Goal: Task Accomplishment & Management: Manage account settings

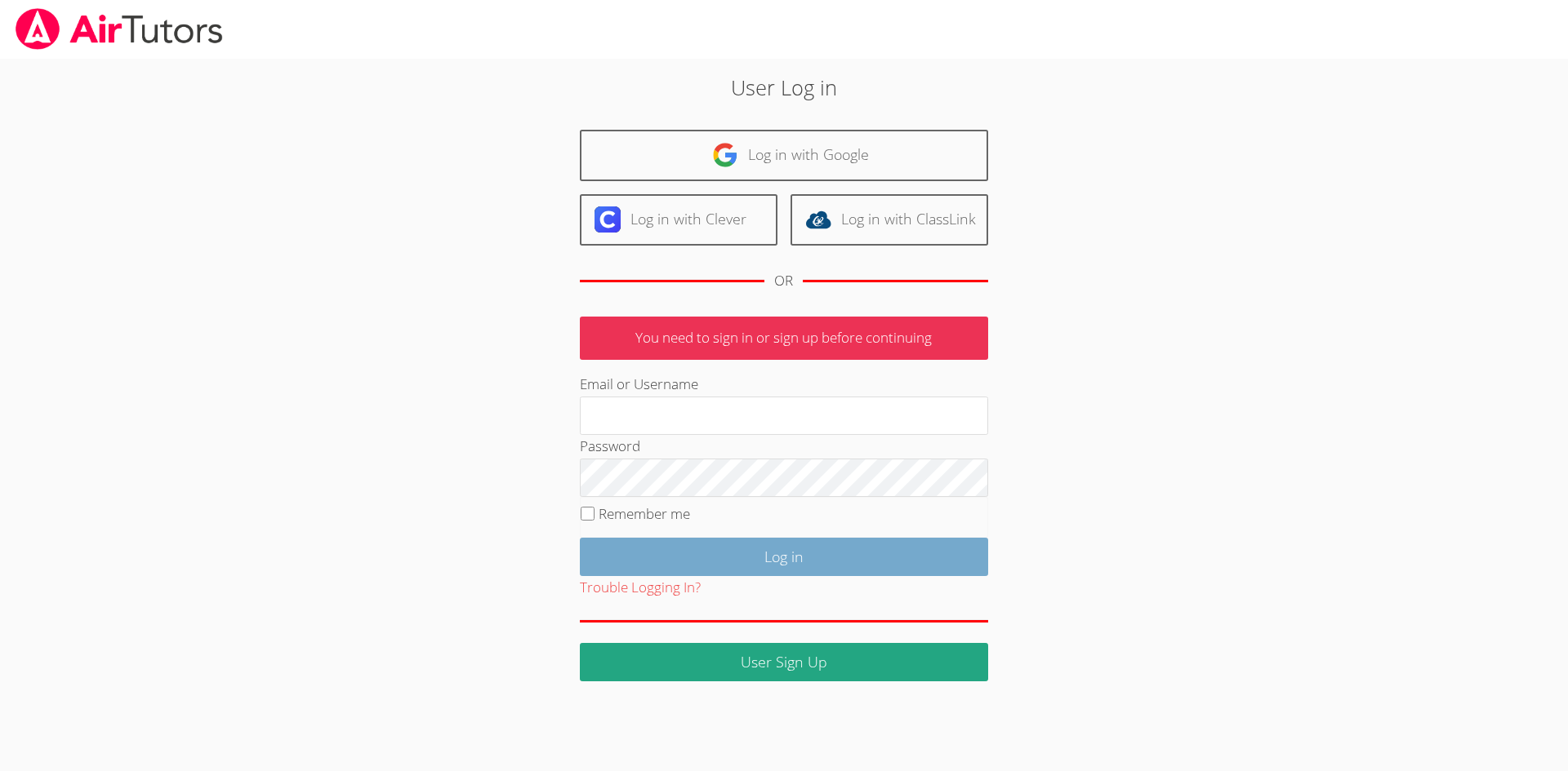
type input "simonesmith533@gmail.com"
click at [688, 567] on input "Log in" at bounding box center [783, 557] width 408 height 38
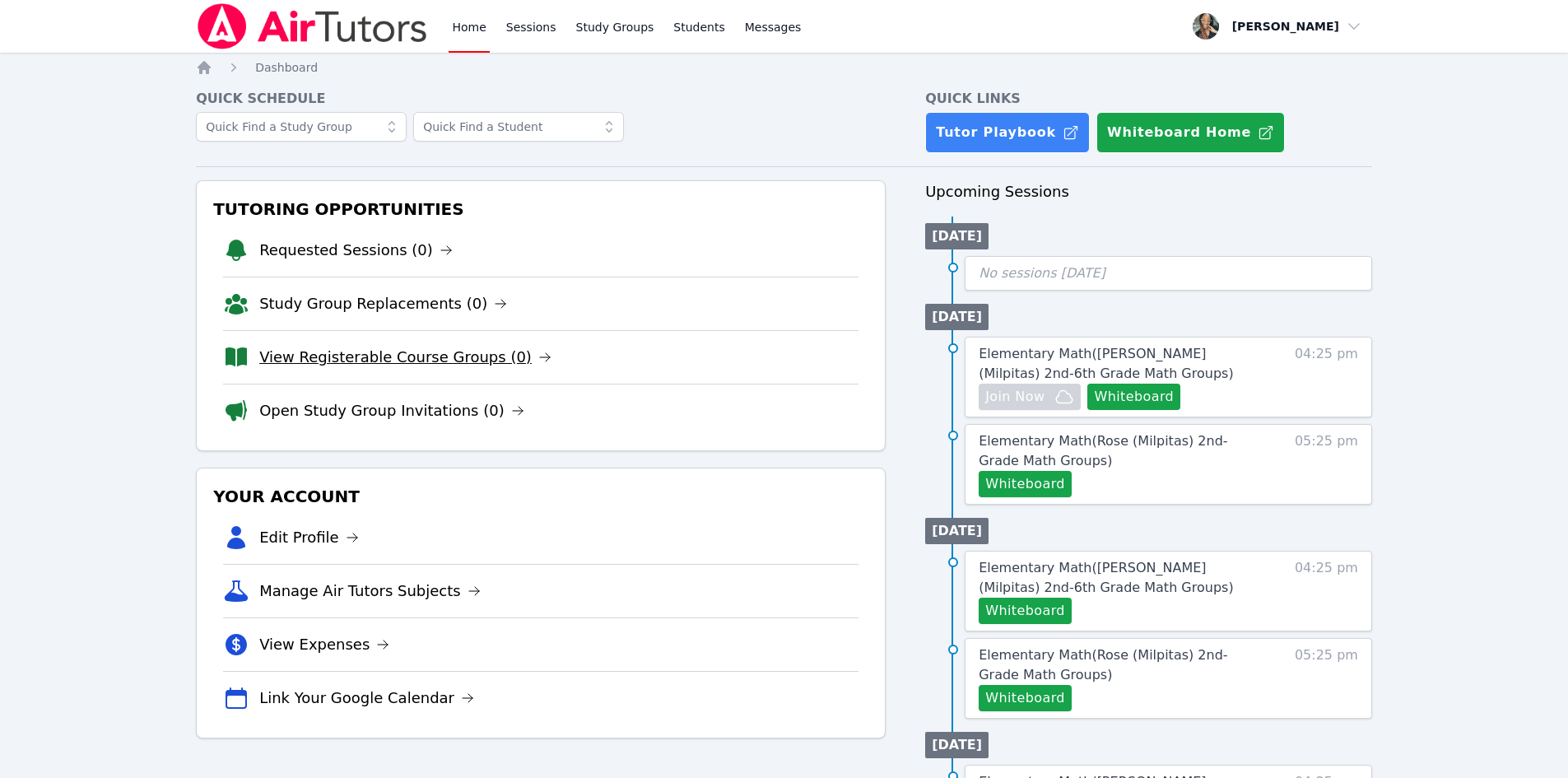
click at [387, 349] on link "View Registerable Course Groups (0)" at bounding box center [405, 357] width 292 height 23
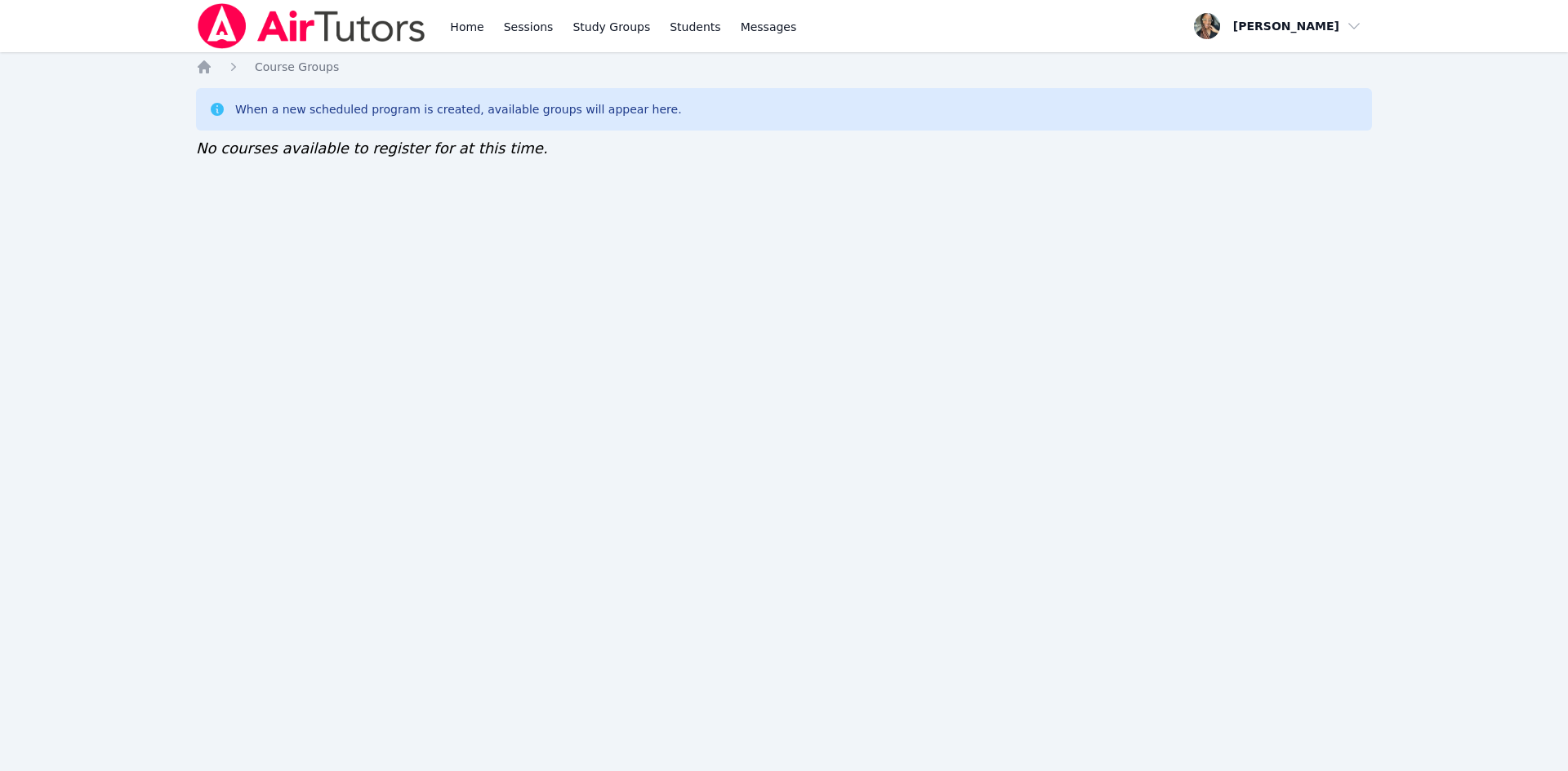
click at [457, 24] on link "Home" at bounding box center [466, 26] width 40 height 52
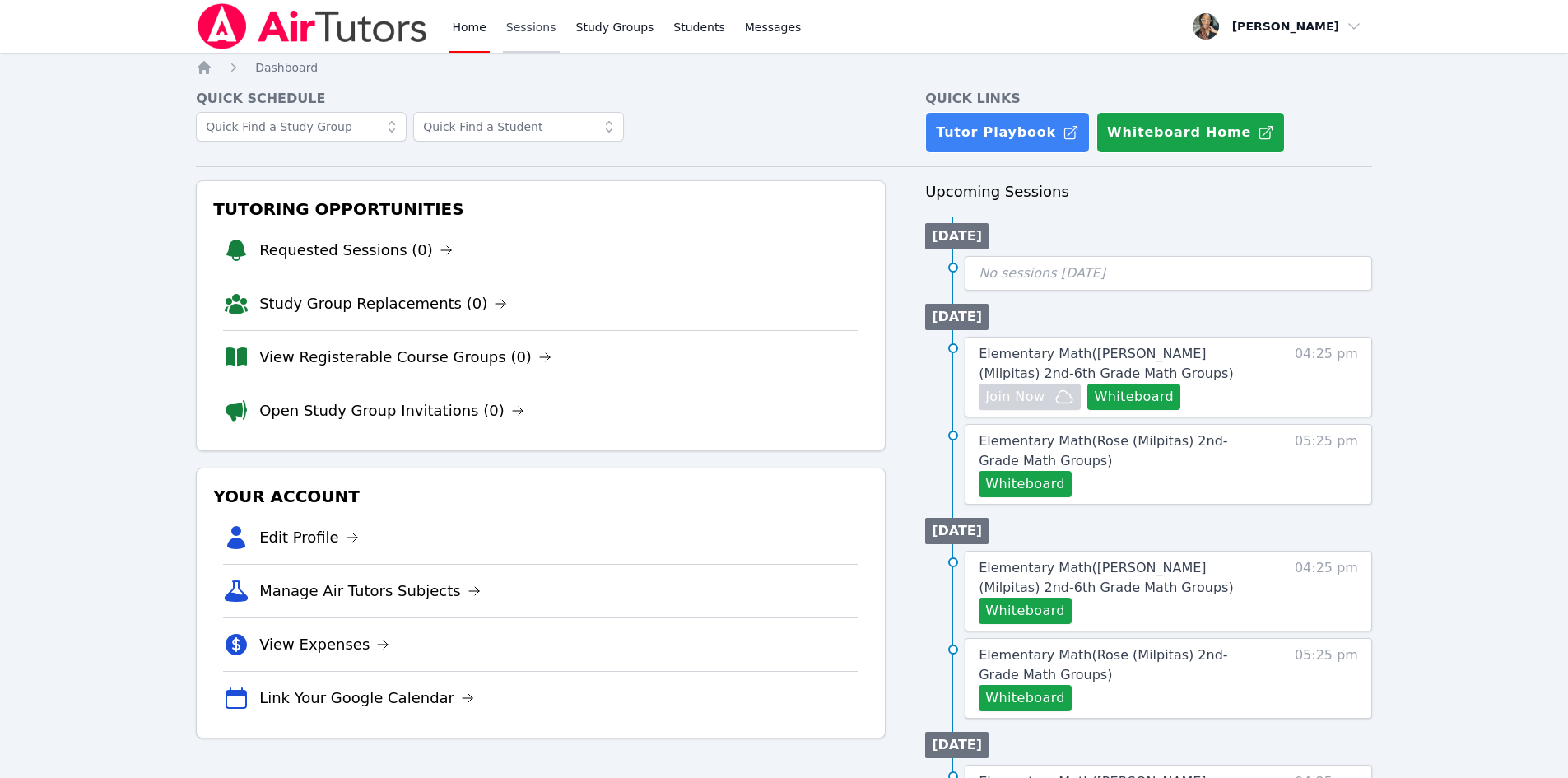
click at [503, 23] on link "Sessions" at bounding box center [531, 26] width 57 height 53
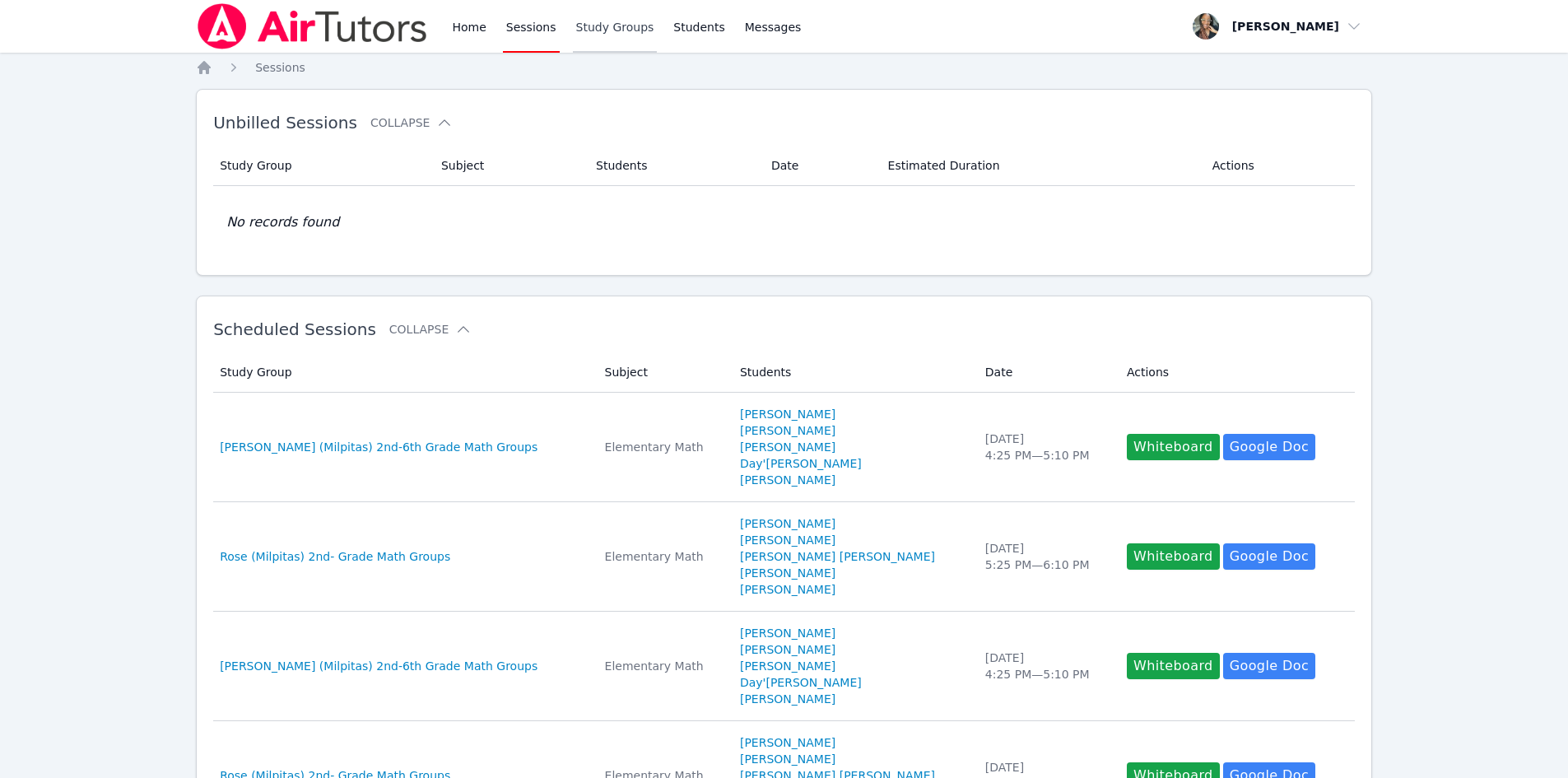
click at [595, 20] on link "Study Groups" at bounding box center [616, 26] width 85 height 53
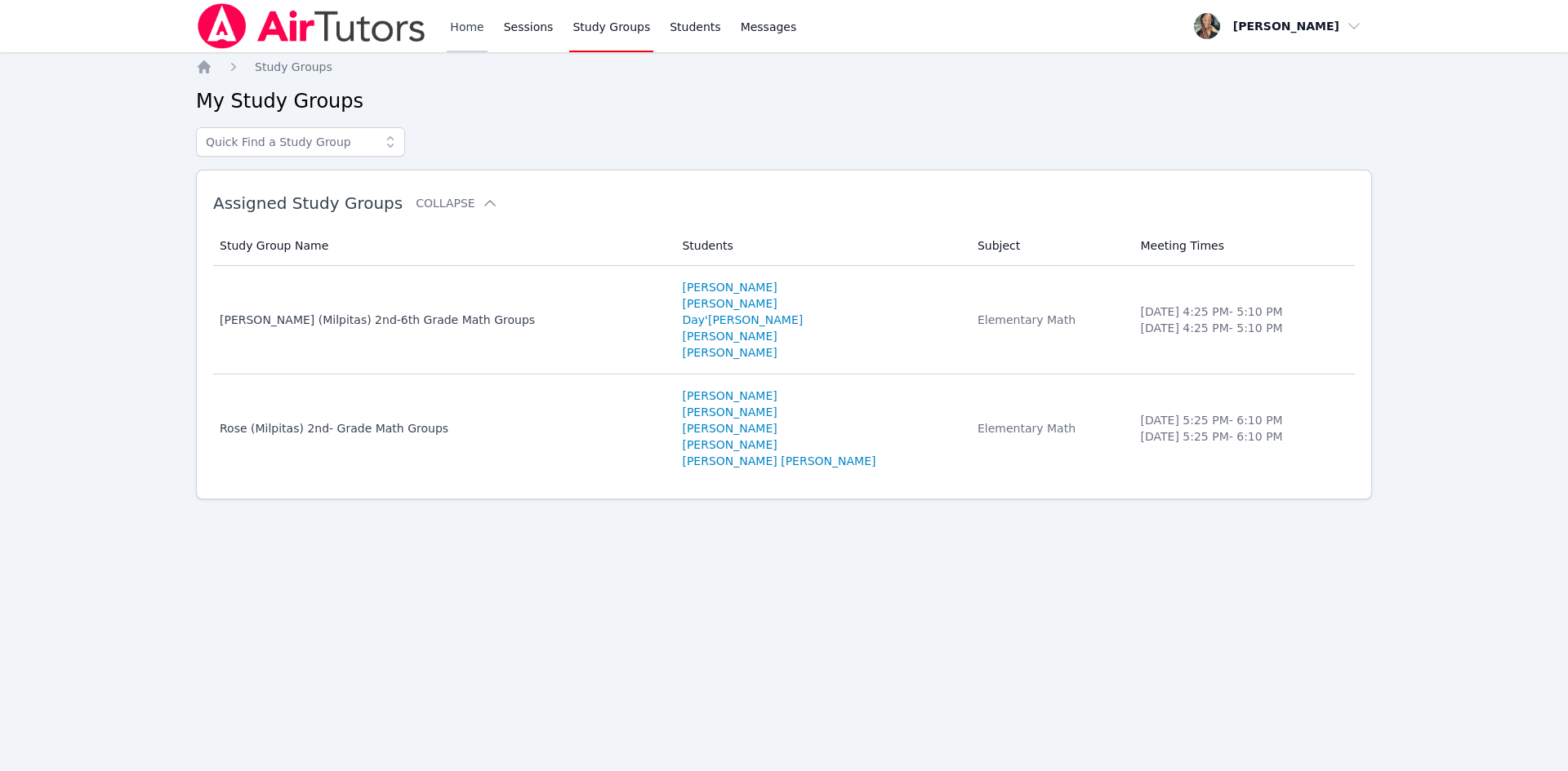
click at [463, 29] on link "Home" at bounding box center [466, 26] width 40 height 52
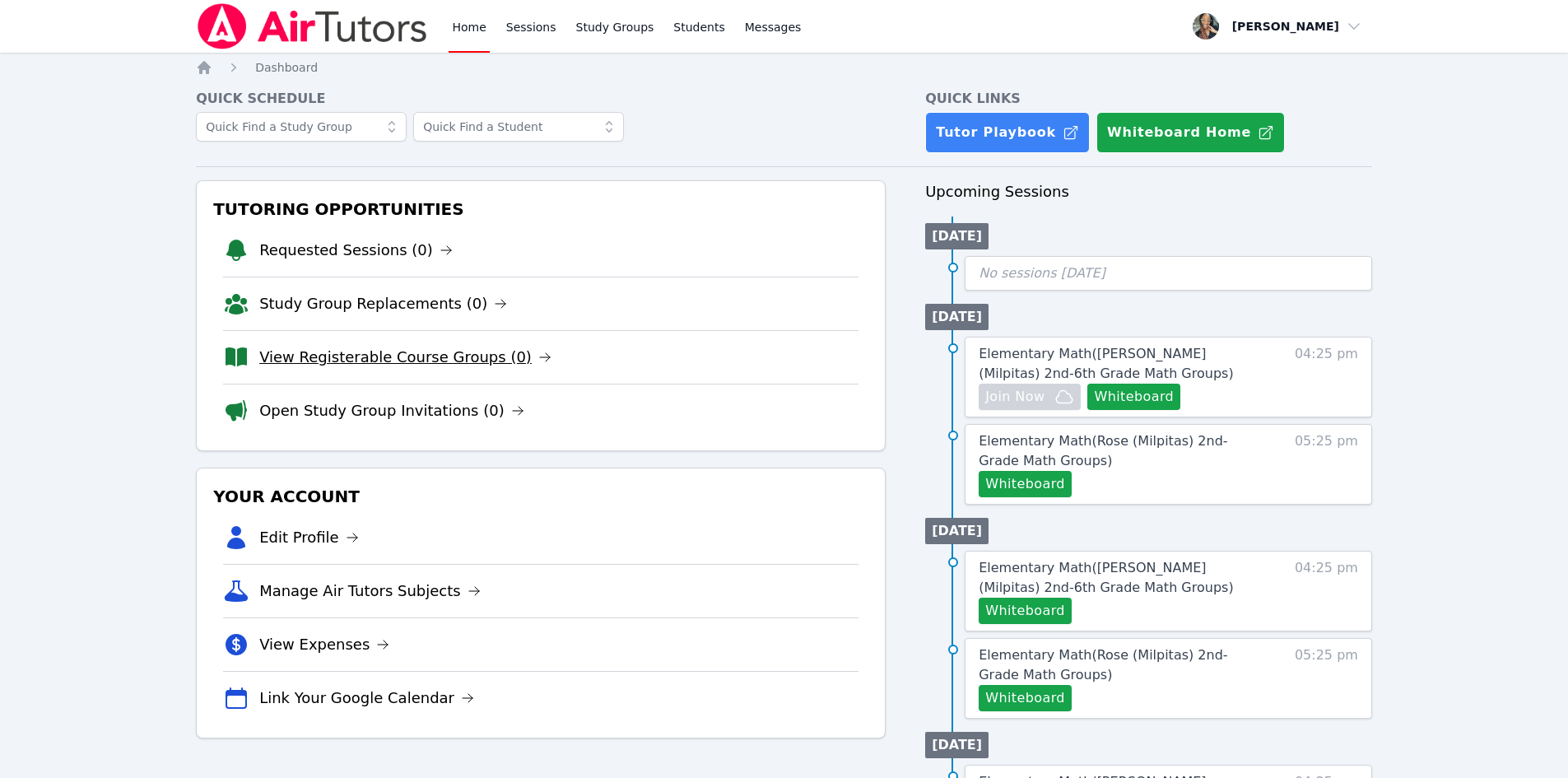
click at [414, 360] on link "View Registerable Course Groups (0)" at bounding box center [405, 357] width 292 height 23
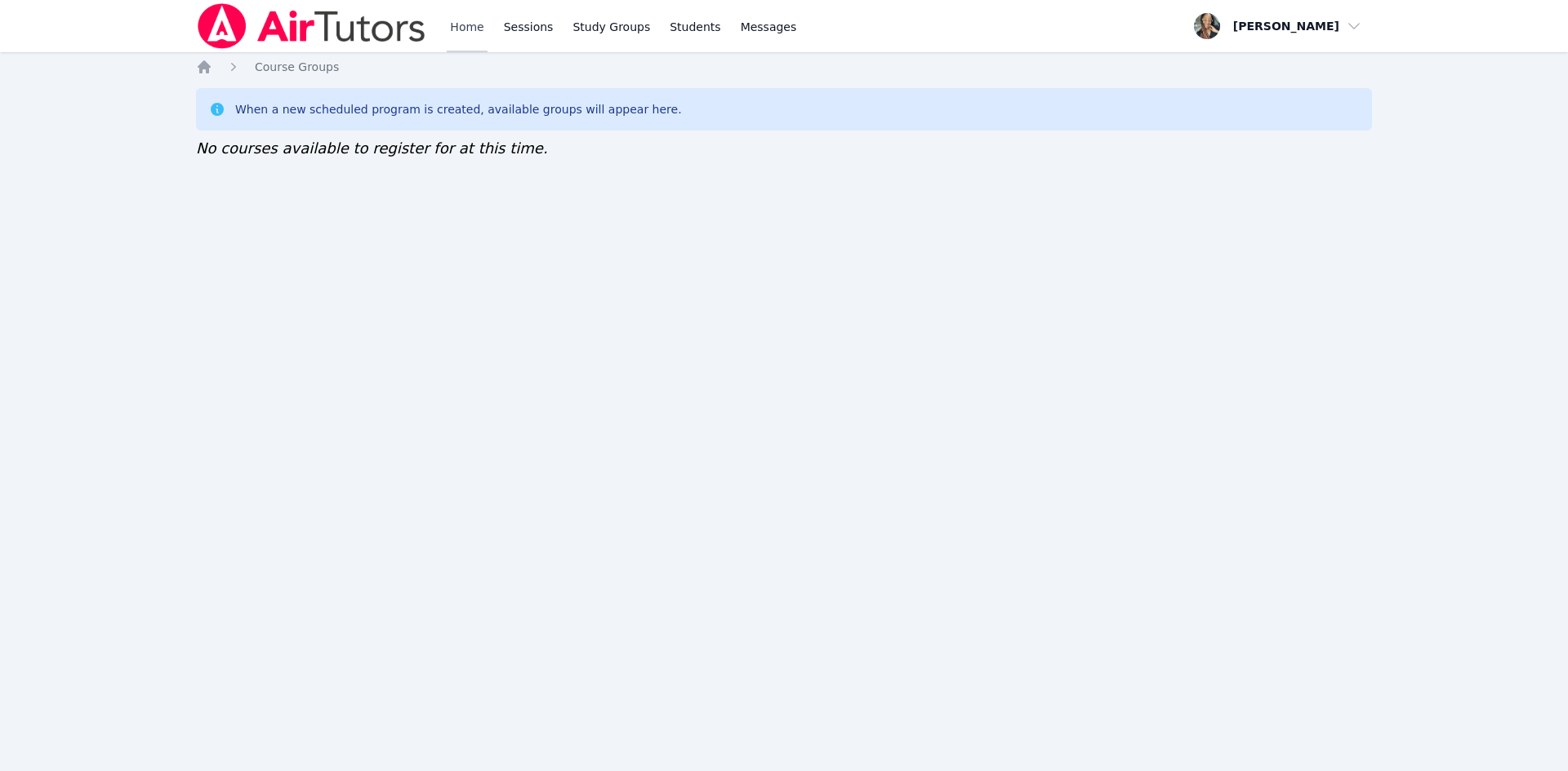
click at [481, 24] on link "Home" at bounding box center [466, 26] width 40 height 52
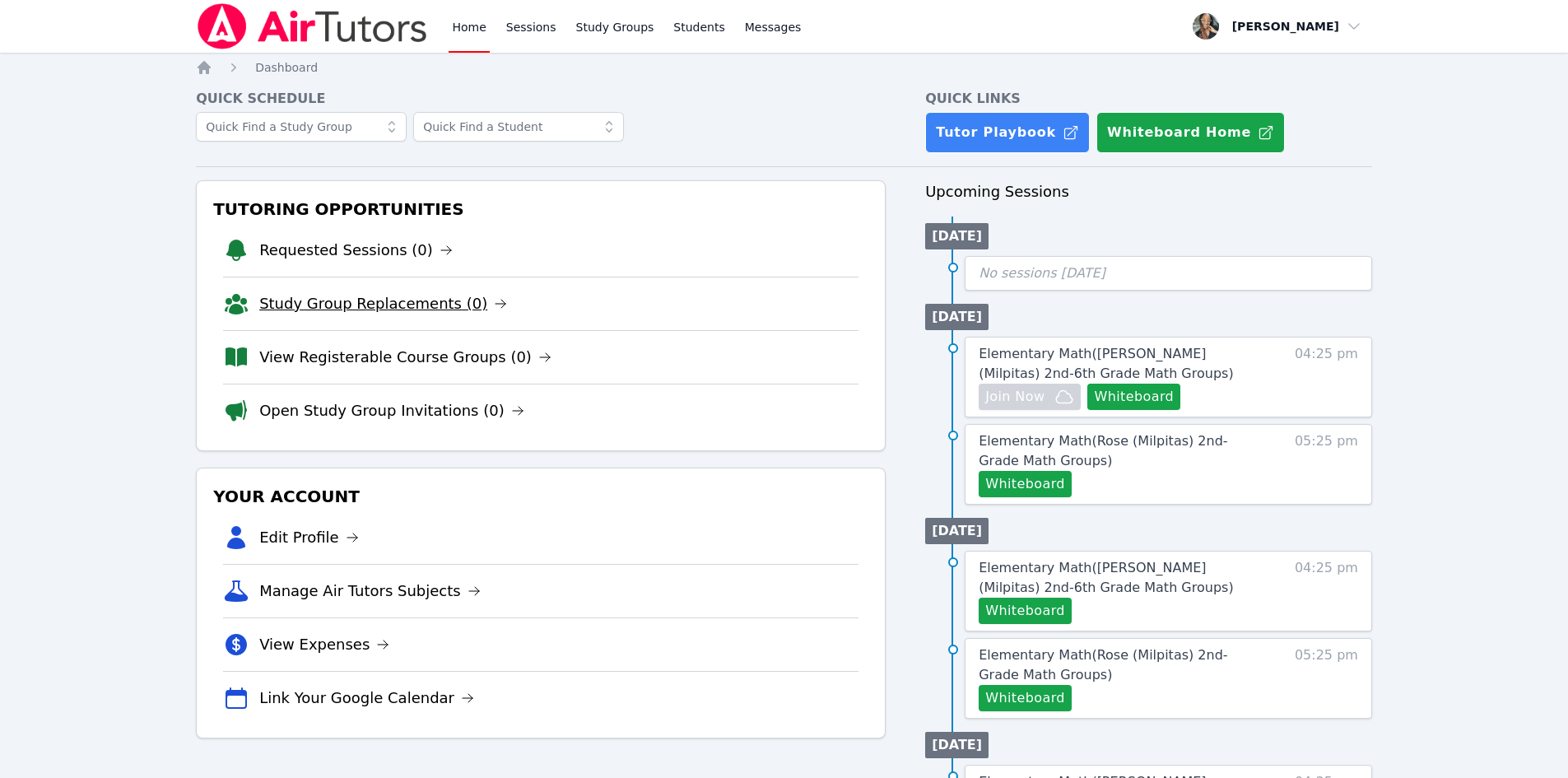
click at [402, 303] on link "Study Group Replacements (0)" at bounding box center [382, 303] width 248 height 23
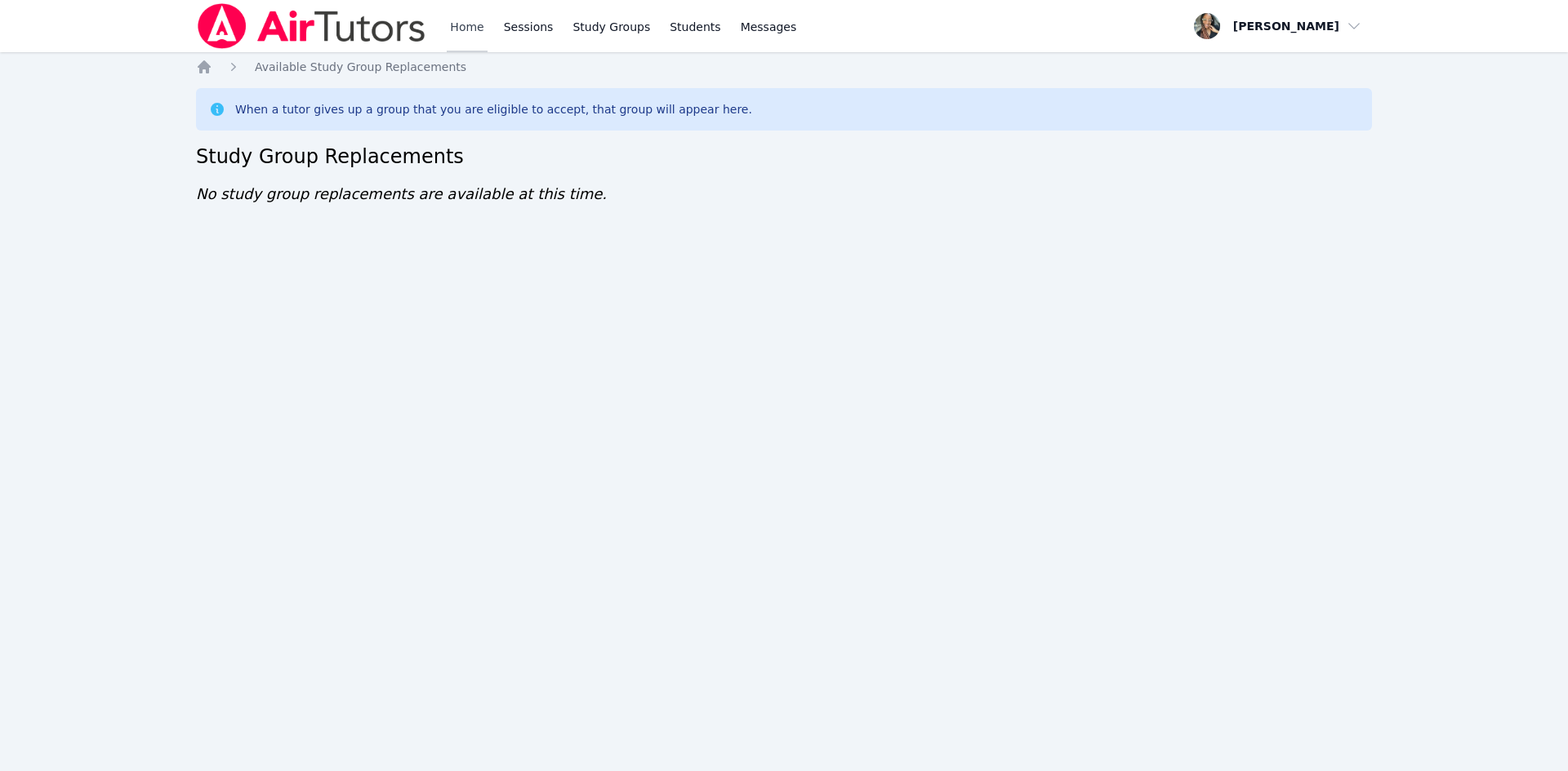
click at [476, 22] on link "Home" at bounding box center [466, 26] width 40 height 52
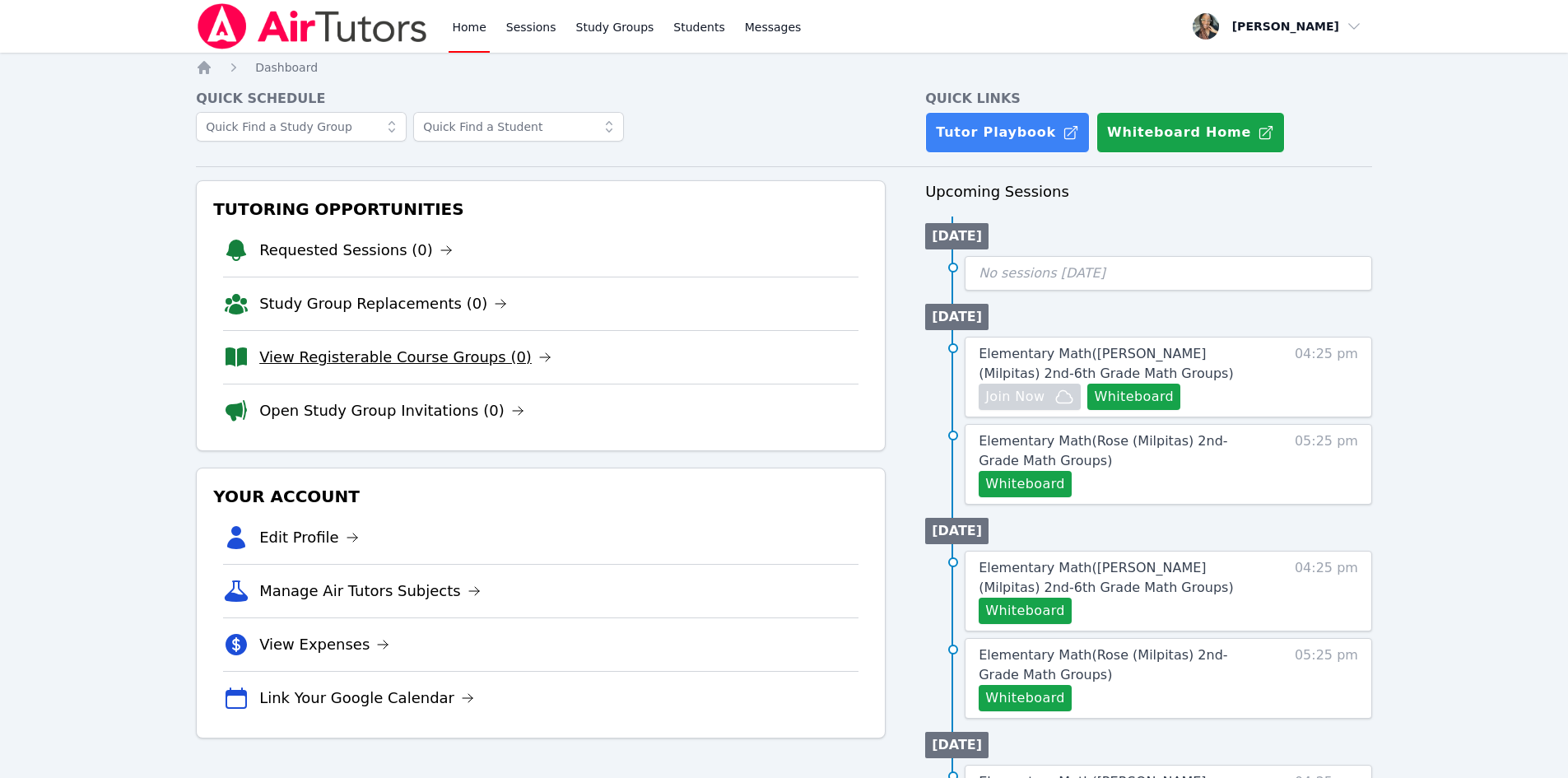
click at [319, 360] on link "View Registerable Course Groups (0)" at bounding box center [405, 357] width 292 height 23
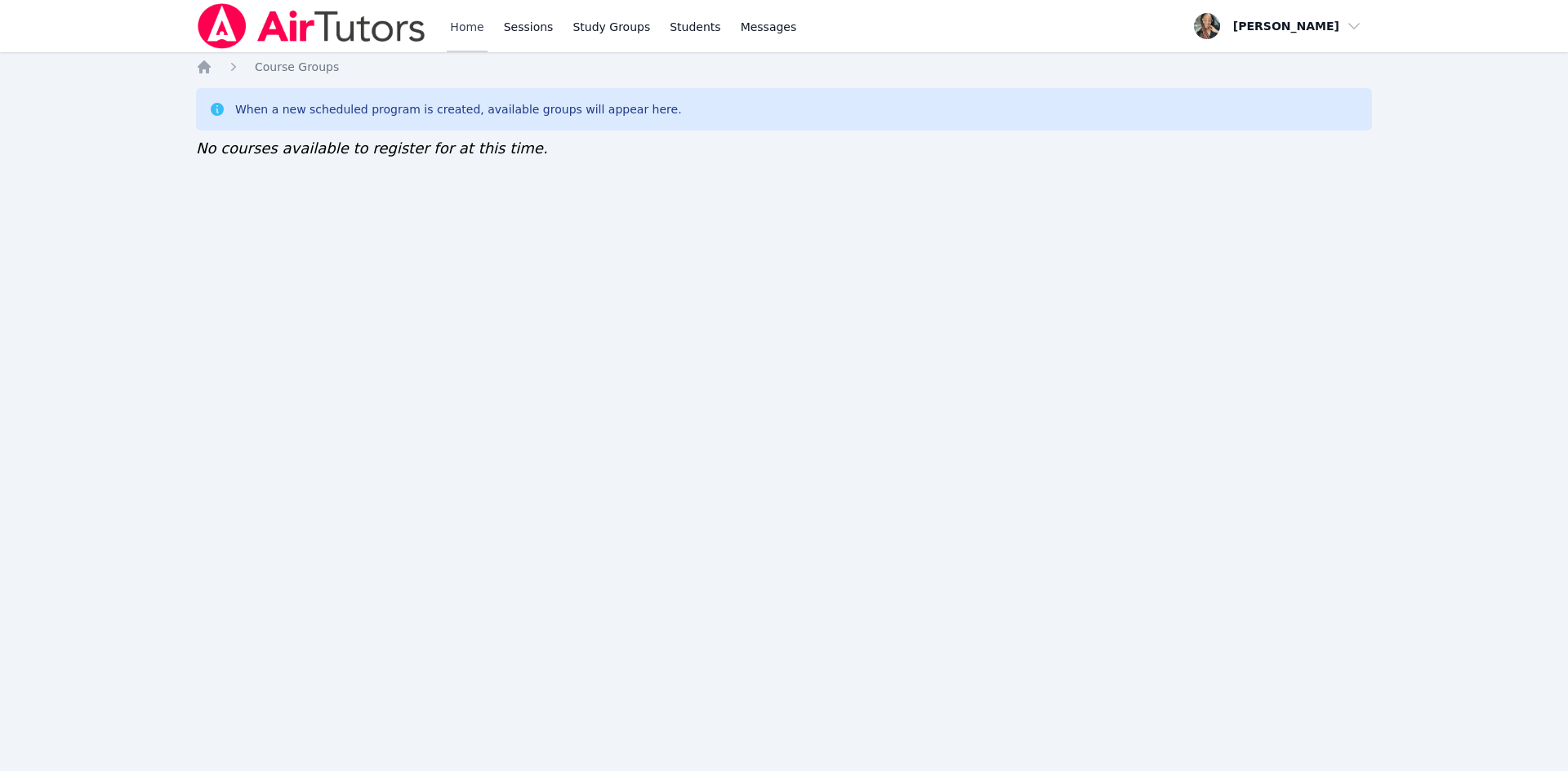
click at [476, 32] on link "Home" at bounding box center [466, 26] width 40 height 52
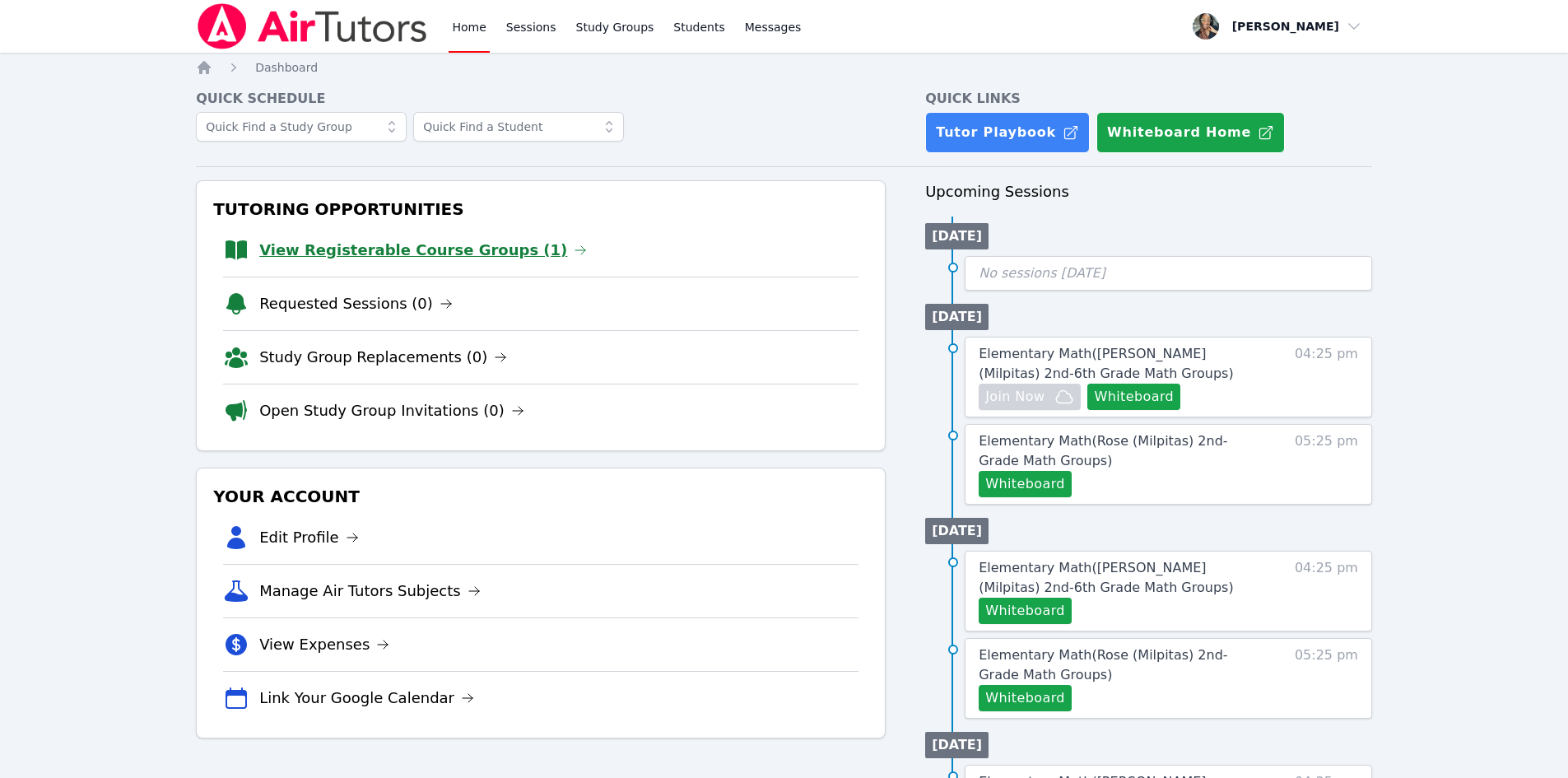
click at [466, 248] on link "View Registerable Course Groups (1)" at bounding box center [422, 250] width 328 height 23
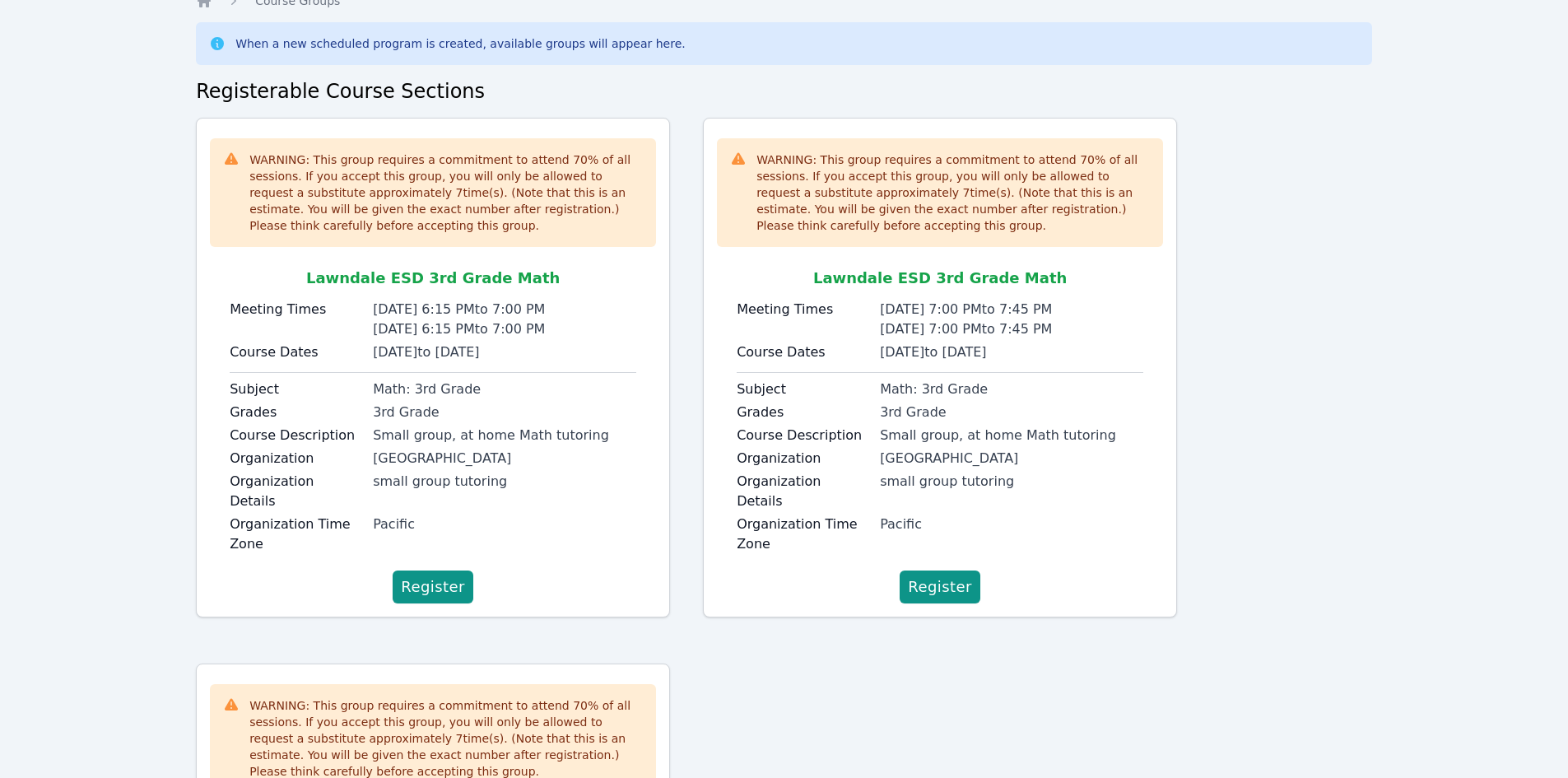
scroll to position [47, 0]
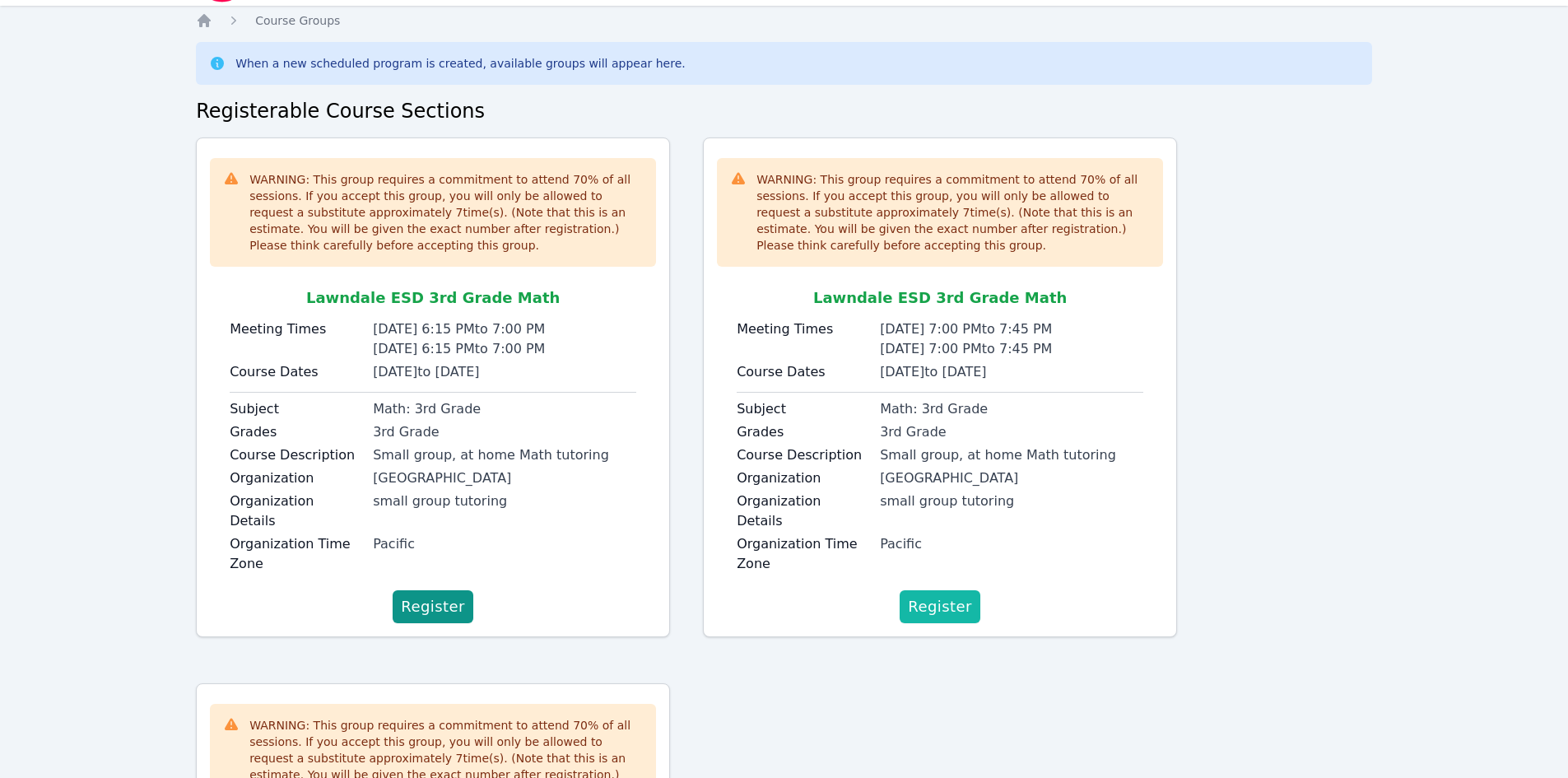
click at [946, 596] on span "Register" at bounding box center [939, 607] width 64 height 23
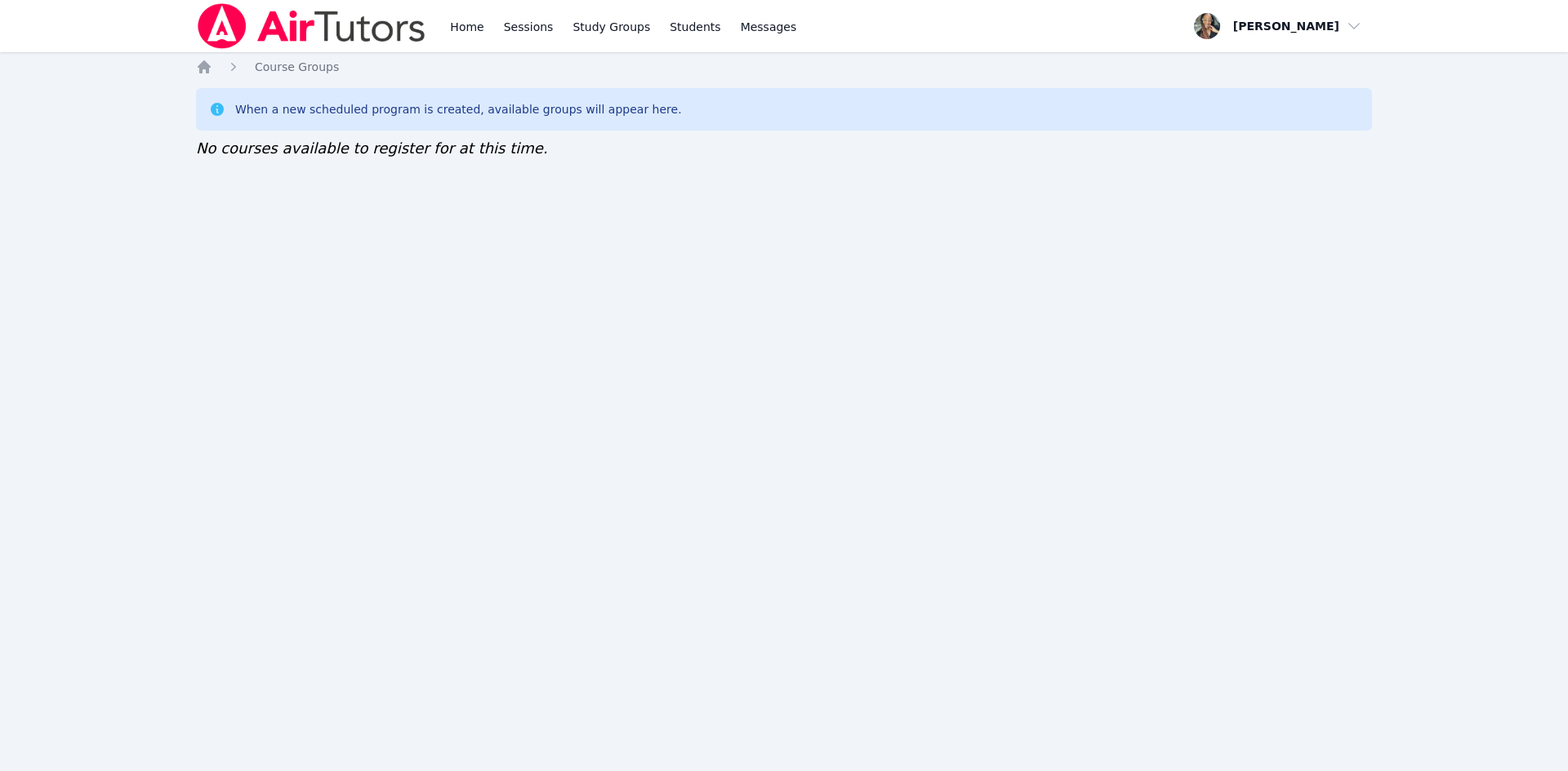
click at [215, 62] on ol "Home Course Groups" at bounding box center [267, 67] width 143 height 16
click at [209, 64] on icon "Breadcrumb" at bounding box center [204, 67] width 16 height 16
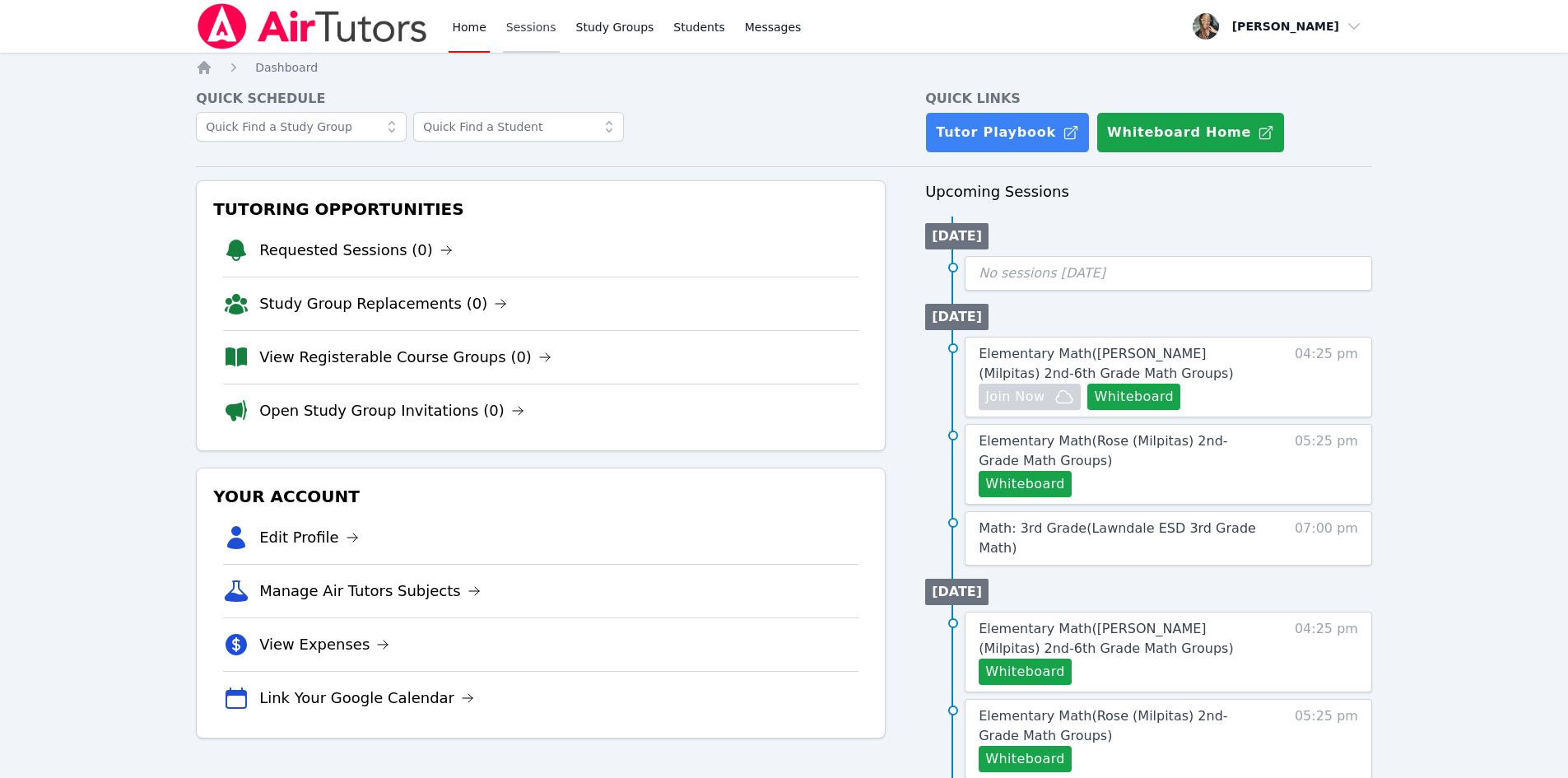
click at [521, 37] on link "Sessions" at bounding box center [531, 26] width 57 height 53
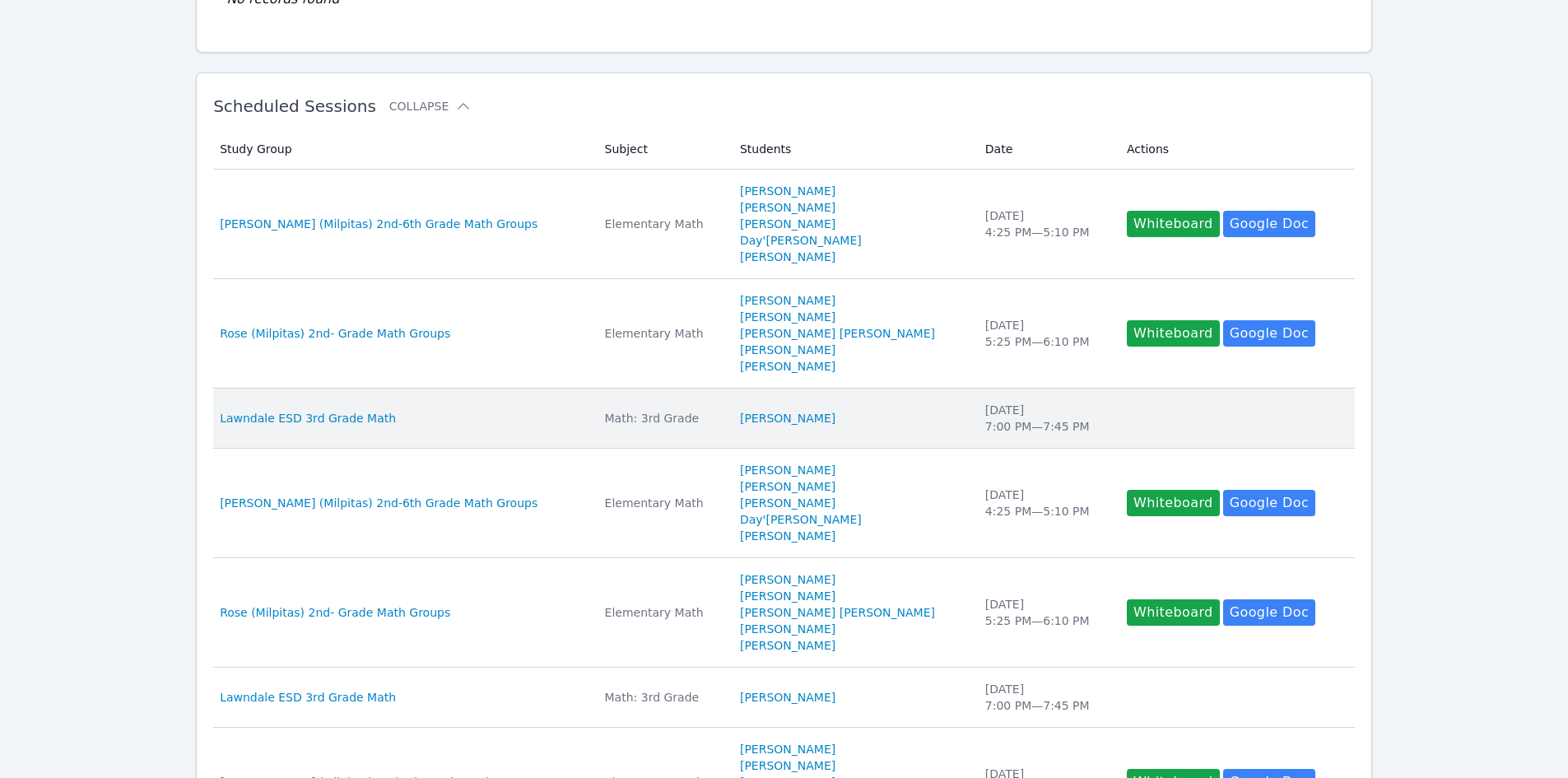
scroll to position [330, 0]
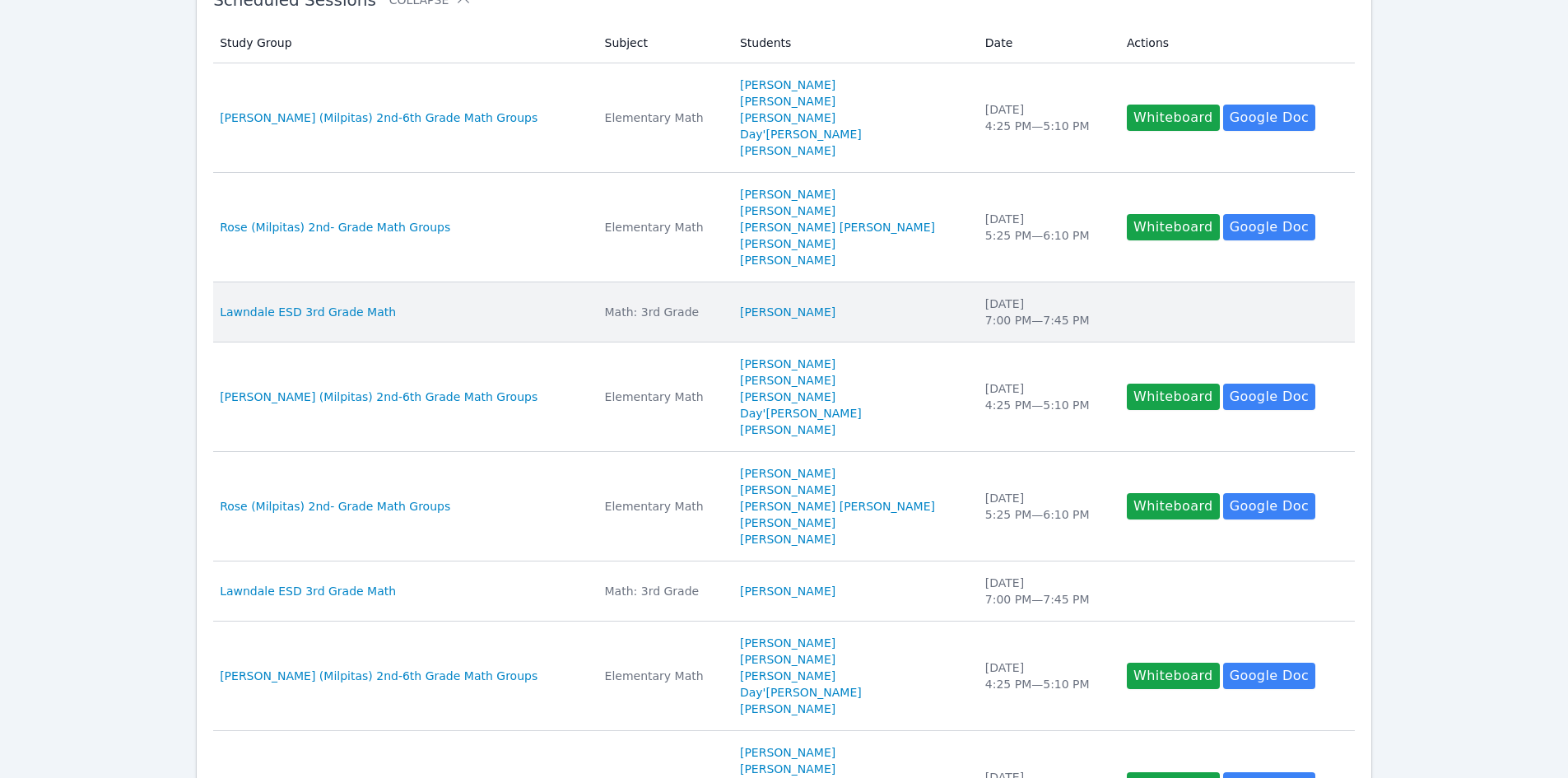
click at [829, 303] on td "Students Gael Rodriguez" at bounding box center [853, 313] width 245 height 61
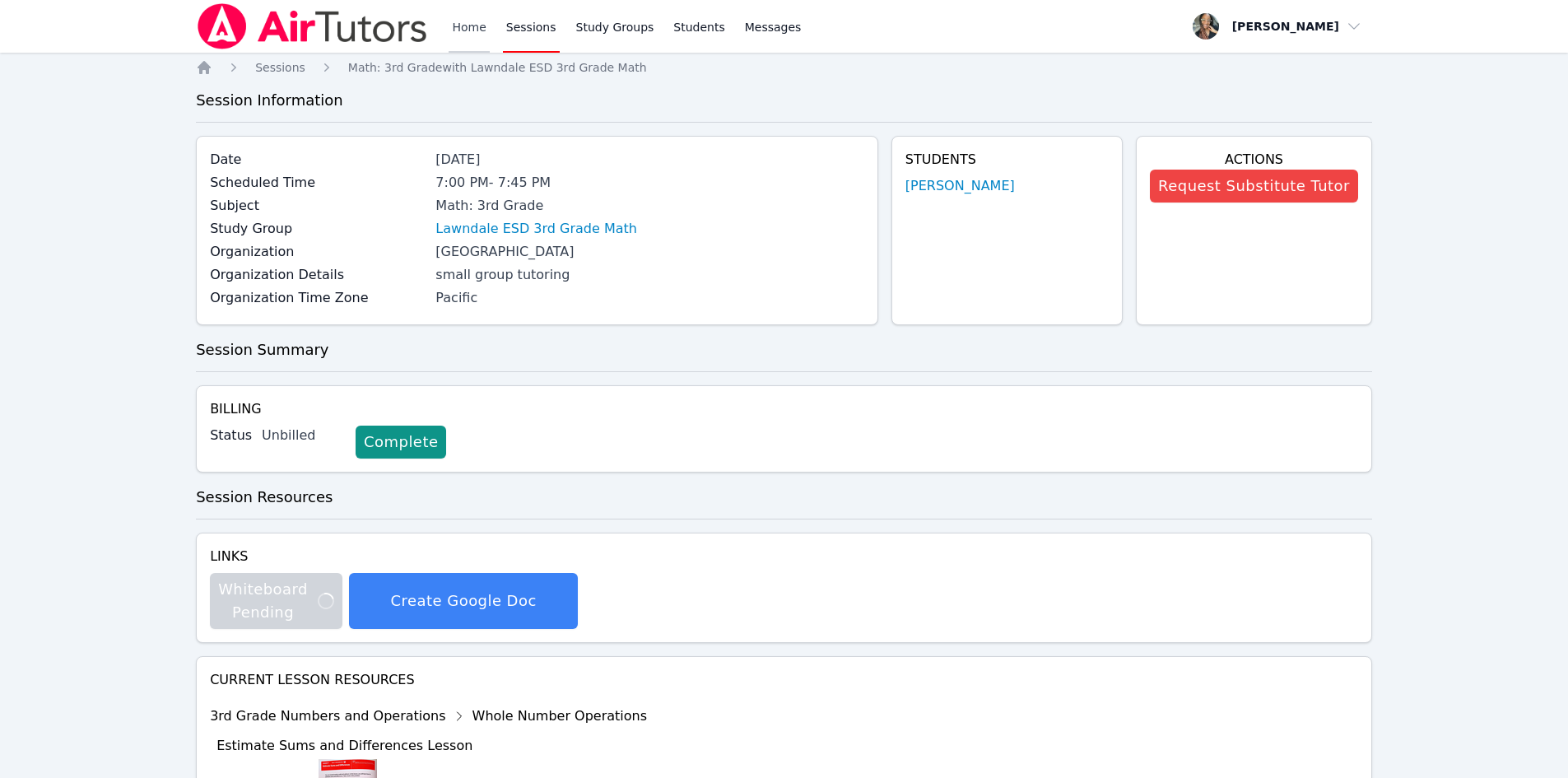
click at [451, 21] on link "Home" at bounding box center [468, 26] width 40 height 53
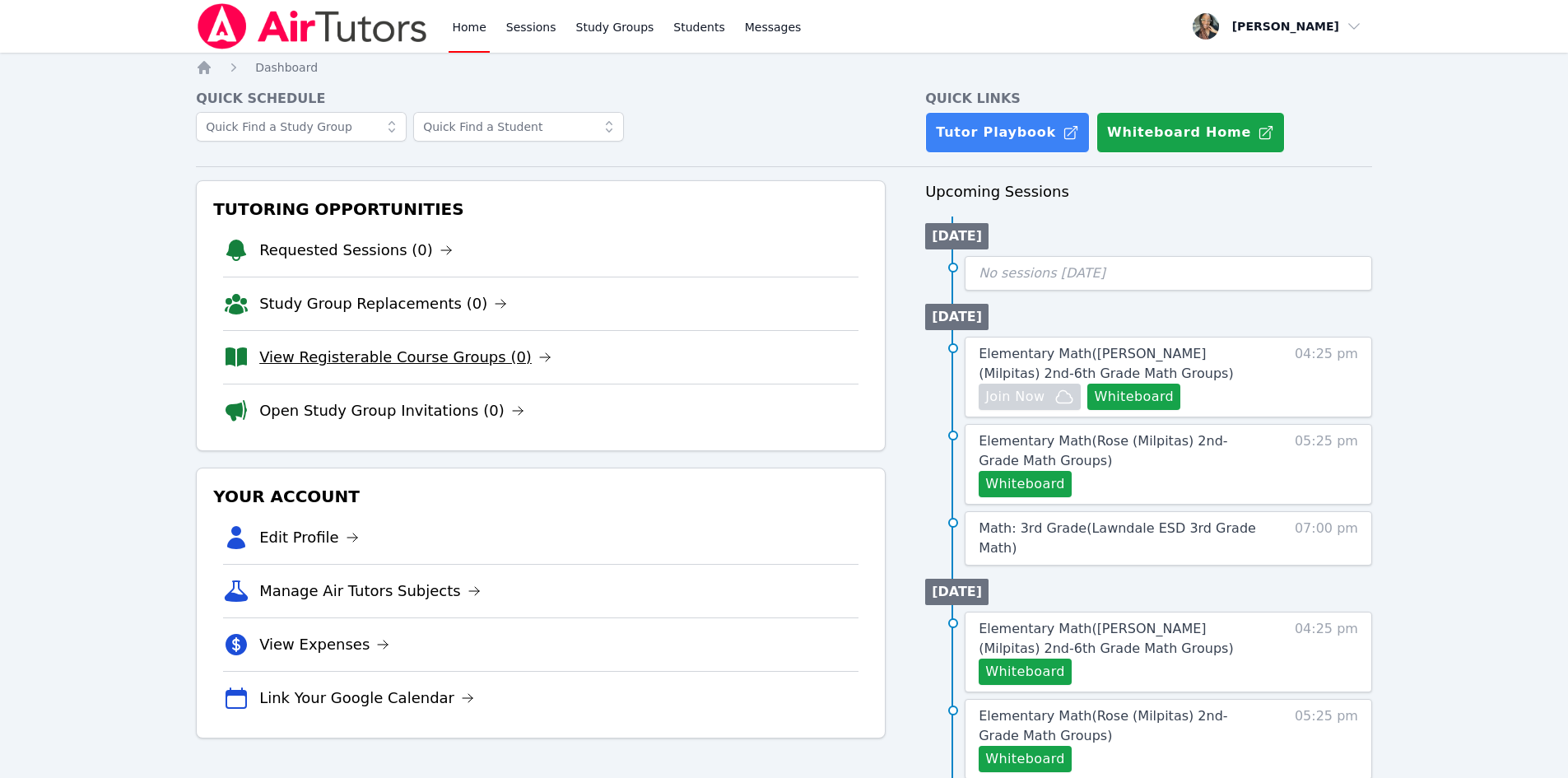
click at [321, 357] on link "View Registerable Course Groups (0)" at bounding box center [405, 357] width 292 height 23
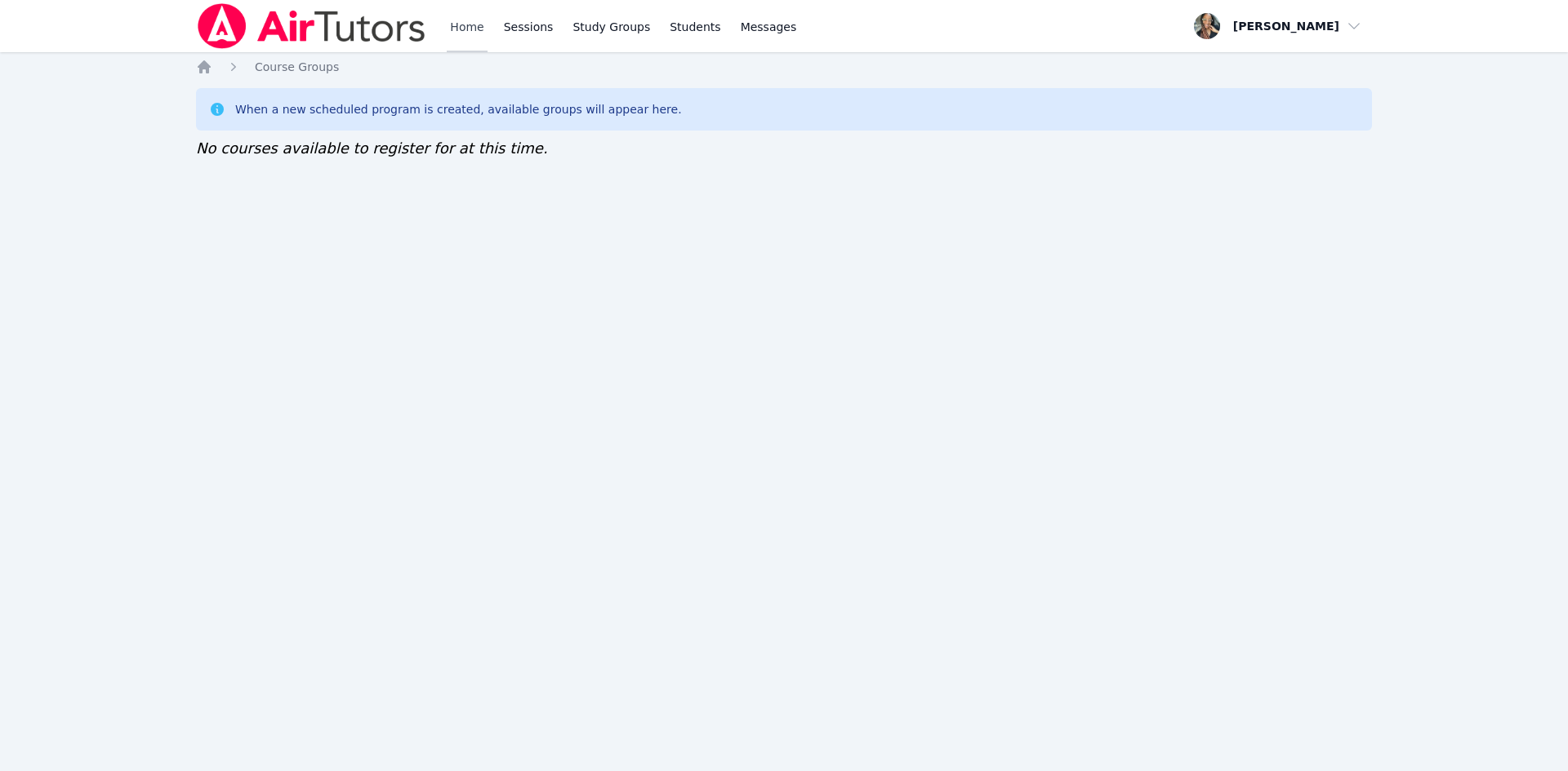
click at [451, 30] on link "Home" at bounding box center [466, 26] width 40 height 52
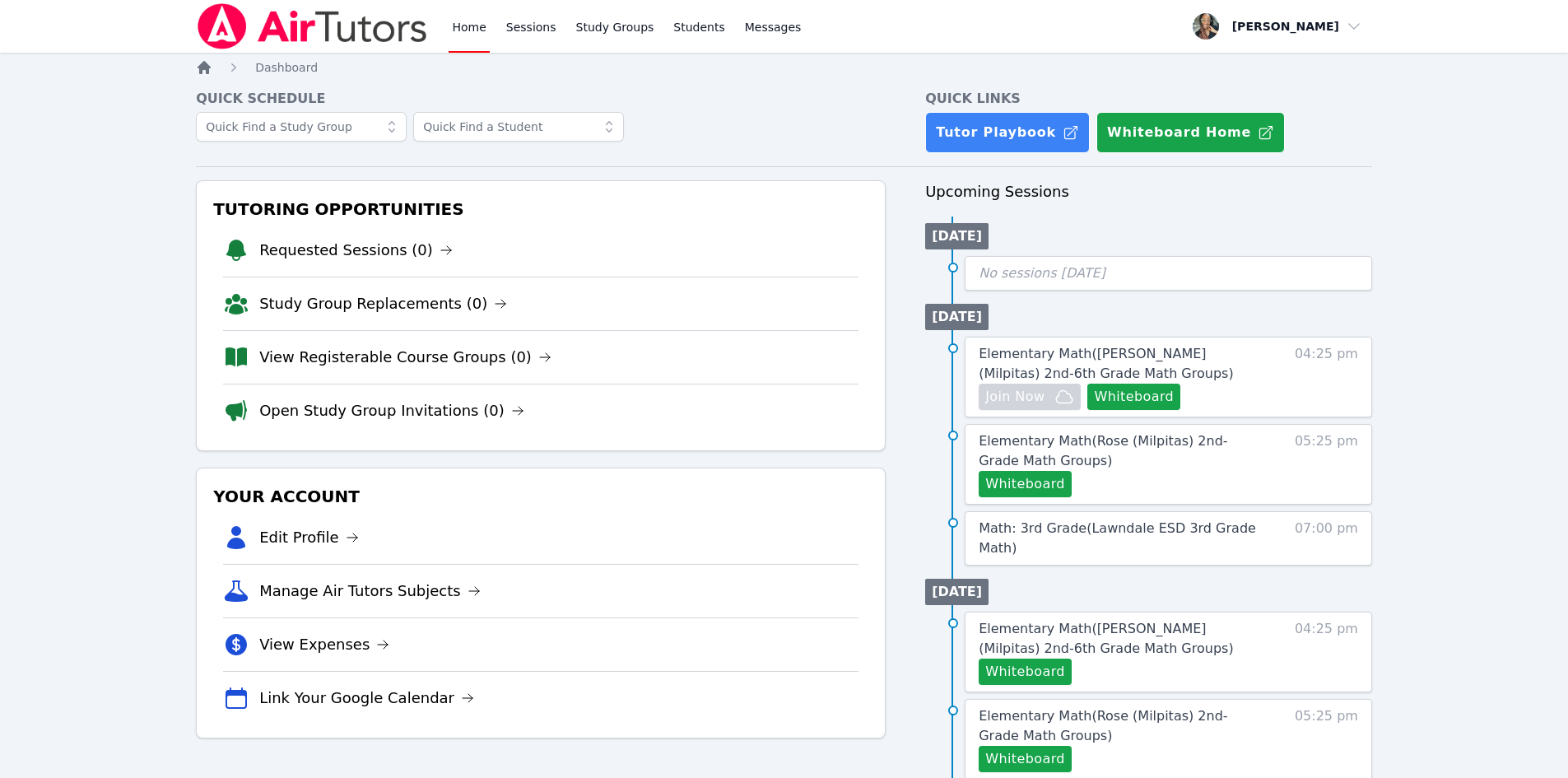
click at [205, 64] on icon "Breadcrumb" at bounding box center [204, 67] width 13 height 13
click at [1312, 524] on span "07:00 pm" at bounding box center [1326, 539] width 63 height 39
click at [610, 35] on link "Study Groups" at bounding box center [616, 26] width 85 height 53
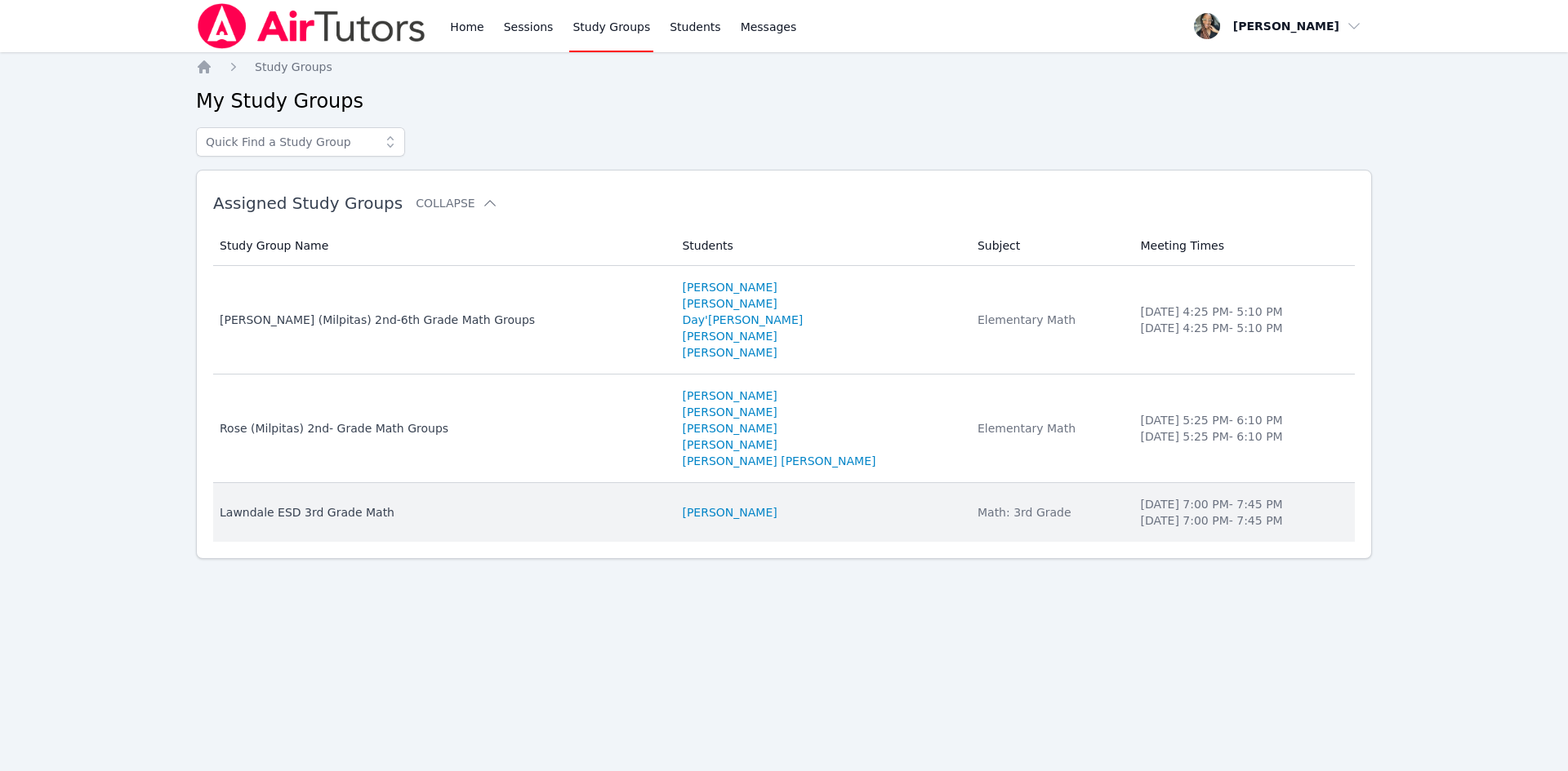
click at [279, 497] on td "Study Group Name Lawndale ESD 3rd Grade Math" at bounding box center [442, 513] width 459 height 59
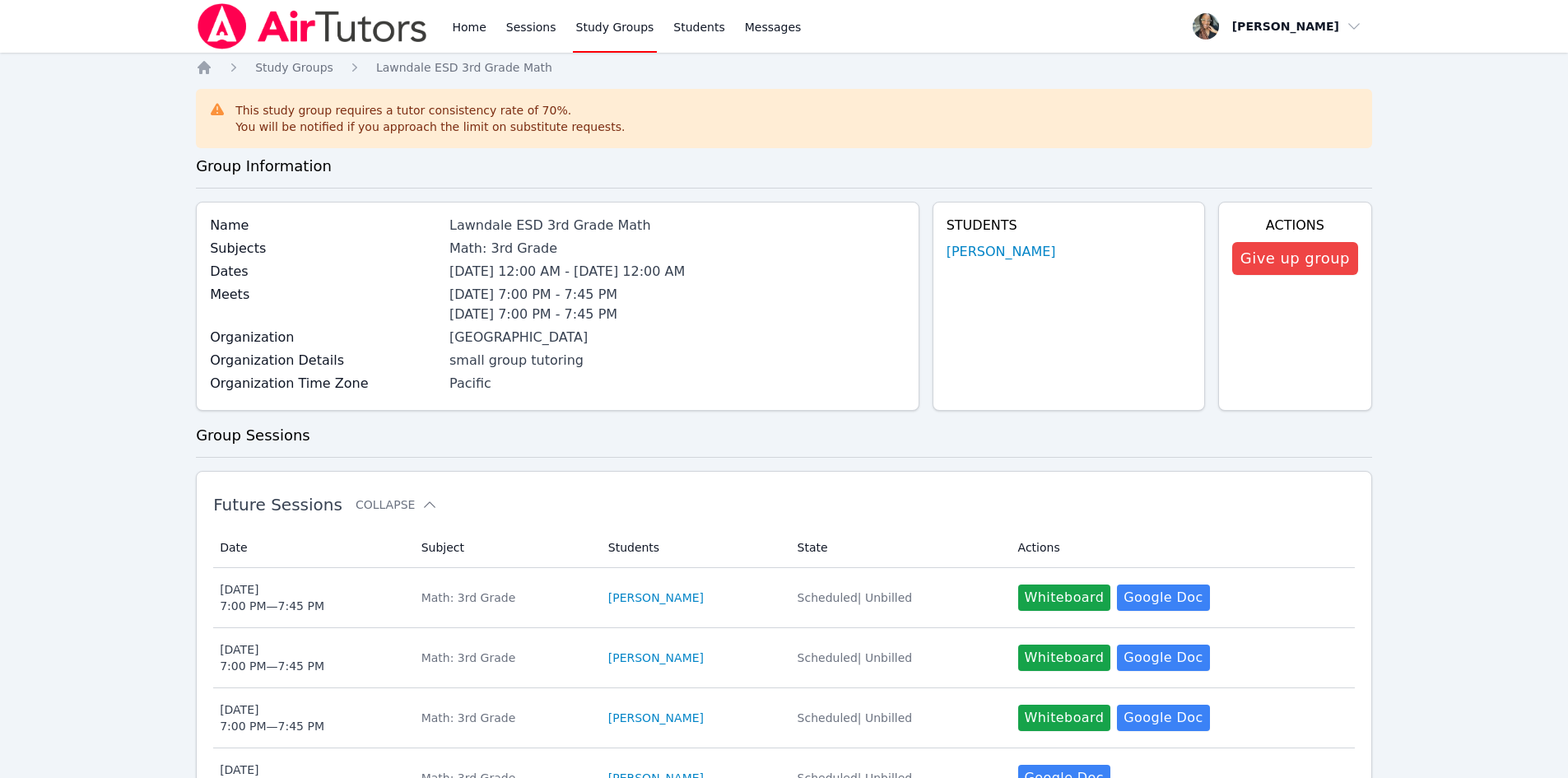
click at [444, 11] on div "Home Sessions Study Groups Students Messages" at bounding box center [500, 26] width 608 height 53
click at [447, 20] on div "Home Sessions Study Groups Students Messages" at bounding box center [500, 26] width 608 height 53
click at [455, 29] on link "Home" at bounding box center [468, 26] width 40 height 53
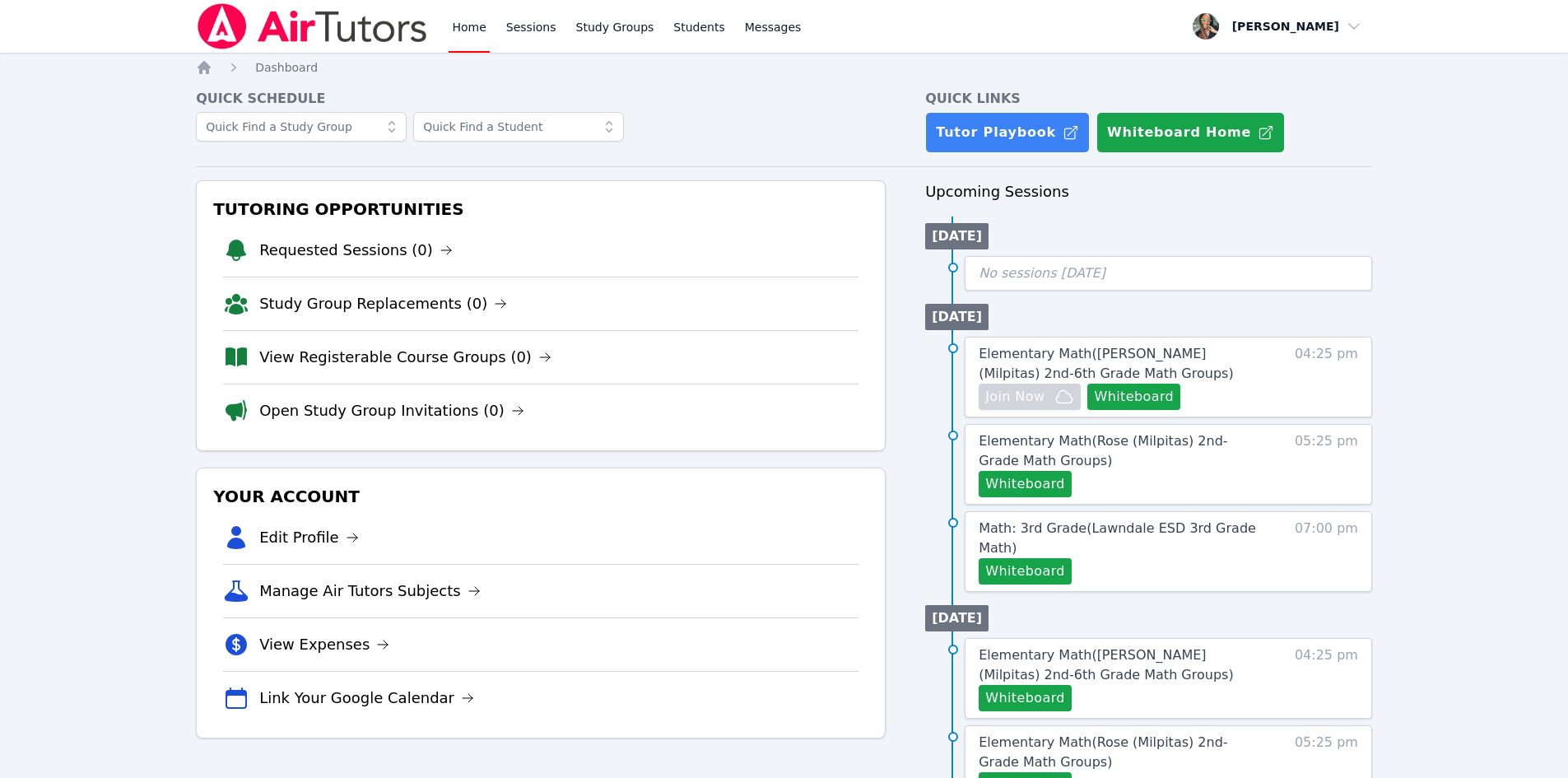
click at [347, 355] on link "View Registerable Course Groups (0)" at bounding box center [405, 357] width 292 height 23
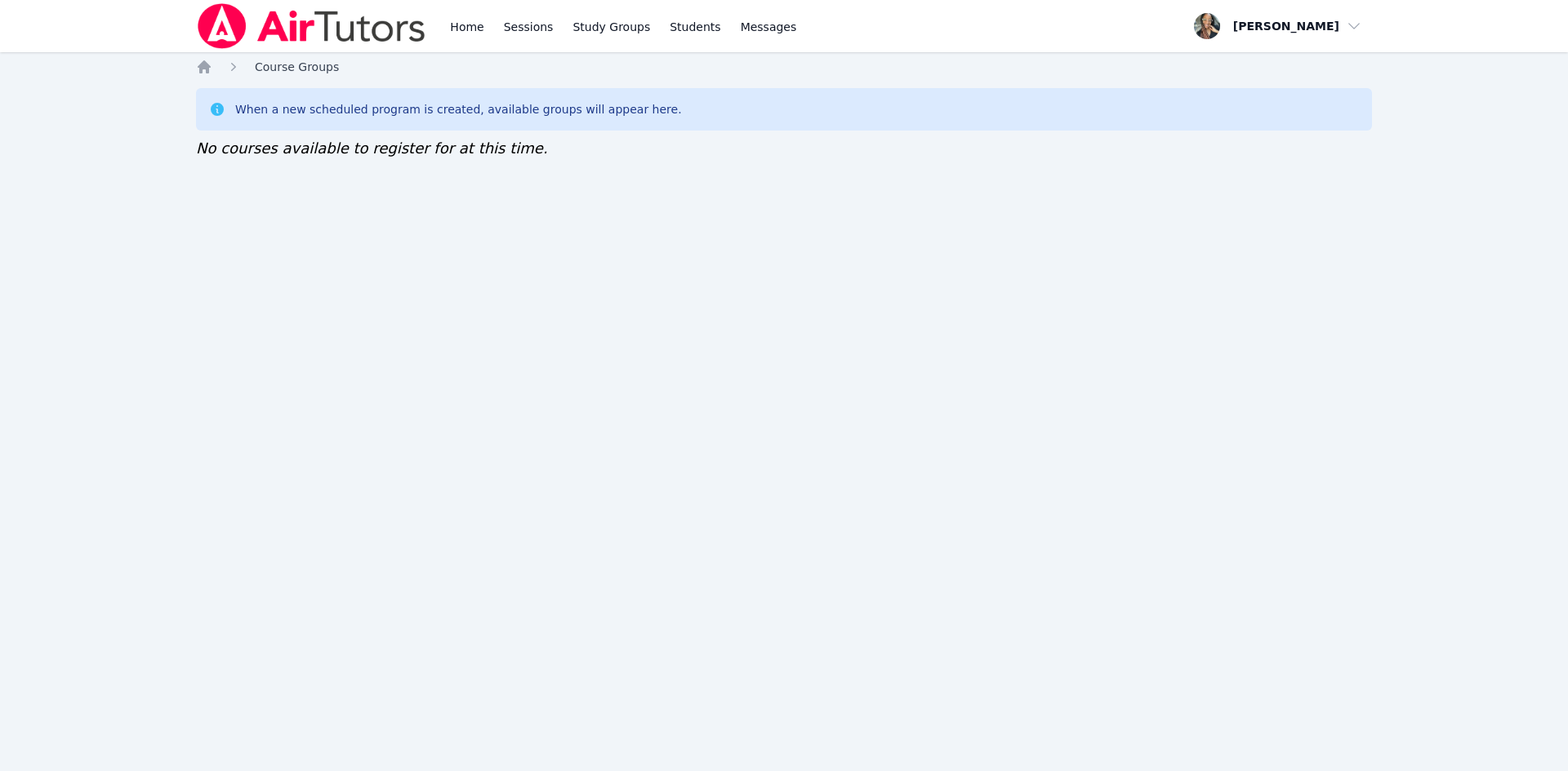
click at [275, 71] on span "Course Groups" at bounding box center [297, 67] width 84 height 13
click at [471, 31] on link "Home" at bounding box center [466, 26] width 40 height 52
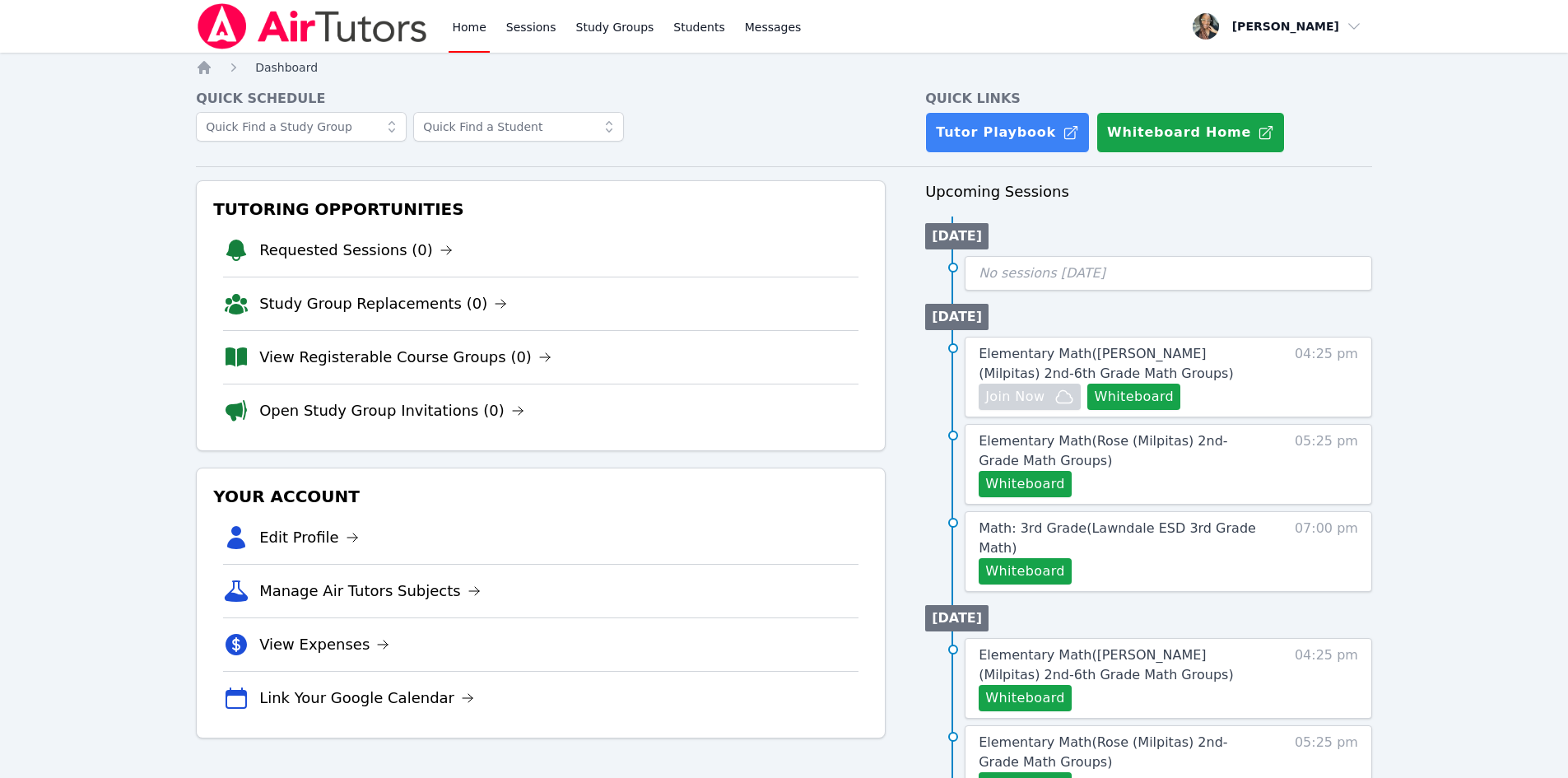
click at [292, 64] on span "Dashboard" at bounding box center [286, 67] width 62 height 13
click at [204, 66] on icon "Breadcrumb" at bounding box center [204, 67] width 13 height 13
click at [514, 20] on link "Sessions" at bounding box center [531, 26] width 57 height 53
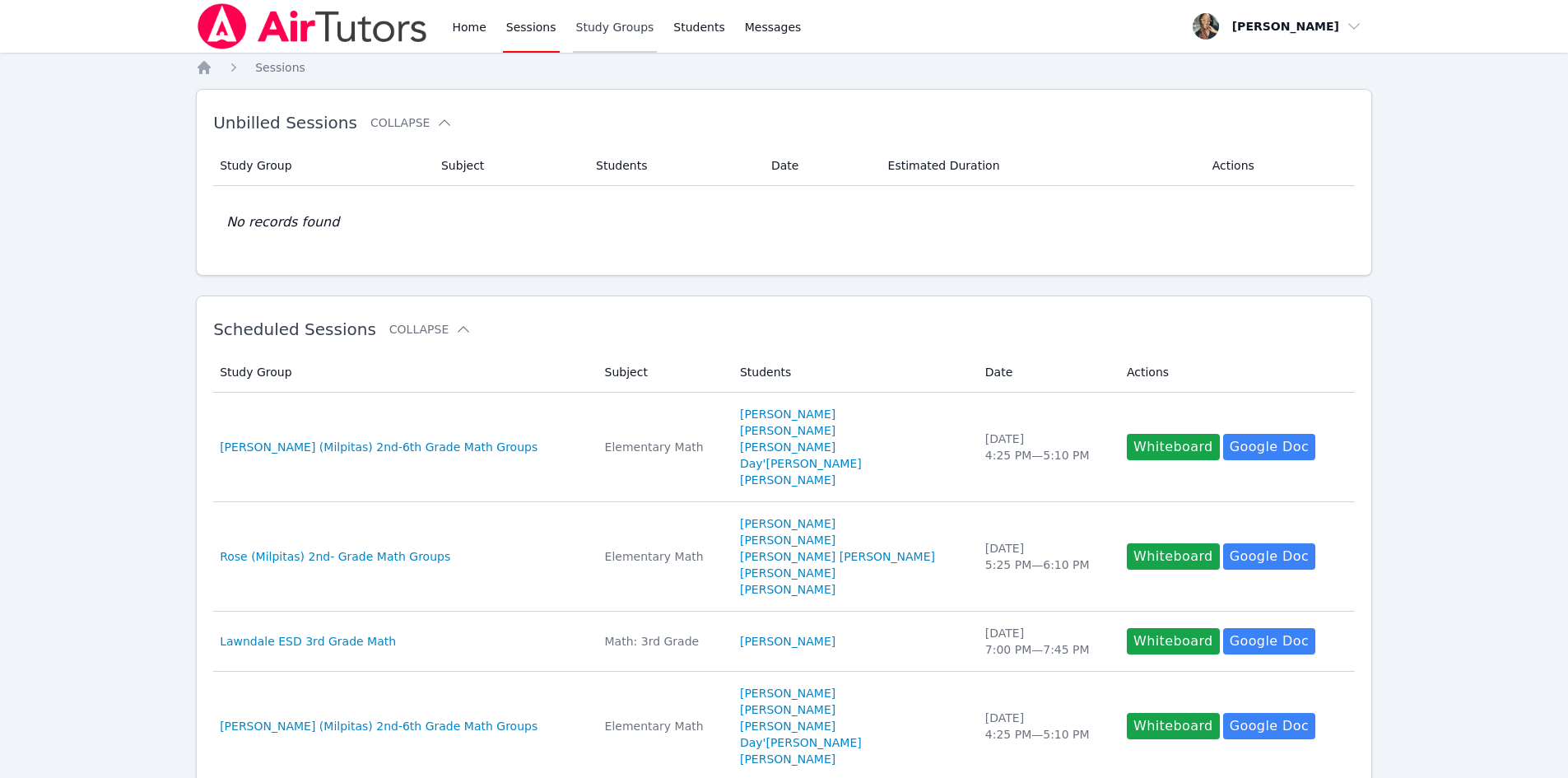
click at [592, 21] on link "Study Groups" at bounding box center [616, 26] width 85 height 53
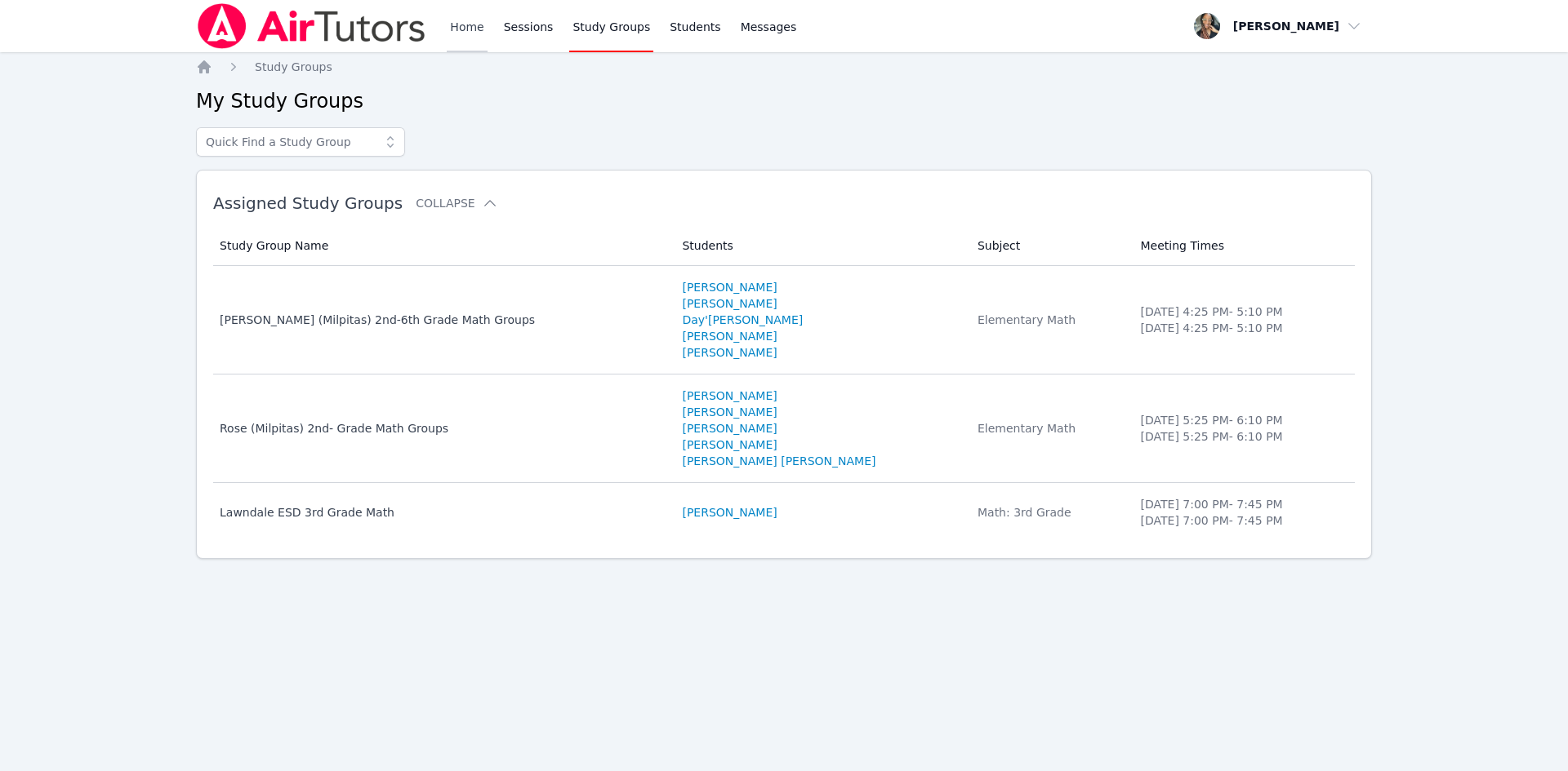
click at [468, 29] on link "Home" at bounding box center [466, 26] width 40 height 52
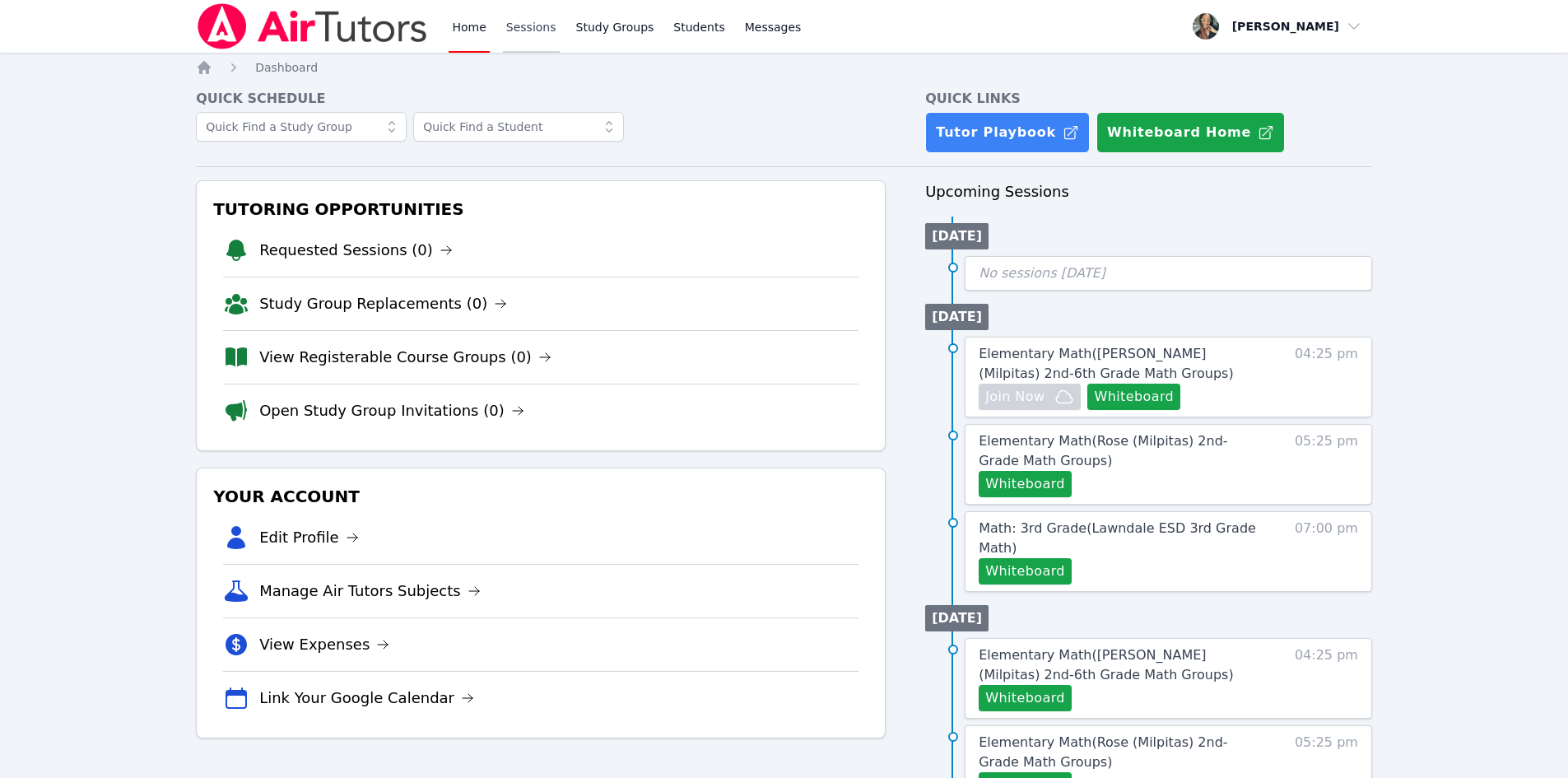
click at [519, 37] on link "Sessions" at bounding box center [531, 26] width 57 height 53
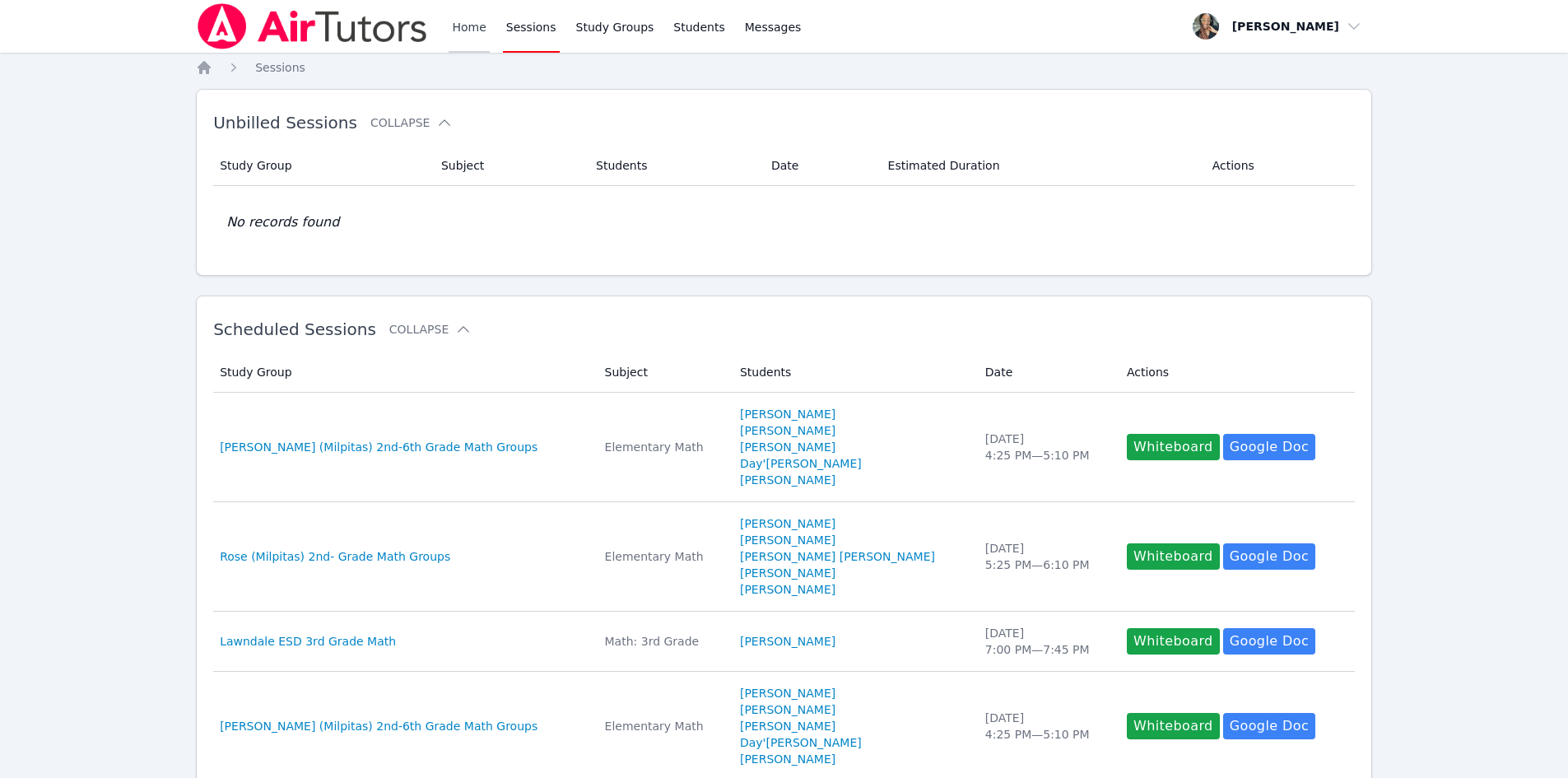
click at [463, 27] on link "Home" at bounding box center [468, 26] width 40 height 53
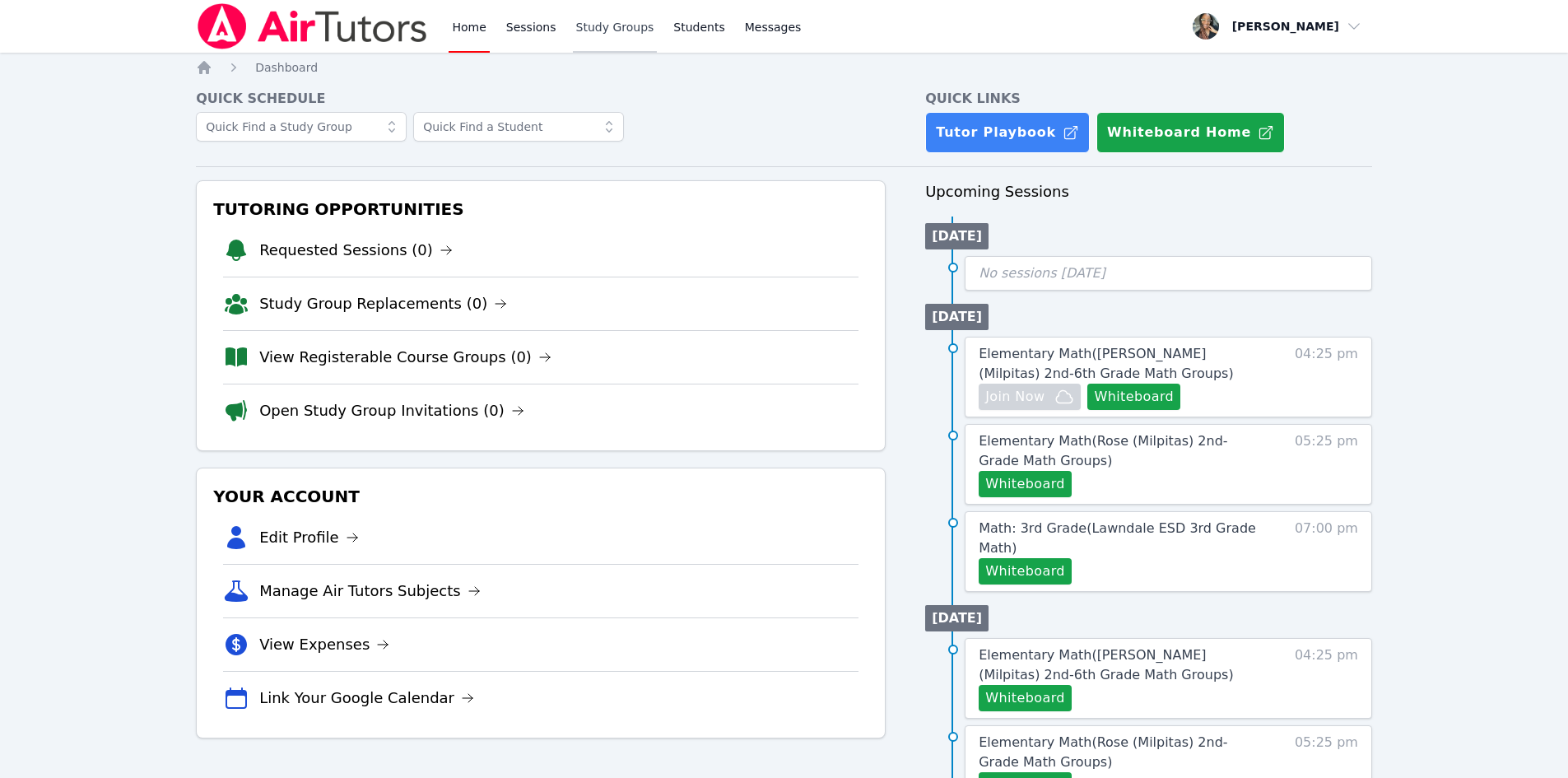
click at [612, 26] on link "Study Groups" at bounding box center [616, 26] width 85 height 53
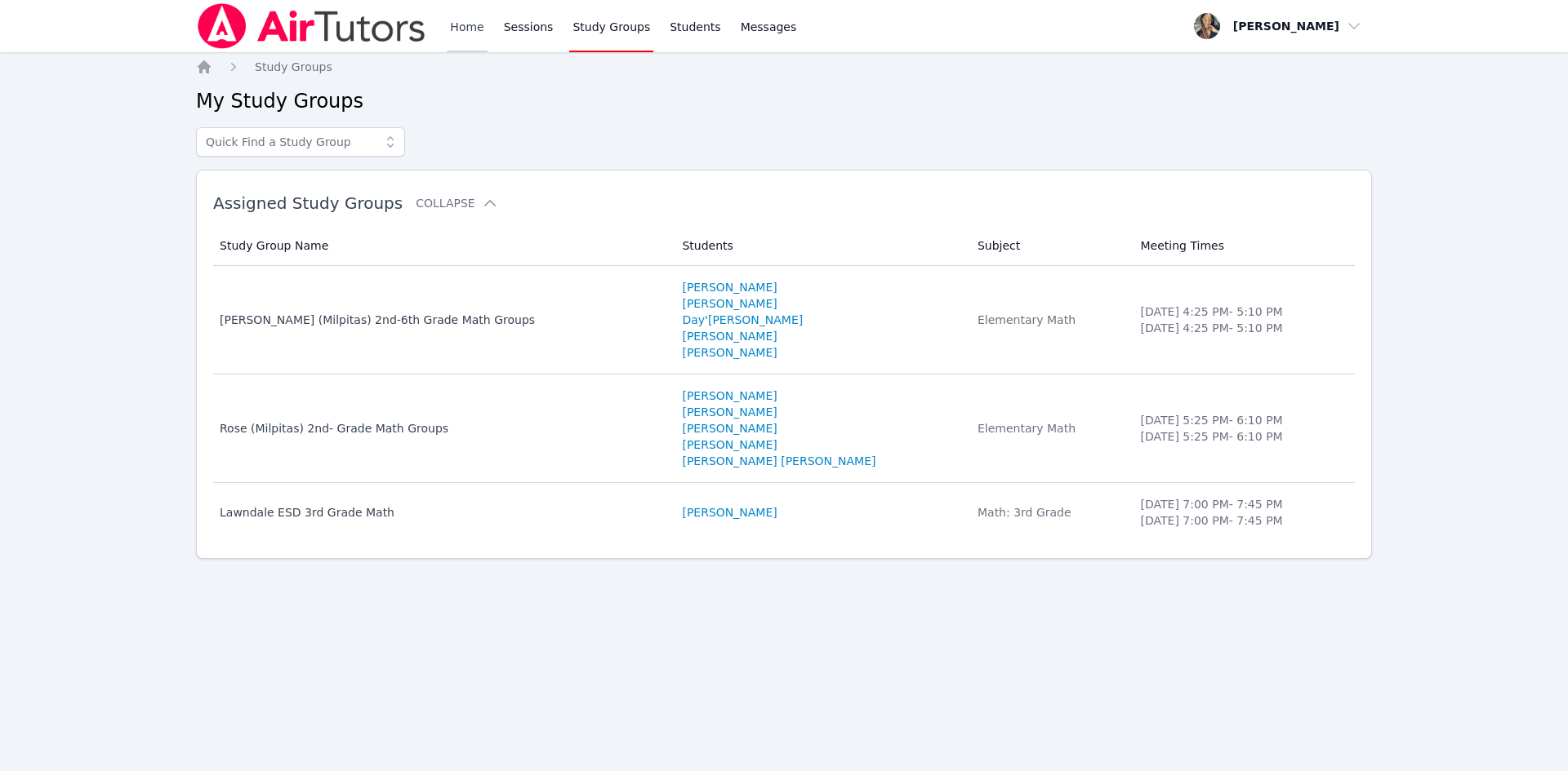
click at [463, 36] on link "Home" at bounding box center [466, 26] width 40 height 52
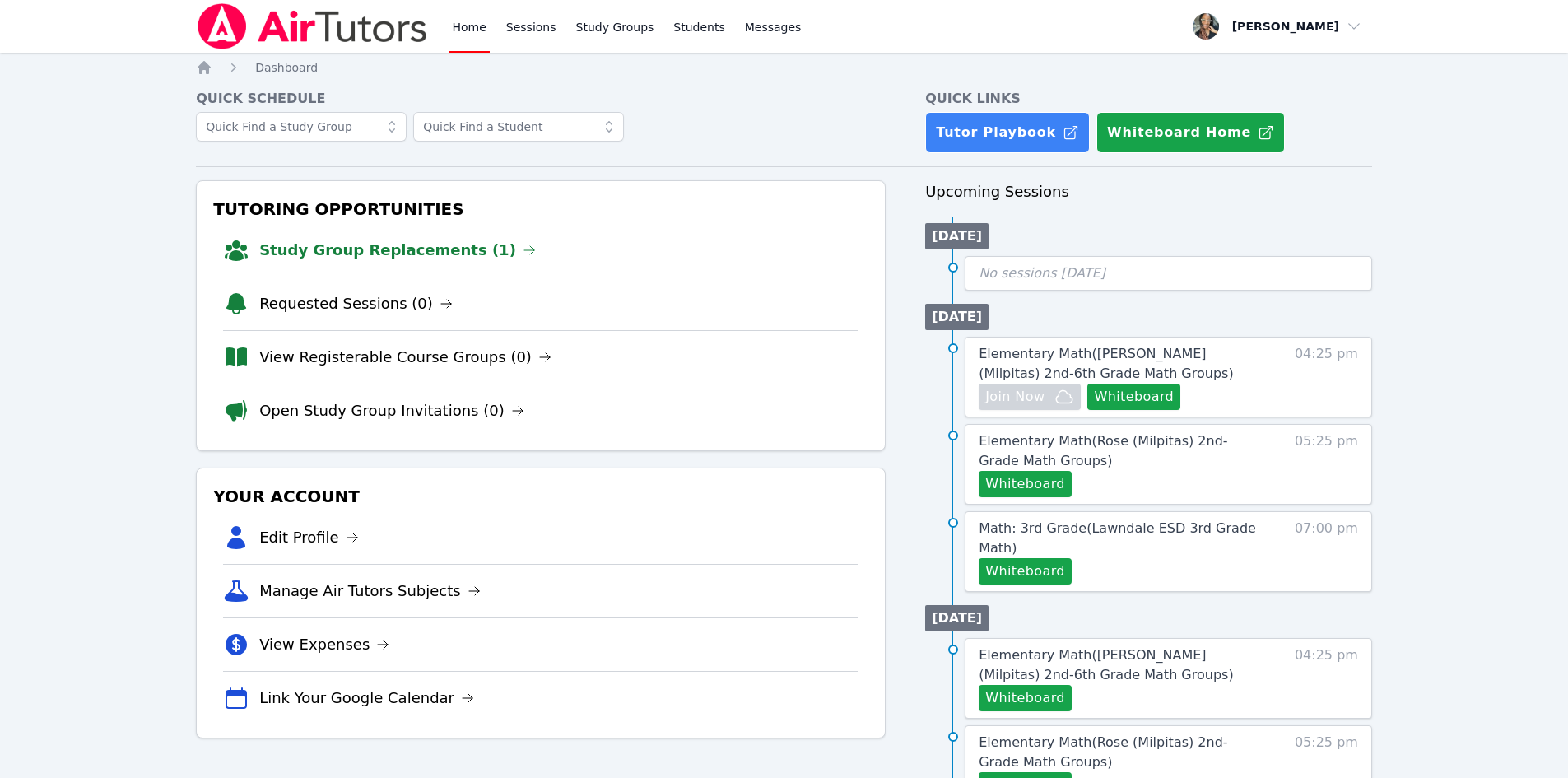
click at [437, 242] on link "Study Group Replacements (1)" at bounding box center [397, 250] width 277 height 23
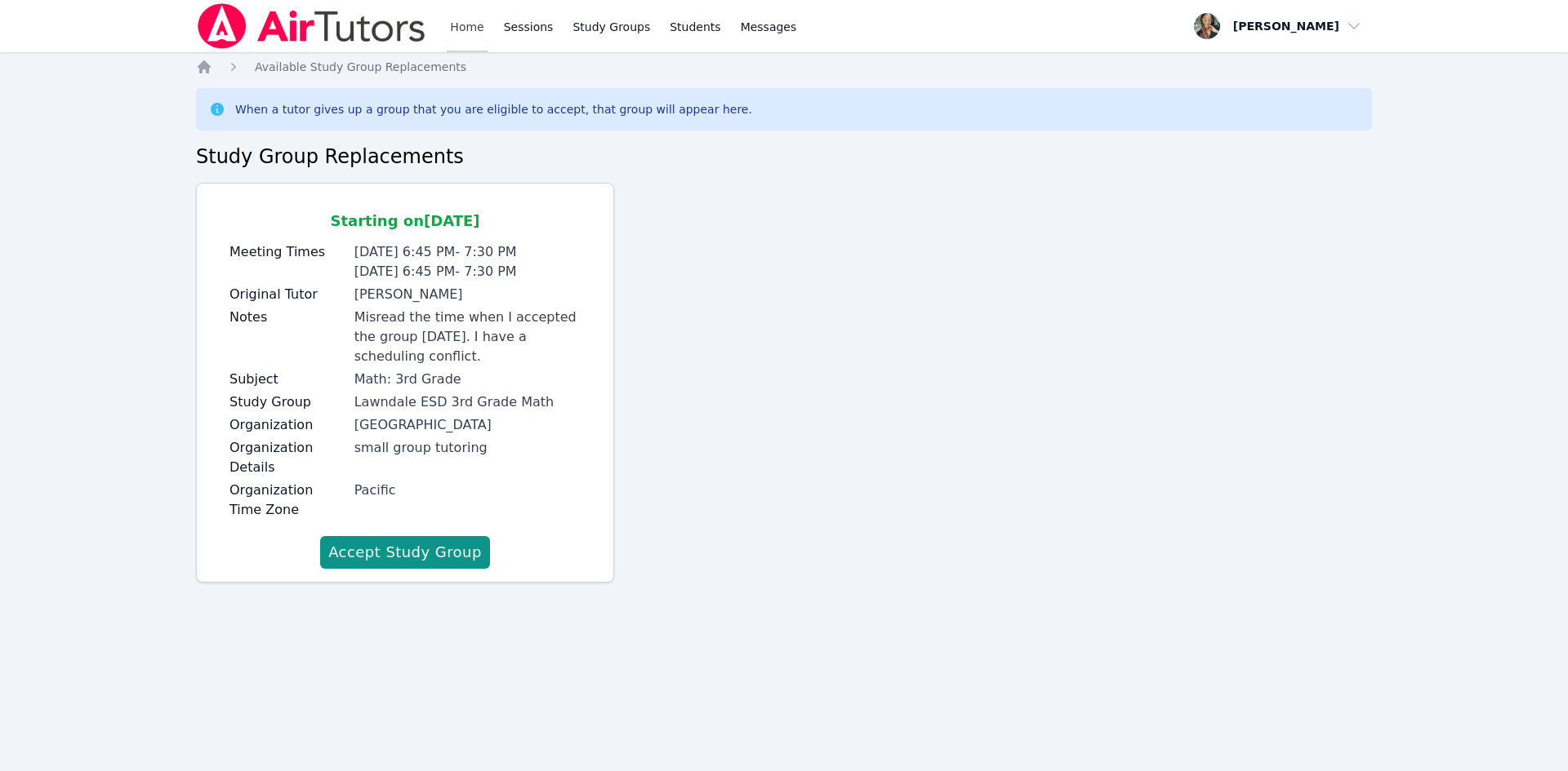
click at [473, 29] on link "Home" at bounding box center [466, 26] width 40 height 52
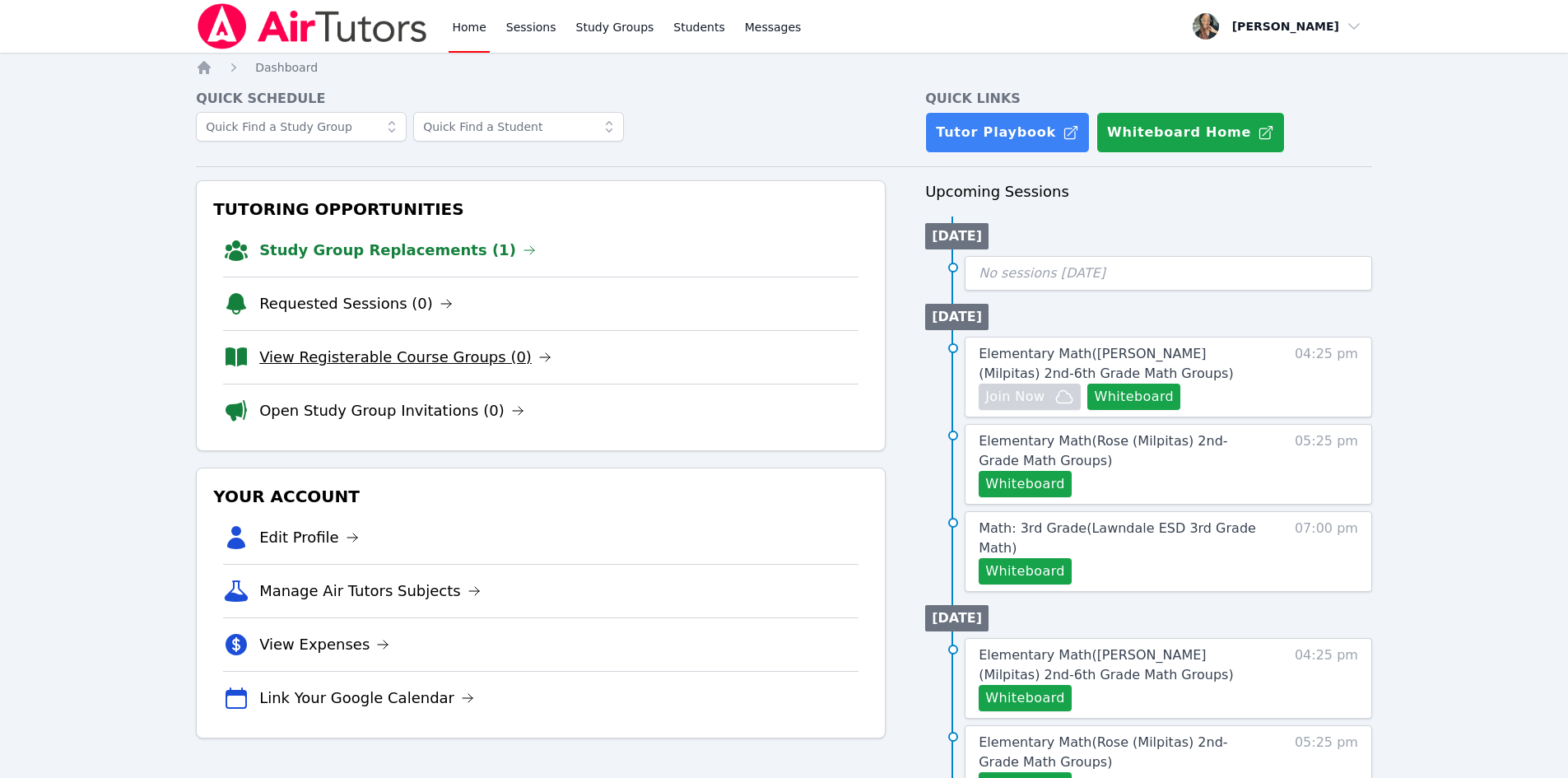
click at [347, 362] on link "View Registerable Course Groups (0)" at bounding box center [405, 357] width 292 height 23
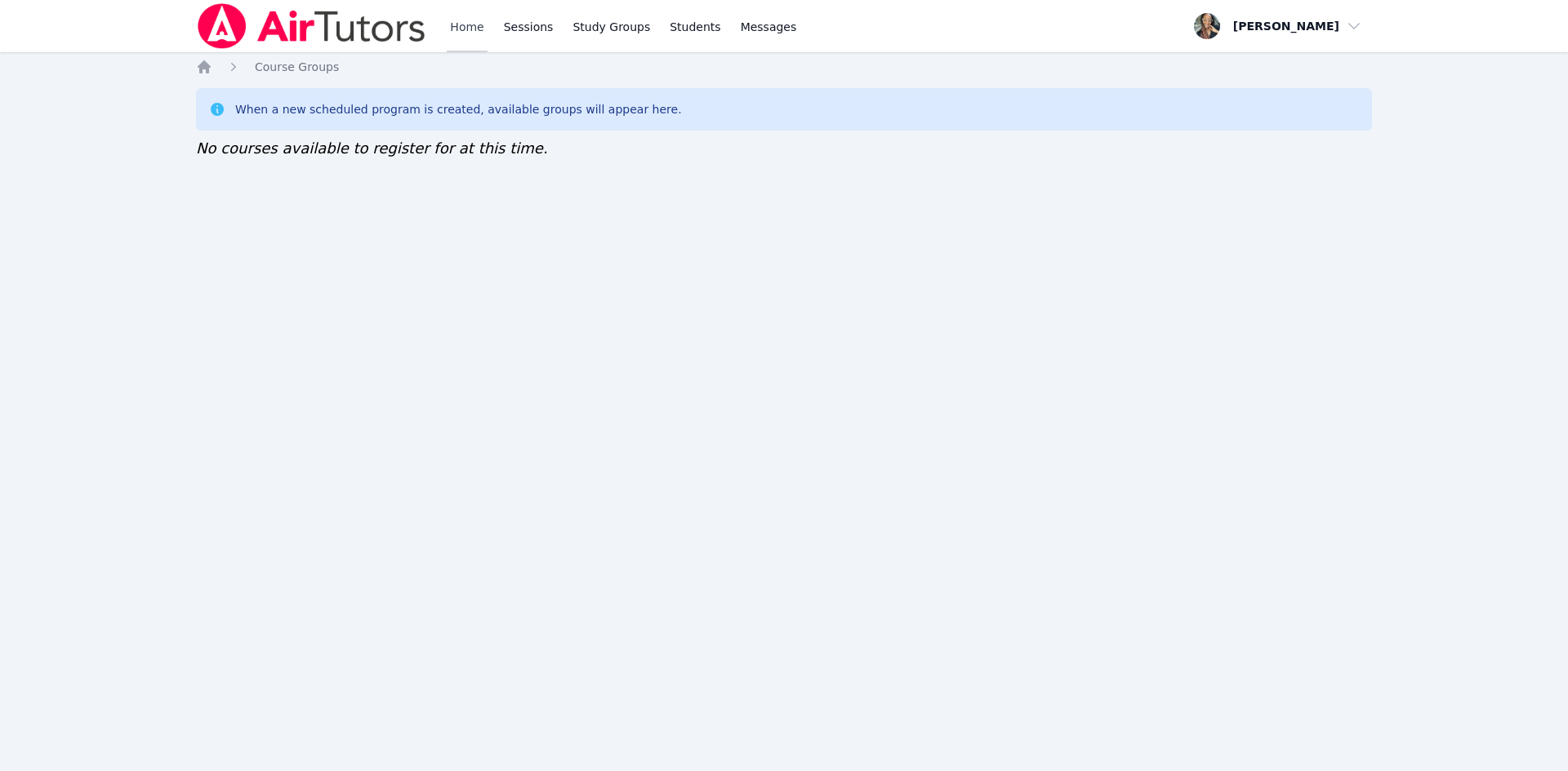
click at [475, 14] on link "Home" at bounding box center [466, 26] width 40 height 52
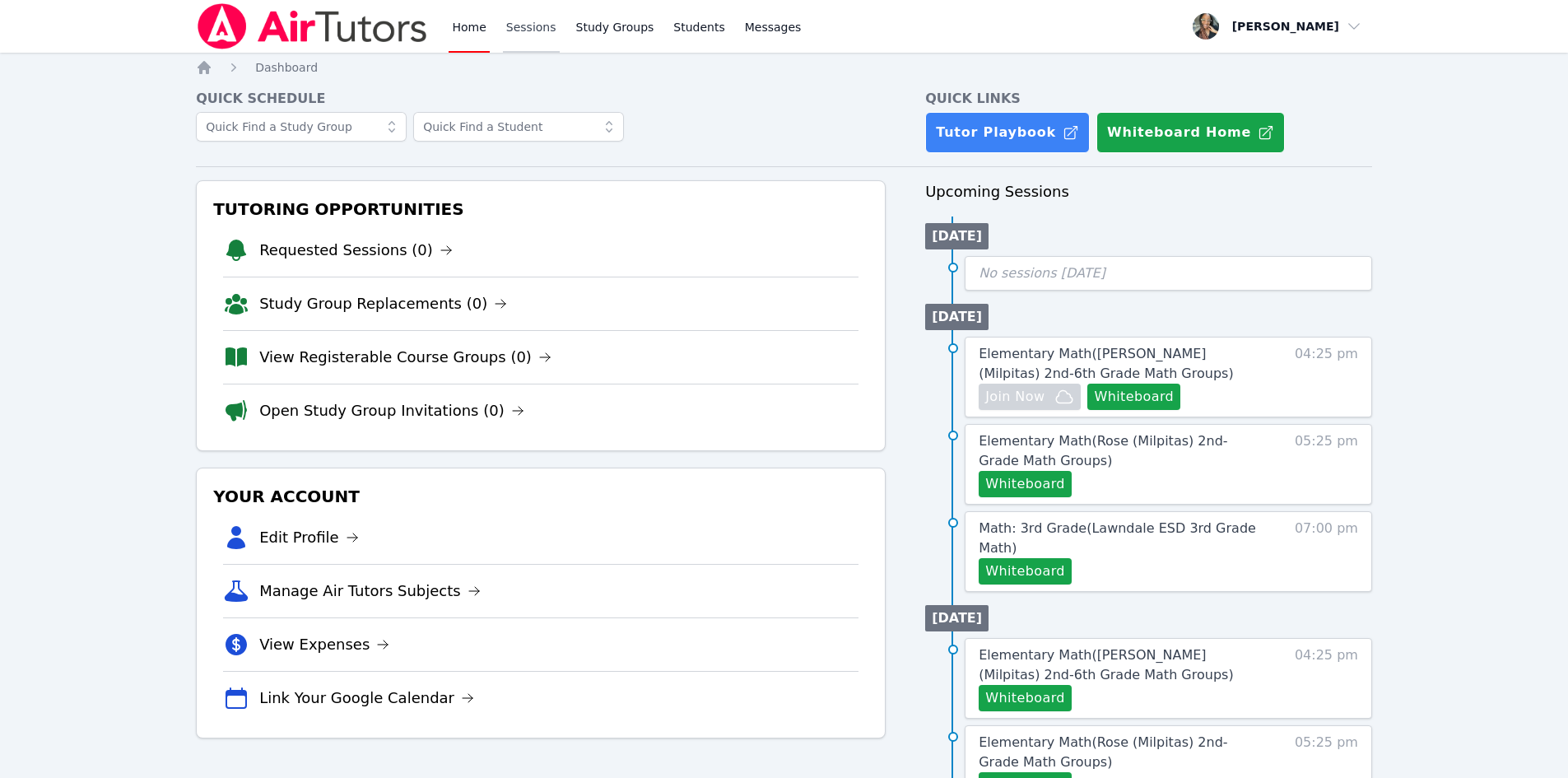
click at [531, 37] on link "Sessions" at bounding box center [531, 26] width 57 height 53
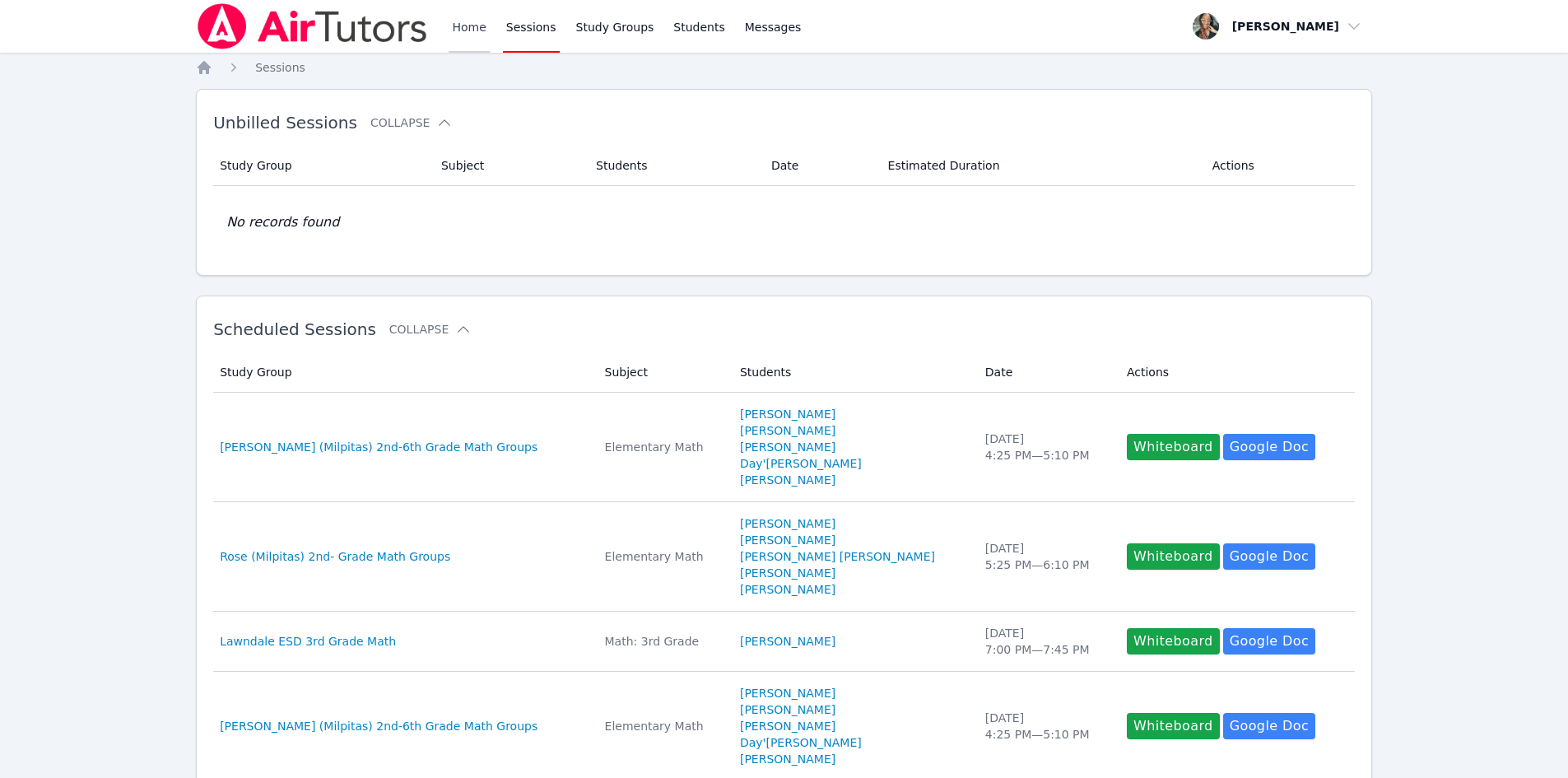
click at [470, 26] on link "Home" at bounding box center [468, 26] width 40 height 53
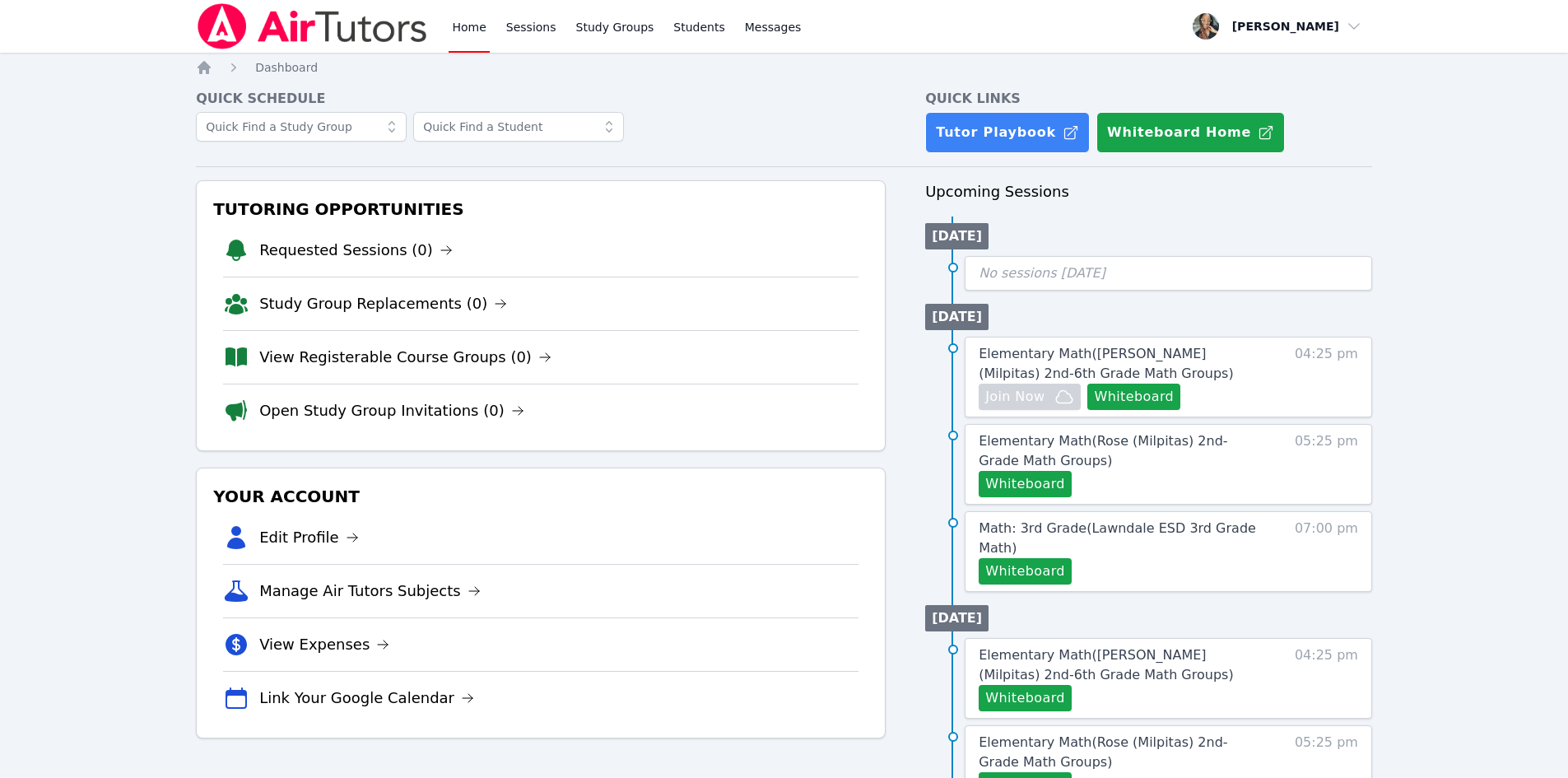
click at [192, 72] on div "Home Sessions Study Groups Students Messages Open user menu Shaddae Smith Open …" at bounding box center [784, 681] width 1568 height 1362
click at [194, 71] on div "Home Sessions Study Groups Students Messages Open user menu Shaddae Smith Open …" at bounding box center [784, 681] width 1568 height 1362
click at [207, 70] on icon "Breadcrumb" at bounding box center [204, 67] width 16 height 16
click at [283, 73] on span "Dashboard" at bounding box center [286, 67] width 62 height 13
click at [194, 68] on div "Home Sessions Study Groups Students Messages Open user menu Shaddae Smith Open …" at bounding box center [784, 681] width 1568 height 1362
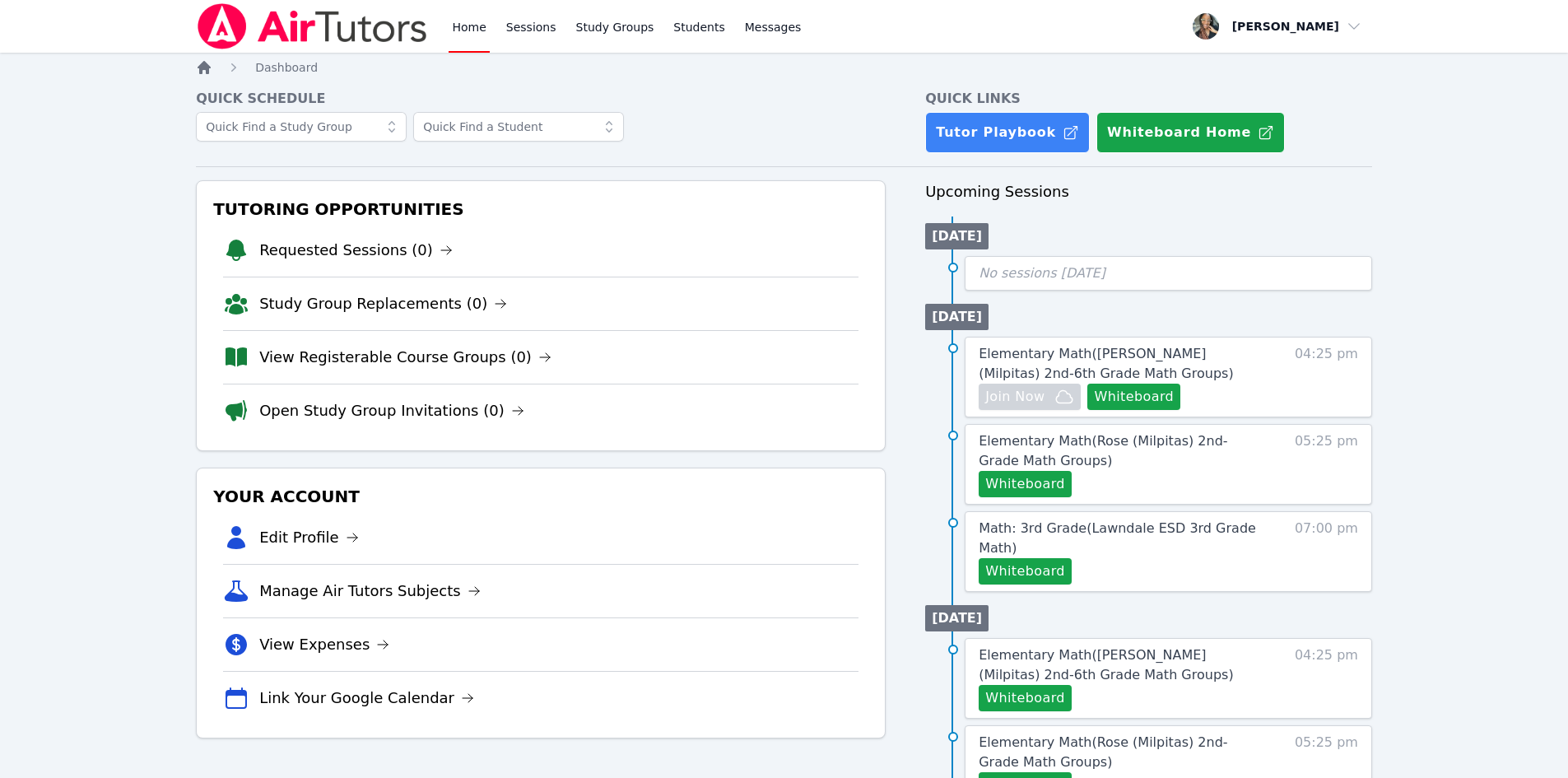
click at [198, 68] on icon "Breadcrumb" at bounding box center [204, 67] width 16 height 16
click at [206, 68] on icon "Breadcrumb" at bounding box center [204, 67] width 13 height 13
drag, startPoint x: 430, startPoint y: 247, endPoint x: 438, endPoint y: 242, distance: 9.4
click at [430, 246] on link "View Registerable Course Groups (1)" at bounding box center [422, 250] width 328 height 23
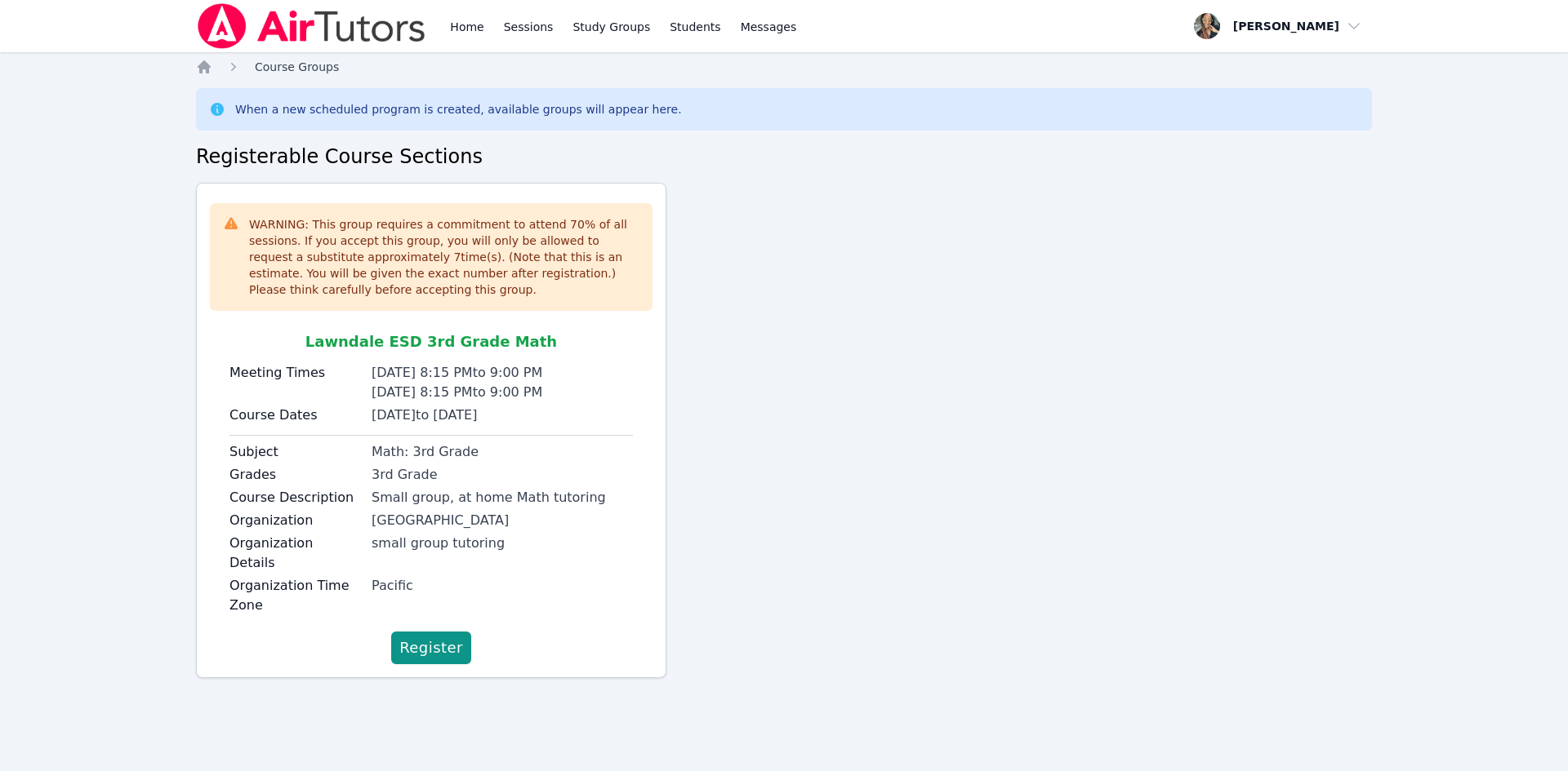
click at [305, 67] on span "Course Groups" at bounding box center [297, 67] width 84 height 13
click at [206, 63] on icon "Breadcrumb" at bounding box center [204, 67] width 13 height 13
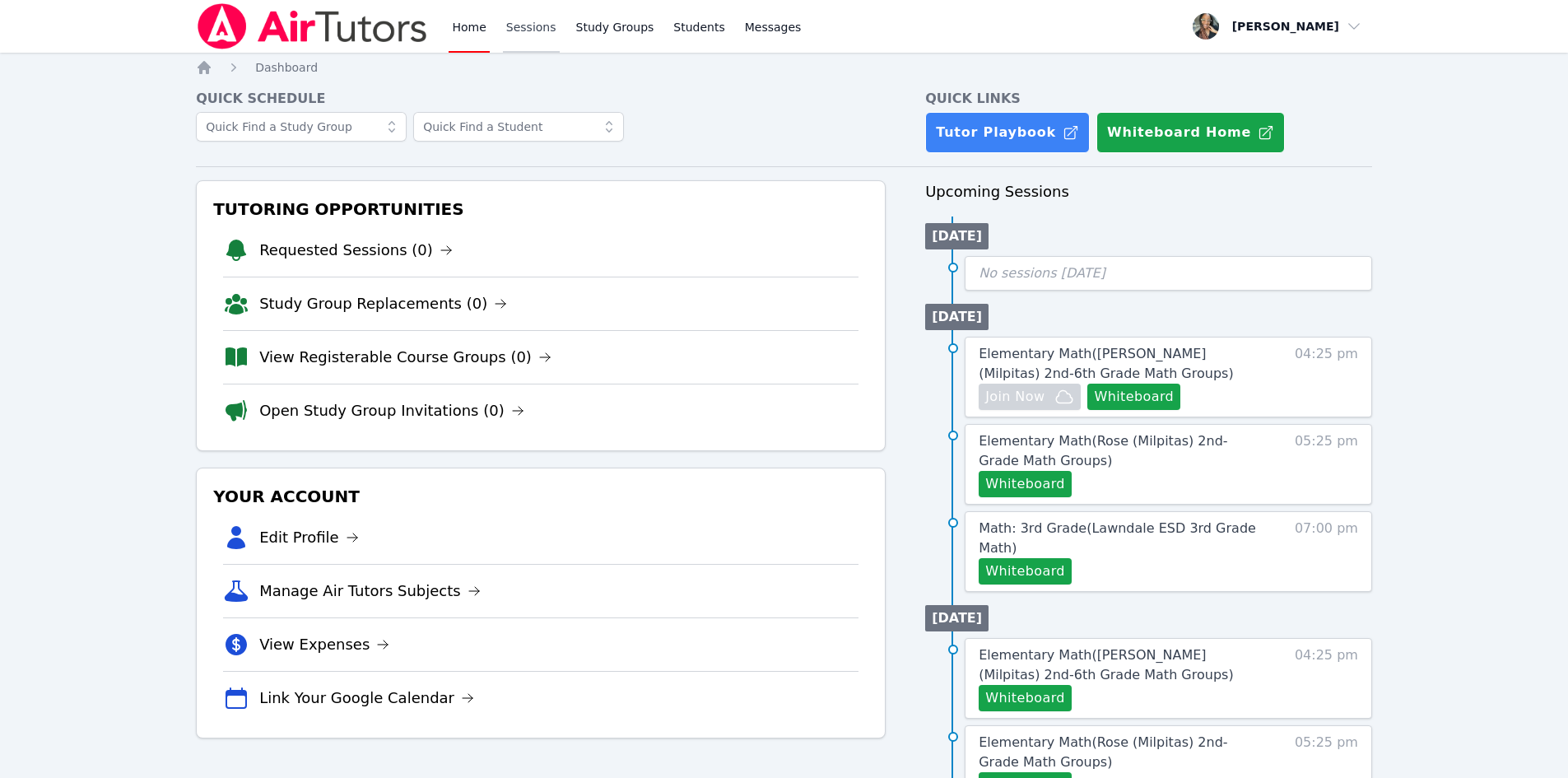
click at [529, 31] on link "Sessions" at bounding box center [531, 26] width 57 height 53
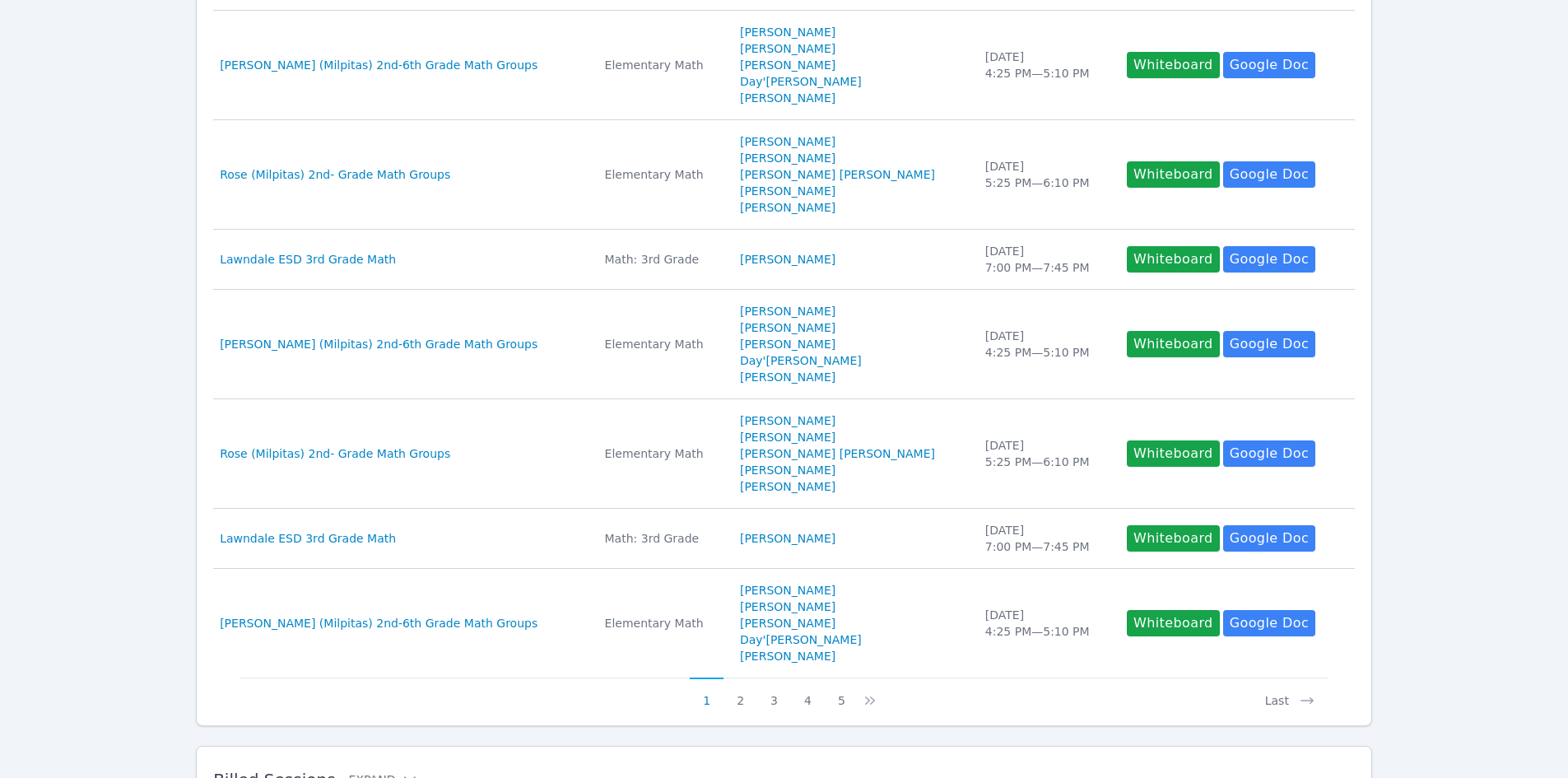
scroll to position [763, 0]
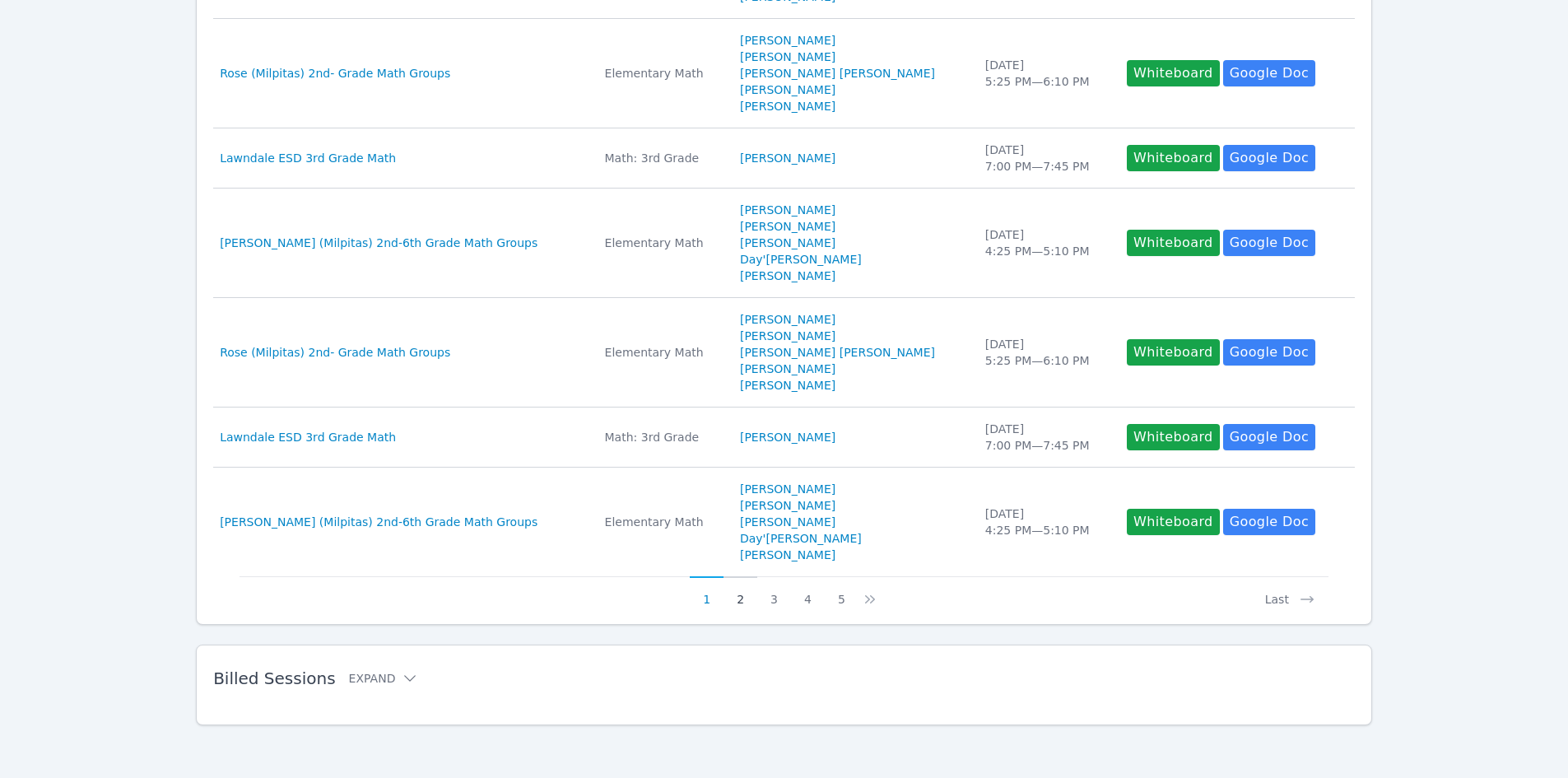
click at [733, 593] on button "2" at bounding box center [741, 592] width 34 height 32
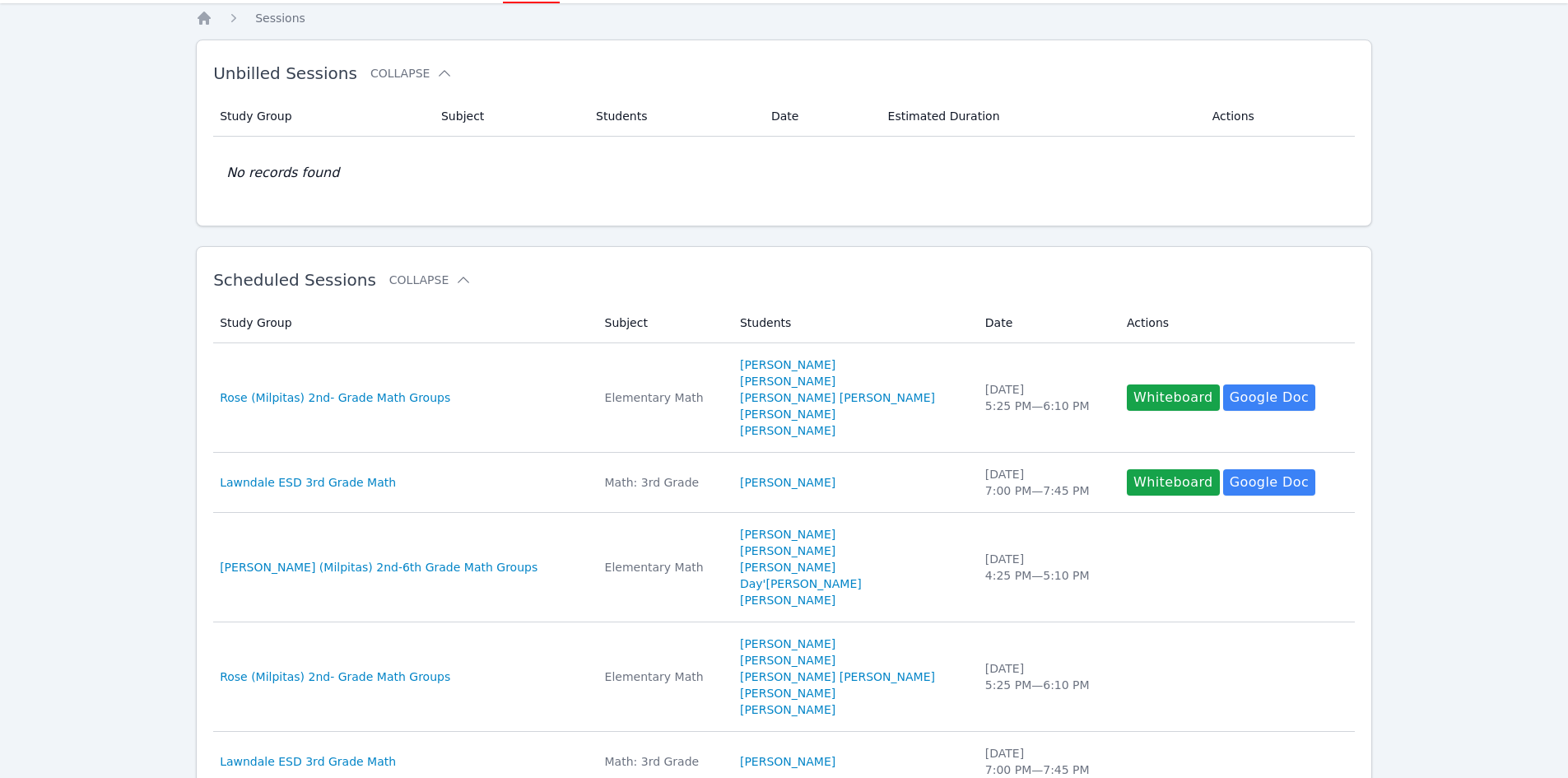
scroll to position [0, 0]
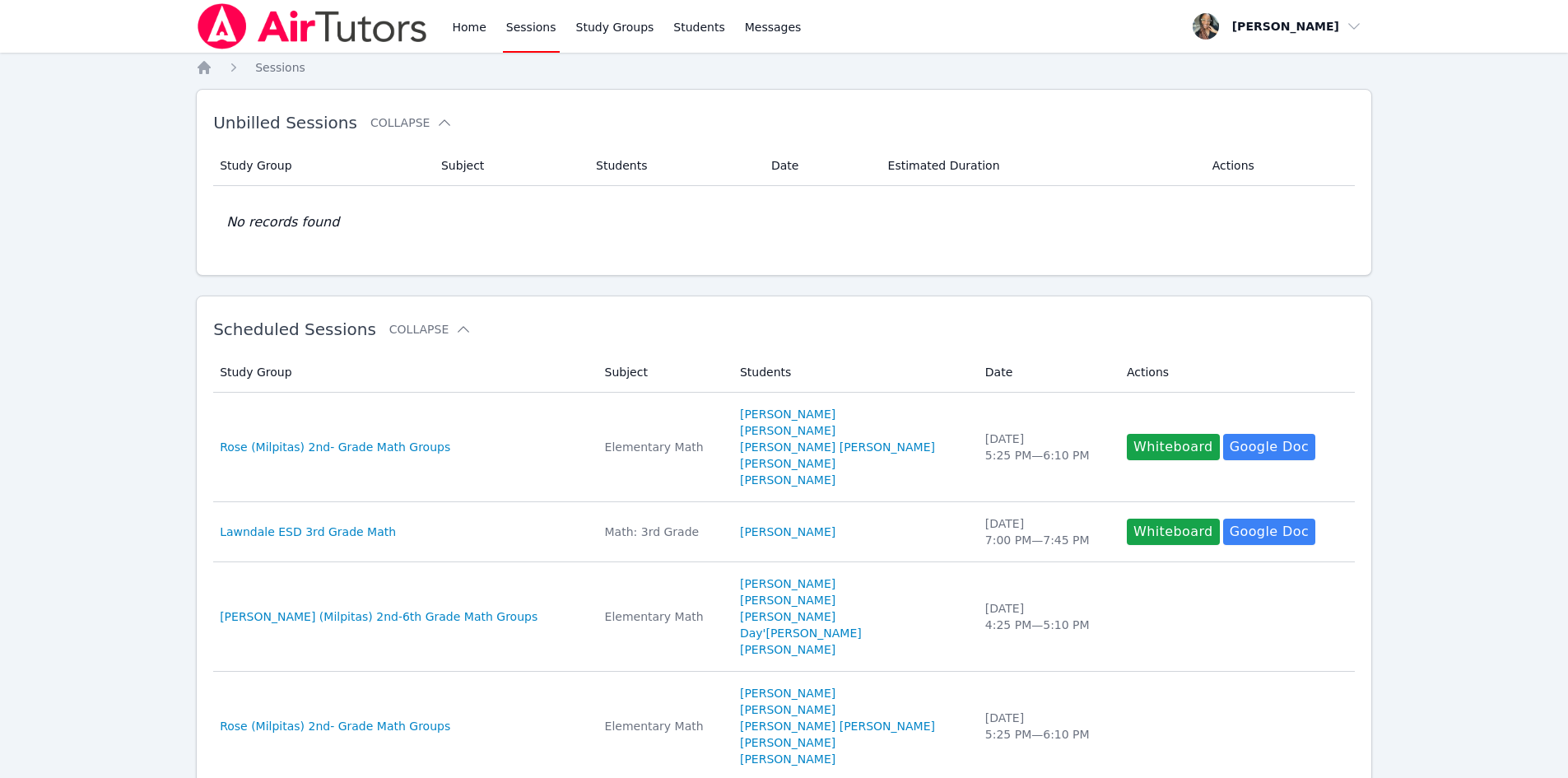
click at [441, 27] on div "Home Sessions Study Groups Students Messages" at bounding box center [500, 26] width 608 height 53
click at [449, 32] on link "Home" at bounding box center [468, 26] width 40 height 53
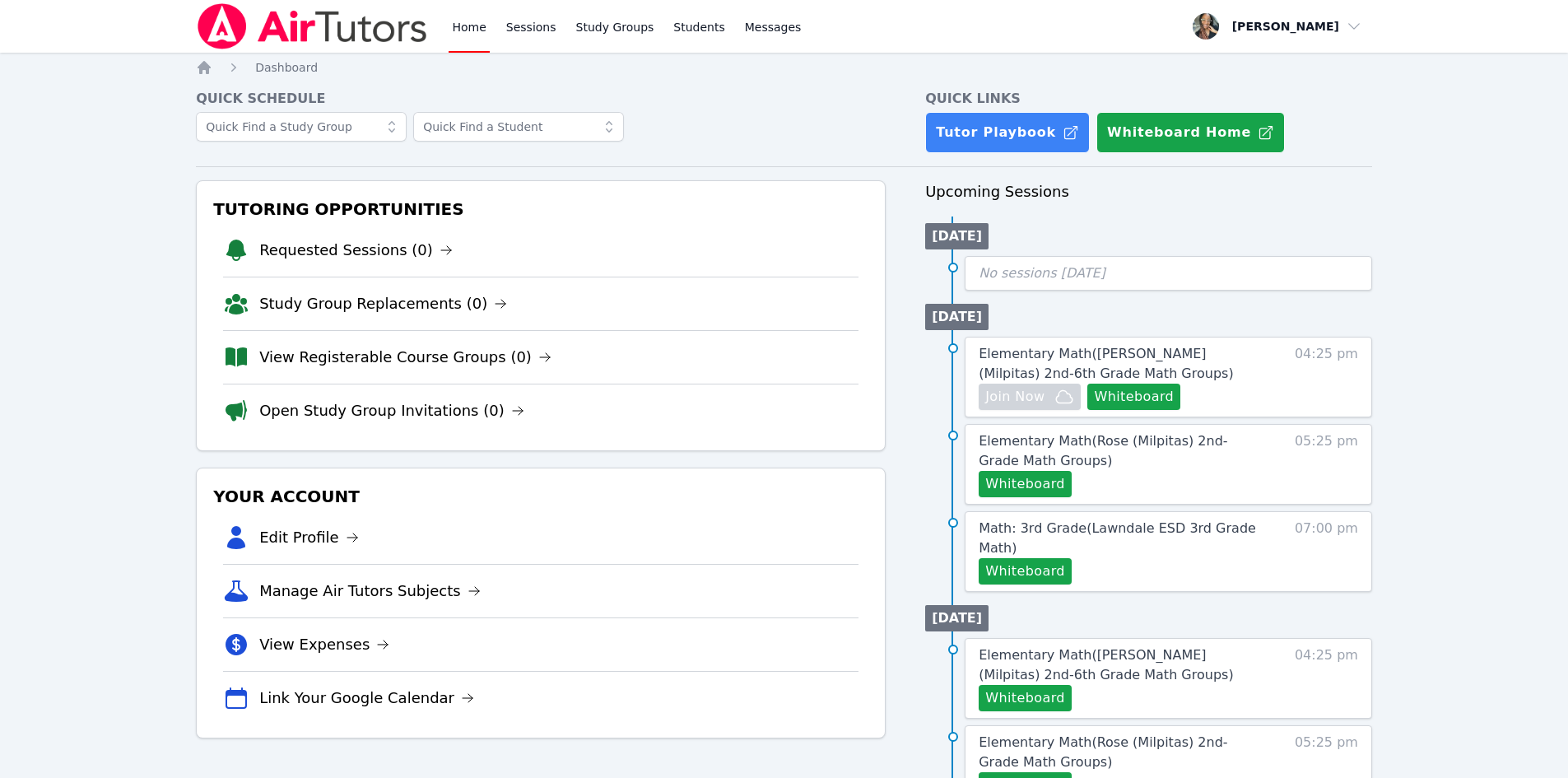
click at [468, 31] on link "Home" at bounding box center [468, 26] width 40 height 53
click at [512, 19] on link "Sessions" at bounding box center [531, 26] width 57 height 53
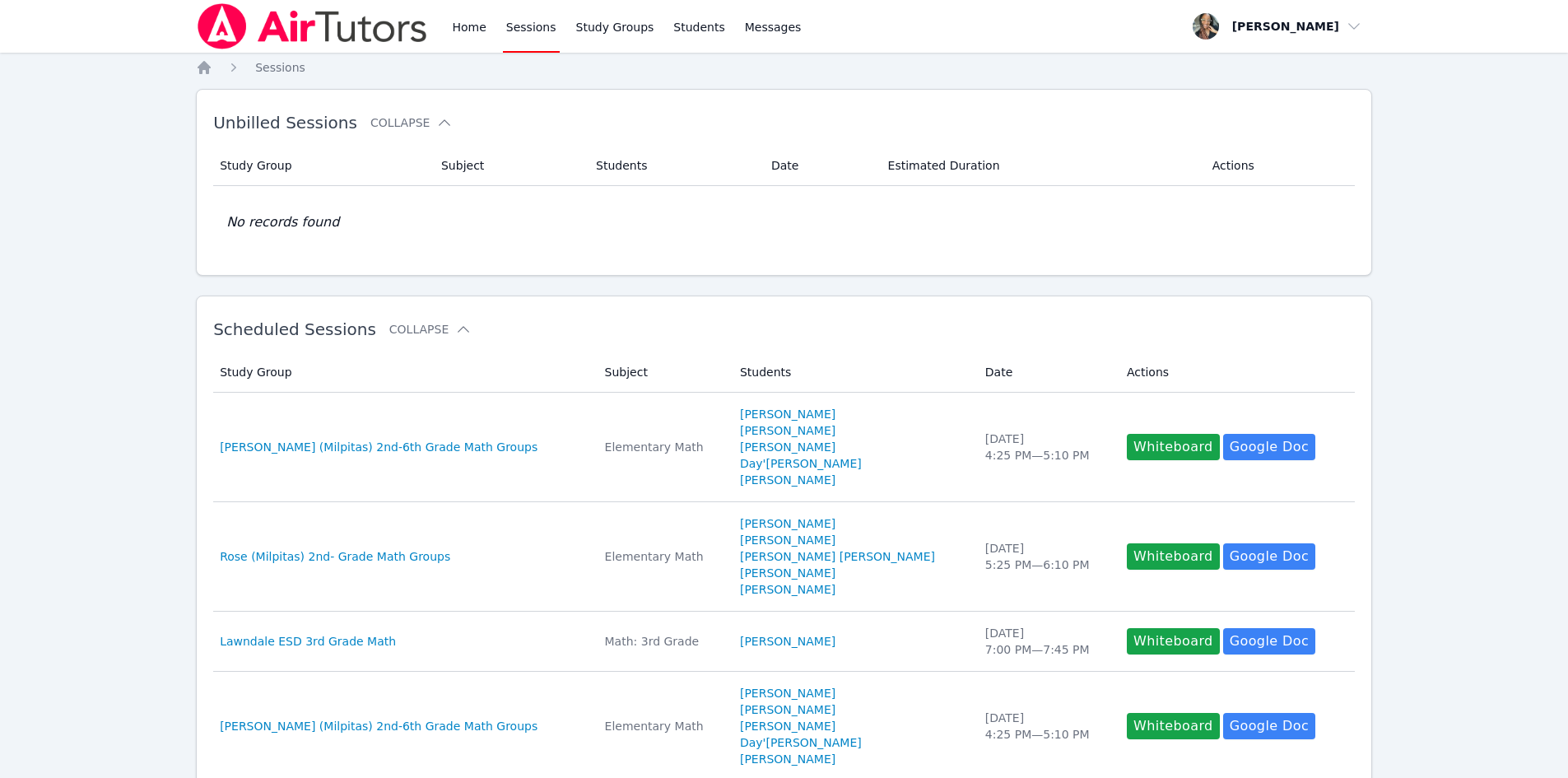
click at [458, 60] on nav "Home Sessions" at bounding box center [784, 67] width 1176 height 16
click at [464, 44] on link "Home" at bounding box center [468, 26] width 40 height 53
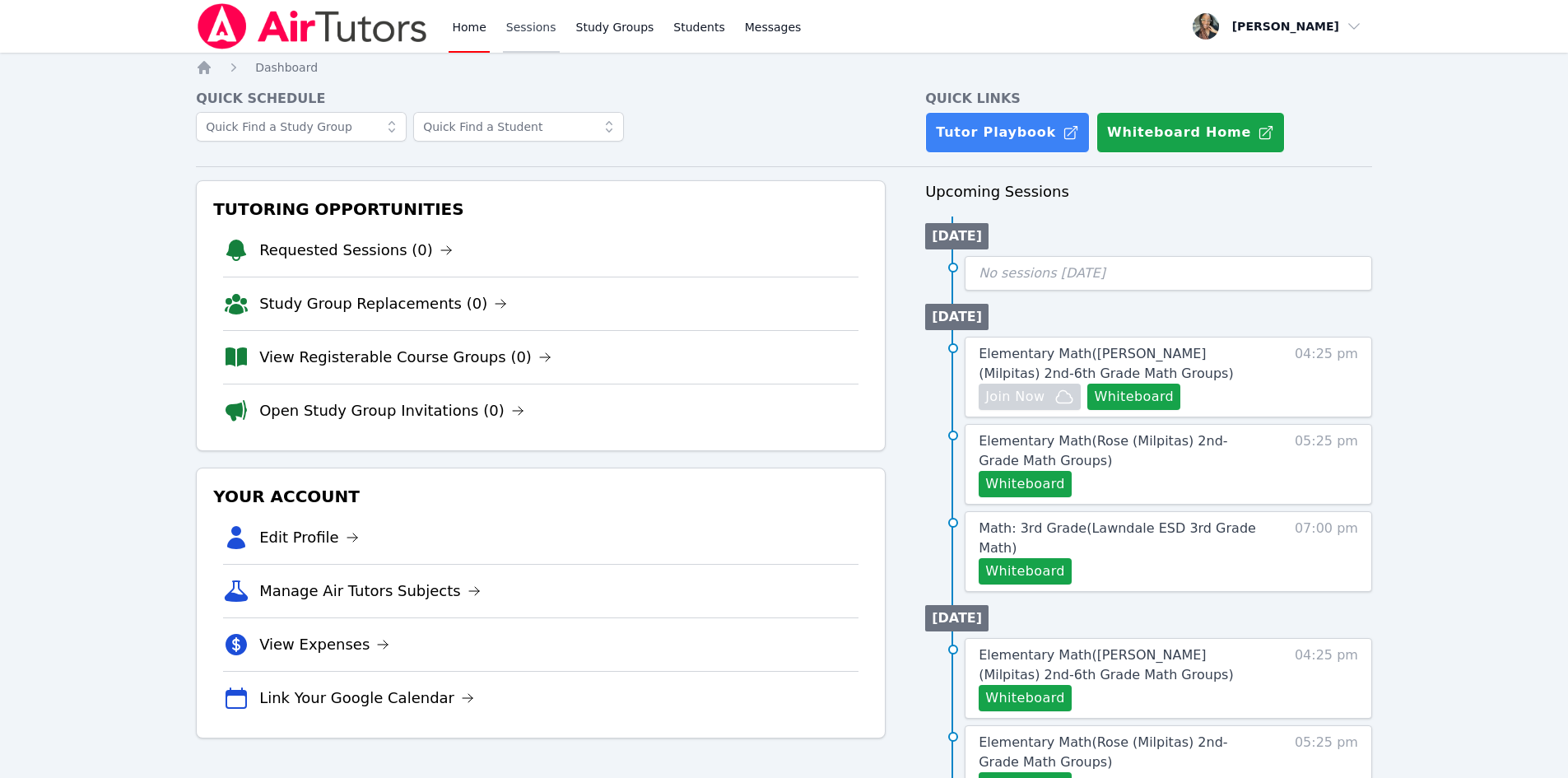
click at [508, 29] on link "Sessions" at bounding box center [531, 26] width 57 height 53
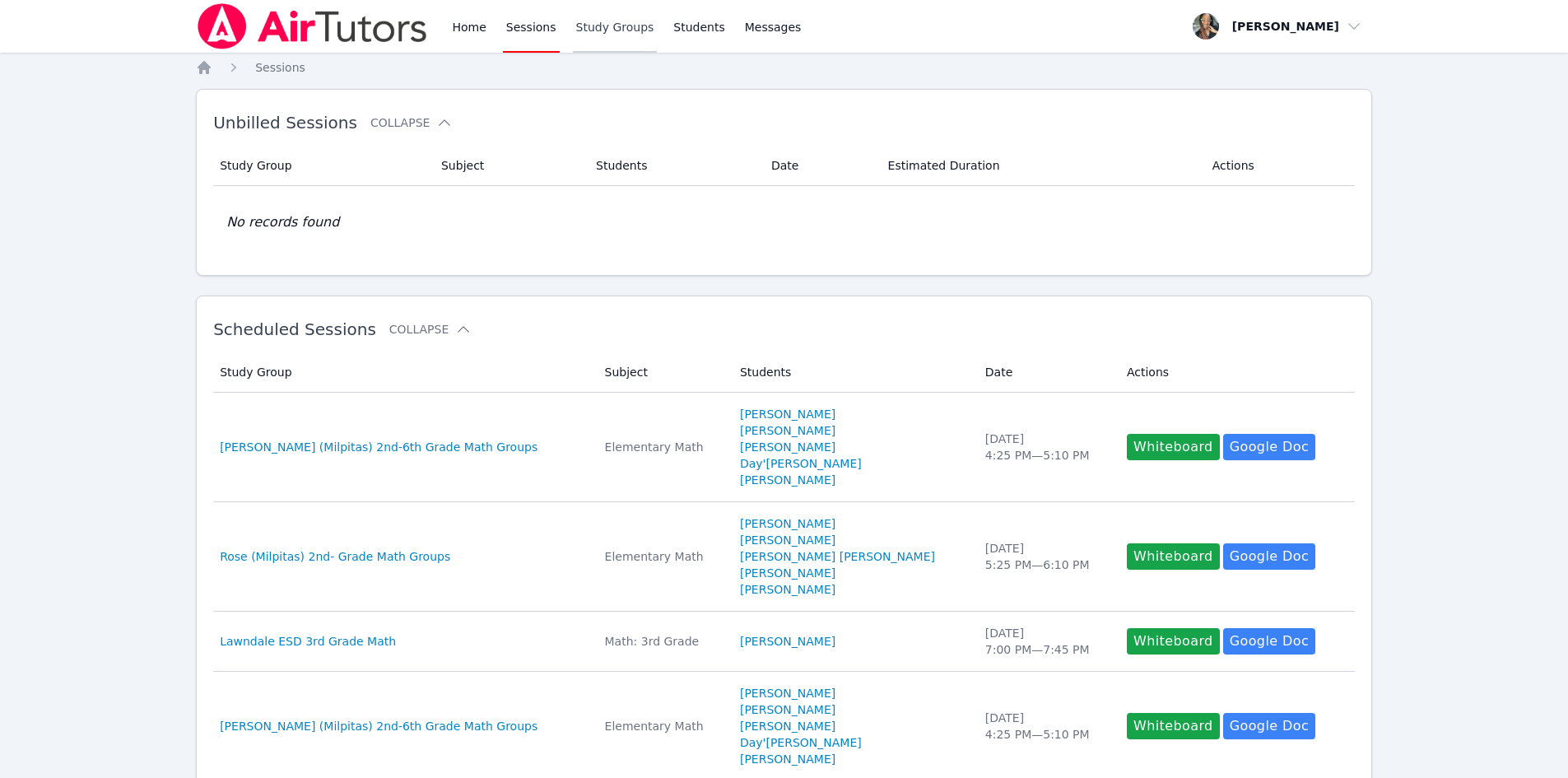
click at [589, 24] on link "Study Groups" at bounding box center [616, 26] width 85 height 53
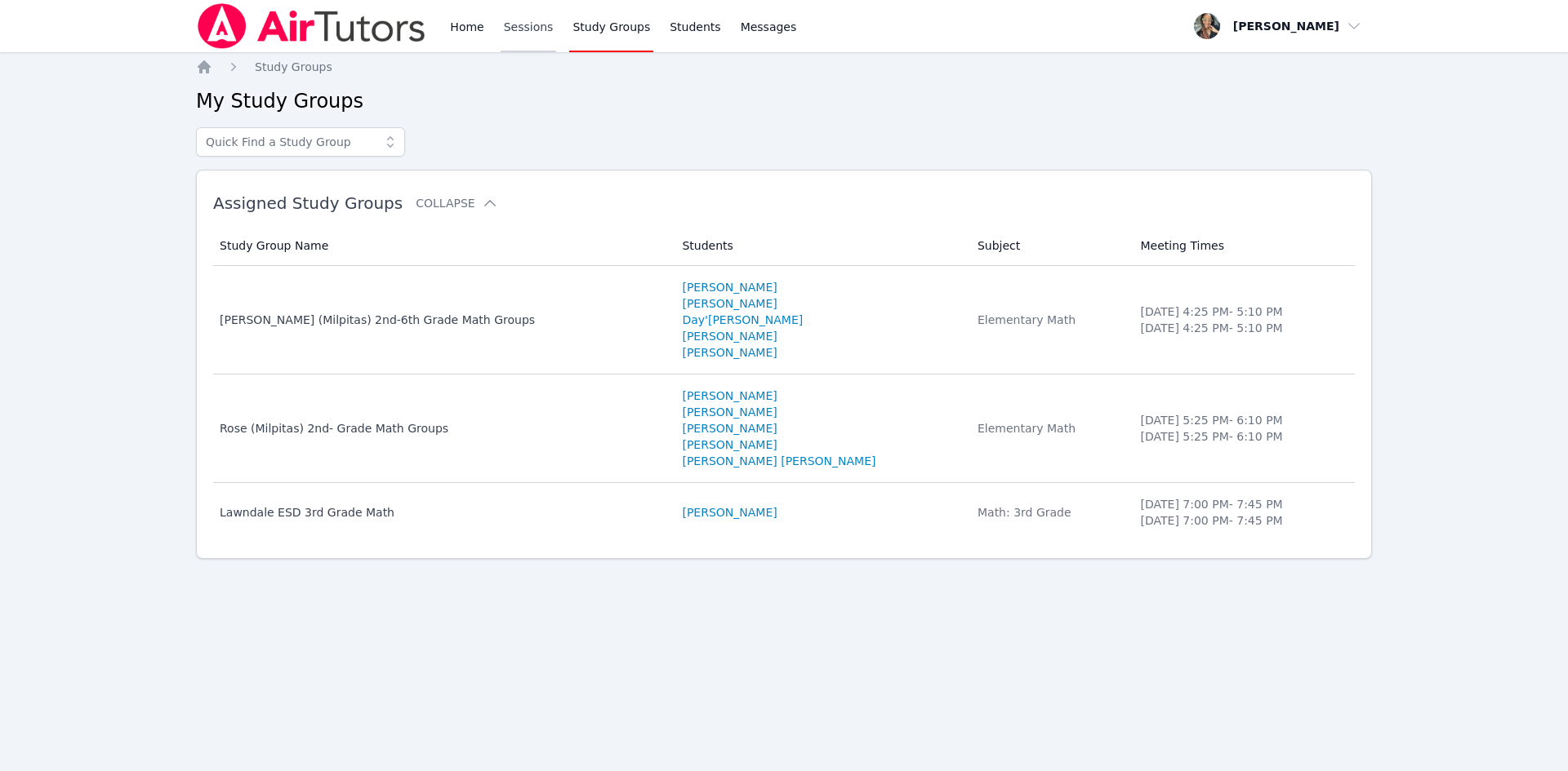
click at [530, 36] on link "Sessions" at bounding box center [528, 26] width 57 height 52
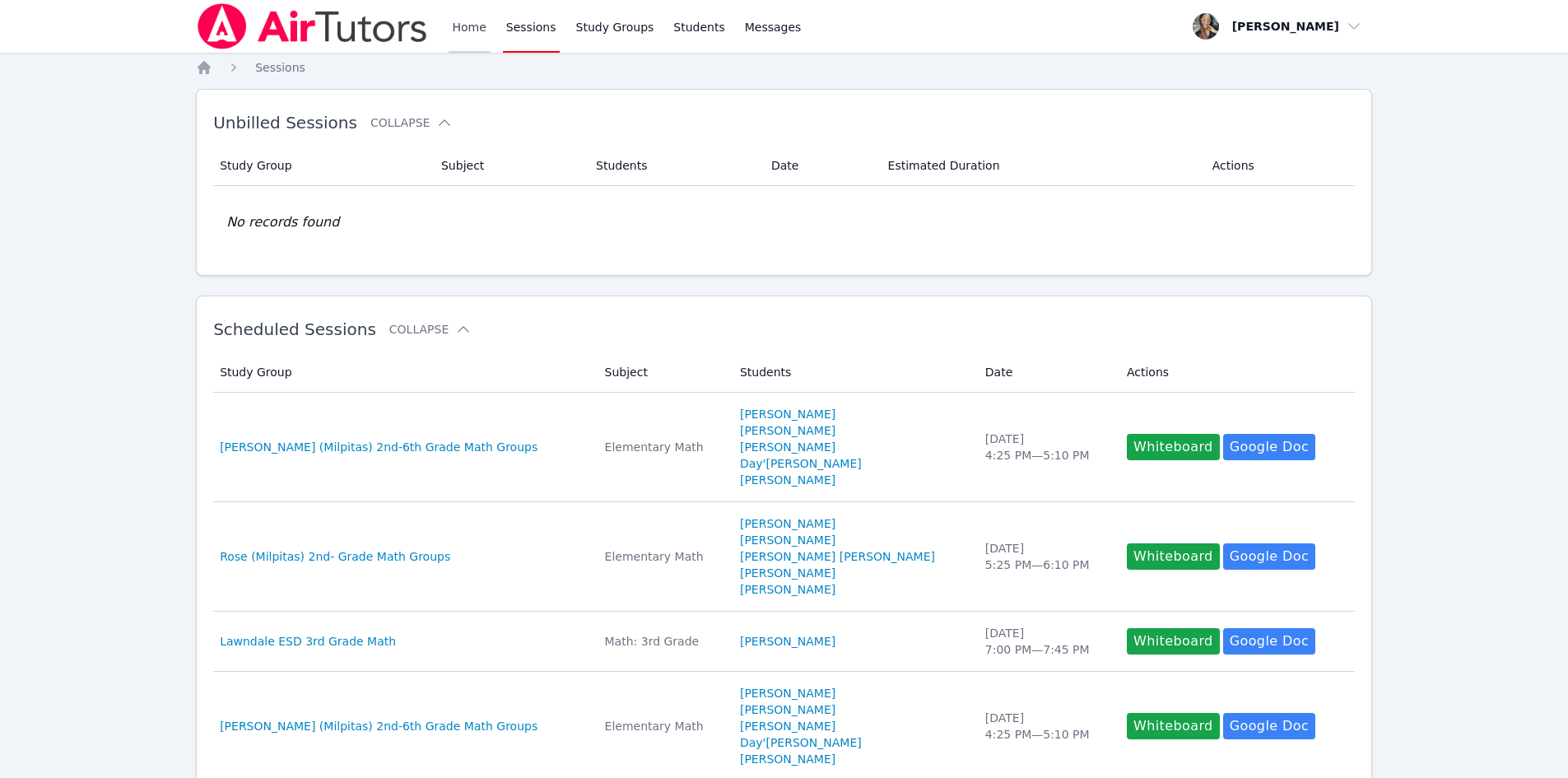
click at [480, 20] on link "Home" at bounding box center [468, 26] width 40 height 53
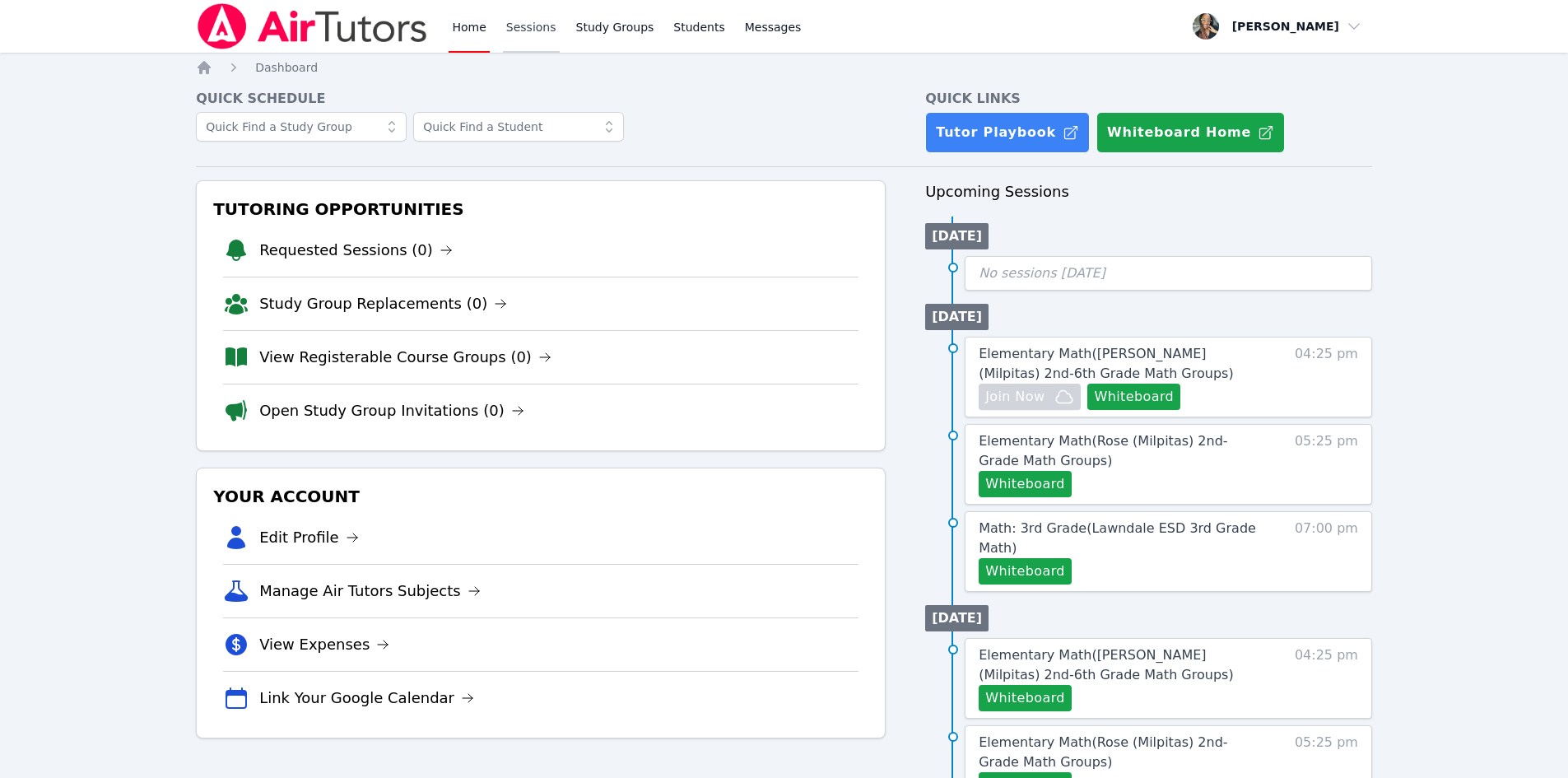
click at [529, 33] on link "Sessions" at bounding box center [531, 26] width 57 height 53
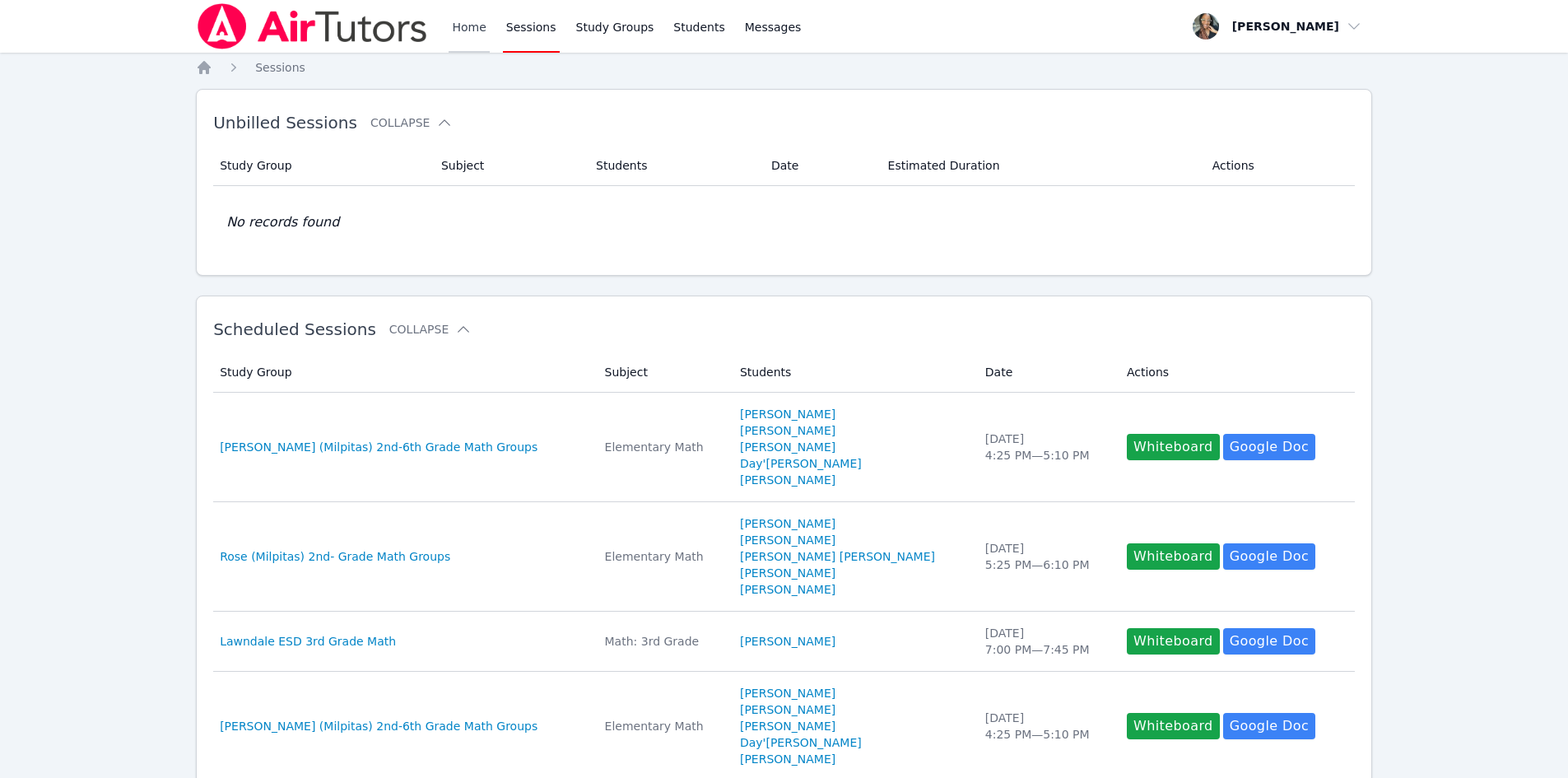
click at [453, 27] on link "Home" at bounding box center [468, 26] width 40 height 53
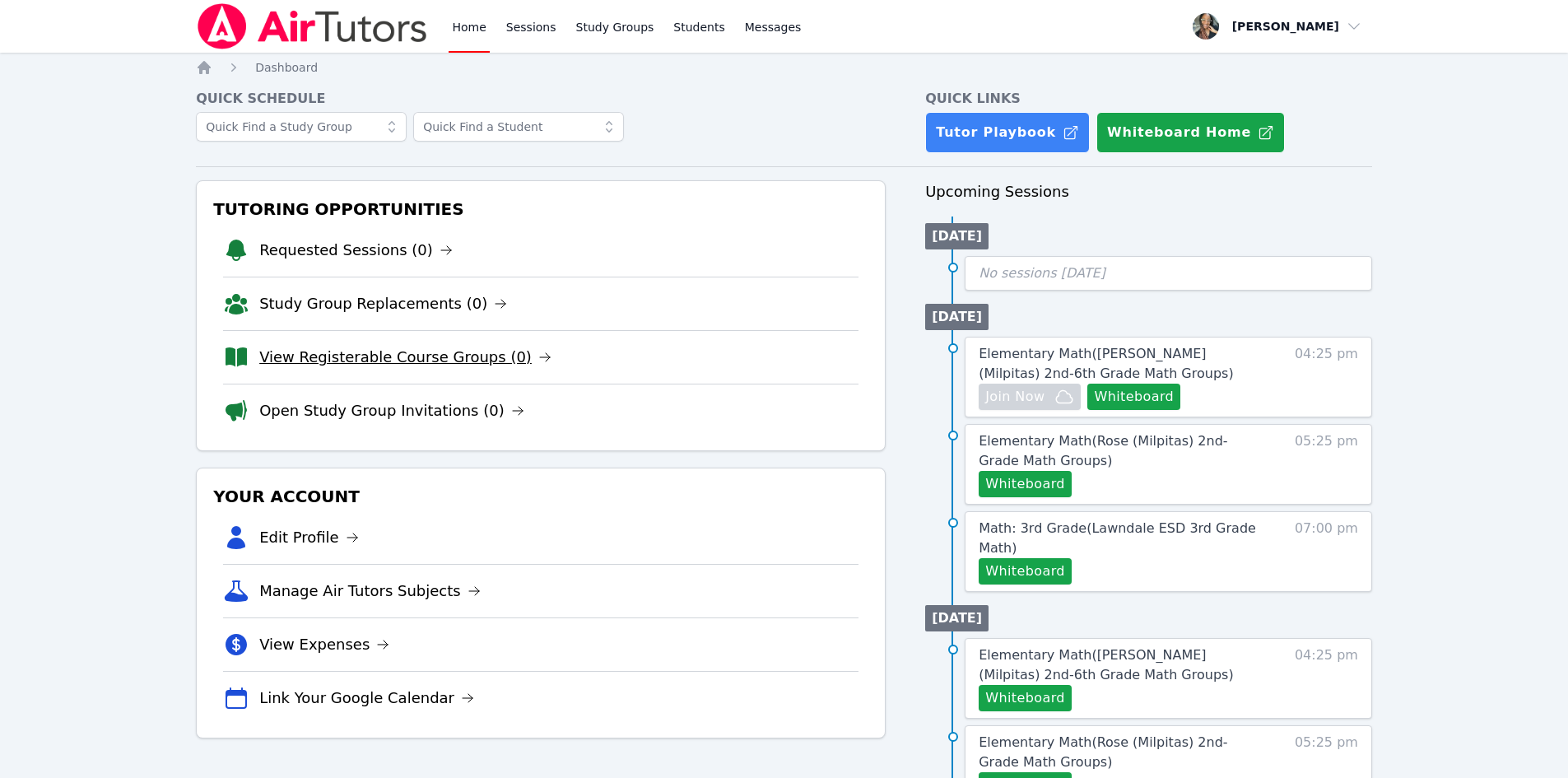
click at [318, 355] on link "View Registerable Course Groups (0)" at bounding box center [405, 357] width 292 height 23
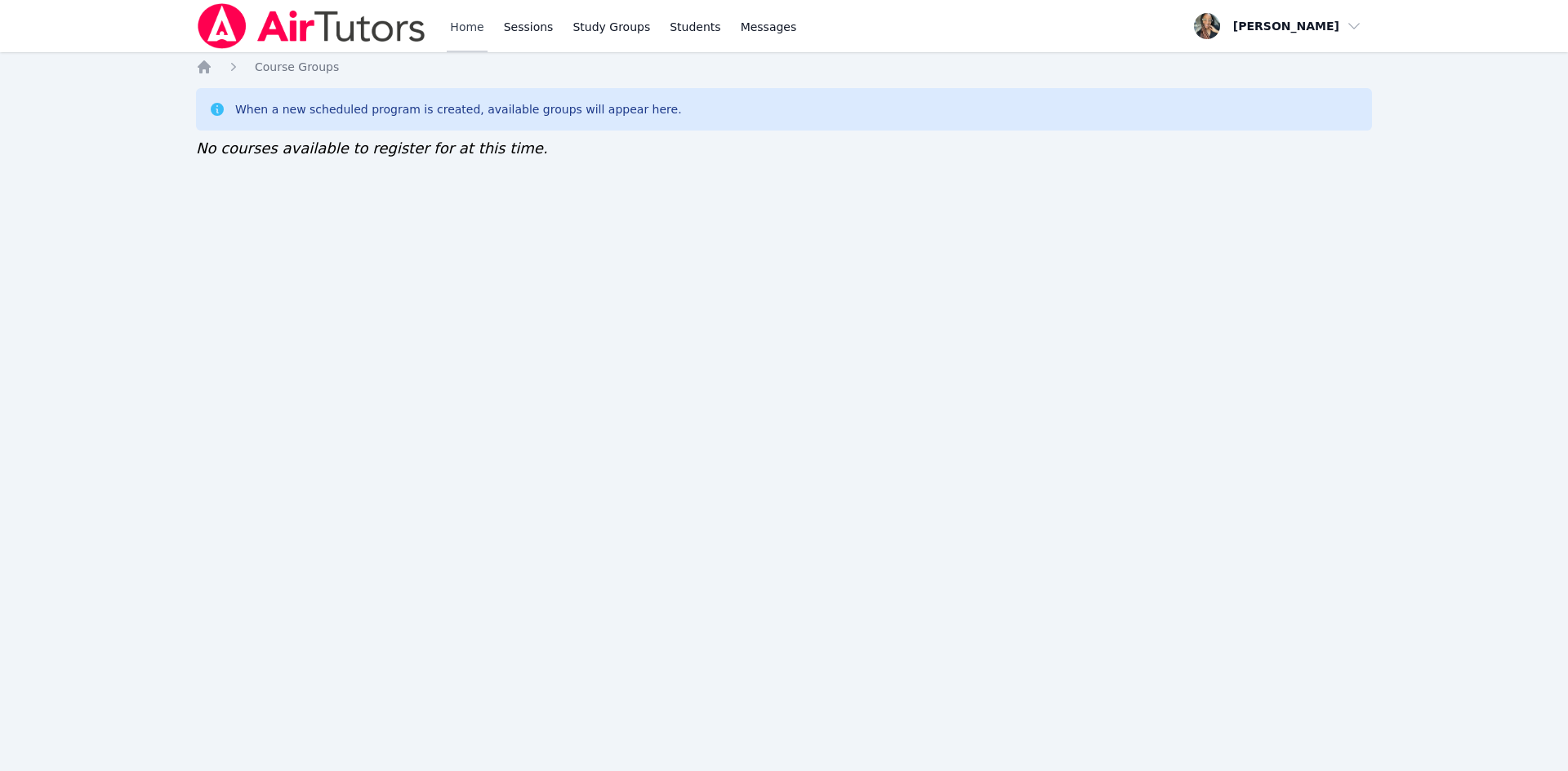
click at [448, 16] on link "Home" at bounding box center [466, 26] width 40 height 52
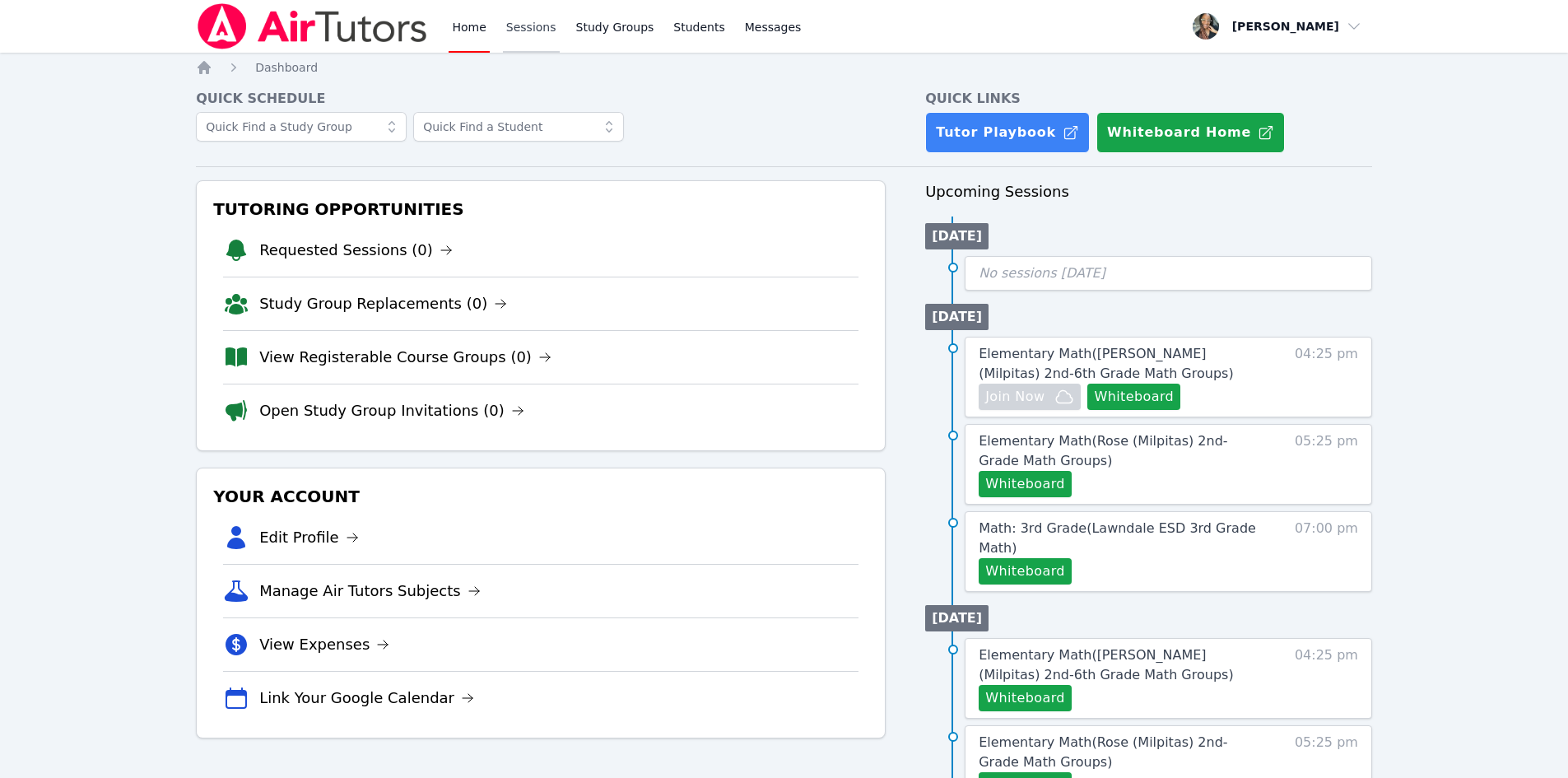
click at [507, 18] on link "Sessions" at bounding box center [531, 26] width 57 height 53
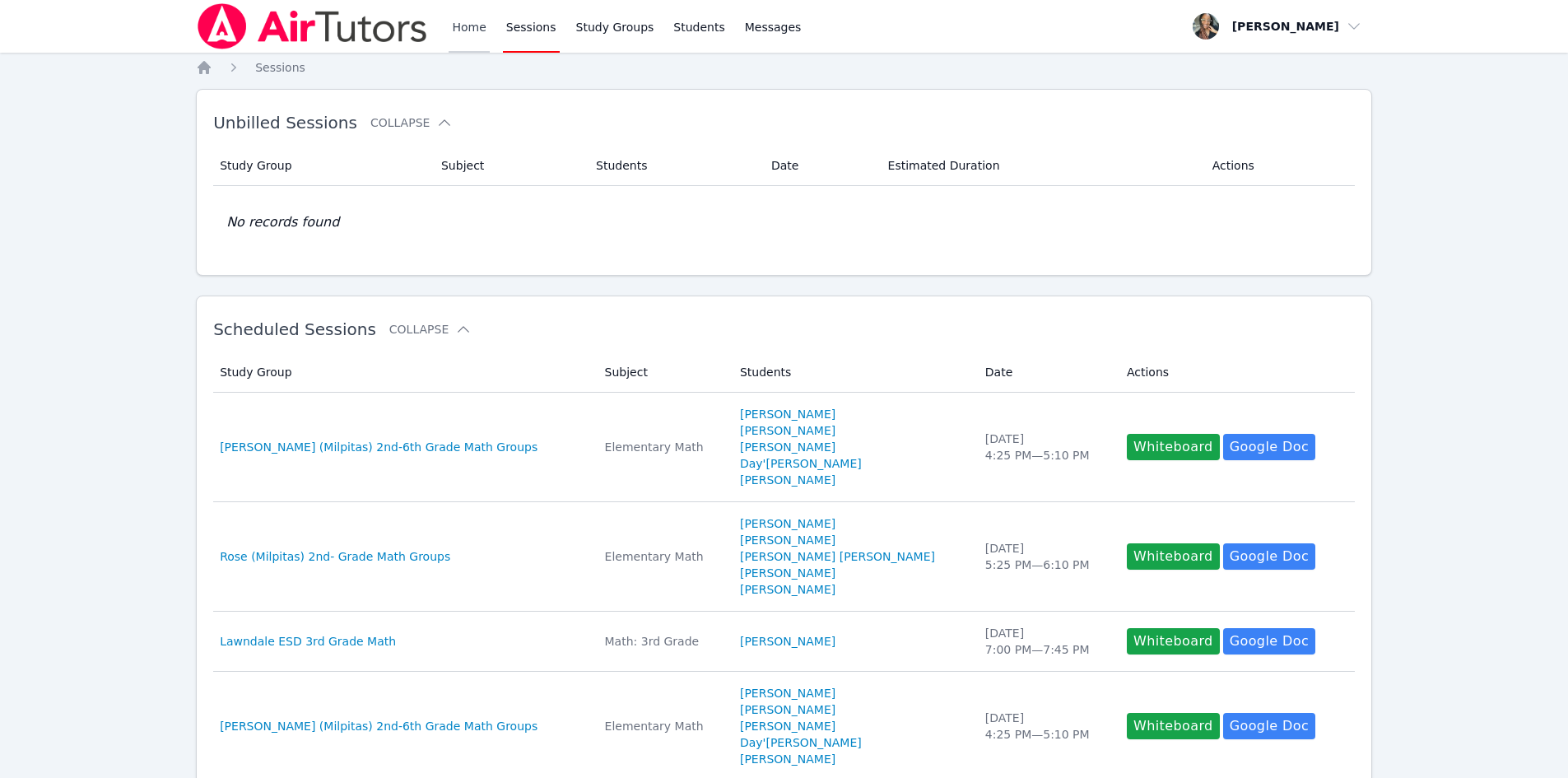
click at [468, 21] on link "Home" at bounding box center [468, 26] width 40 height 53
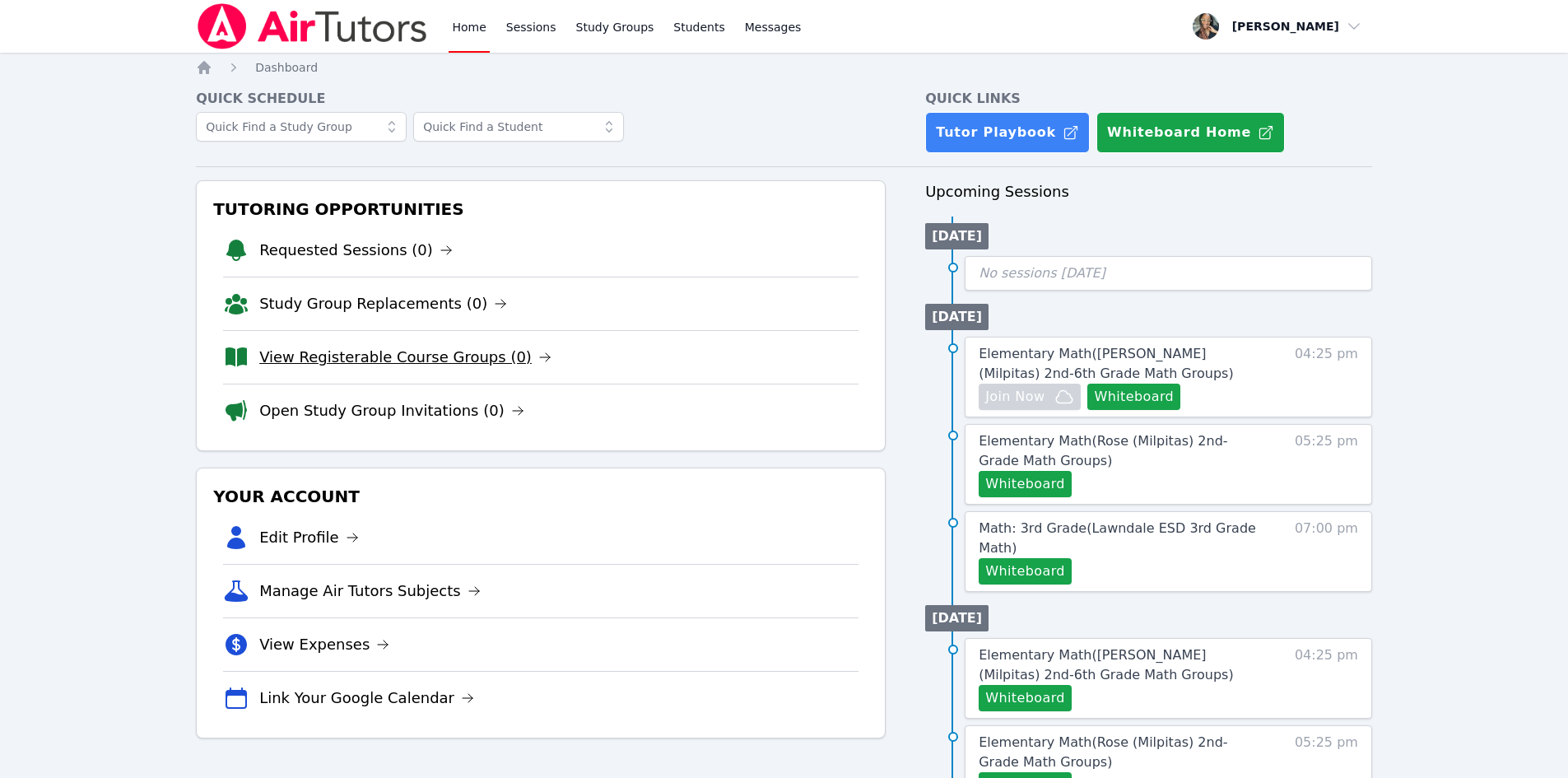
click at [382, 357] on link "View Registerable Course Groups (0)" at bounding box center [405, 357] width 292 height 23
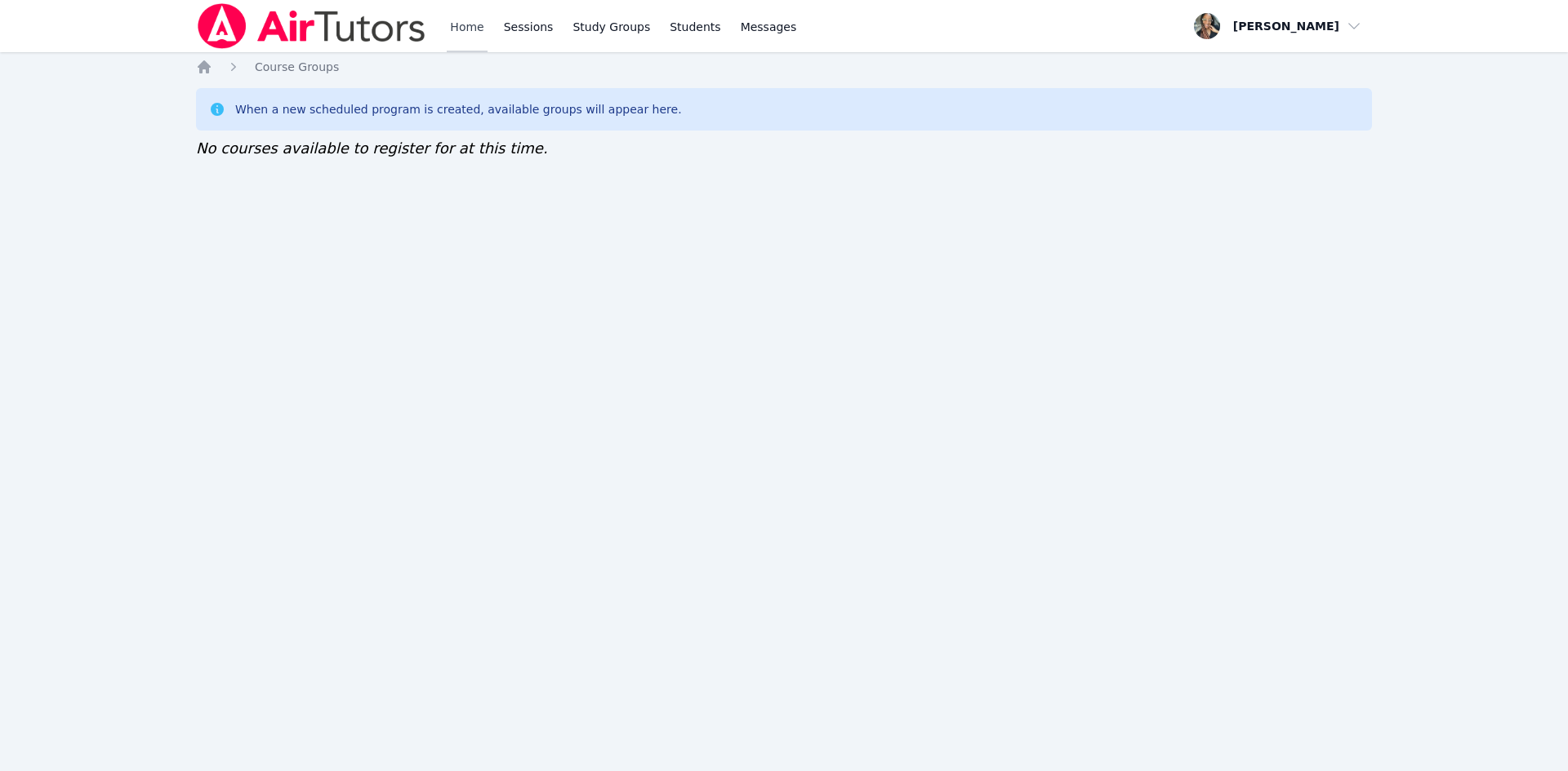
click at [452, 18] on link "Home" at bounding box center [466, 26] width 40 height 52
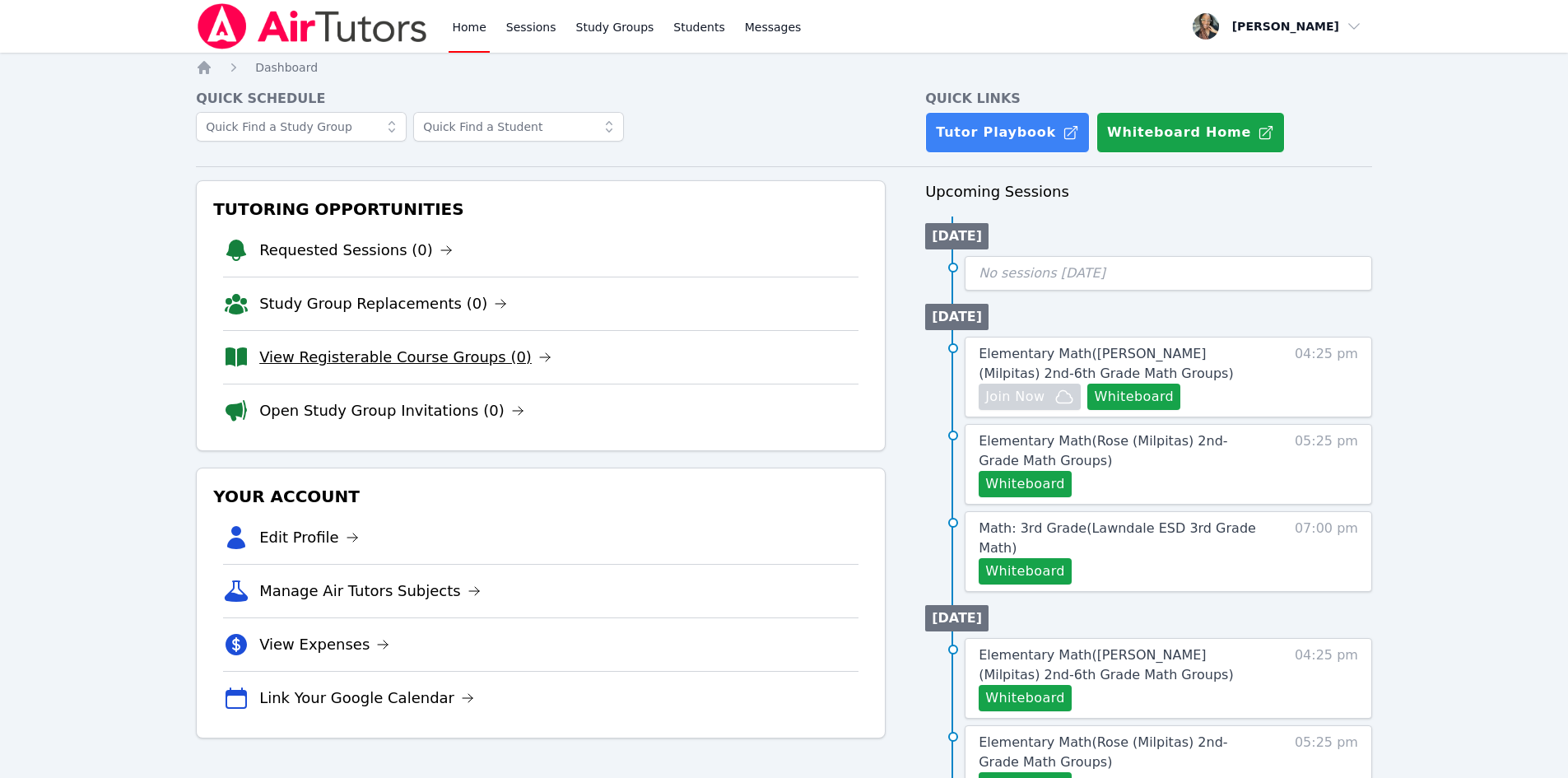
click at [376, 354] on link "View Registerable Course Groups (0)" at bounding box center [405, 357] width 292 height 23
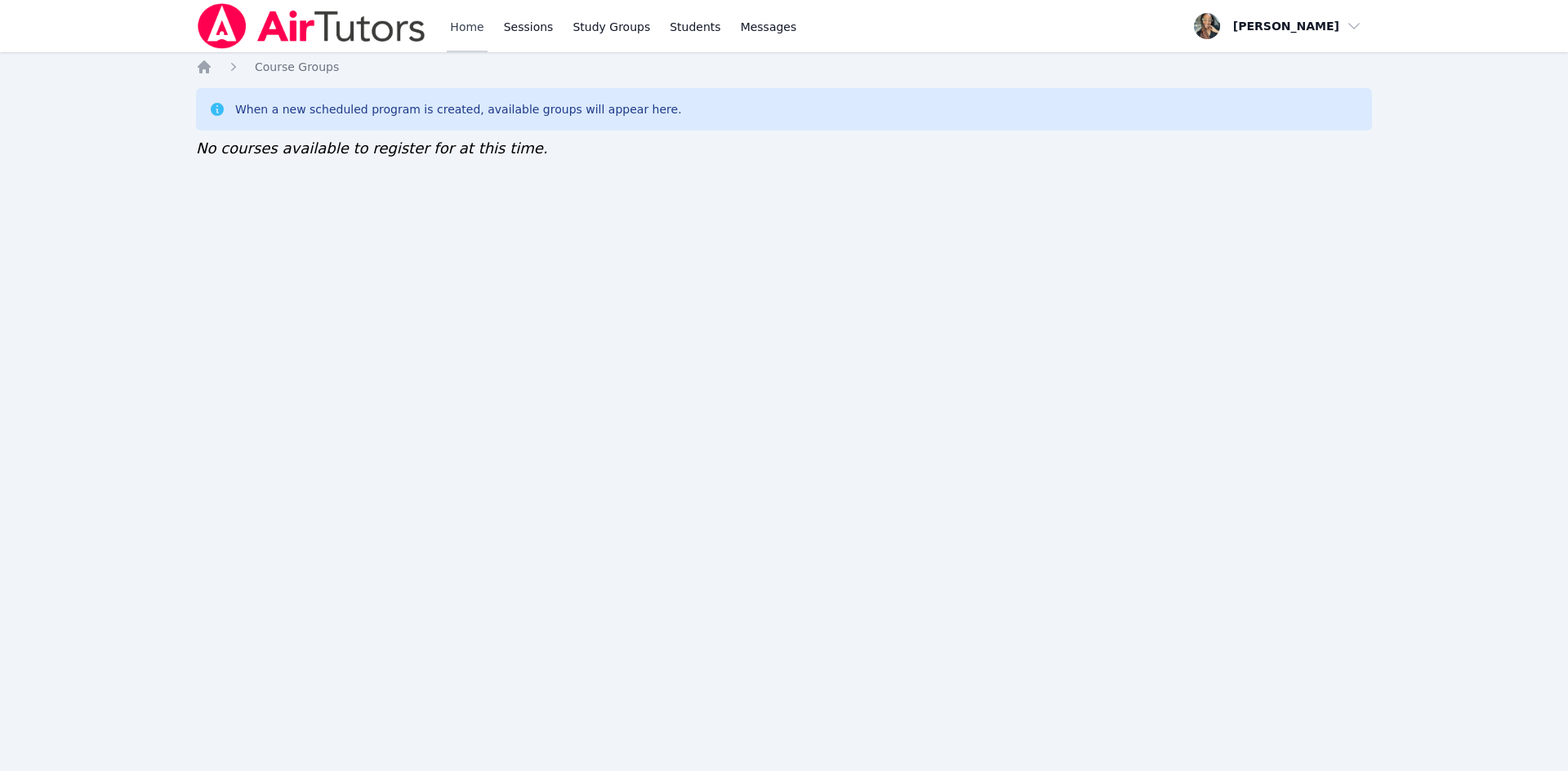
click at [456, 28] on link "Home" at bounding box center [466, 26] width 40 height 52
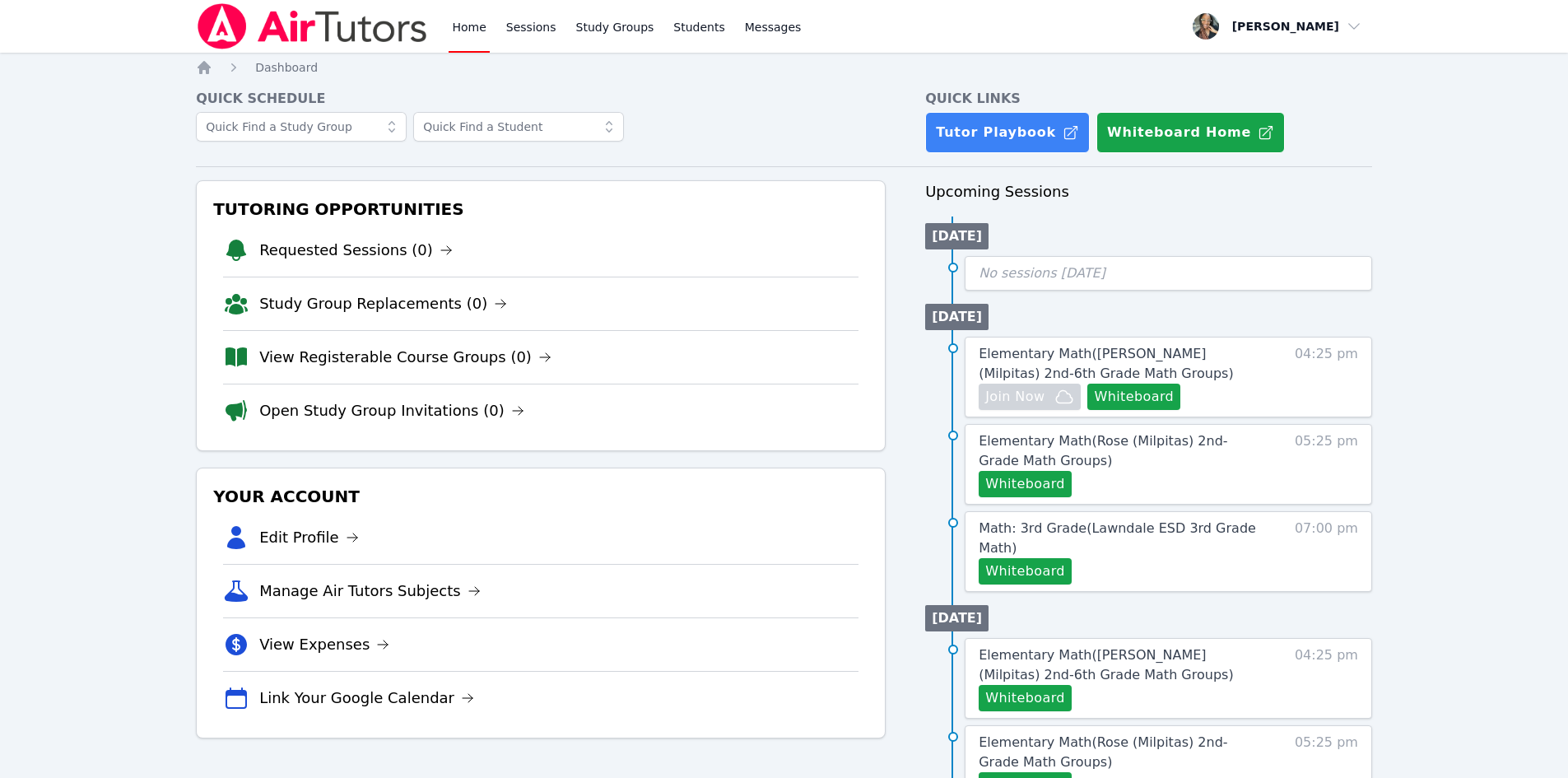
click at [215, 67] on ol "Home Dashboard" at bounding box center [256, 67] width 122 height 16
click at [209, 68] on icon "Breadcrumb" at bounding box center [204, 67] width 13 height 13
click at [210, 64] on icon "Breadcrumb" at bounding box center [204, 67] width 16 height 16
click at [584, 24] on link "Study Groups" at bounding box center [616, 26] width 85 height 53
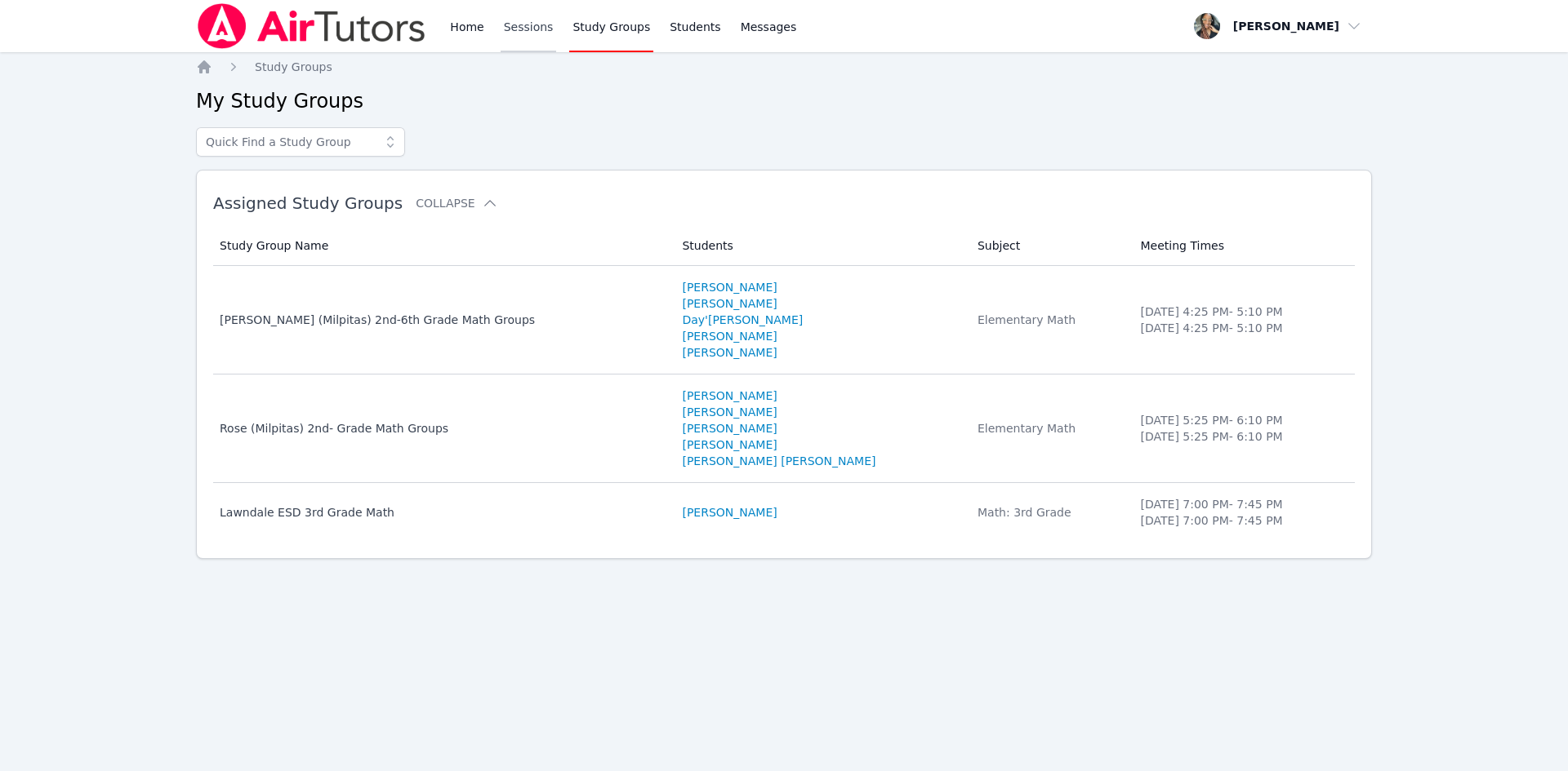
click at [505, 24] on link "Sessions" at bounding box center [528, 26] width 57 height 52
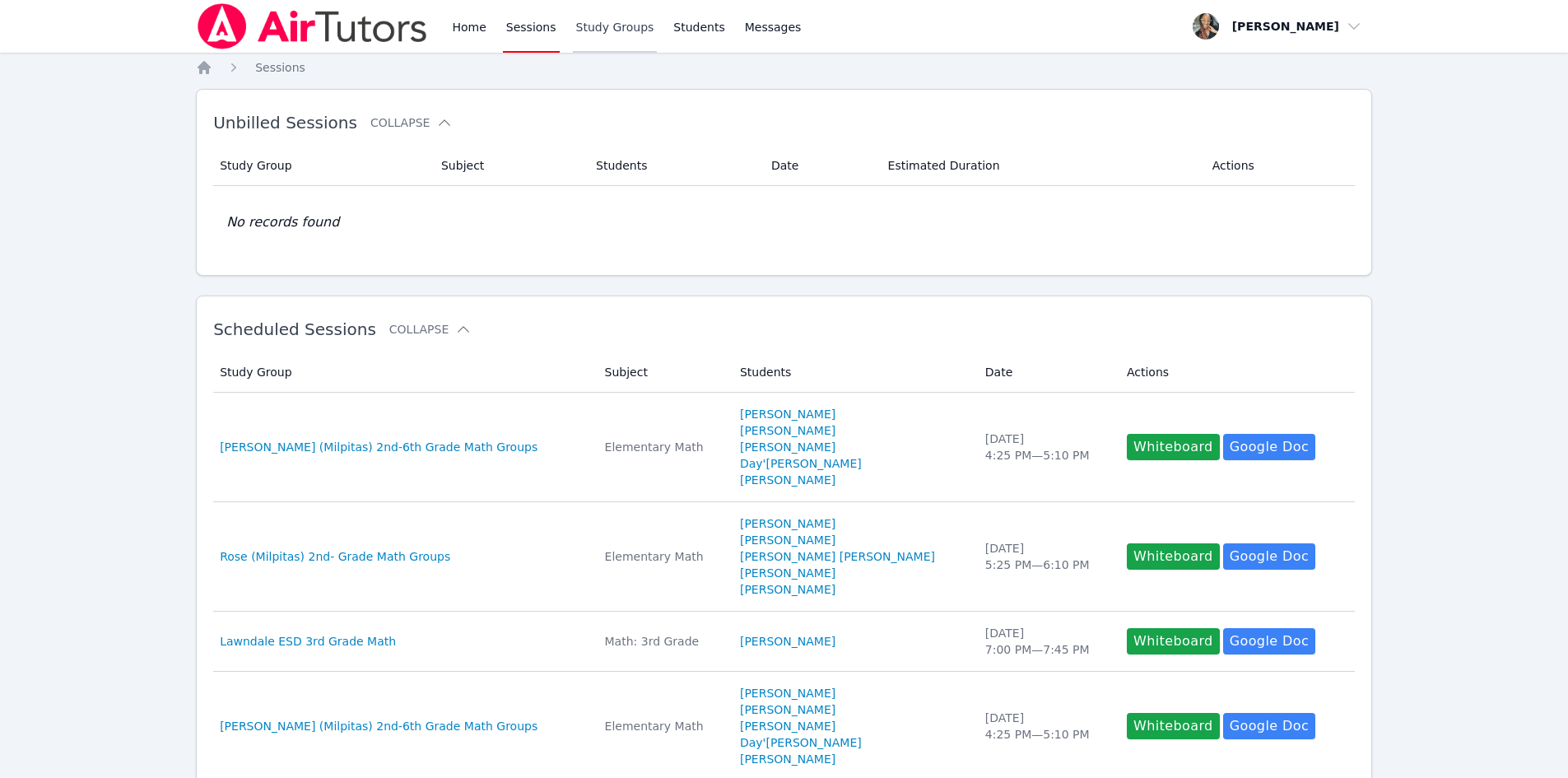
click at [577, 23] on link "Study Groups" at bounding box center [616, 26] width 85 height 53
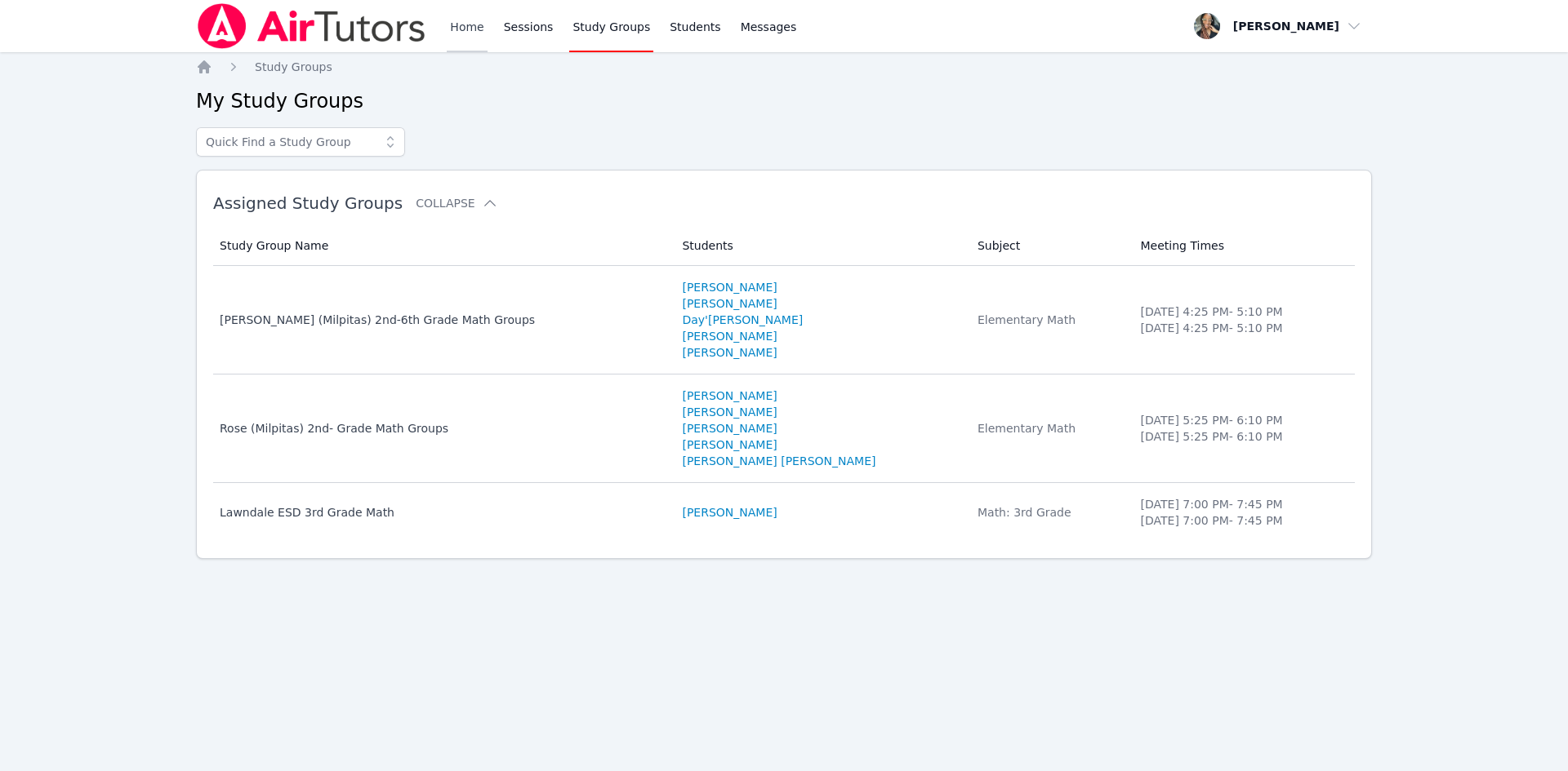
click at [482, 35] on link "Home" at bounding box center [466, 26] width 40 height 52
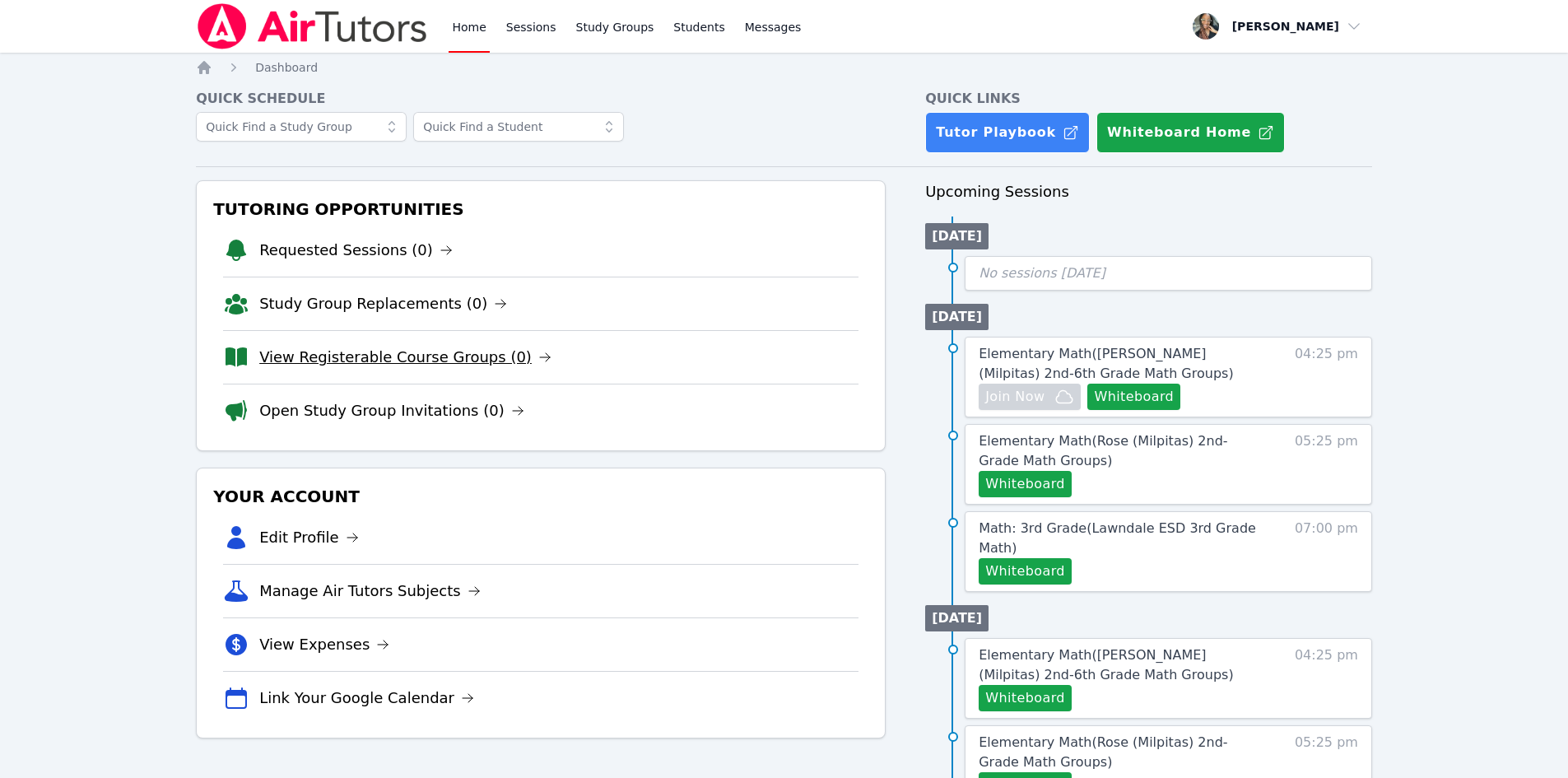
click at [449, 364] on link "View Registerable Course Groups (0)" at bounding box center [405, 357] width 292 height 23
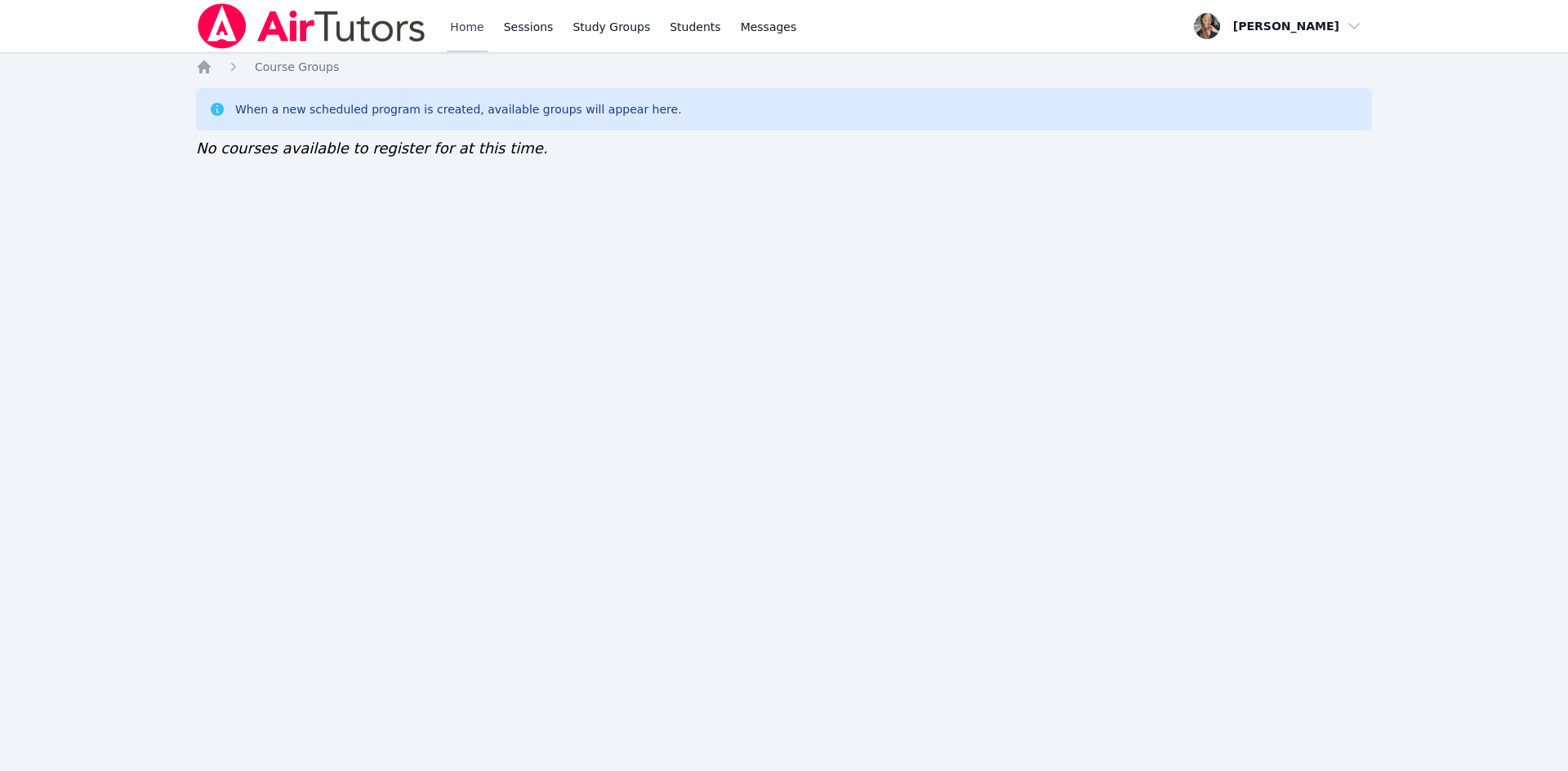
click at [462, 37] on link "Home" at bounding box center [466, 26] width 40 height 52
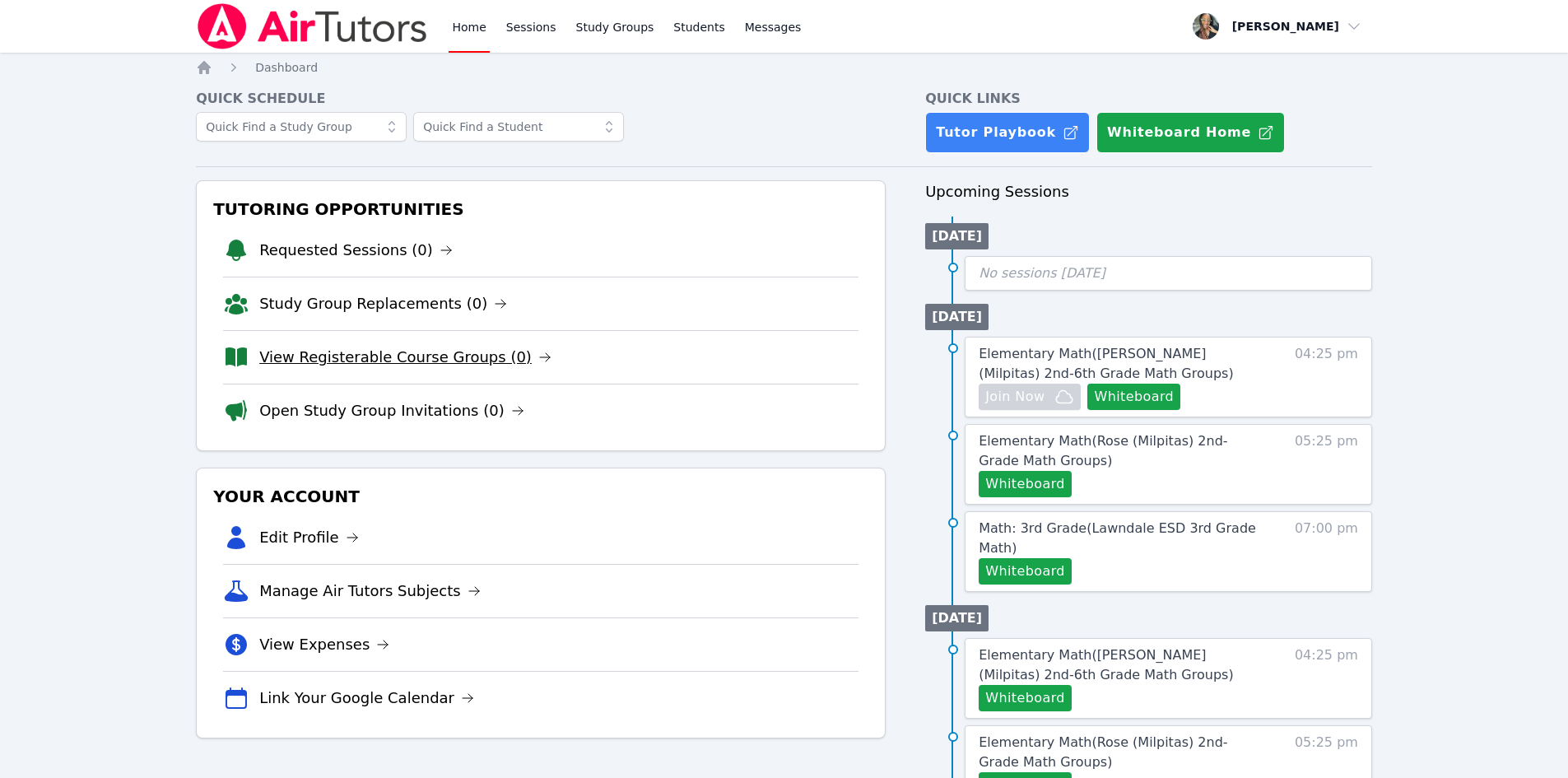
click at [416, 361] on link "View Registerable Course Groups (0)" at bounding box center [405, 357] width 292 height 23
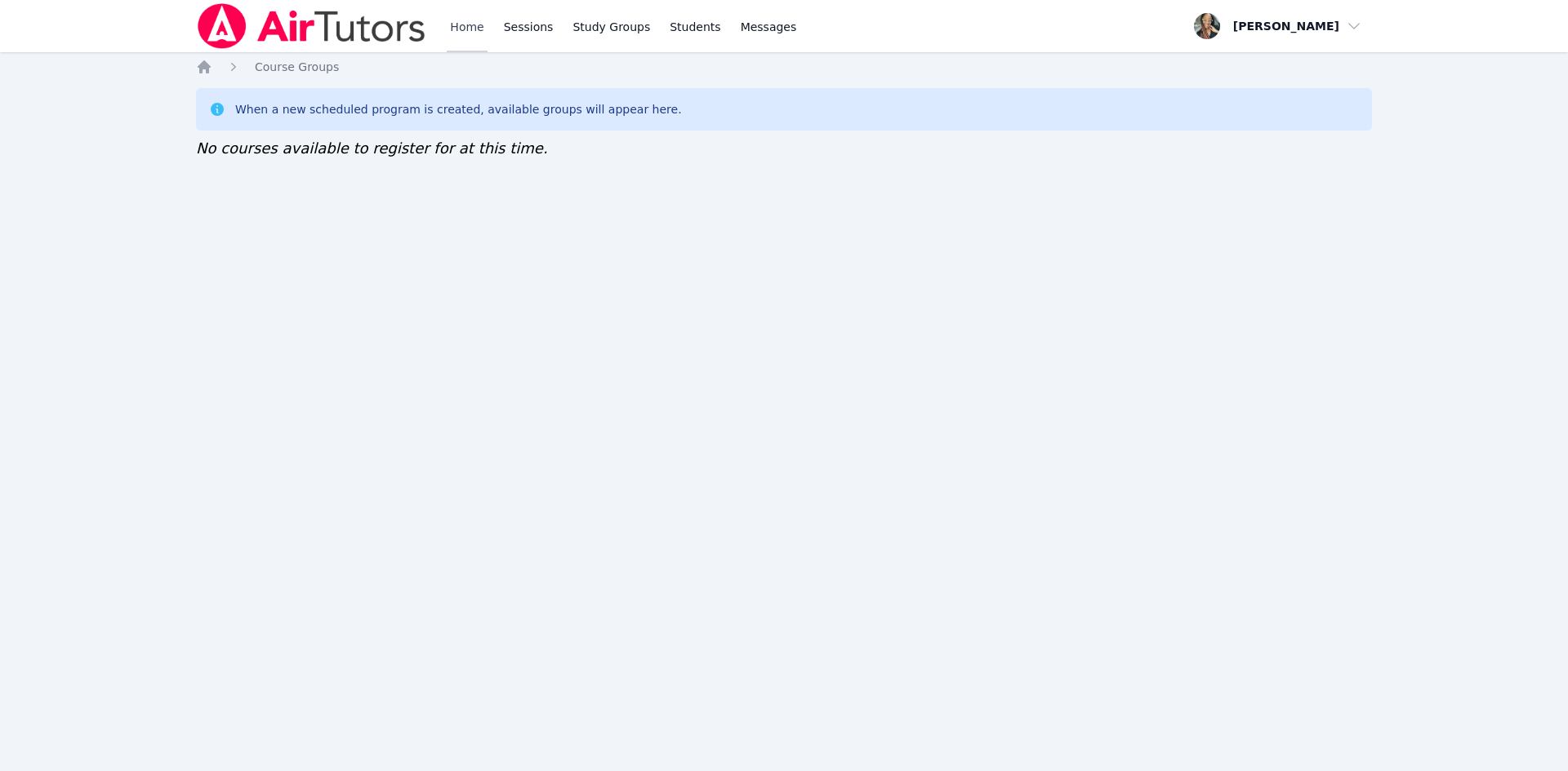
click at [471, 30] on link "Home" at bounding box center [466, 26] width 40 height 52
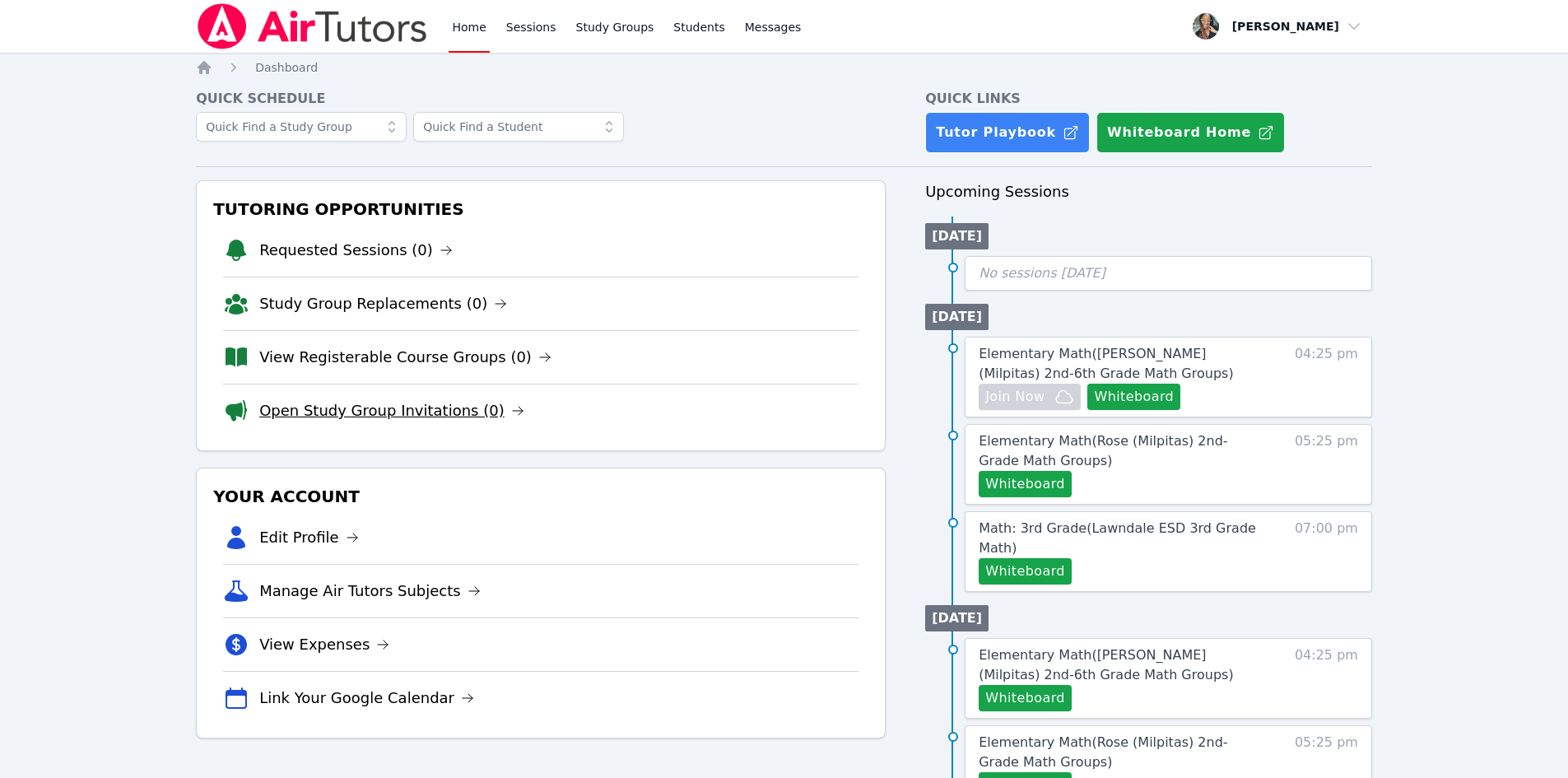
click at [432, 401] on link "Open Study Group Invitations (0)" at bounding box center [391, 411] width 265 height 23
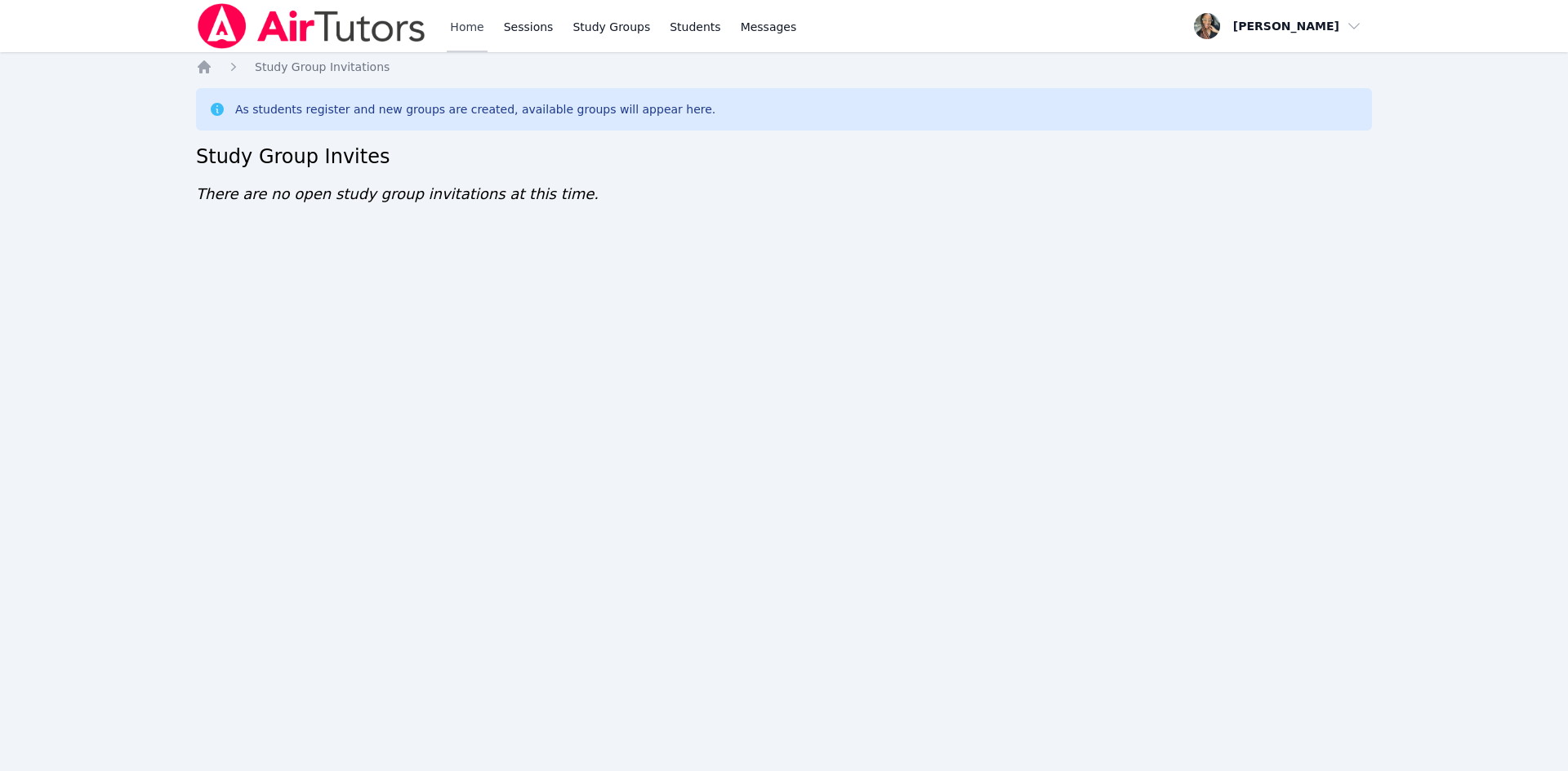
click at [474, 24] on link "Home" at bounding box center [466, 26] width 40 height 52
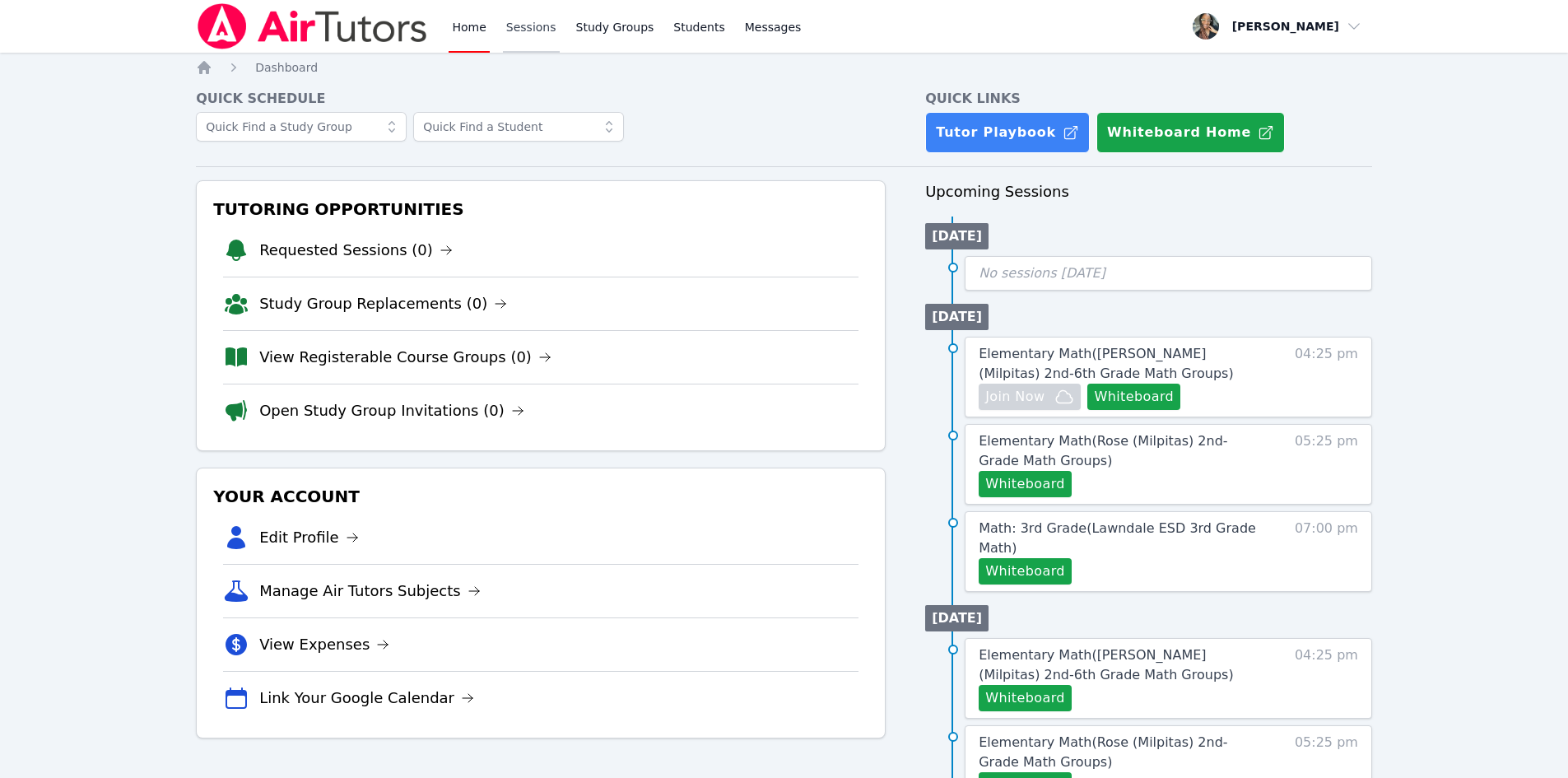
click at [518, 34] on link "Sessions" at bounding box center [531, 26] width 57 height 53
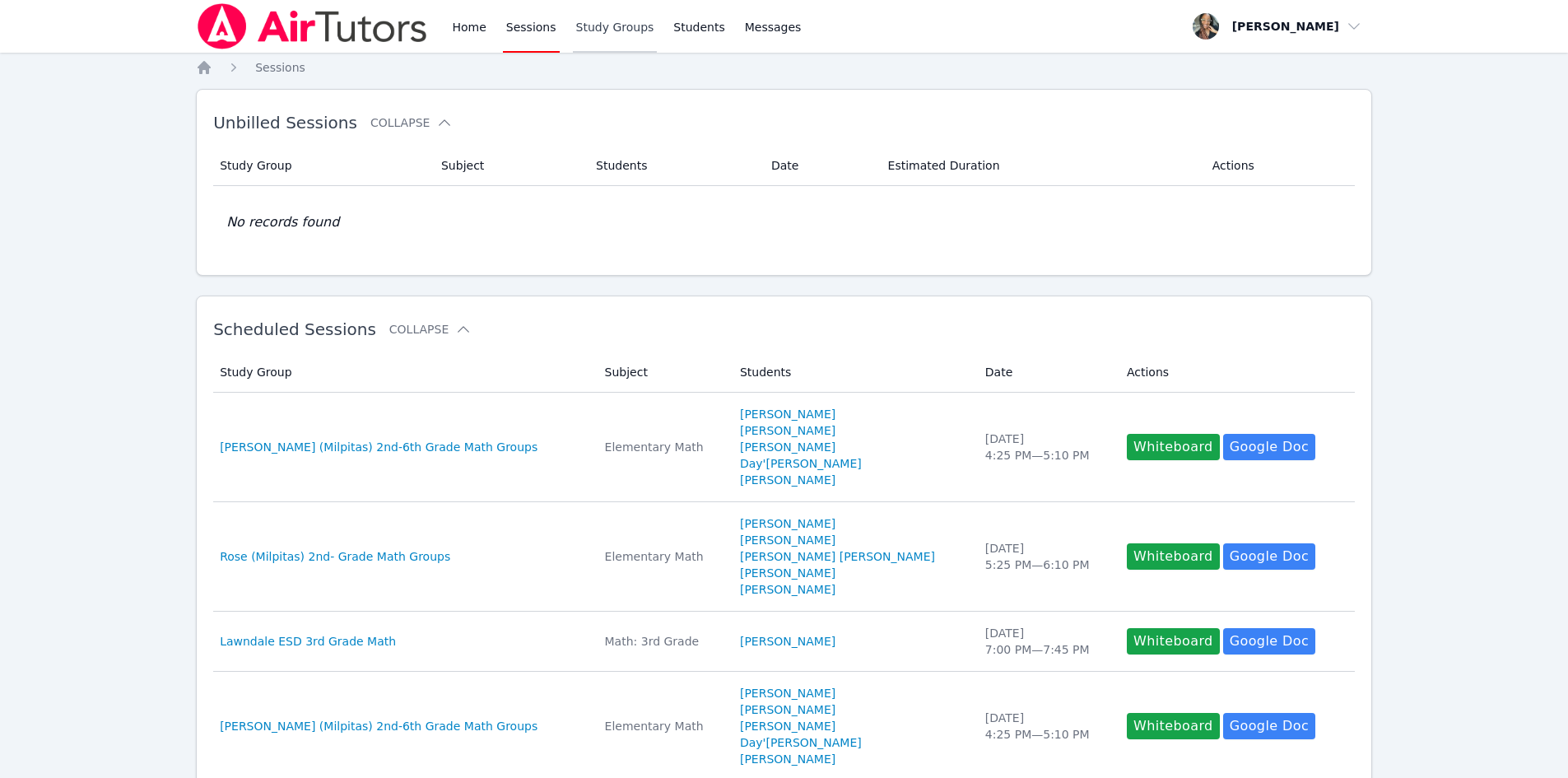
click at [602, 42] on link "Study Groups" at bounding box center [616, 26] width 85 height 53
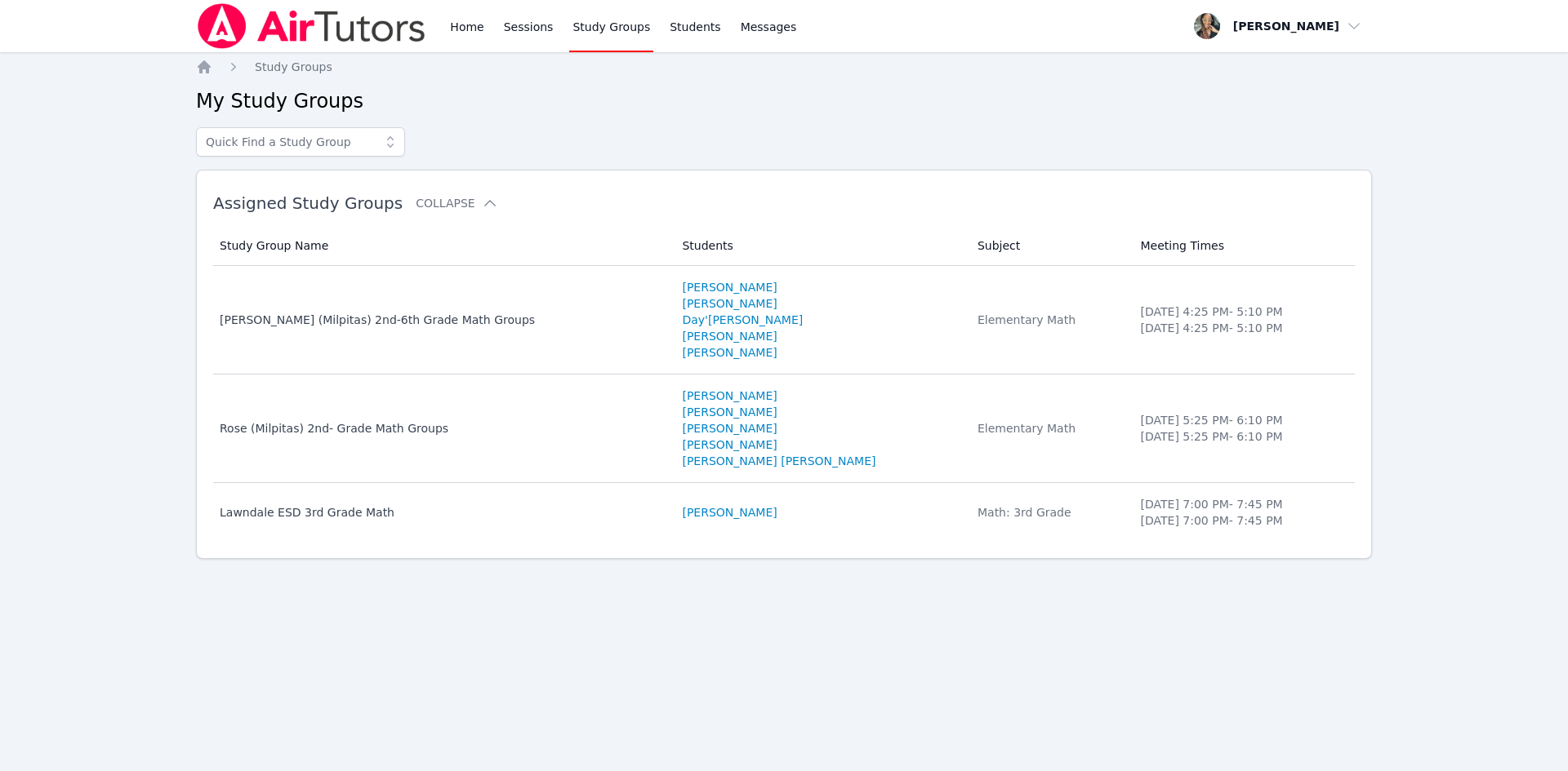
click at [556, 38] on div "Home Sessions Study Groups Students Messages" at bounding box center [623, 26] width 353 height 52
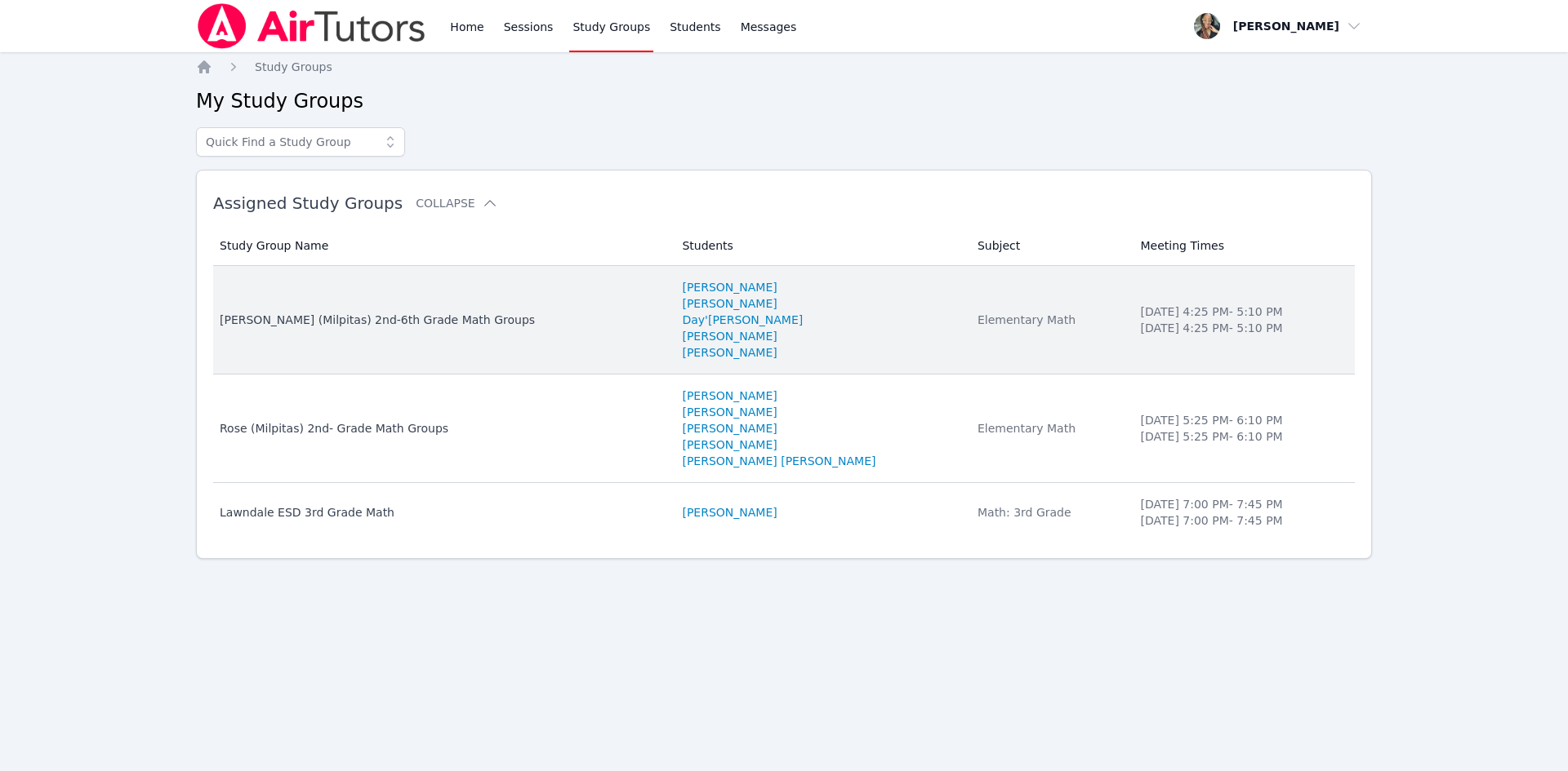
click at [312, 308] on td "Study Group Name Weller (Milpitas) 2nd-6th Grade Math Groups" at bounding box center [442, 320] width 459 height 109
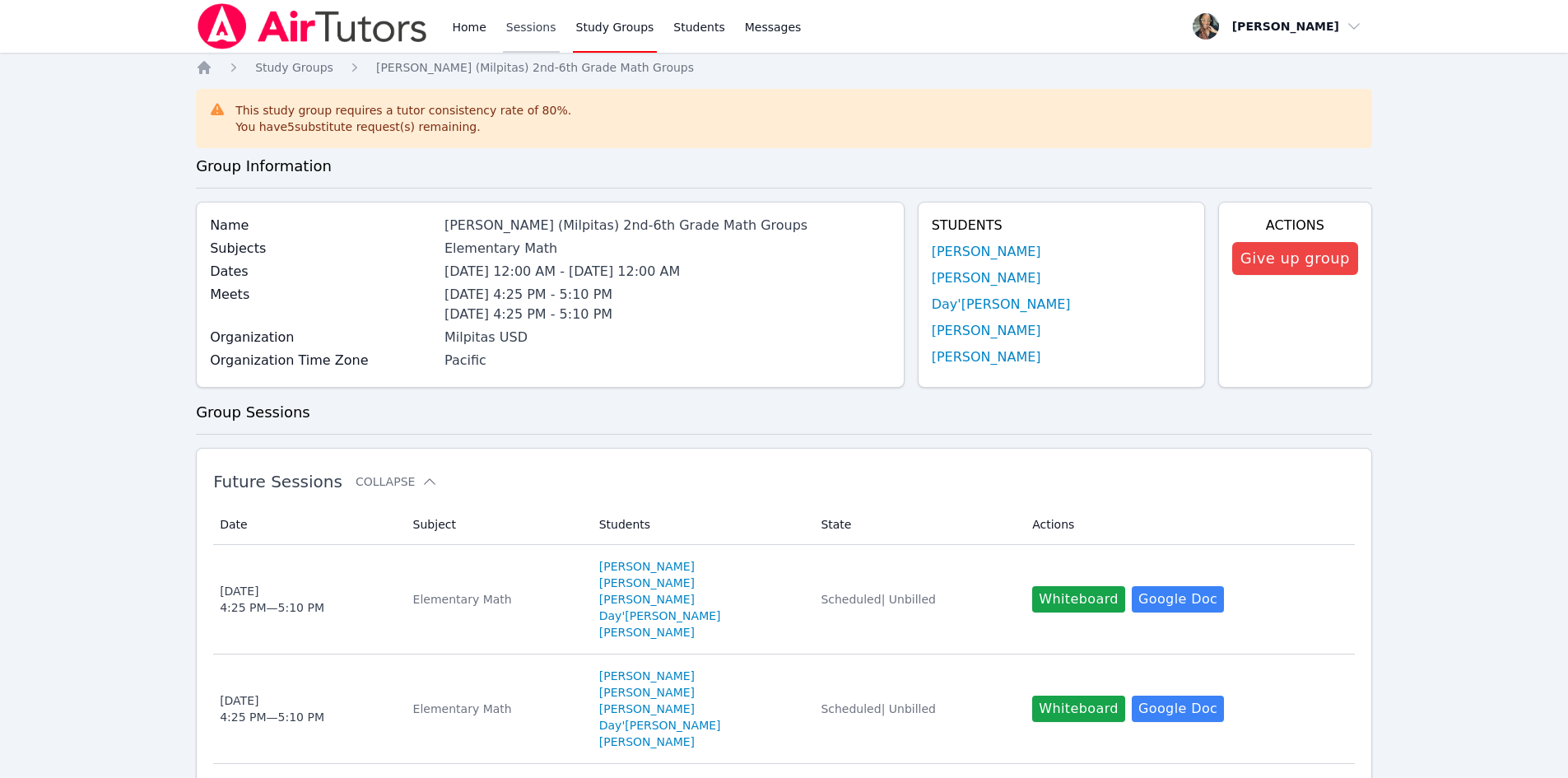
click at [543, 21] on link "Sessions" at bounding box center [531, 26] width 57 height 53
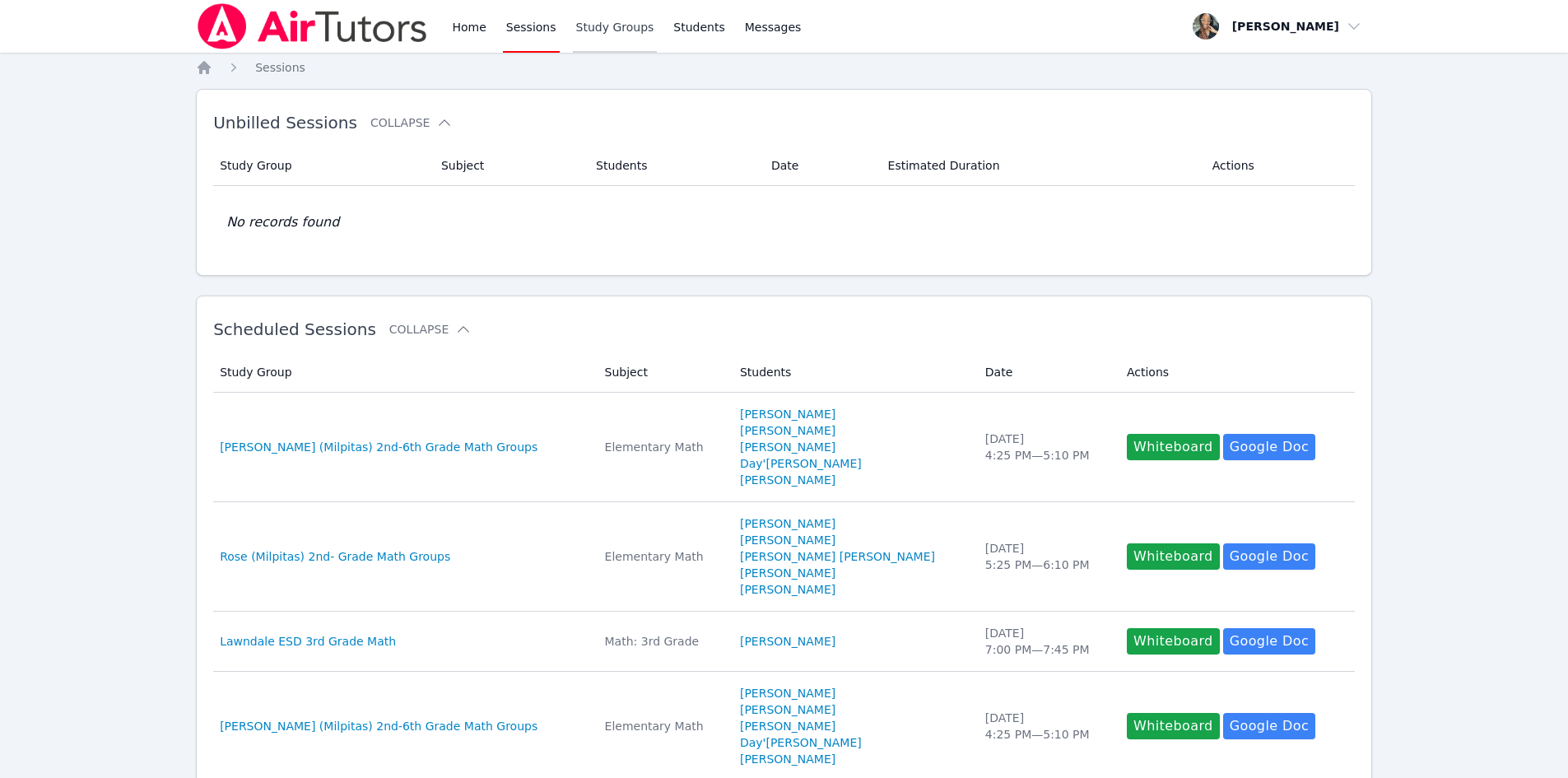
click at [592, 27] on link "Study Groups" at bounding box center [616, 26] width 85 height 53
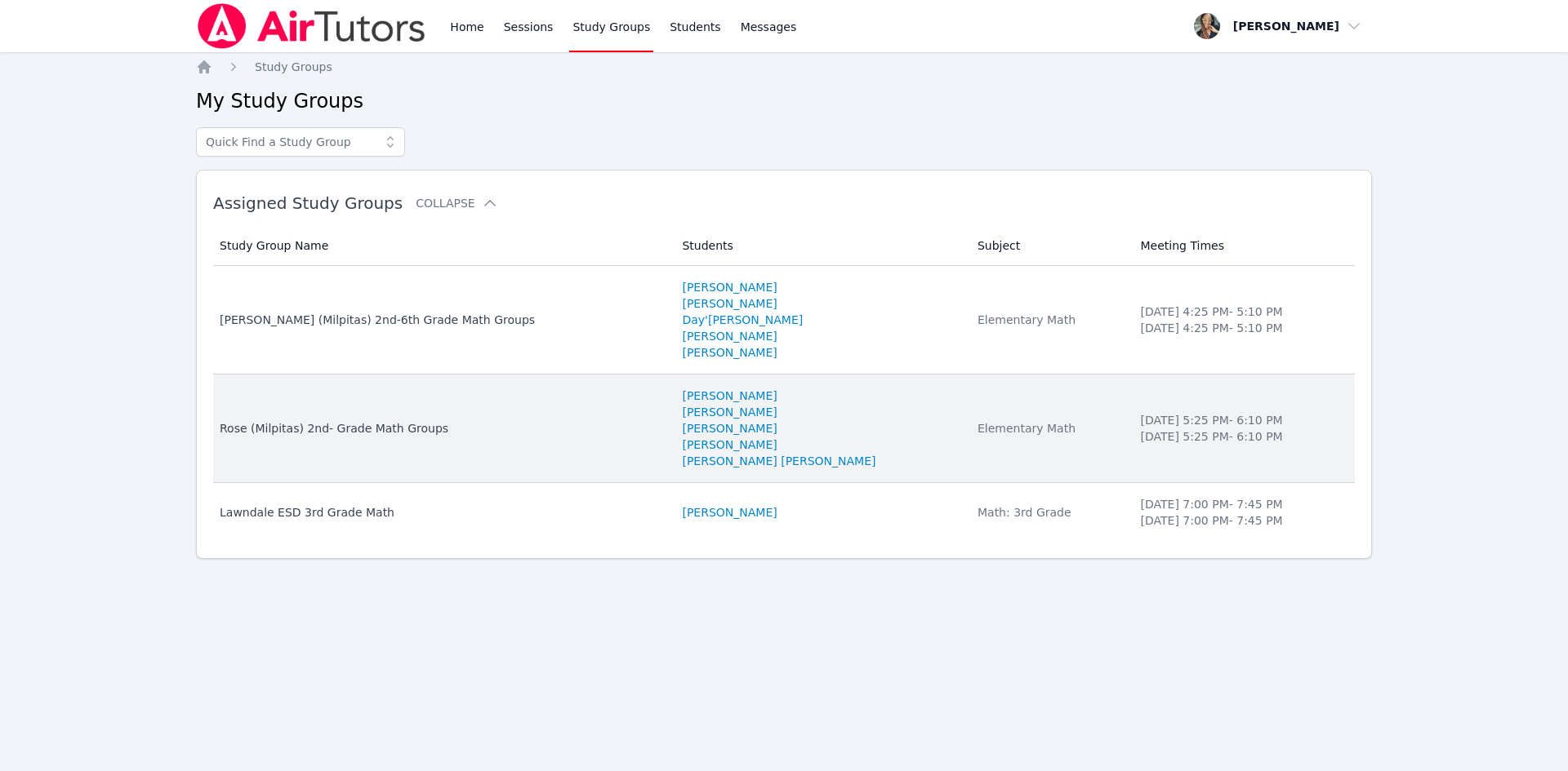
click at [483, 408] on td "Study Group Name Rose (Milpitas) 2nd- Grade Math Groups" at bounding box center [442, 429] width 459 height 109
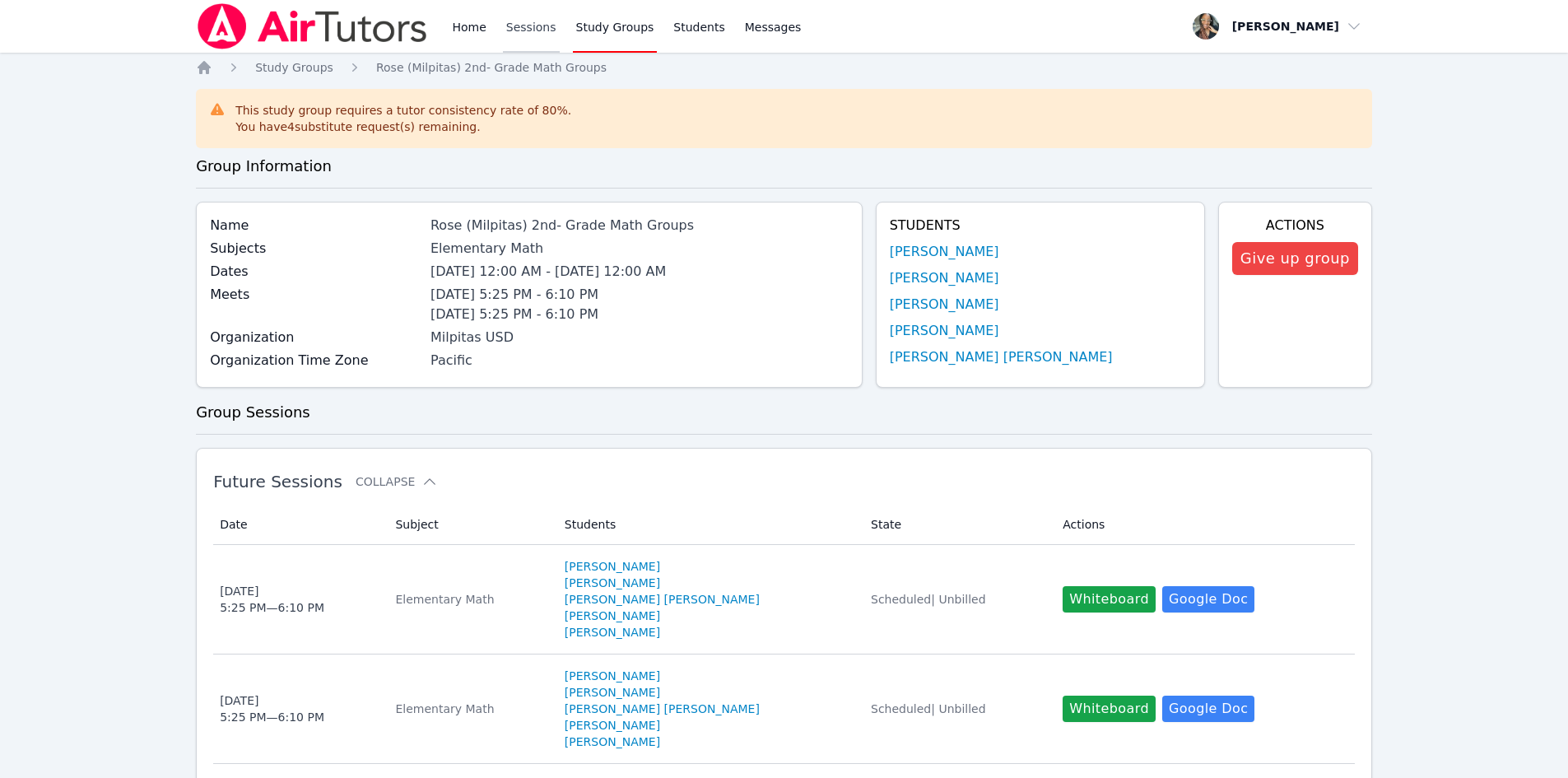
click at [530, 18] on link "Sessions" at bounding box center [531, 26] width 57 height 53
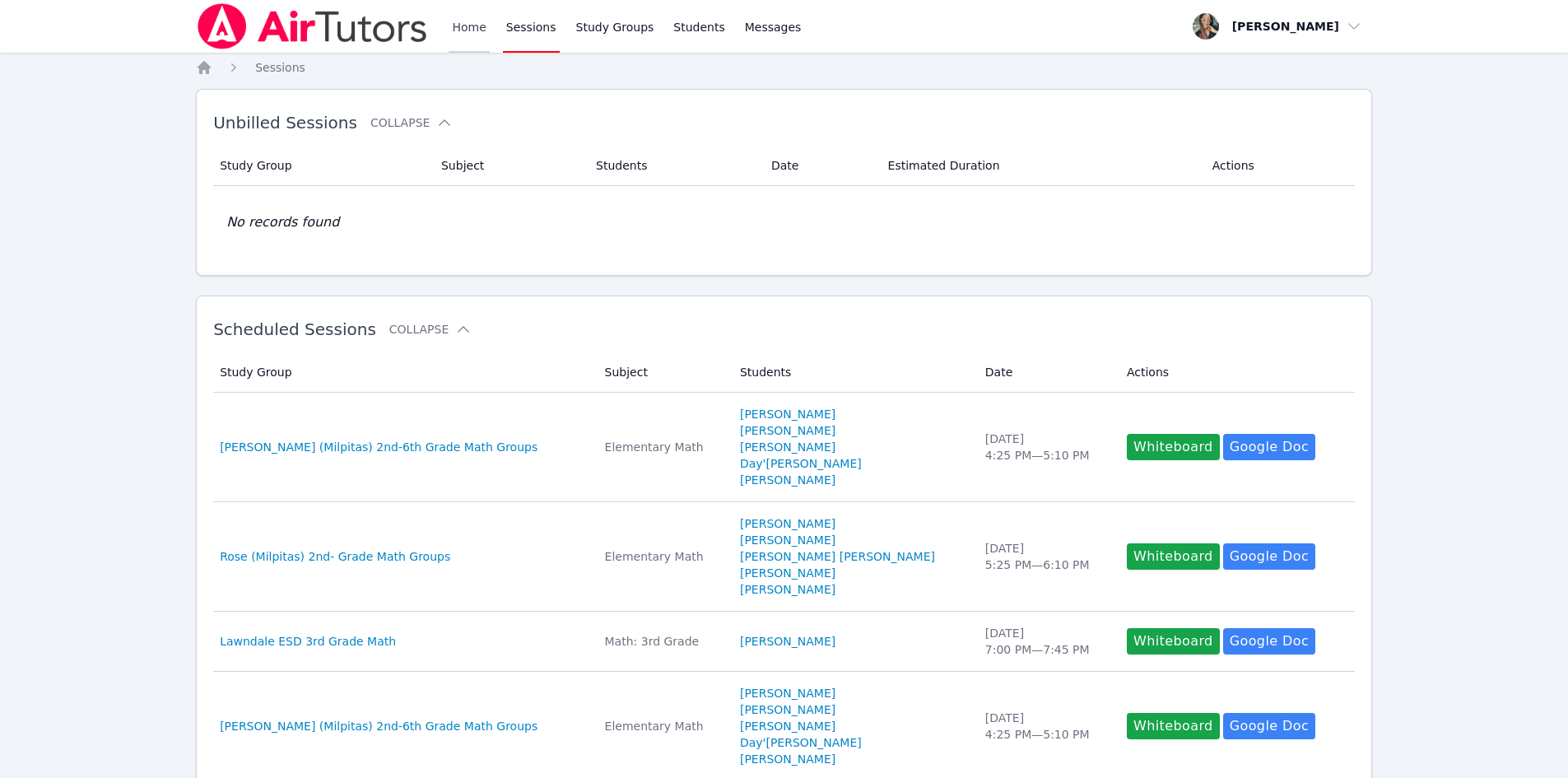
click at [478, 13] on link "Home" at bounding box center [468, 26] width 40 height 53
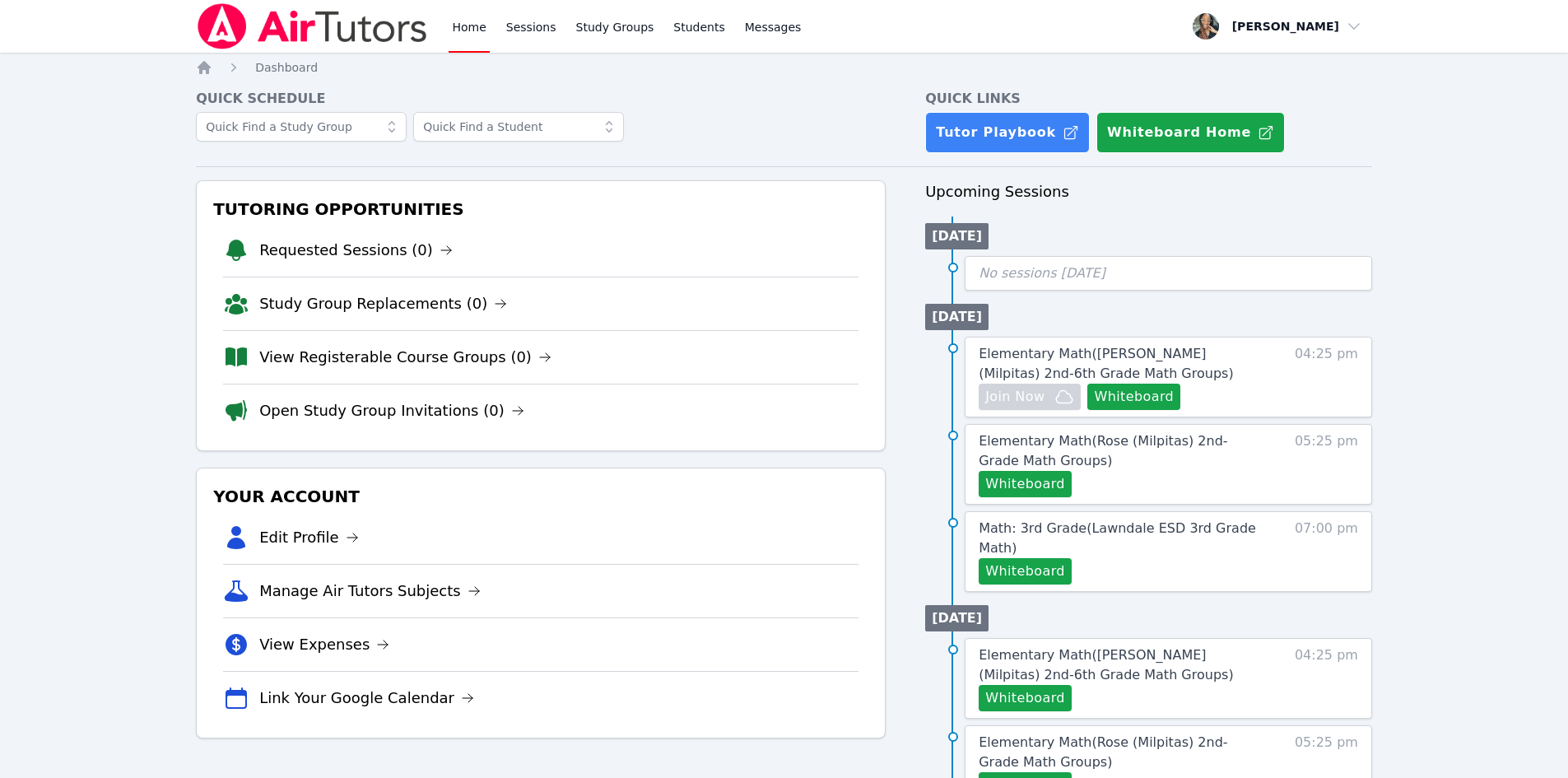
click at [215, 61] on ol "Home Dashboard" at bounding box center [256, 67] width 122 height 16
click at [209, 68] on icon "Breadcrumb" at bounding box center [204, 67] width 13 height 13
click at [292, 66] on span "Dashboard" at bounding box center [286, 67] width 62 height 13
click at [370, 357] on link "View Registerable Course Groups (0)" at bounding box center [405, 357] width 292 height 23
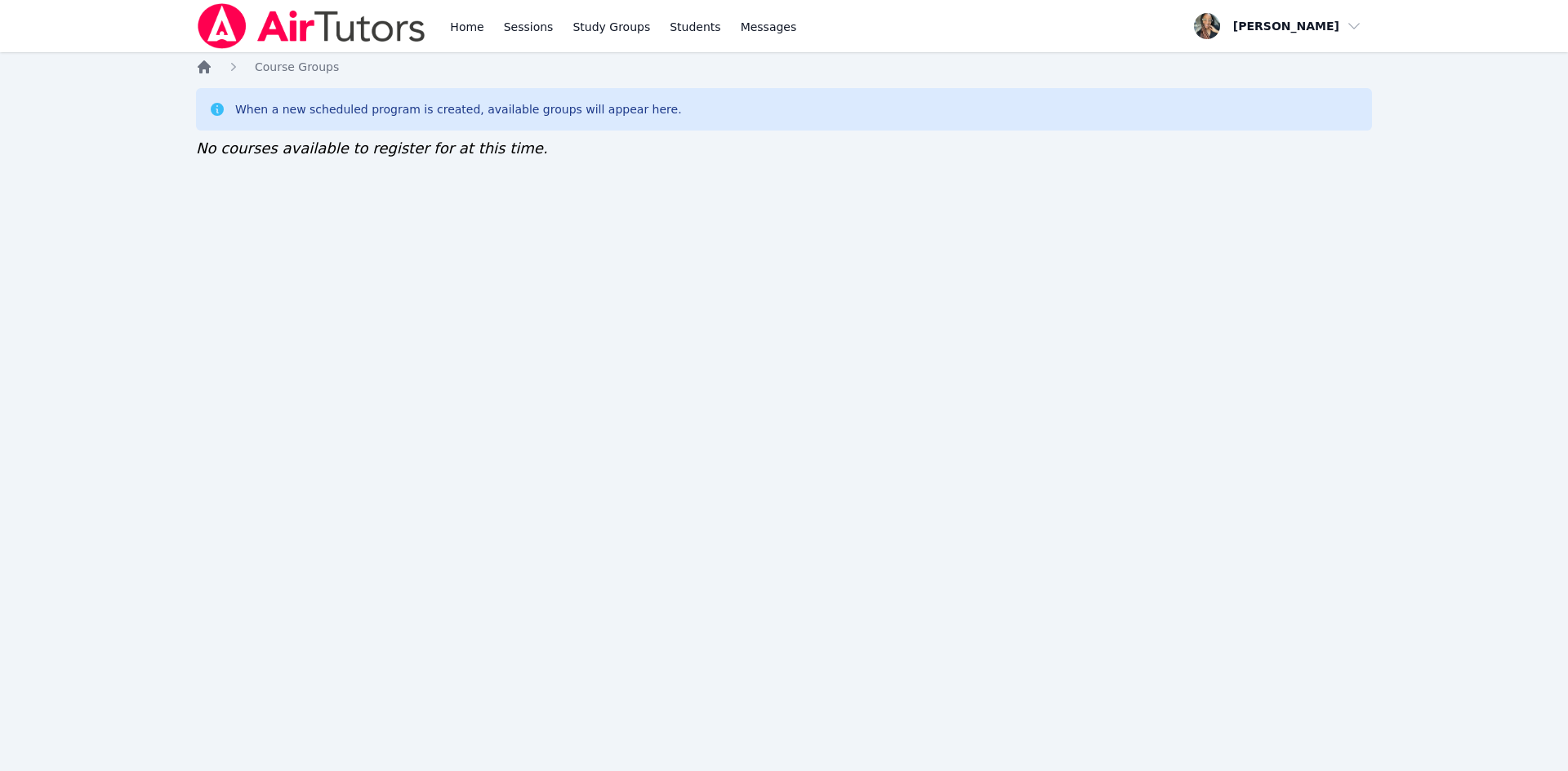
click at [204, 67] on icon "Breadcrumb" at bounding box center [204, 67] width 13 height 13
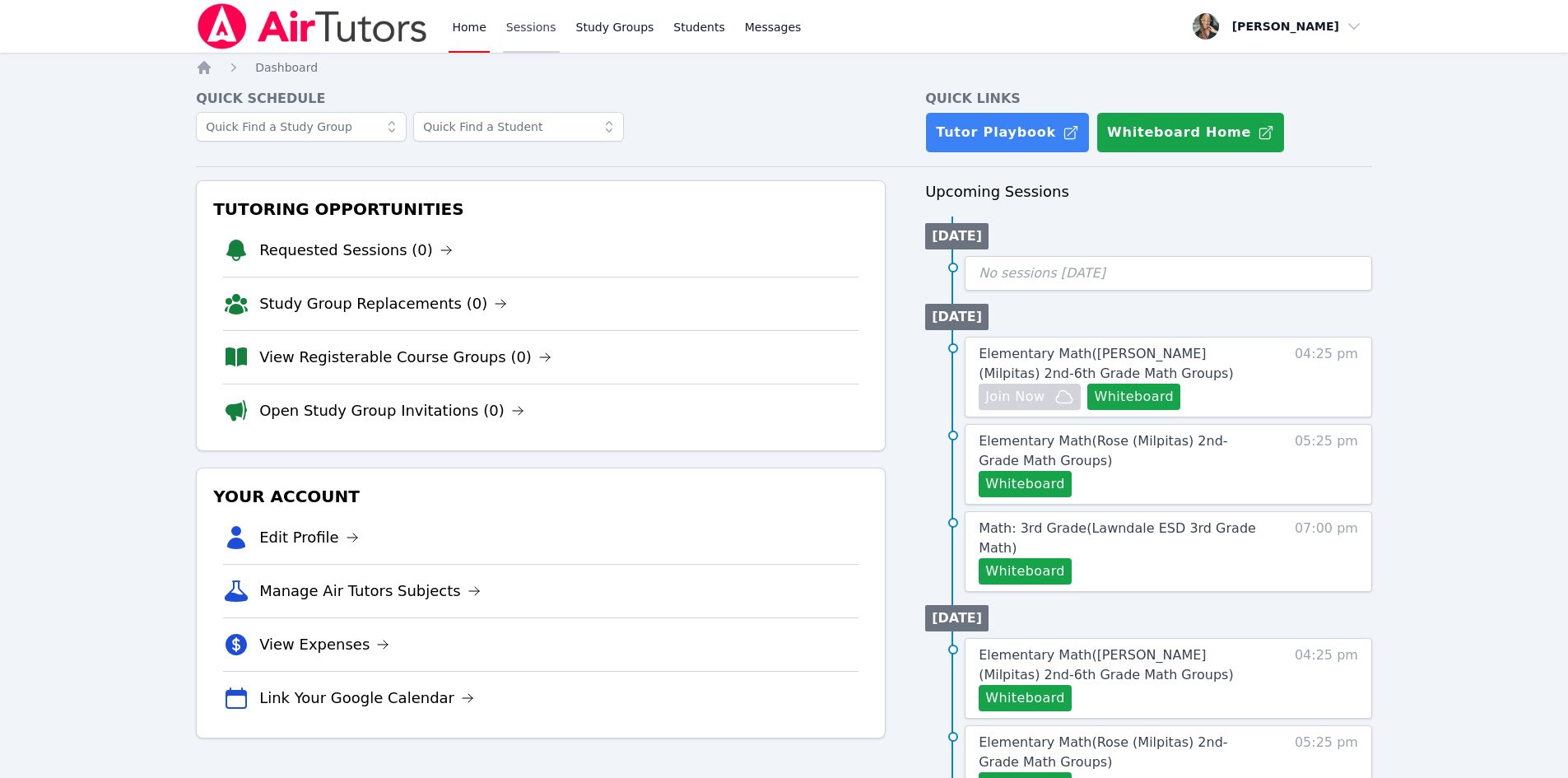
click at [522, 23] on link "Sessions" at bounding box center [531, 26] width 57 height 53
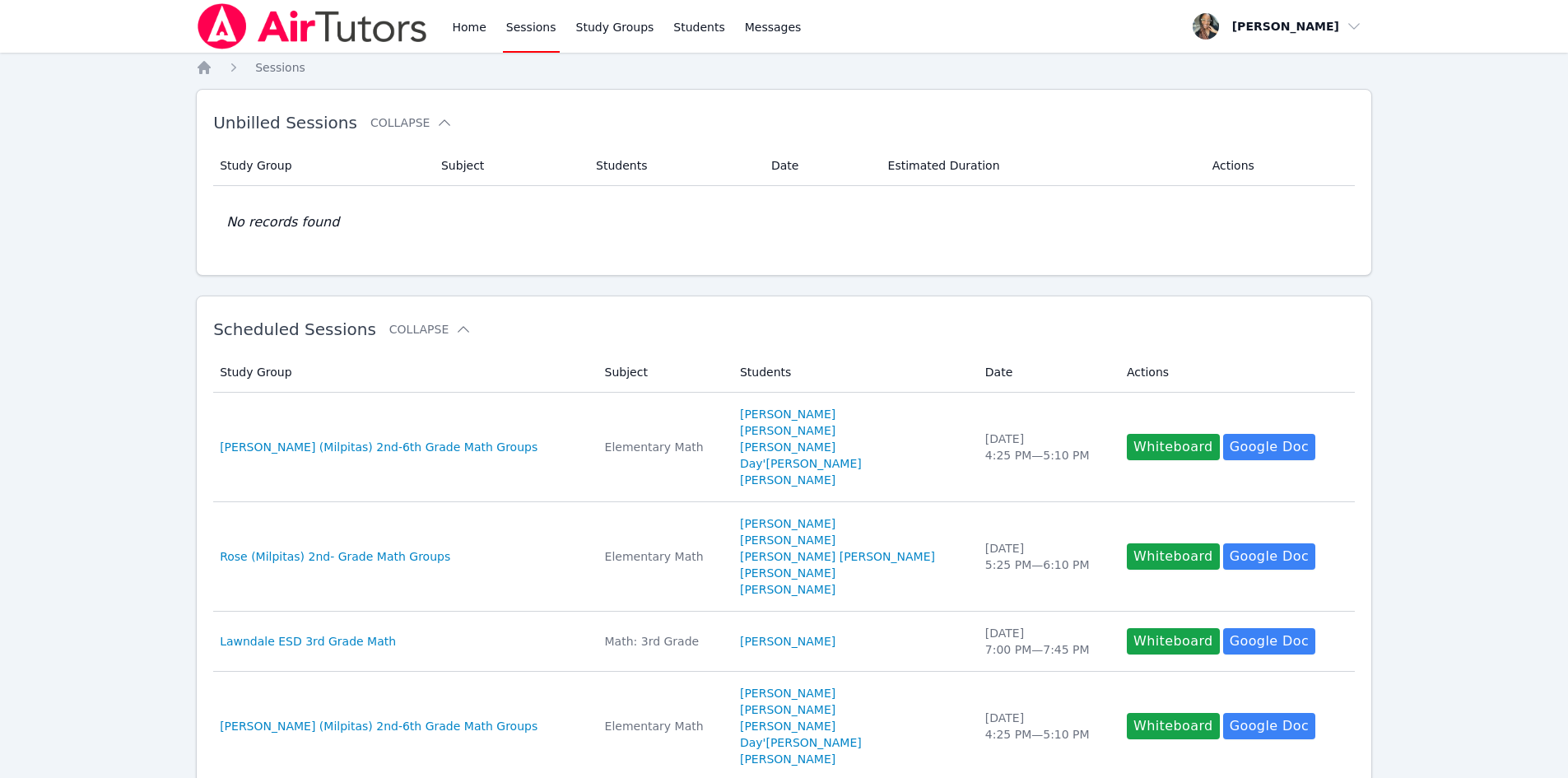
click at [430, 20] on div "Home Sessions Study Groups Students Messages" at bounding box center [500, 26] width 608 height 53
click at [467, 45] on link "Home" at bounding box center [468, 26] width 40 height 53
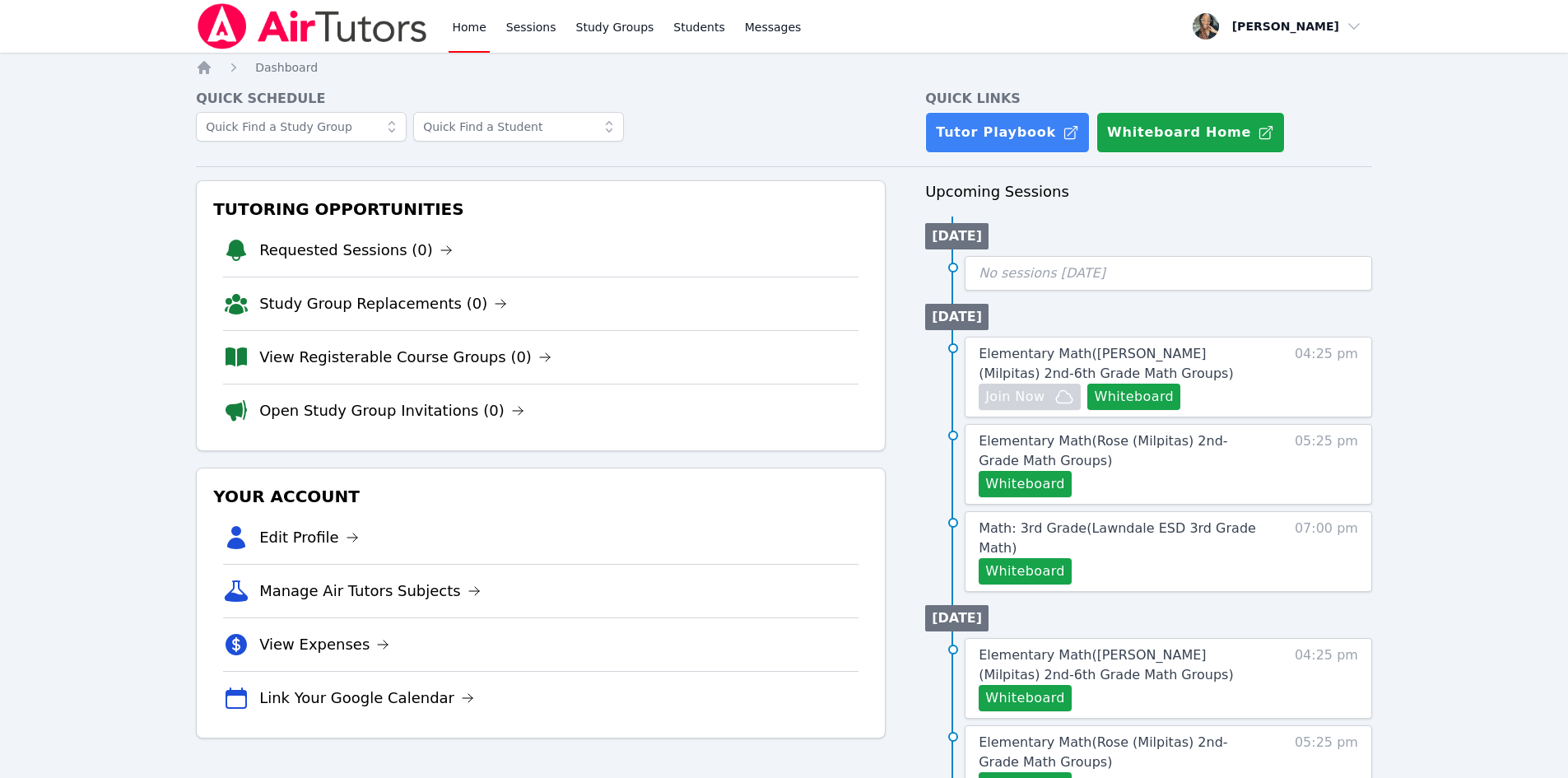
click at [461, 37] on link "Home" at bounding box center [468, 26] width 40 height 53
click at [474, 30] on link "Home" at bounding box center [468, 26] width 40 height 53
click at [369, 362] on link "View Registerable Course Groups (0)" at bounding box center [405, 357] width 292 height 23
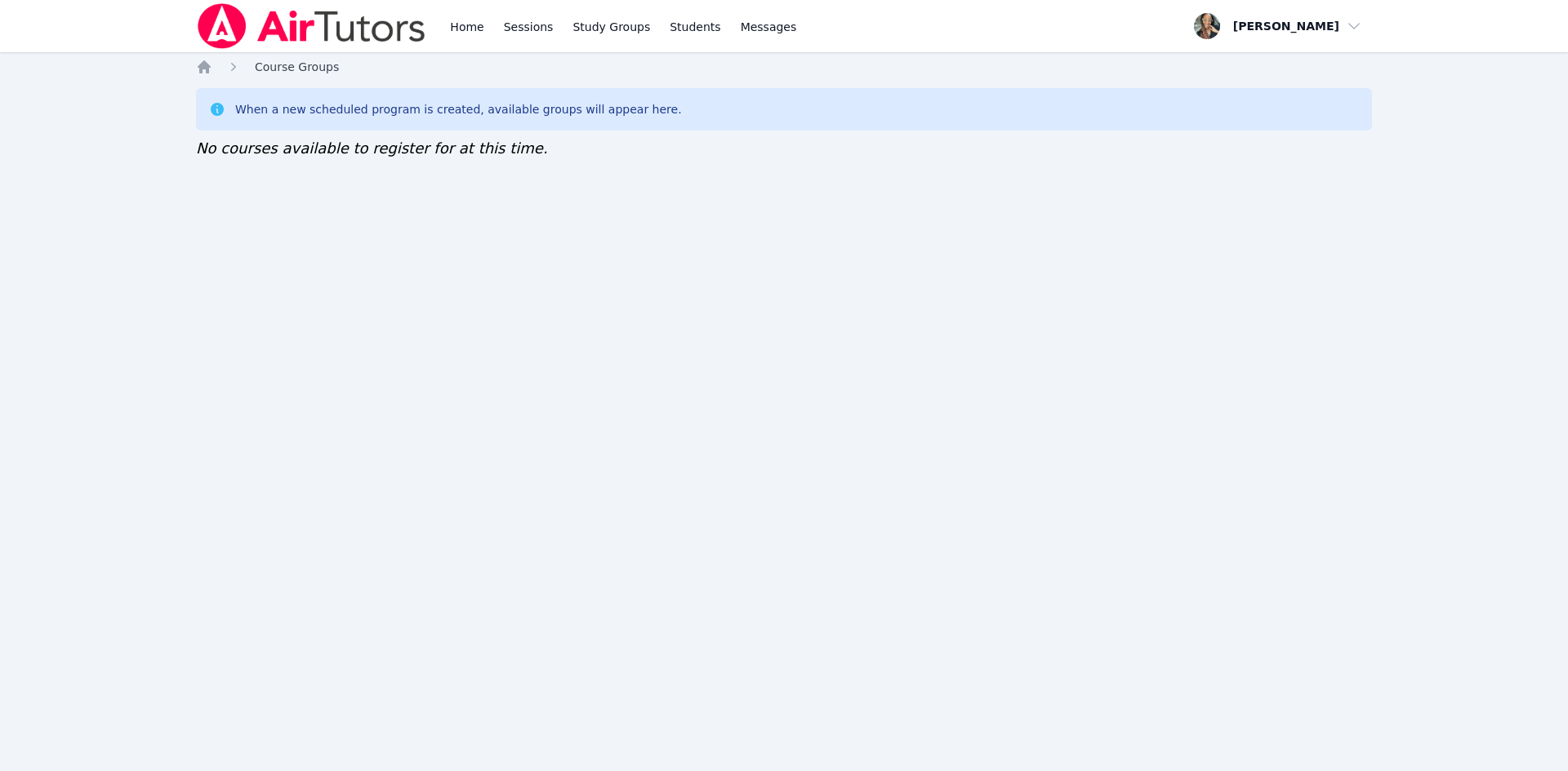
click at [273, 74] on link "Course Groups" at bounding box center [297, 67] width 84 height 16
click at [205, 76] on div "Home Course Groups When a new scheduled program is created, available groups wi…" at bounding box center [784, 126] width 1176 height 134
click at [209, 58] on div "Home Sessions Study Groups Students Messages Open user menu Shaddae Smith Open …" at bounding box center [784, 385] width 1568 height 771
click at [201, 62] on icon "Breadcrumb" at bounding box center [204, 67] width 16 height 16
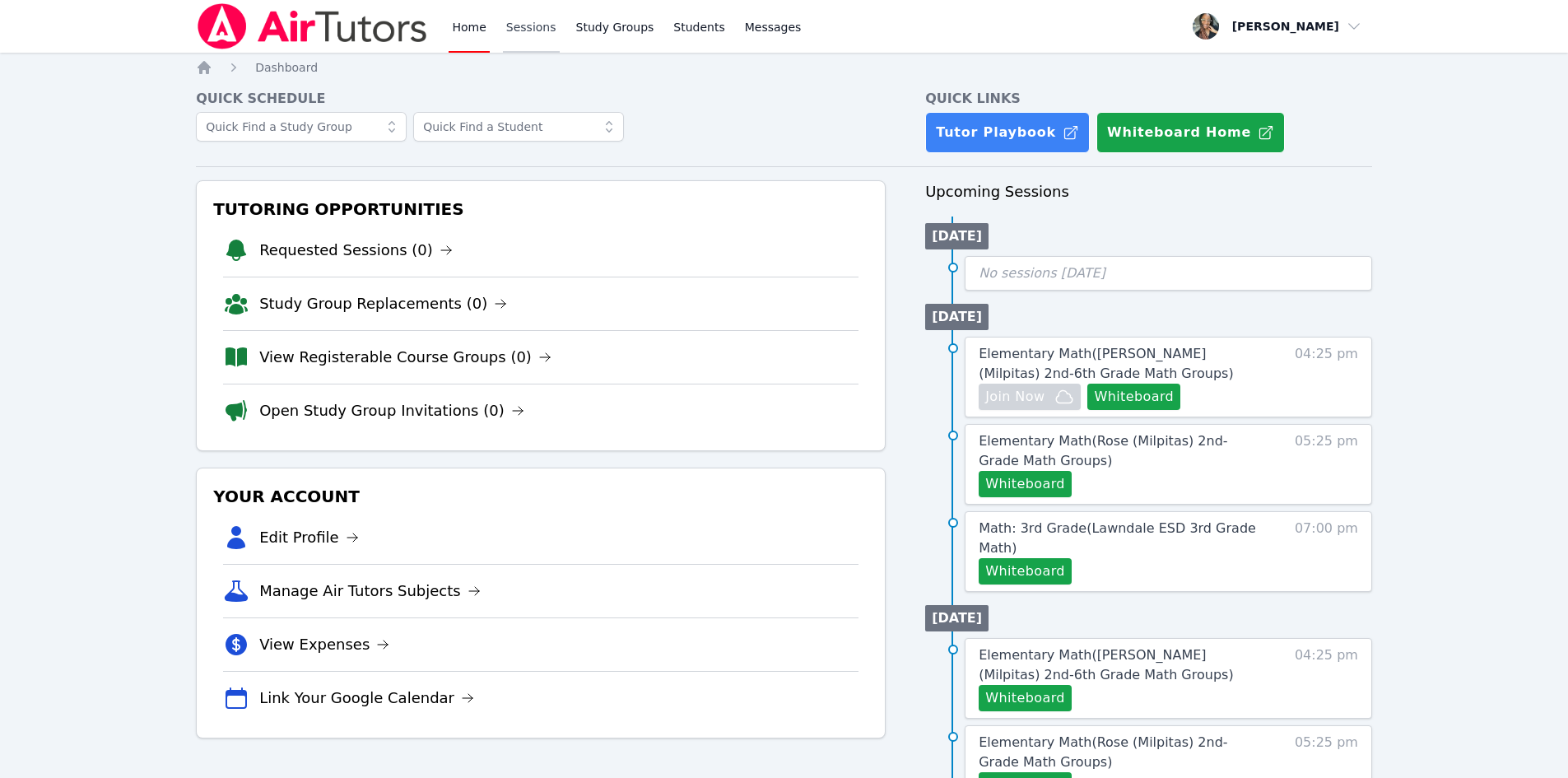
click at [513, 26] on link "Sessions" at bounding box center [531, 26] width 57 height 53
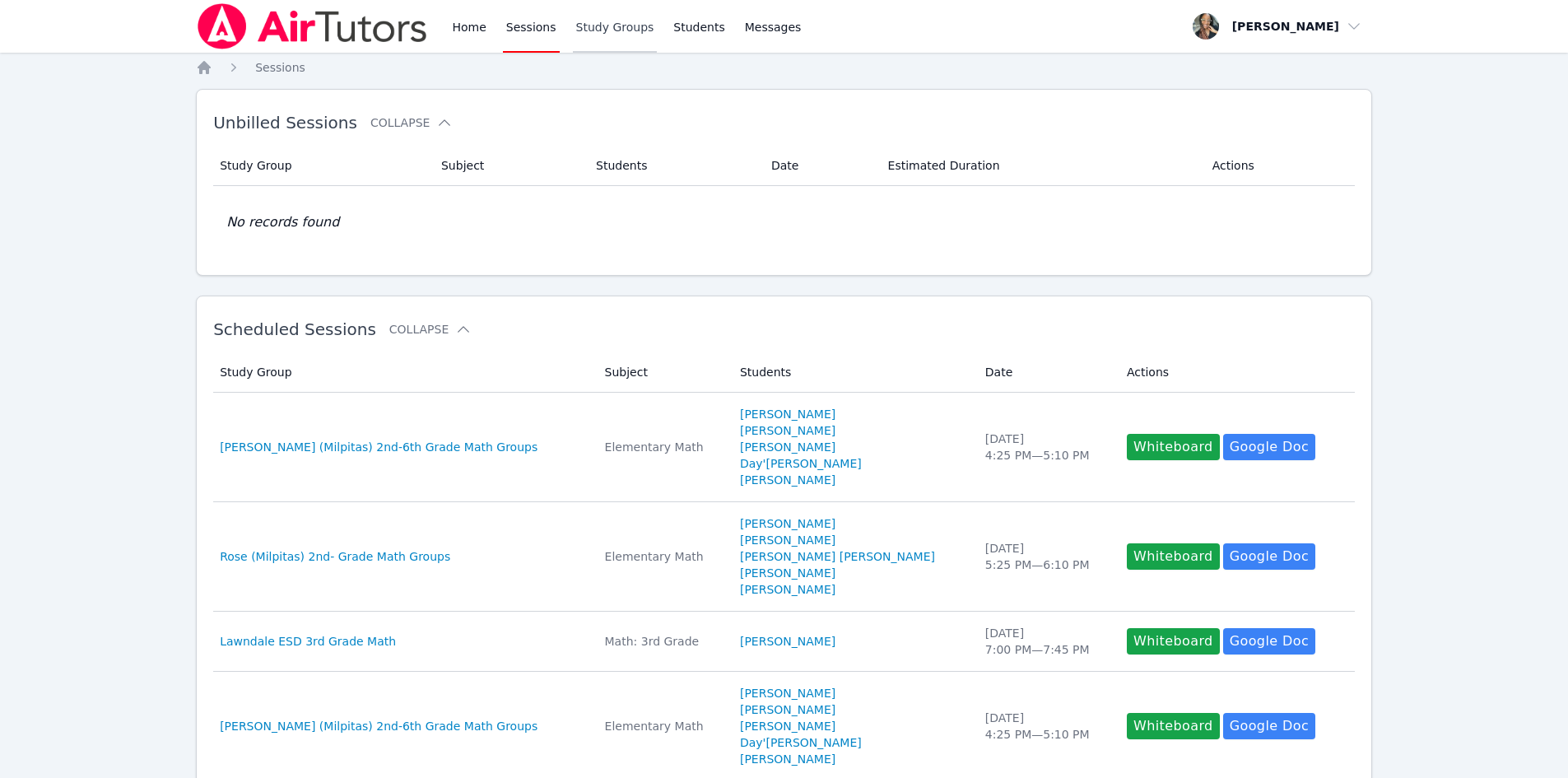
click at [598, 23] on link "Study Groups" at bounding box center [616, 26] width 85 height 53
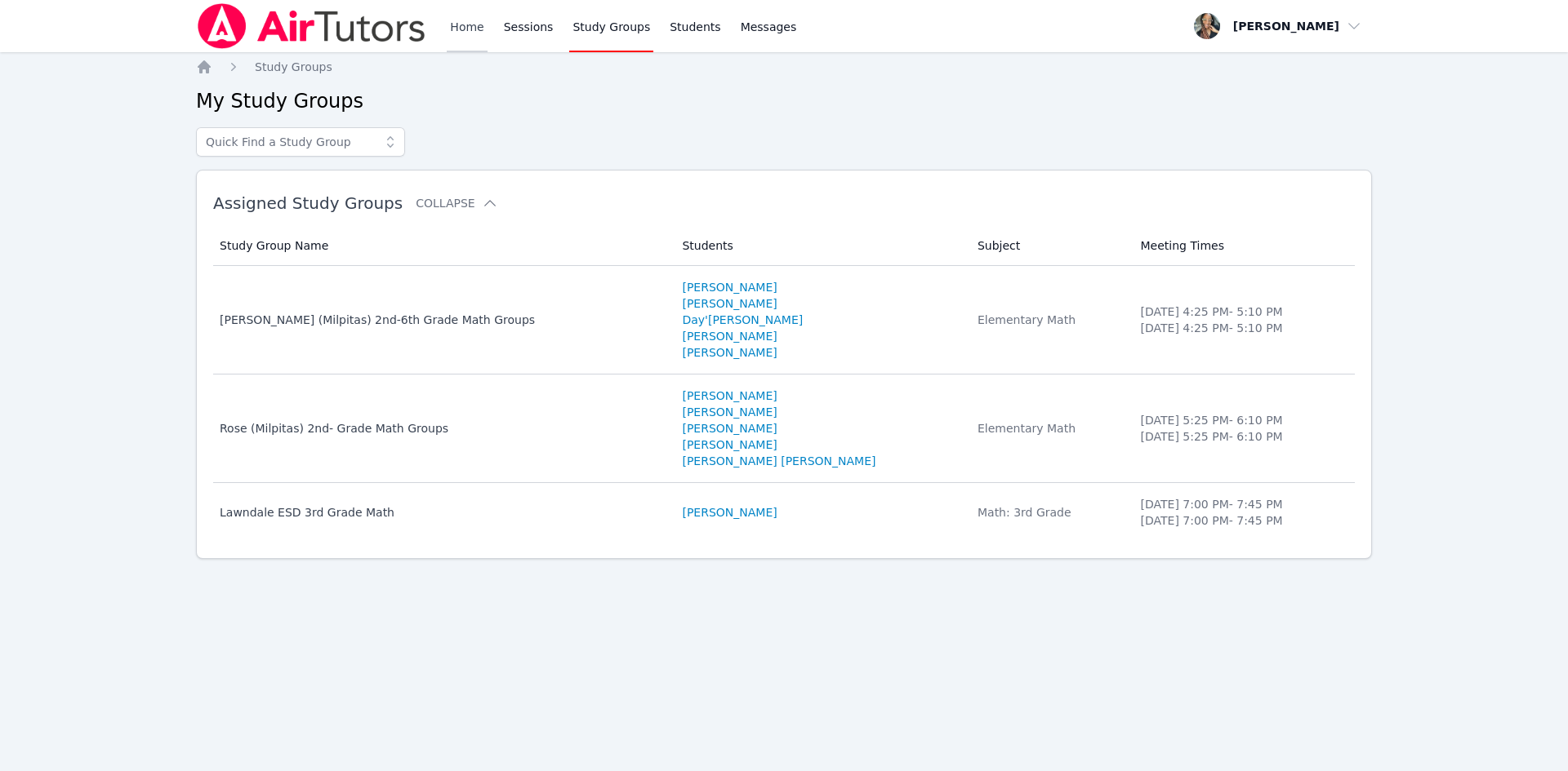
click at [462, 26] on link "Home" at bounding box center [466, 26] width 40 height 52
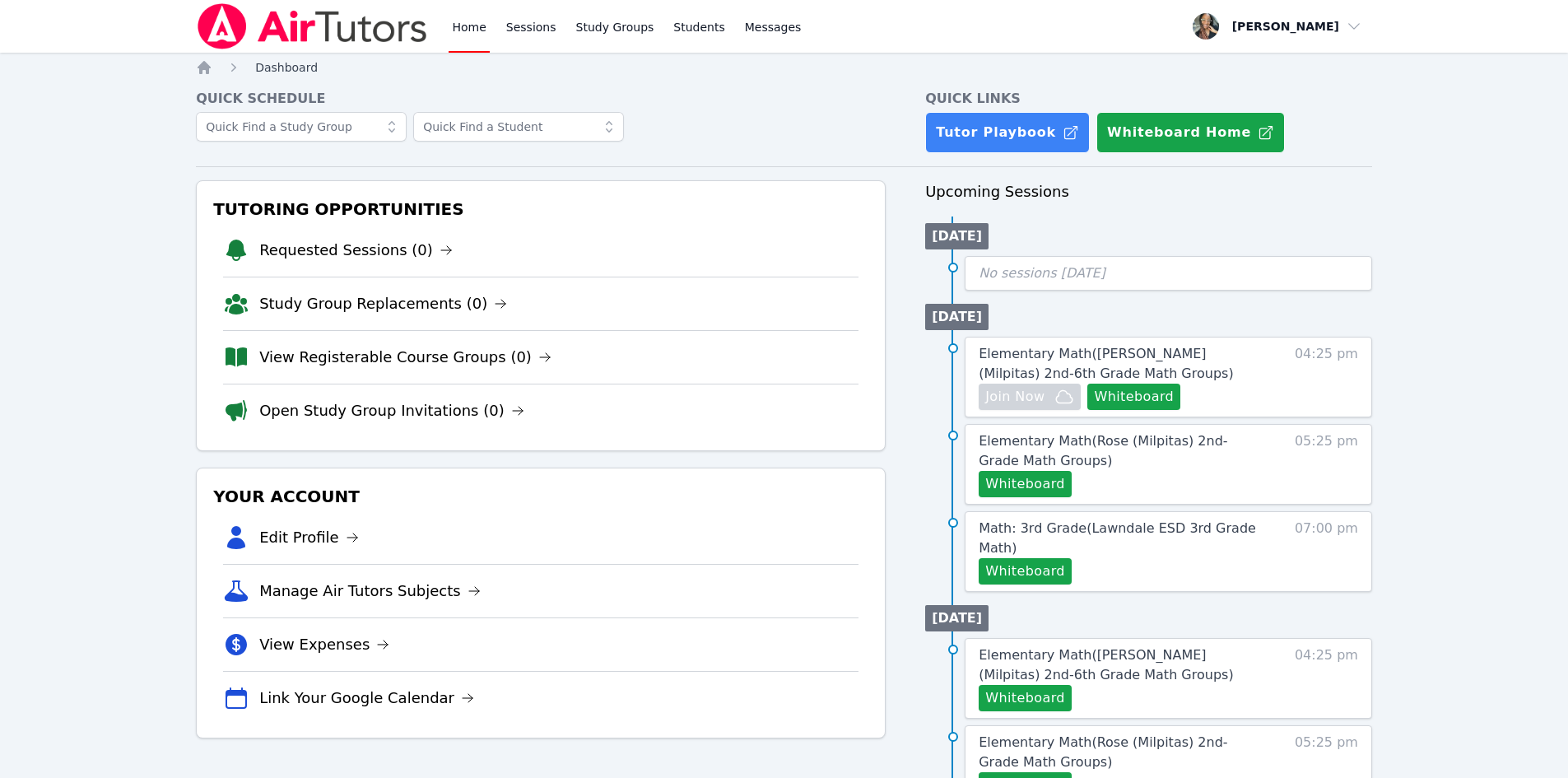
click at [283, 73] on span "Dashboard" at bounding box center [286, 67] width 62 height 13
click at [198, 66] on icon "Breadcrumb" at bounding box center [204, 67] width 16 height 16
click at [385, 360] on link "View Registerable Course Groups (0)" at bounding box center [405, 357] width 292 height 23
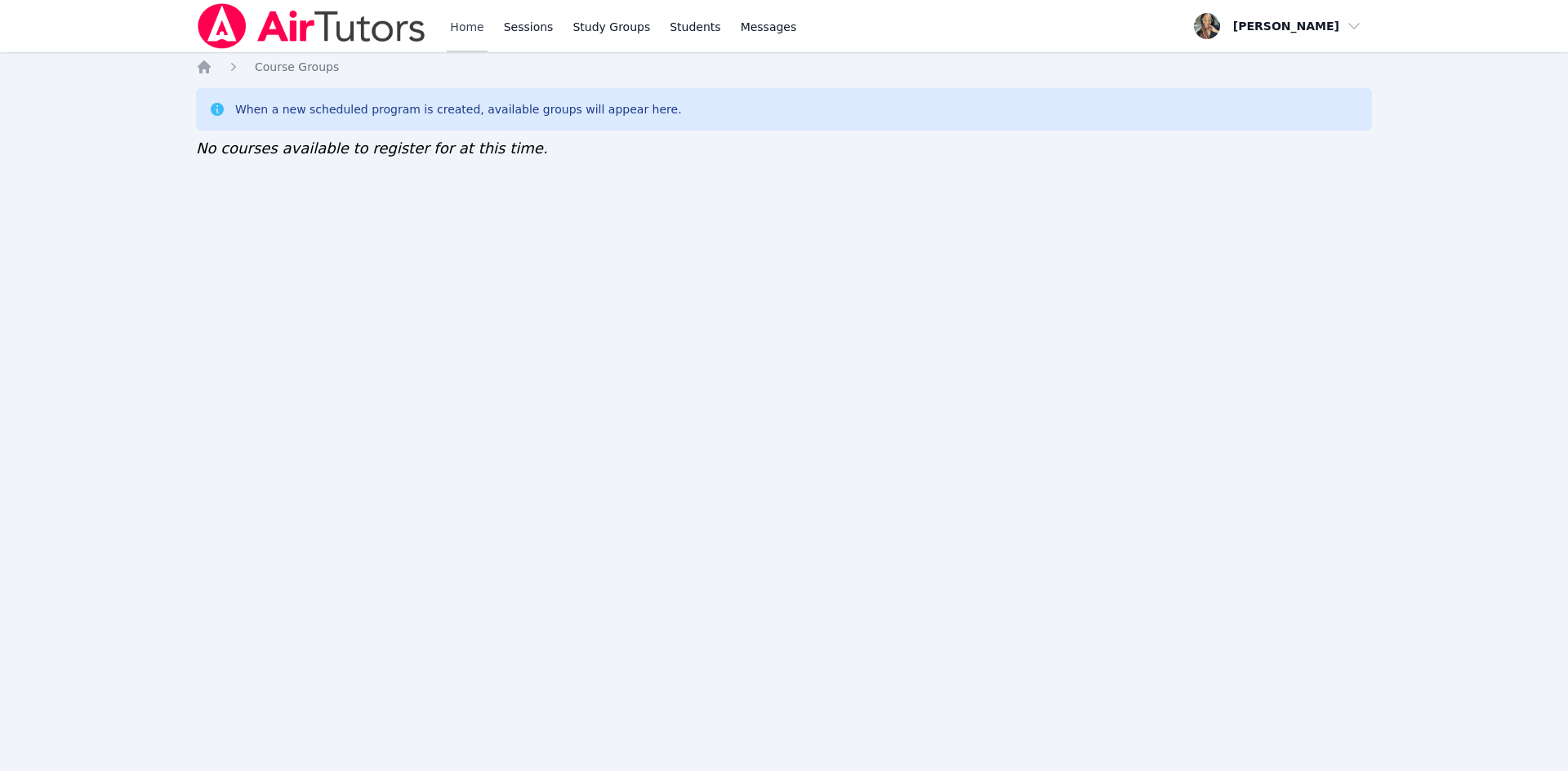
click at [471, 26] on link "Home" at bounding box center [466, 26] width 40 height 52
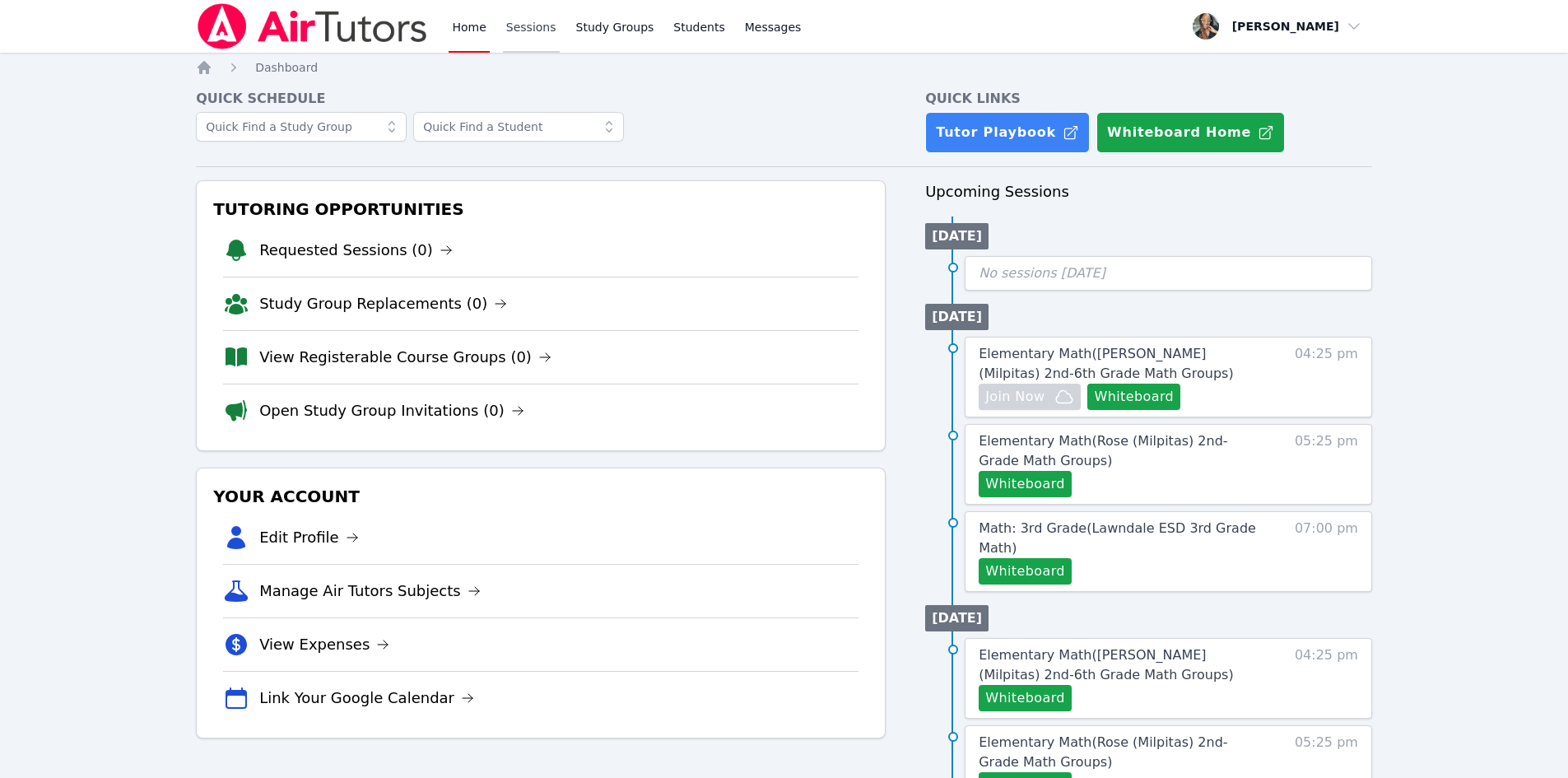
click at [543, 23] on link "Sessions" at bounding box center [531, 26] width 57 height 53
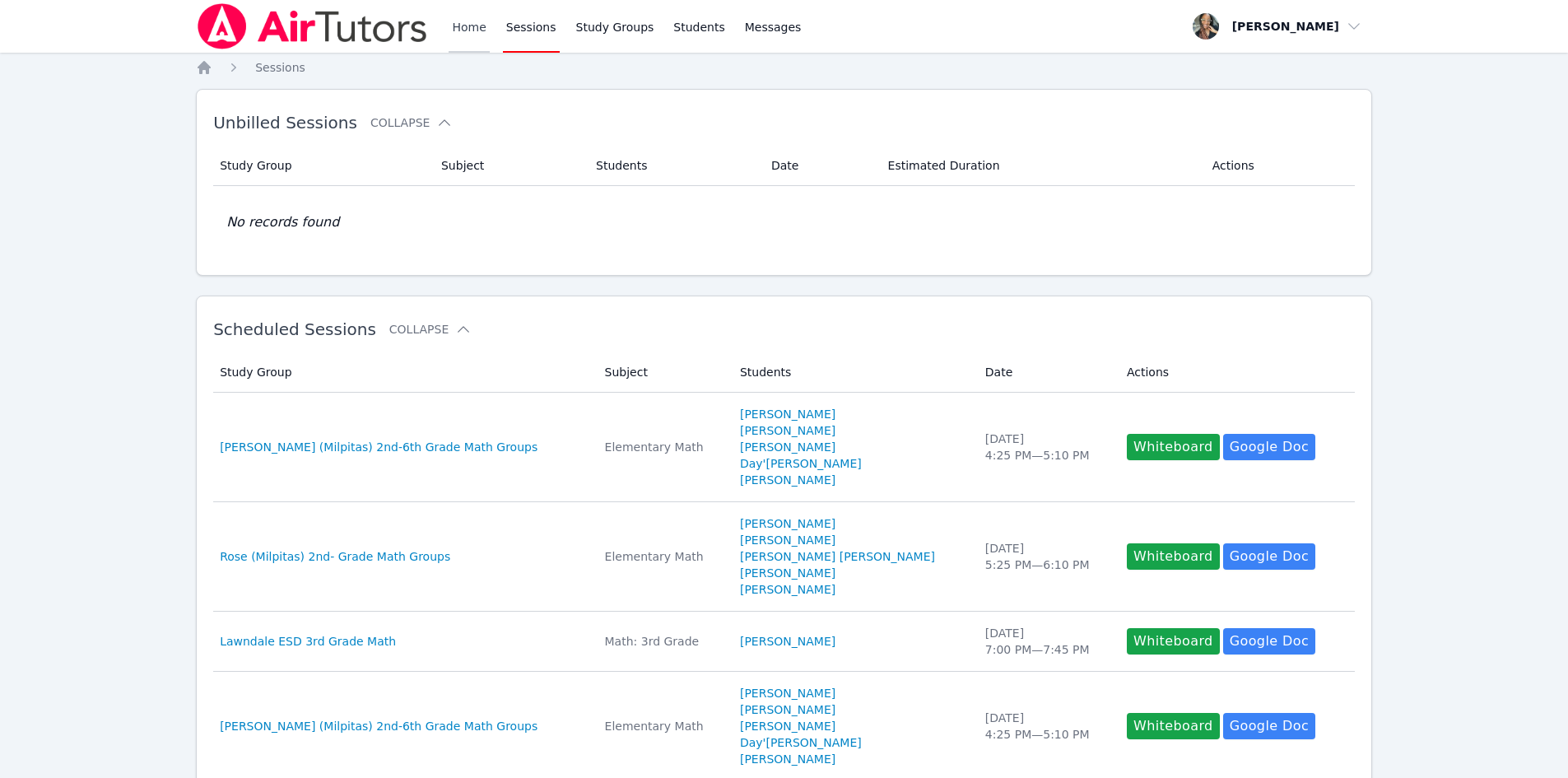
click at [451, 34] on link "Home" at bounding box center [468, 26] width 40 height 53
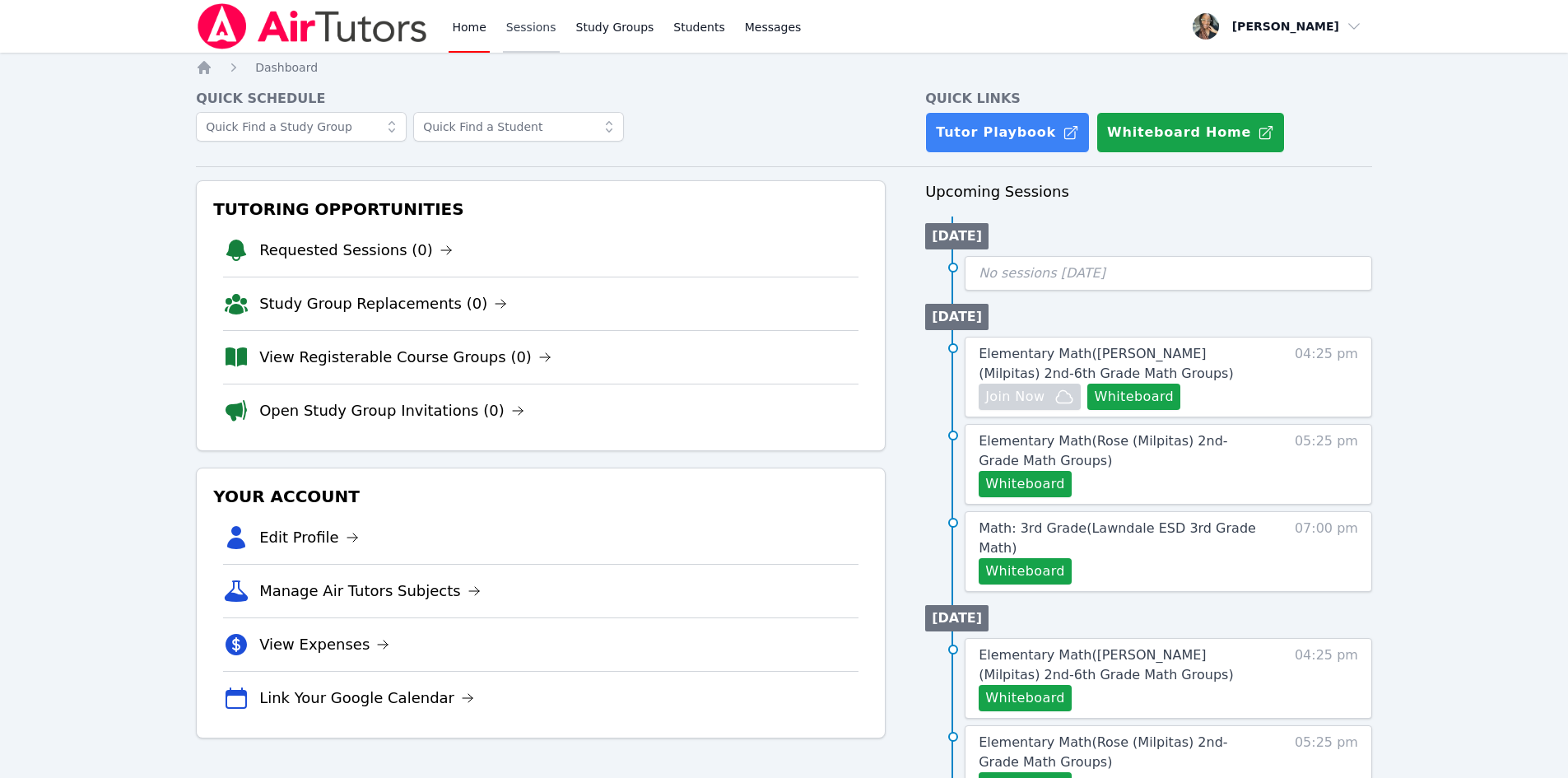
click at [519, 42] on link "Sessions" at bounding box center [531, 26] width 57 height 53
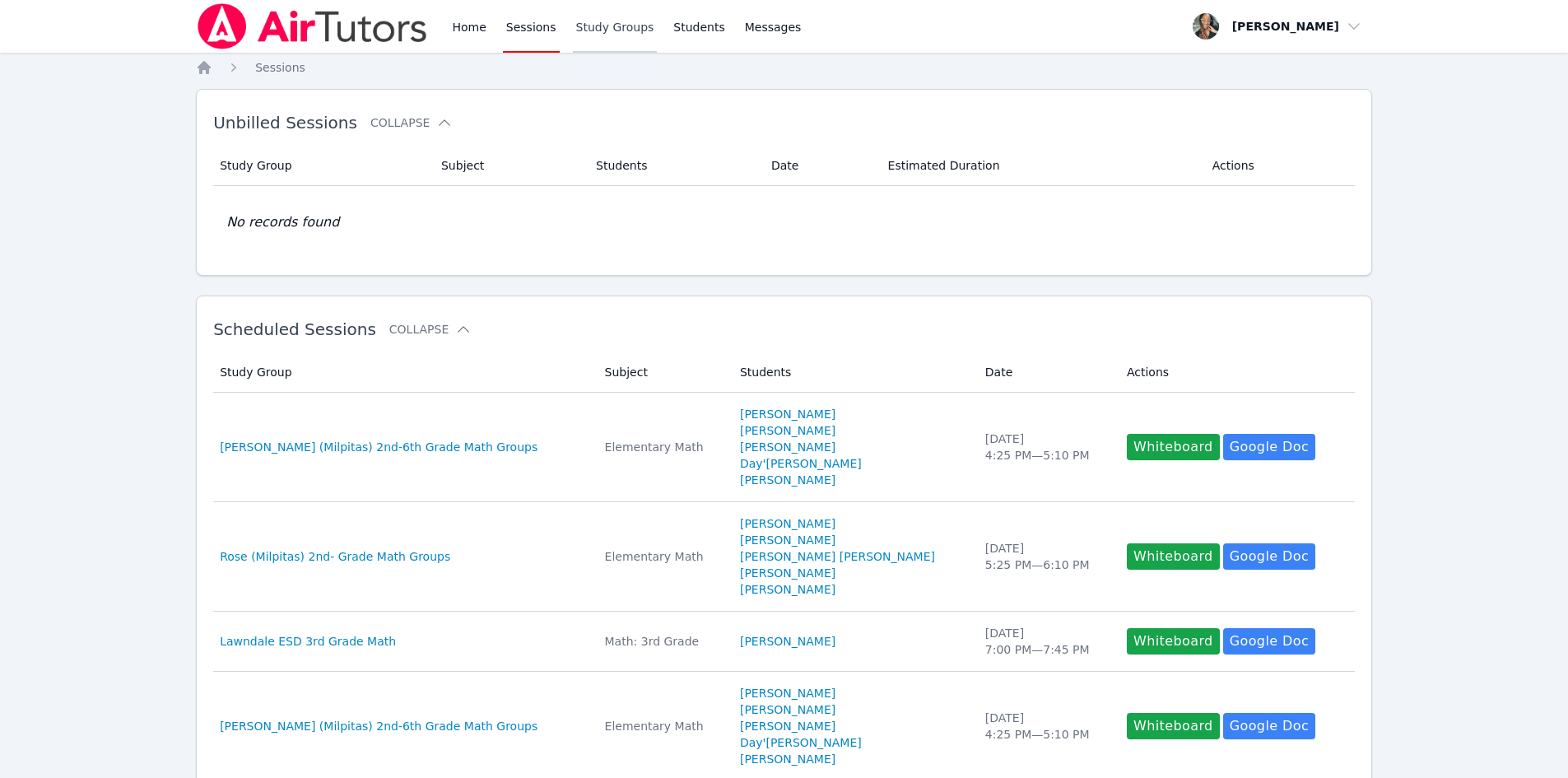
click at [617, 35] on link "Study Groups" at bounding box center [616, 26] width 85 height 53
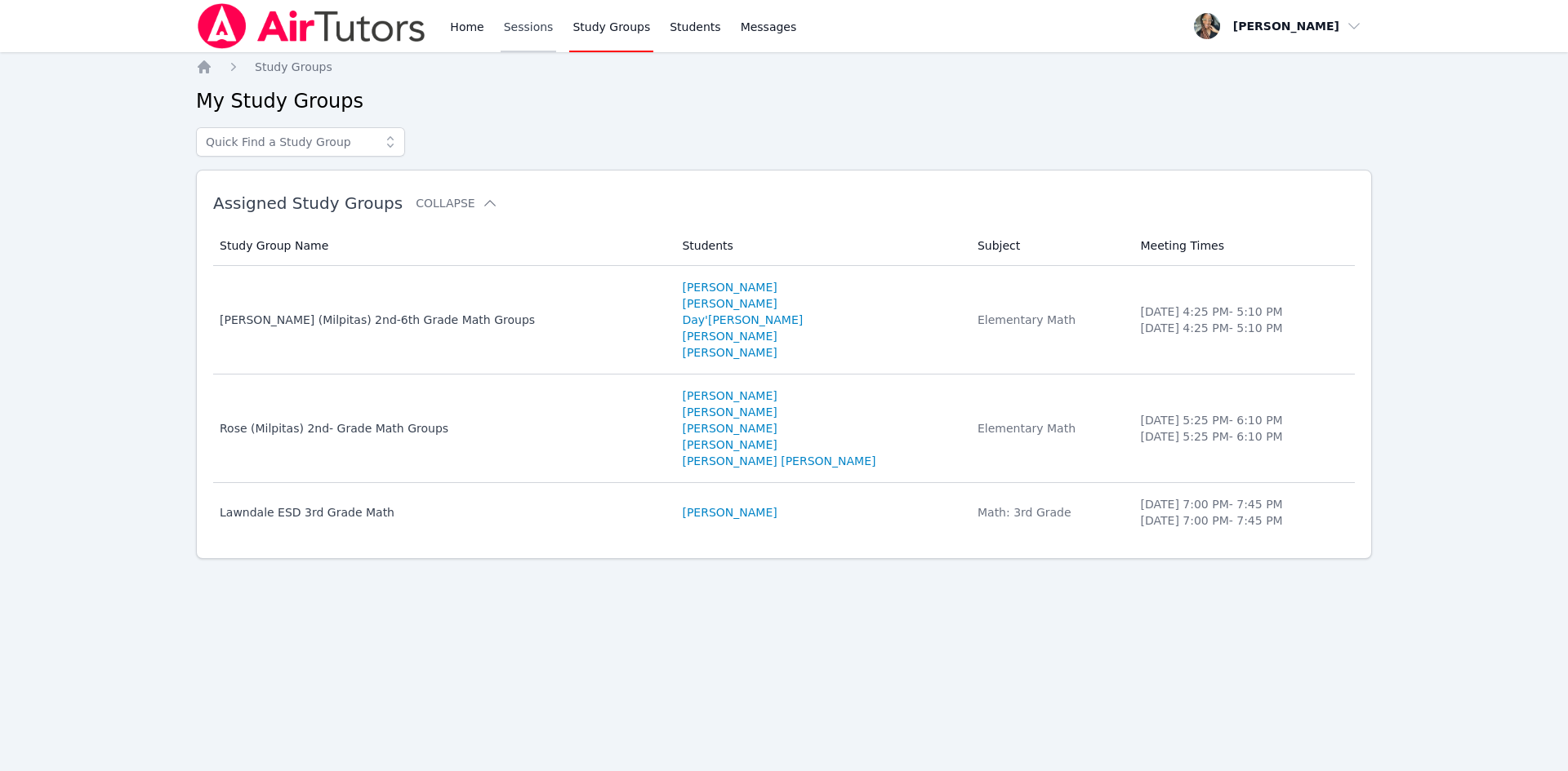
click at [519, 30] on link "Sessions" at bounding box center [528, 26] width 57 height 52
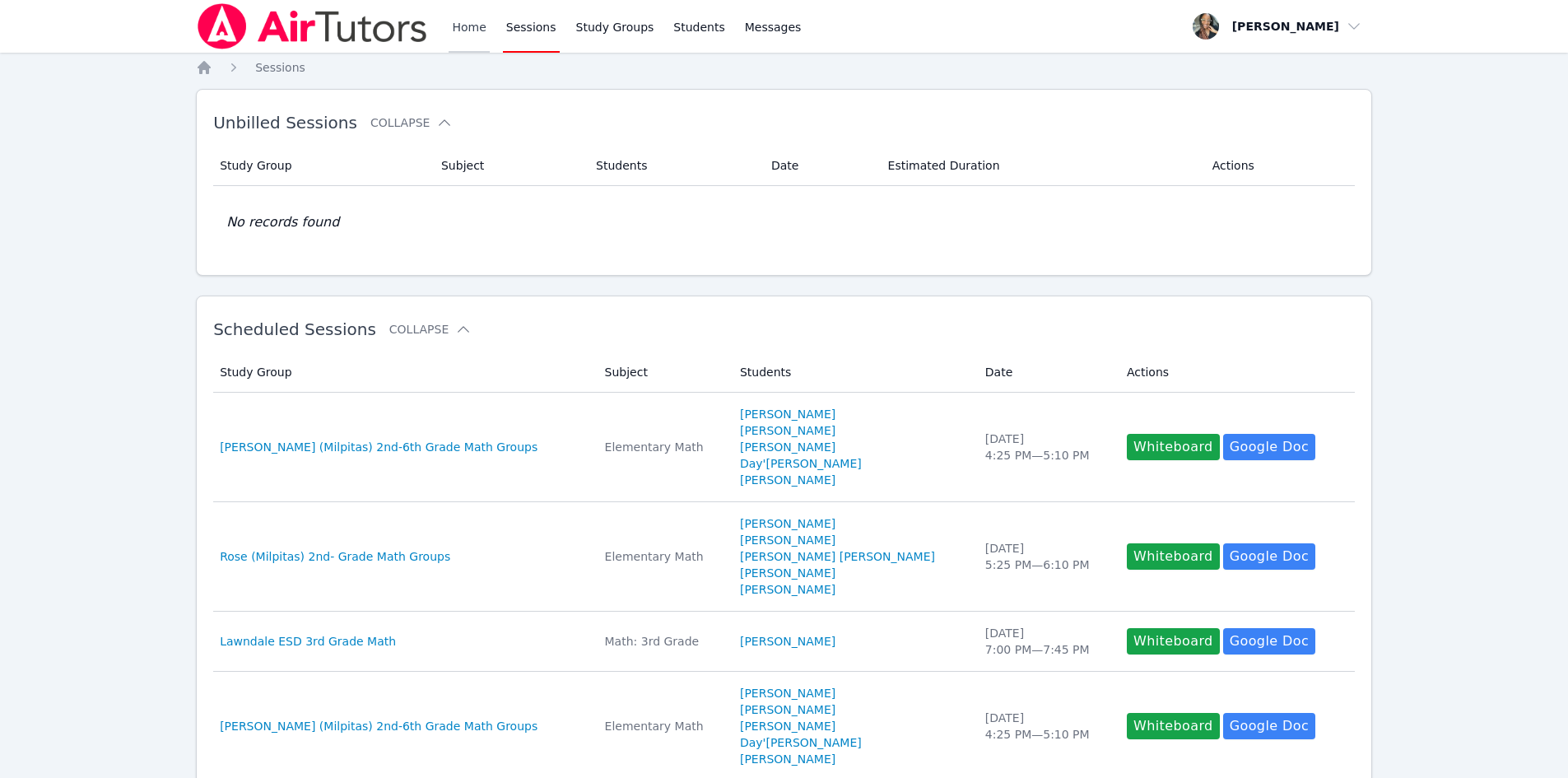
click at [466, 26] on link "Home" at bounding box center [468, 26] width 40 height 53
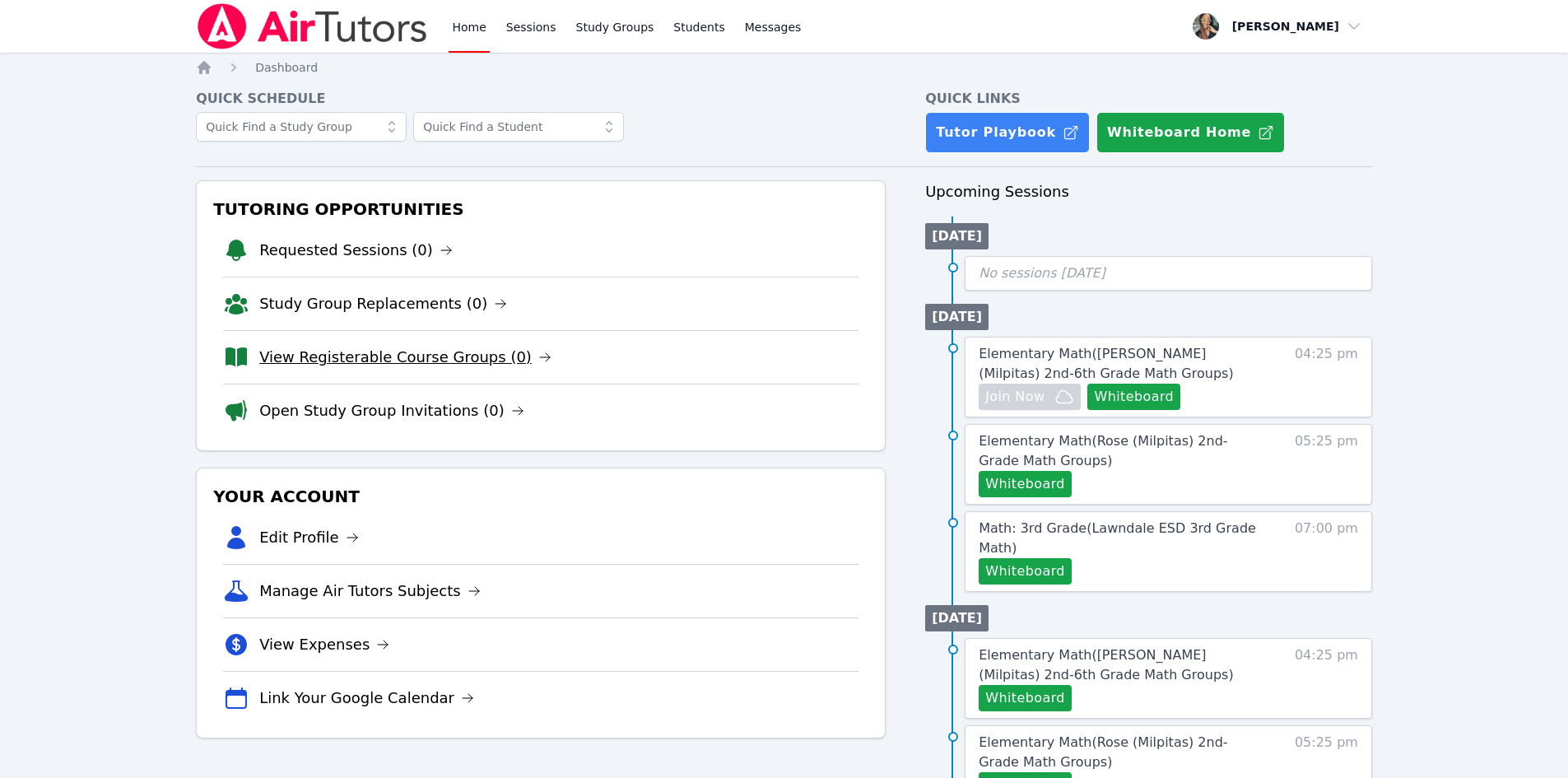
click at [377, 357] on link "View Registerable Course Groups (0)" at bounding box center [405, 357] width 292 height 23
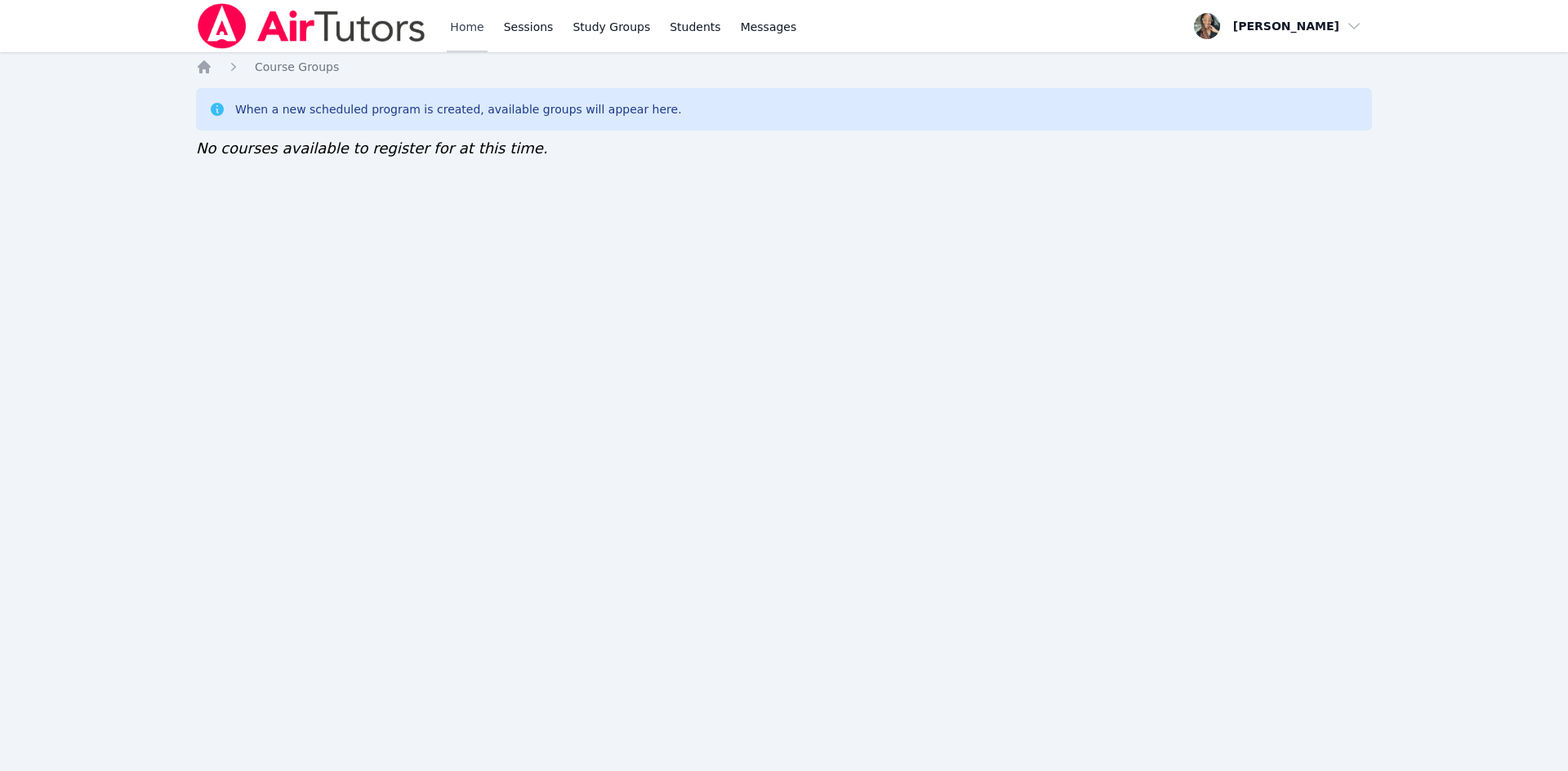
click at [447, 16] on link "Home" at bounding box center [466, 26] width 40 height 52
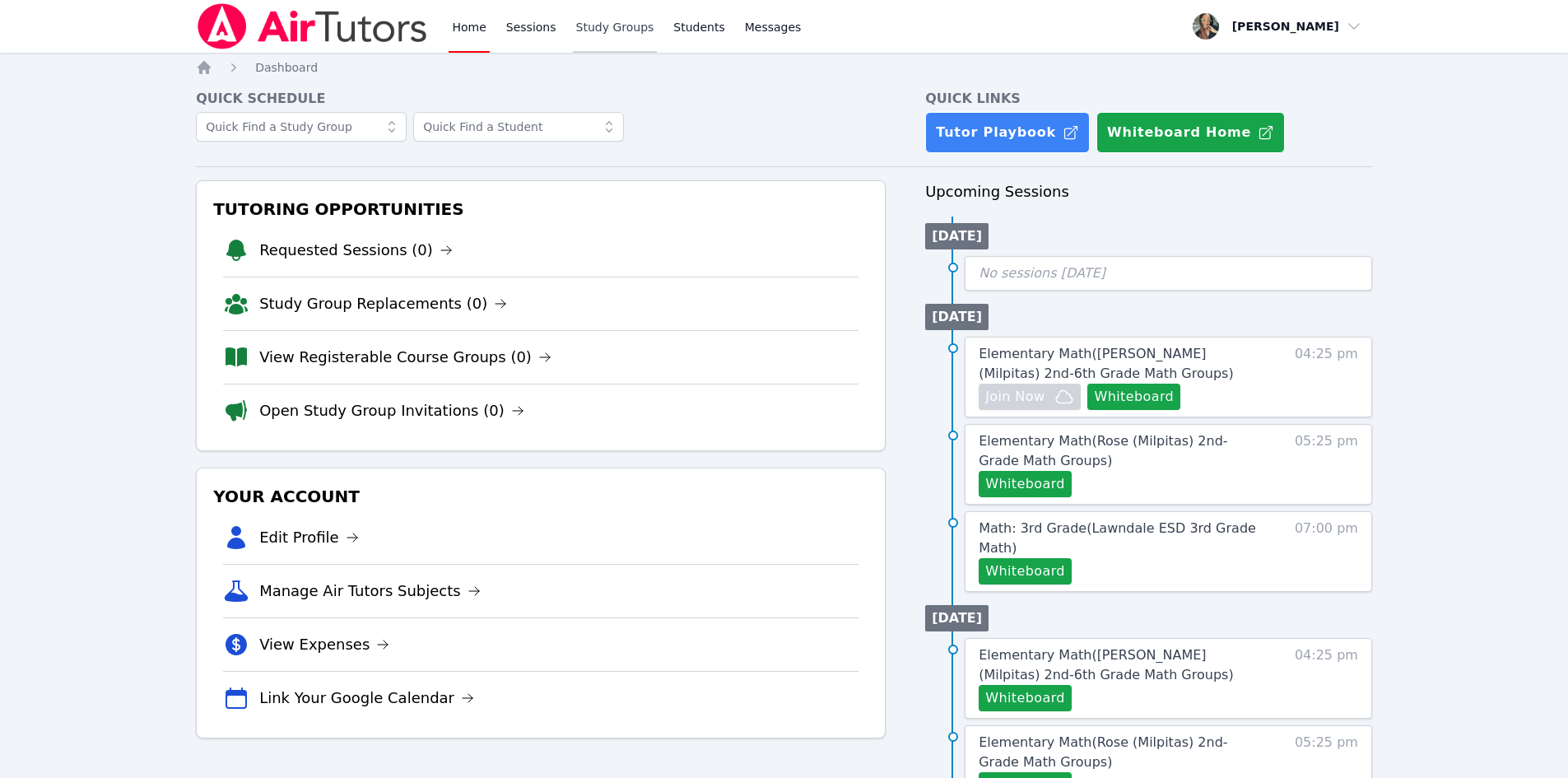
click at [627, 29] on link "Study Groups" at bounding box center [616, 26] width 85 height 53
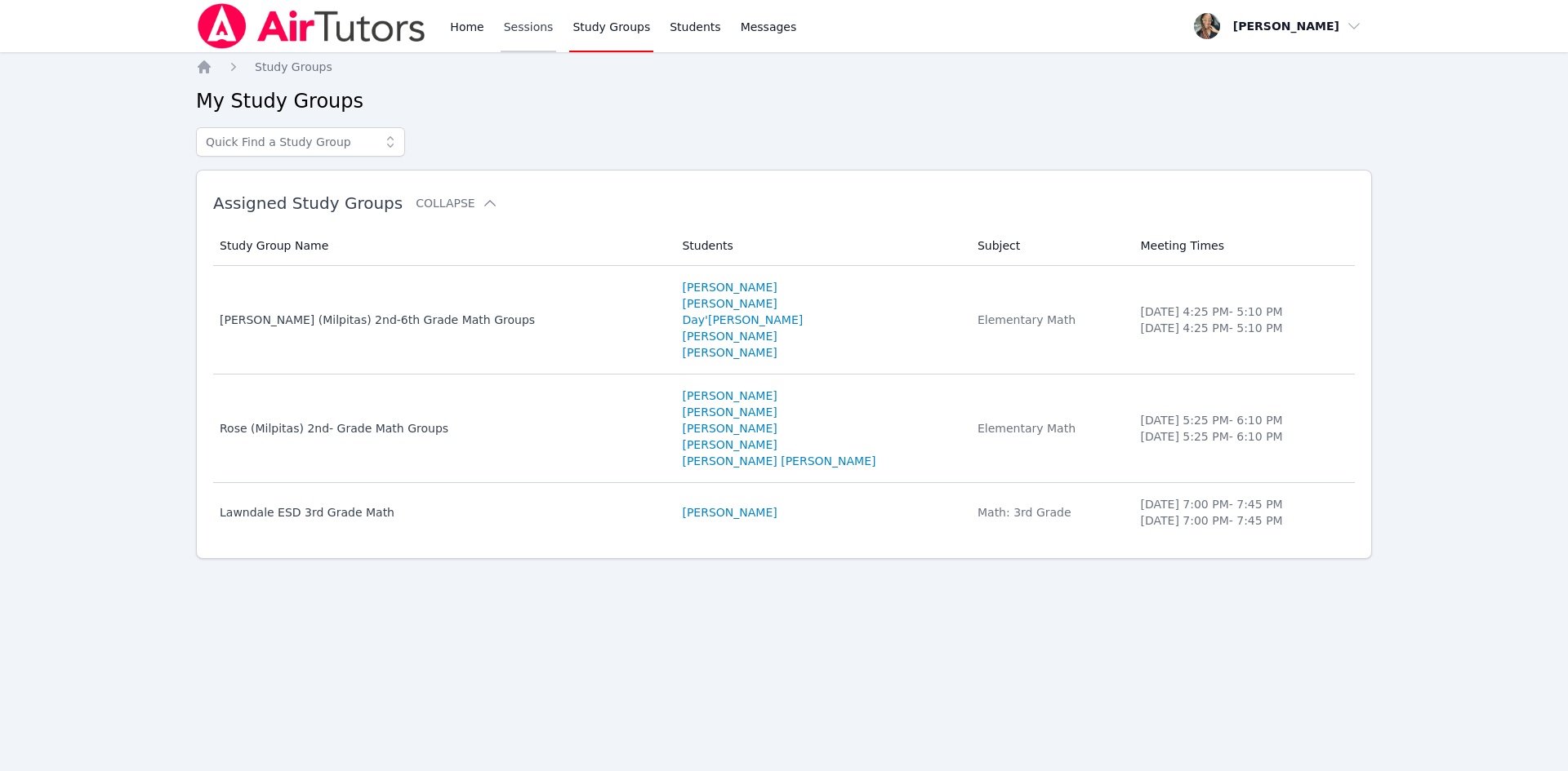
click at [531, 21] on link "Sessions" at bounding box center [528, 26] width 57 height 52
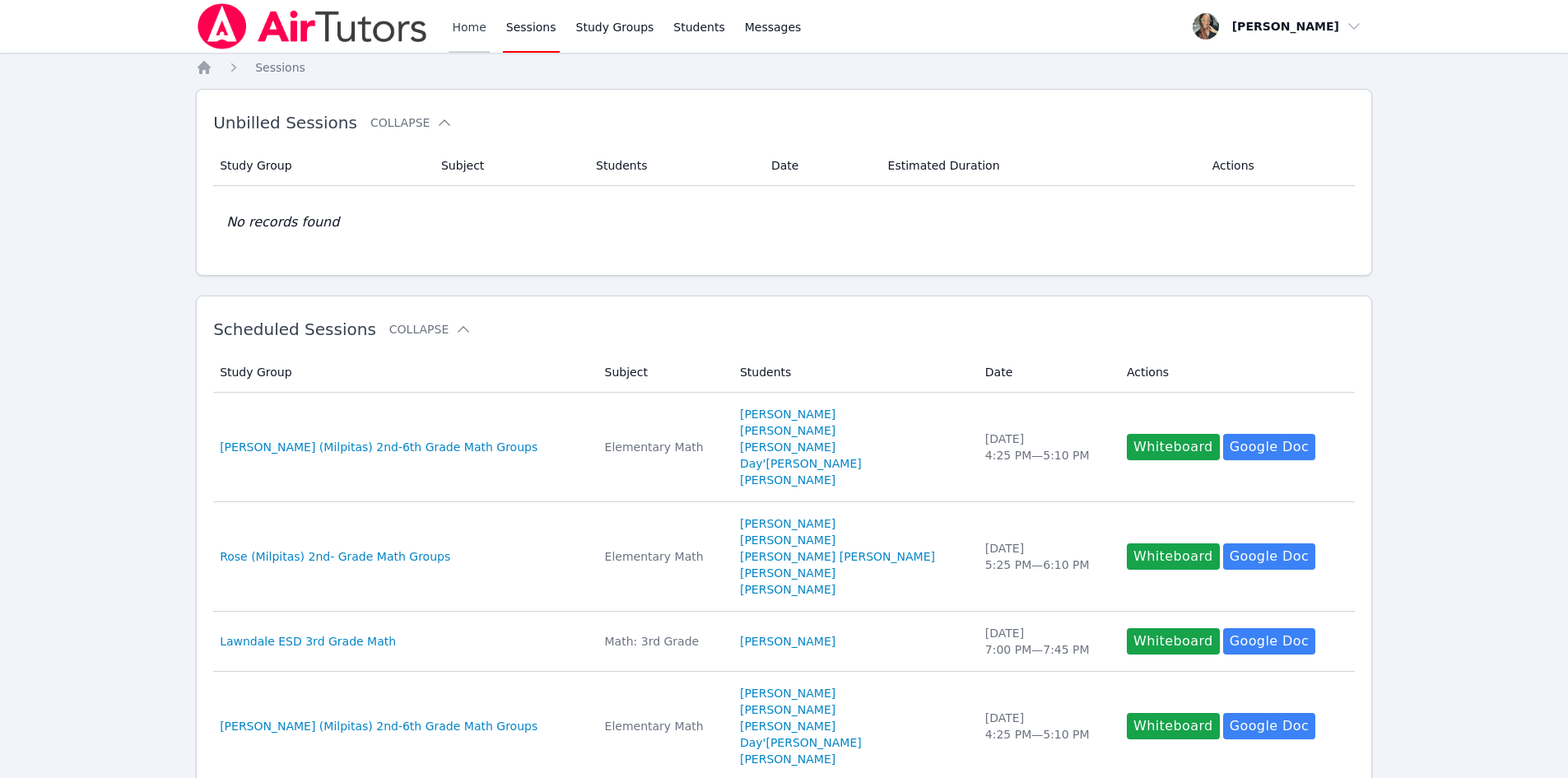
click at [470, 34] on link "Home" at bounding box center [468, 26] width 40 height 53
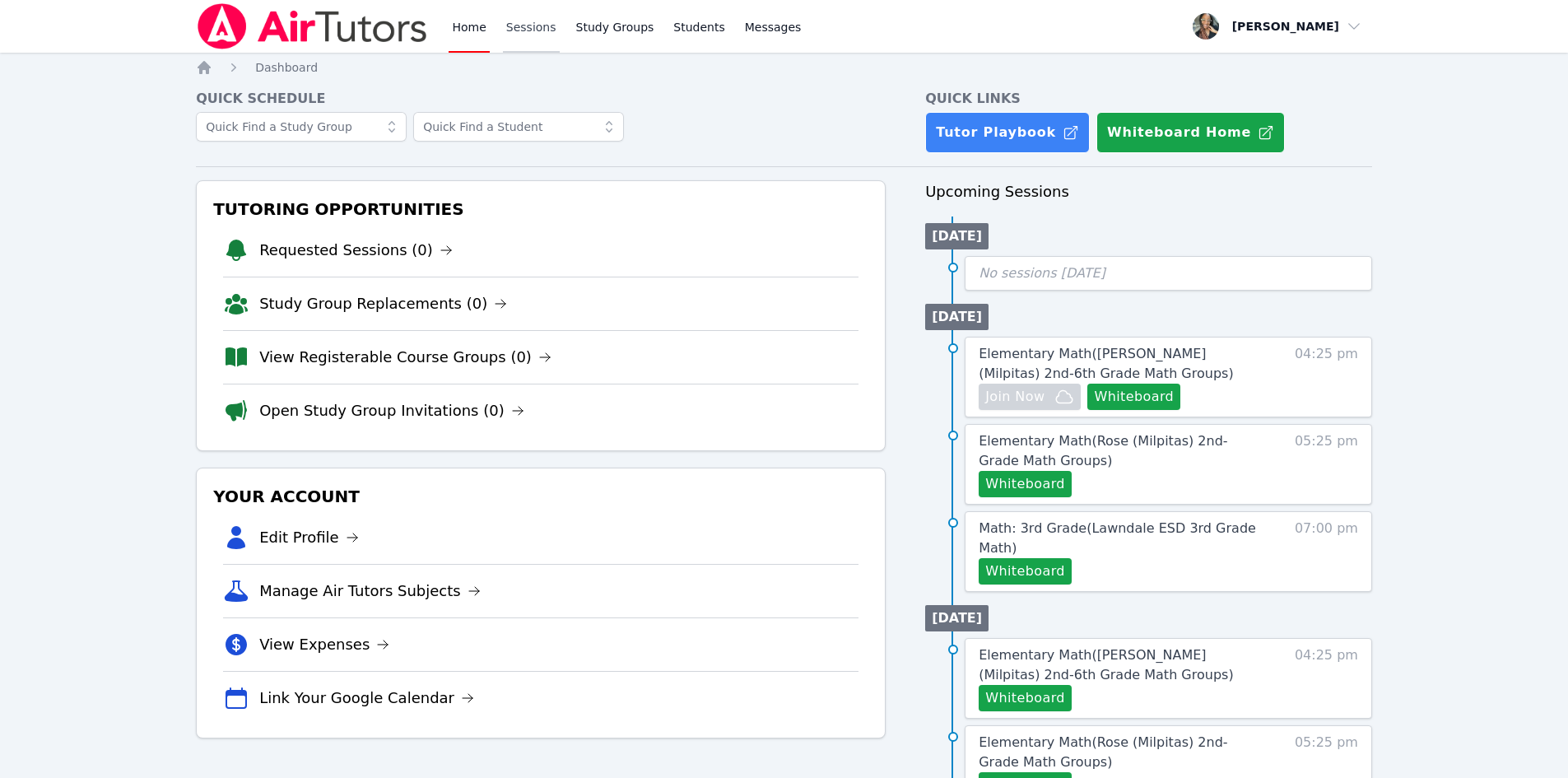
click at [533, 27] on link "Sessions" at bounding box center [531, 26] width 57 height 53
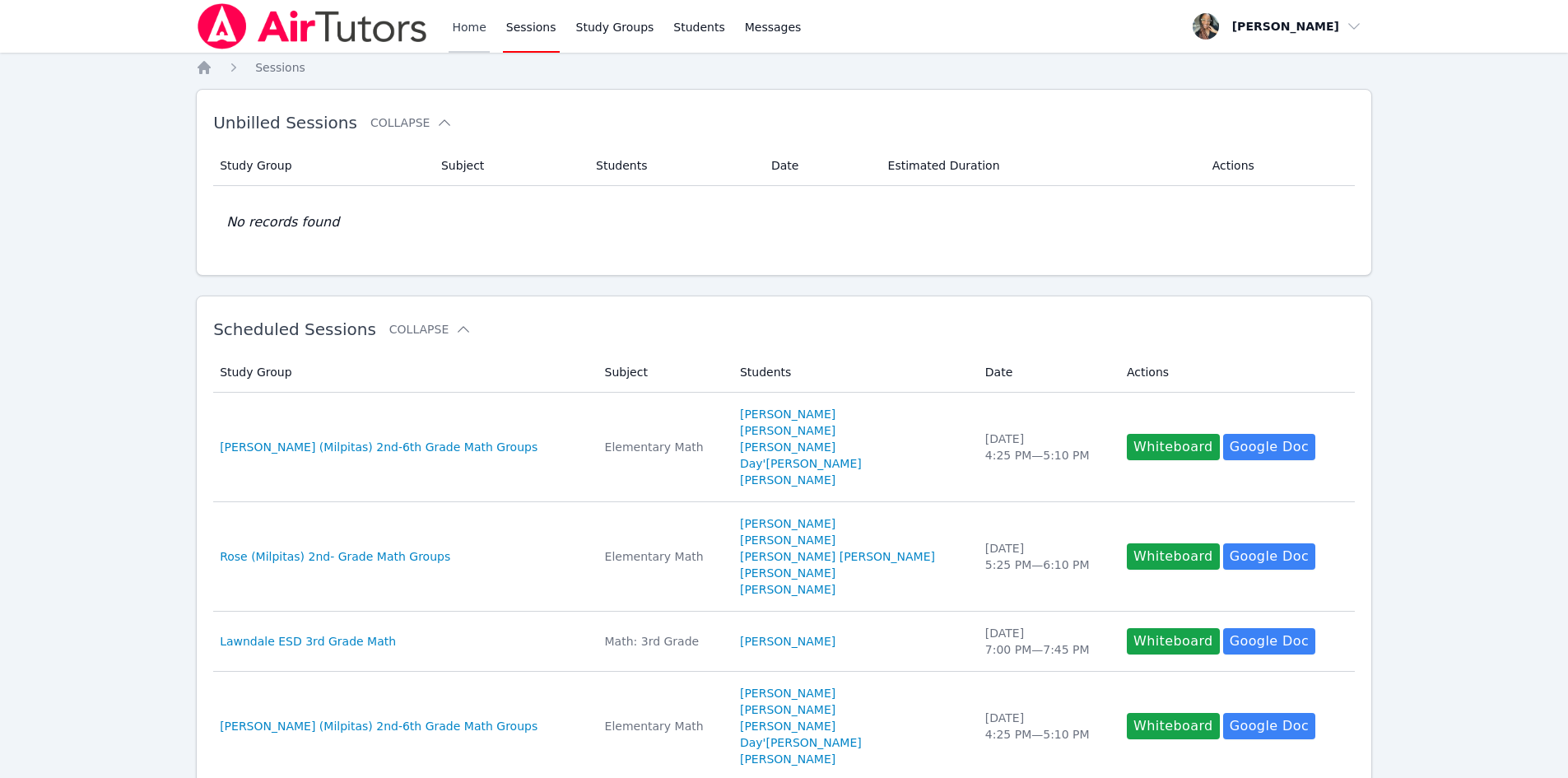
click at [453, 22] on link "Home" at bounding box center [468, 26] width 40 height 53
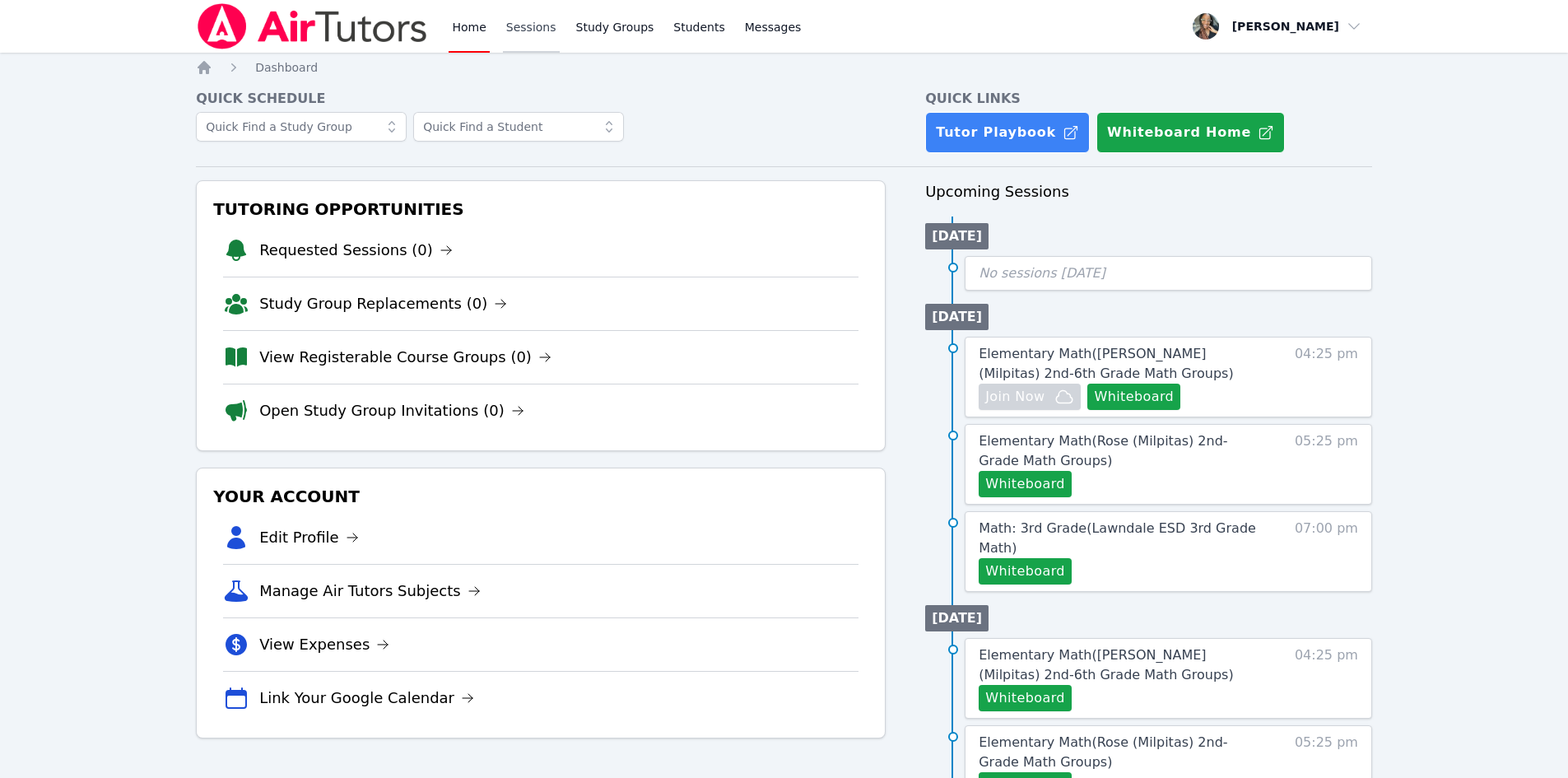
click at [514, 30] on link "Sessions" at bounding box center [531, 26] width 57 height 53
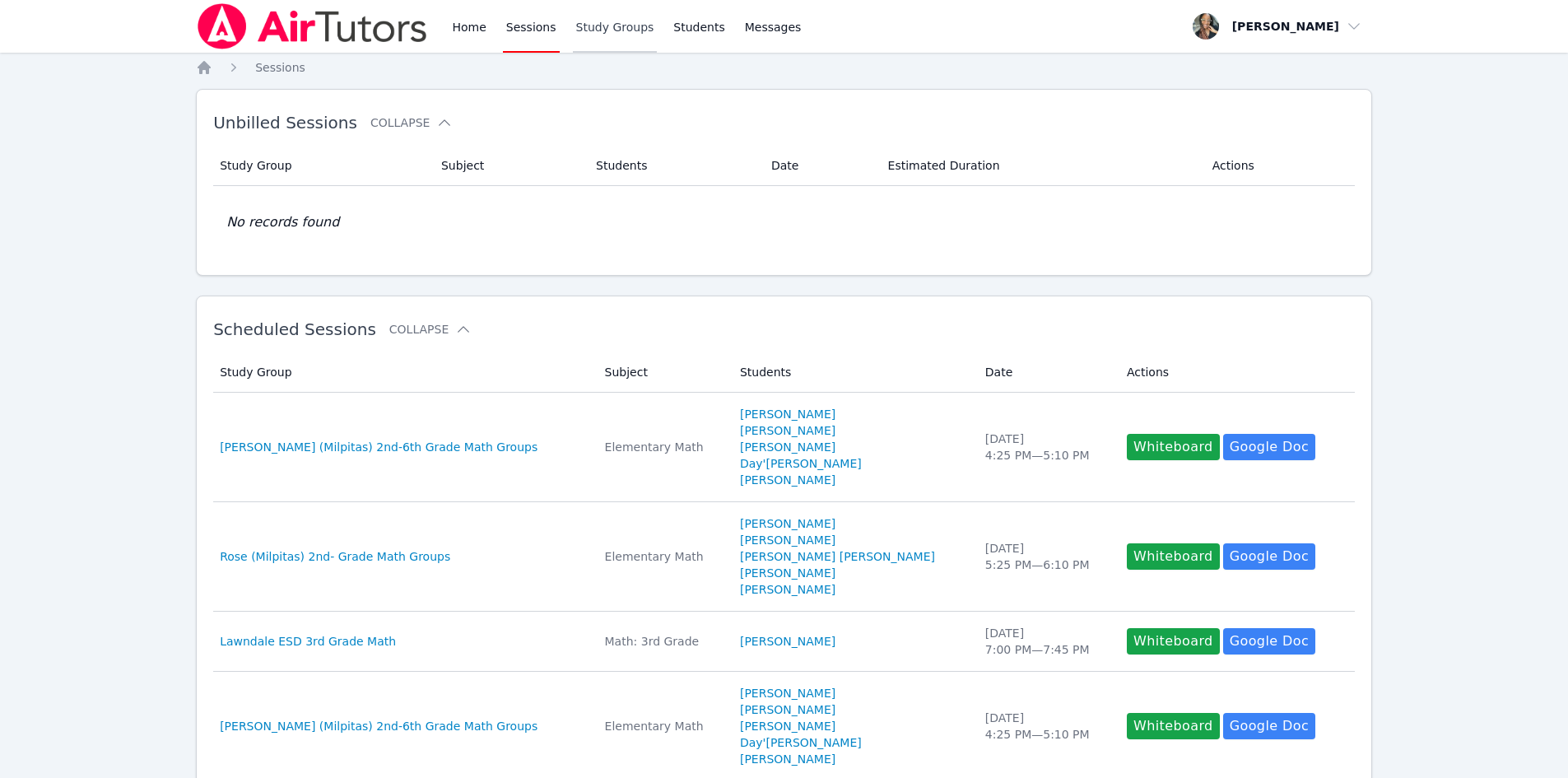
click at [591, 26] on link "Study Groups" at bounding box center [616, 26] width 85 height 53
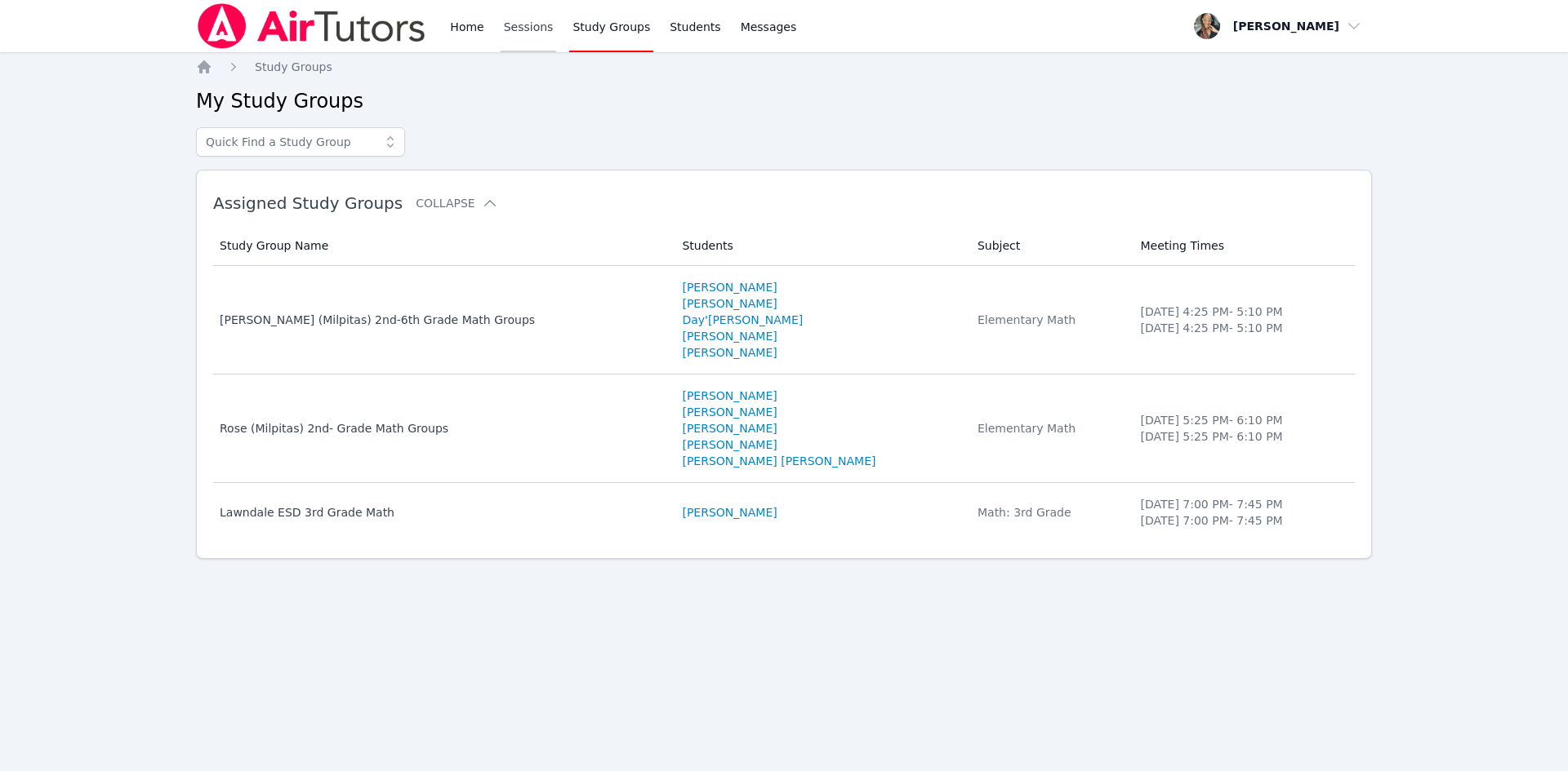
click at [539, 30] on link "Sessions" at bounding box center [528, 26] width 57 height 52
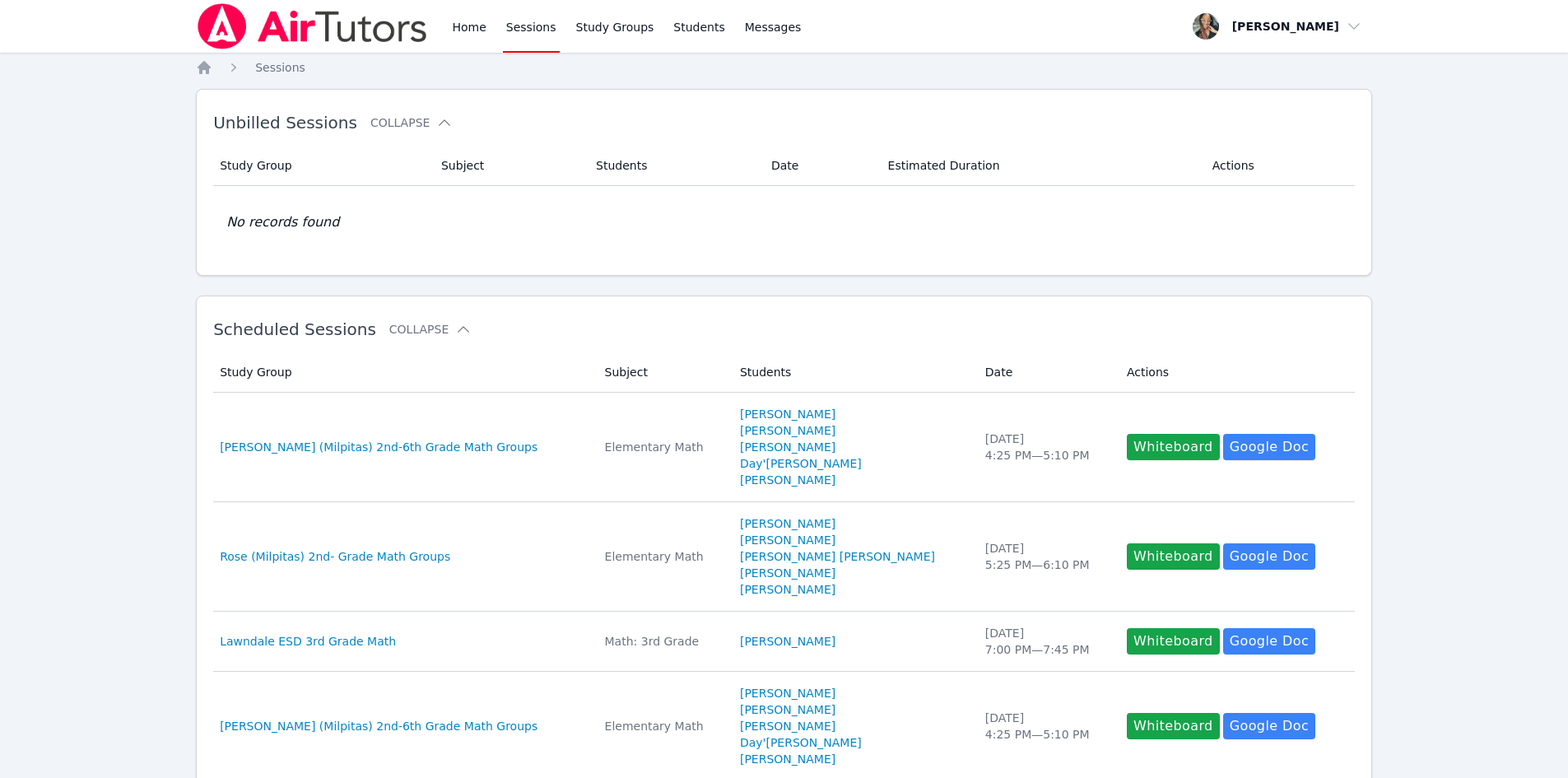
click at [488, 30] on div "Home Sessions Study Groups Students Messages" at bounding box center [627, 26] width 356 height 53
click at [481, 32] on link "Home" at bounding box center [468, 26] width 40 height 53
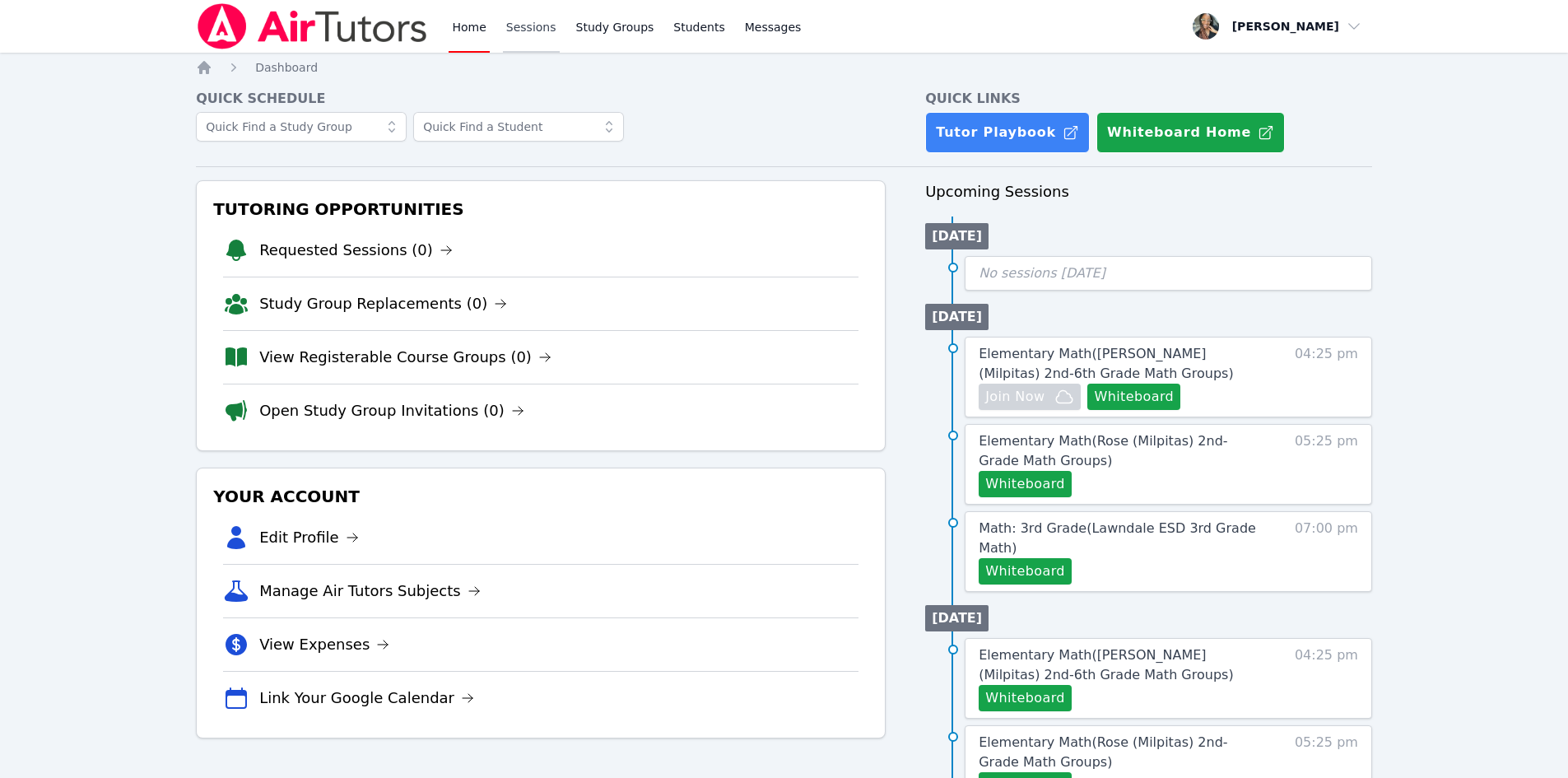
click at [514, 18] on link "Sessions" at bounding box center [531, 26] width 57 height 53
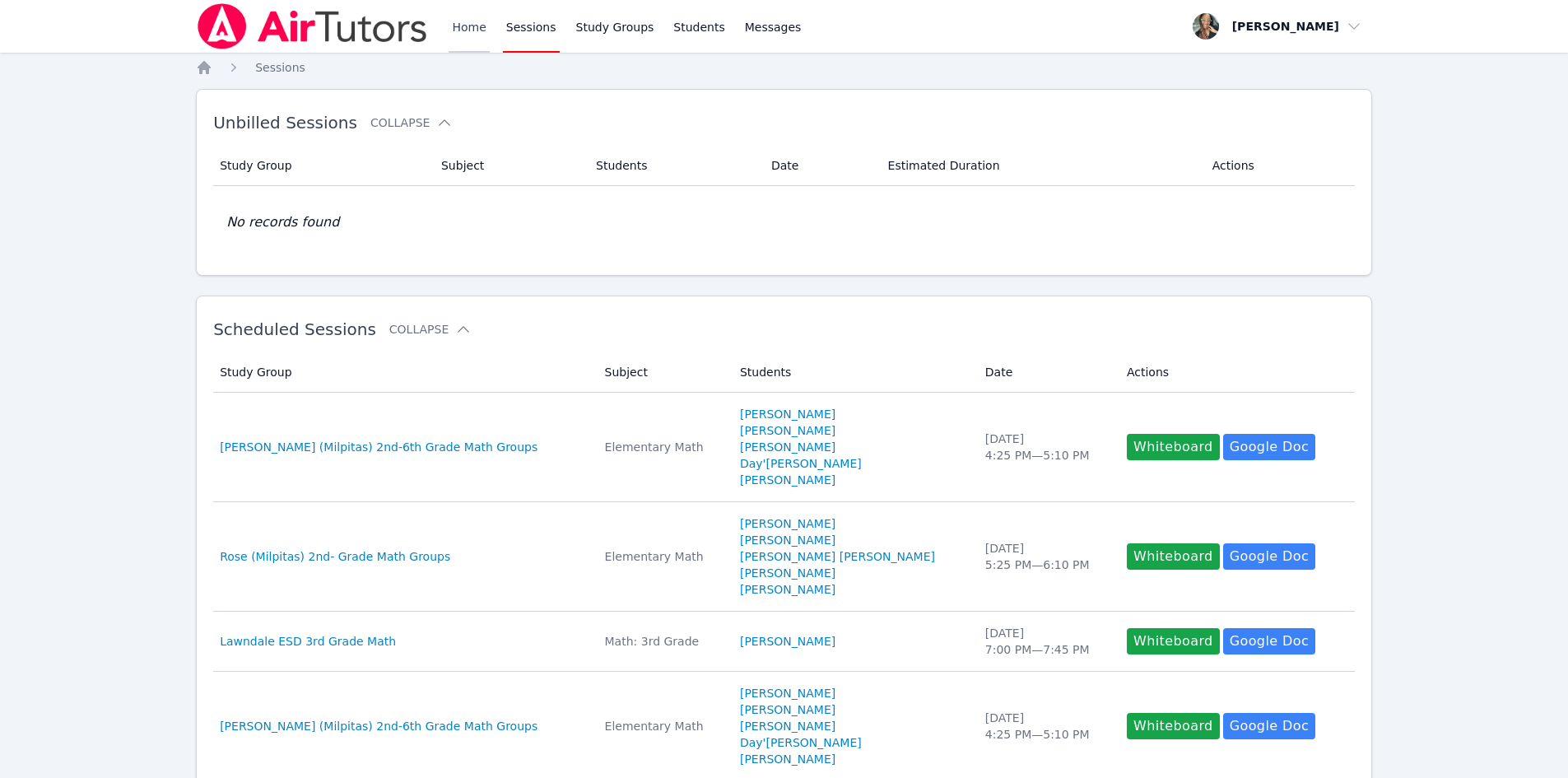
click at [470, 37] on link "Home" at bounding box center [468, 26] width 40 height 53
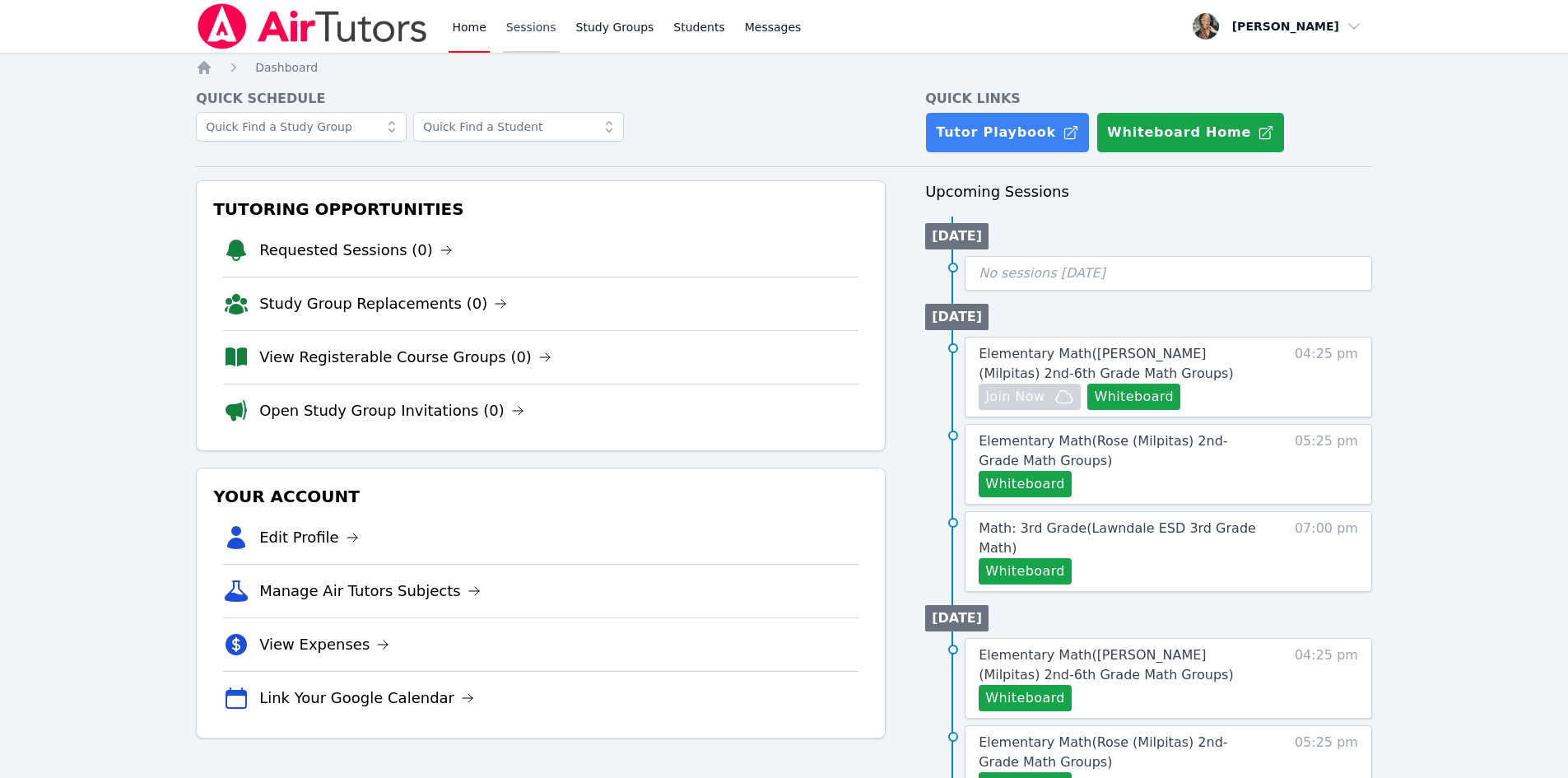
click at [512, 15] on link "Sessions" at bounding box center [531, 26] width 57 height 53
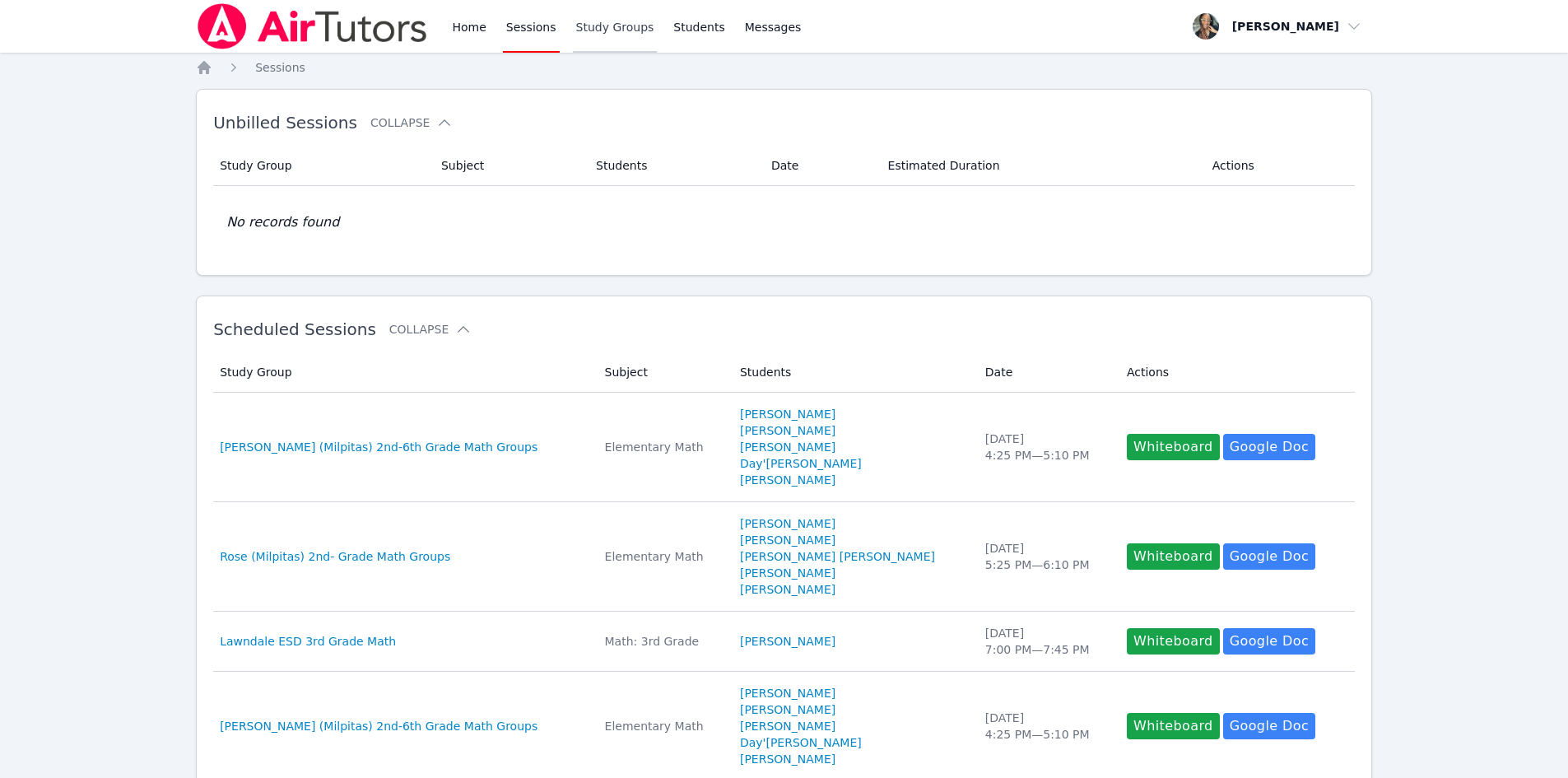
click at [580, 19] on link "Study Groups" at bounding box center [616, 26] width 85 height 53
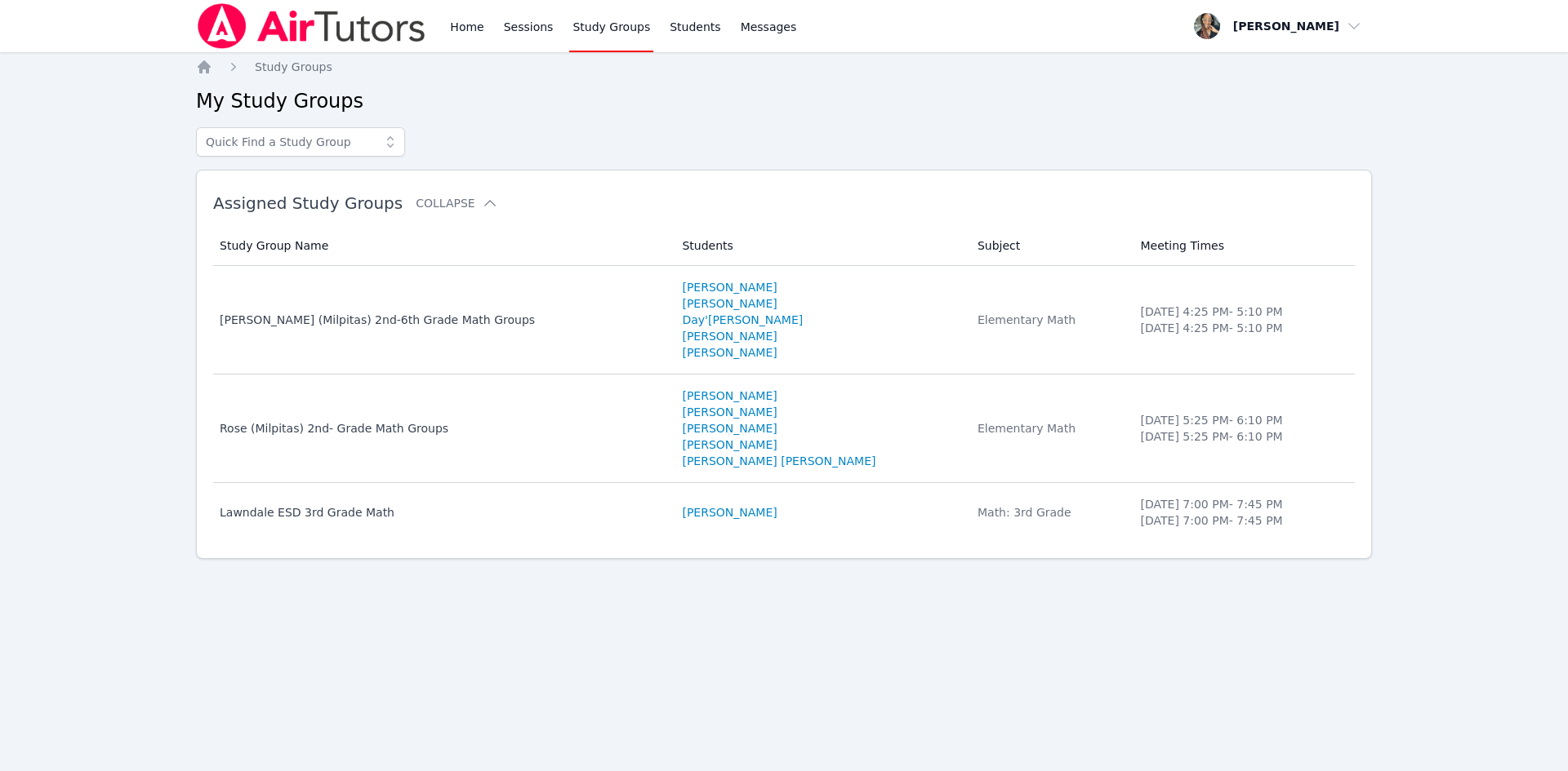
click at [445, 30] on div "Home Sessions Study Groups Students Messages" at bounding box center [498, 26] width 603 height 52
click at [447, 32] on link "Home" at bounding box center [466, 26] width 40 height 52
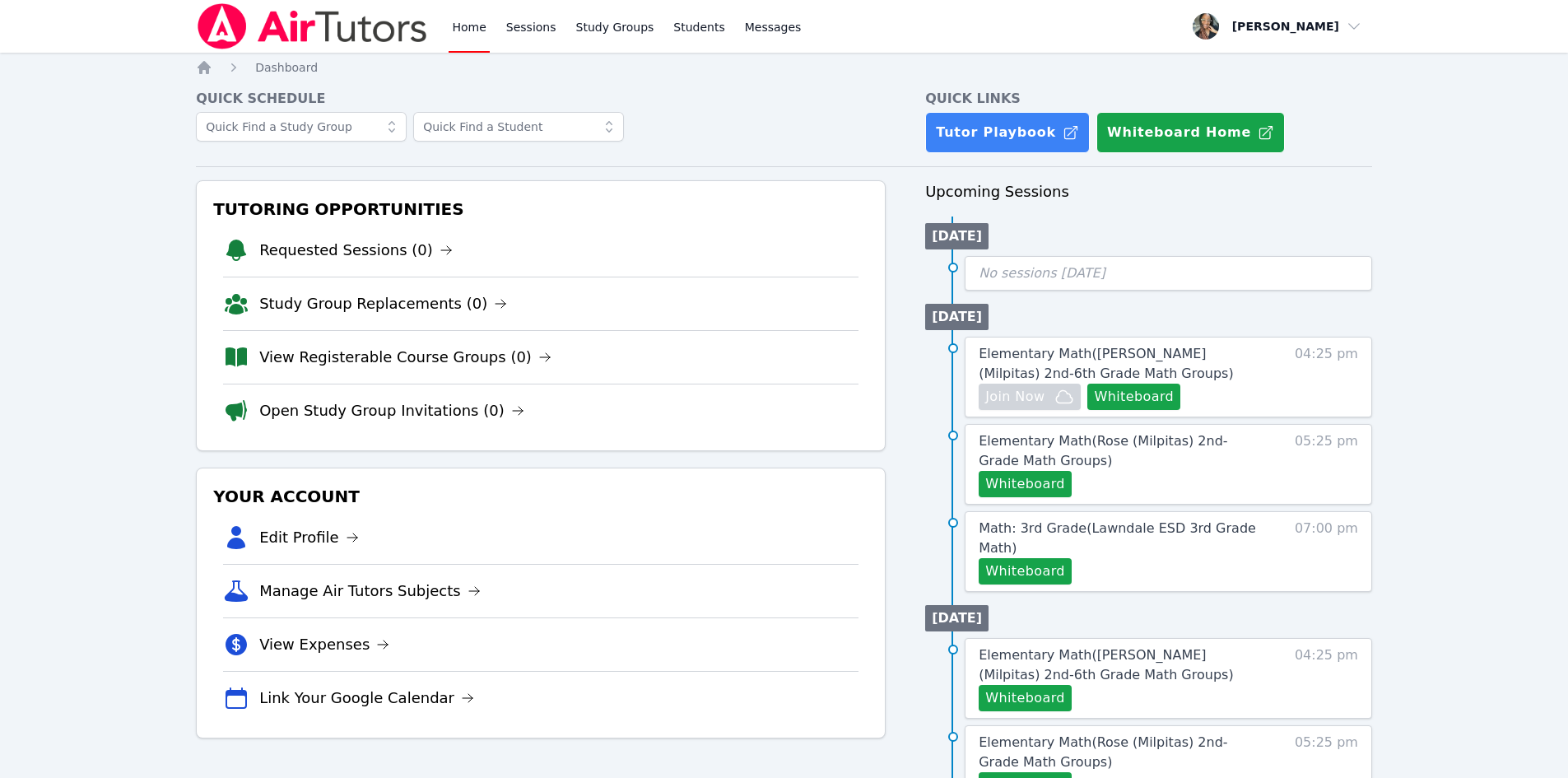
click at [455, 32] on link "Home" at bounding box center [468, 26] width 40 height 53
click at [525, 33] on link "Sessions" at bounding box center [531, 26] width 57 height 53
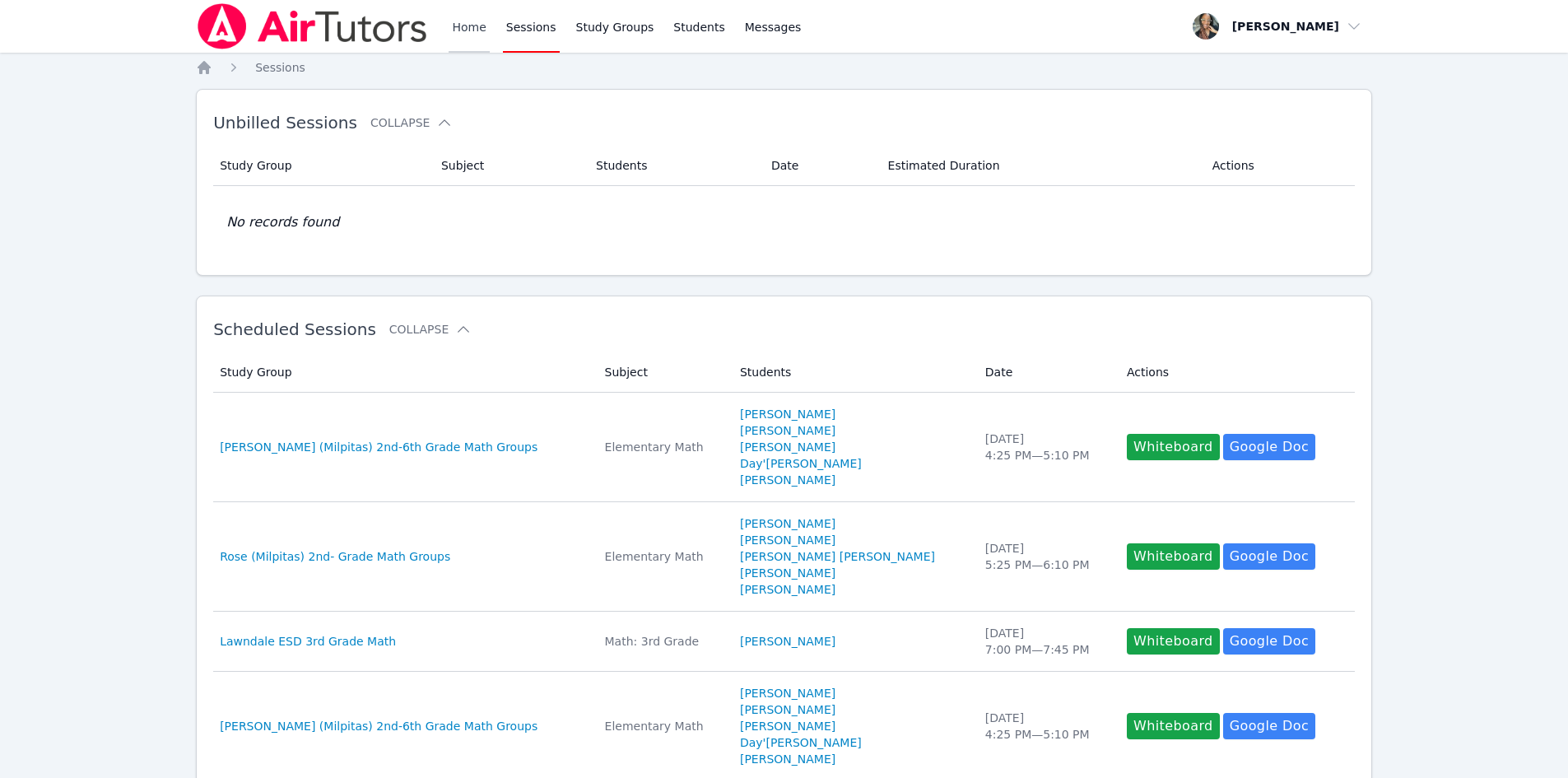
click at [470, 29] on link "Home" at bounding box center [468, 26] width 40 height 53
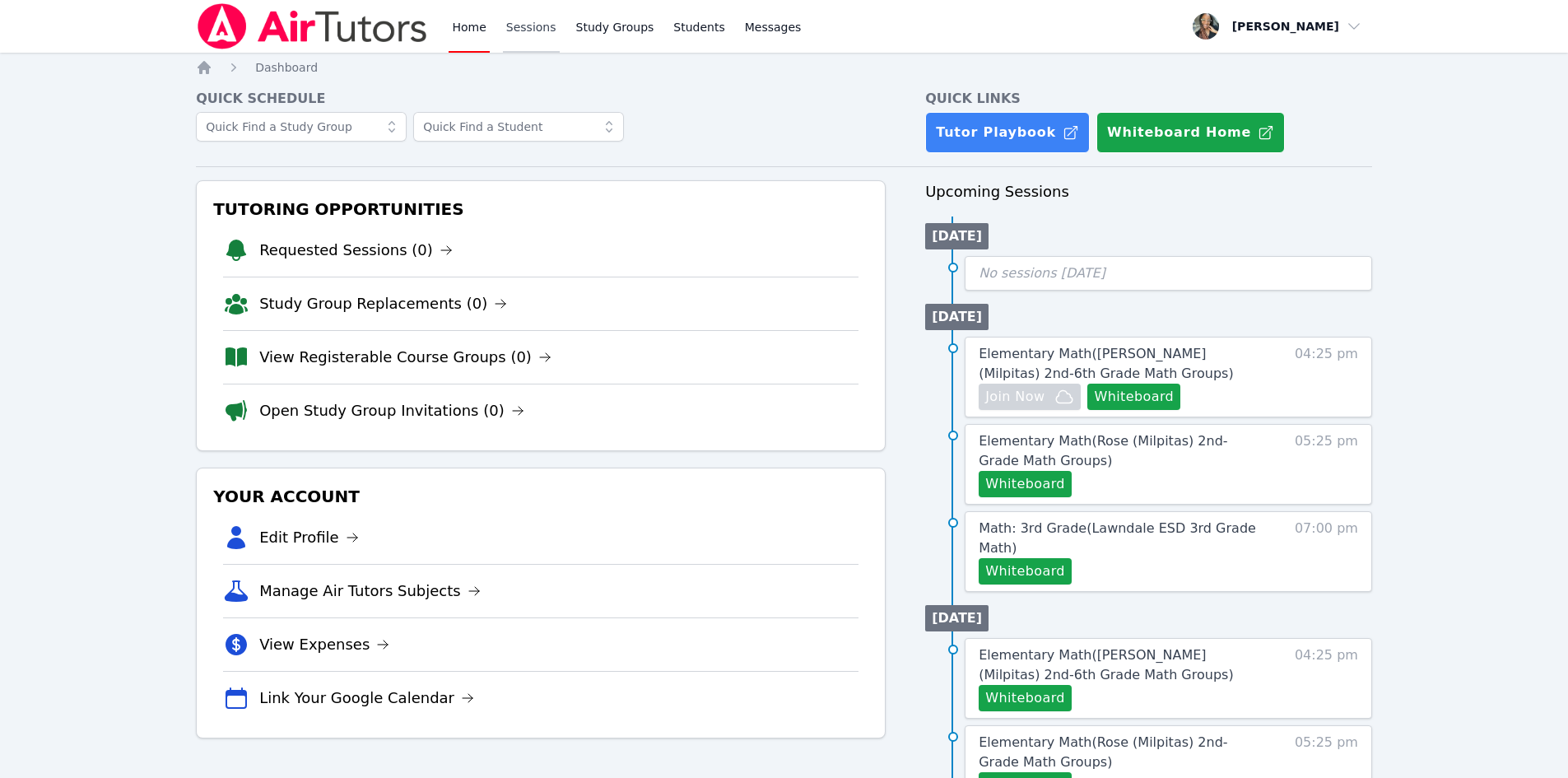
click at [534, 20] on link "Sessions" at bounding box center [531, 26] width 57 height 53
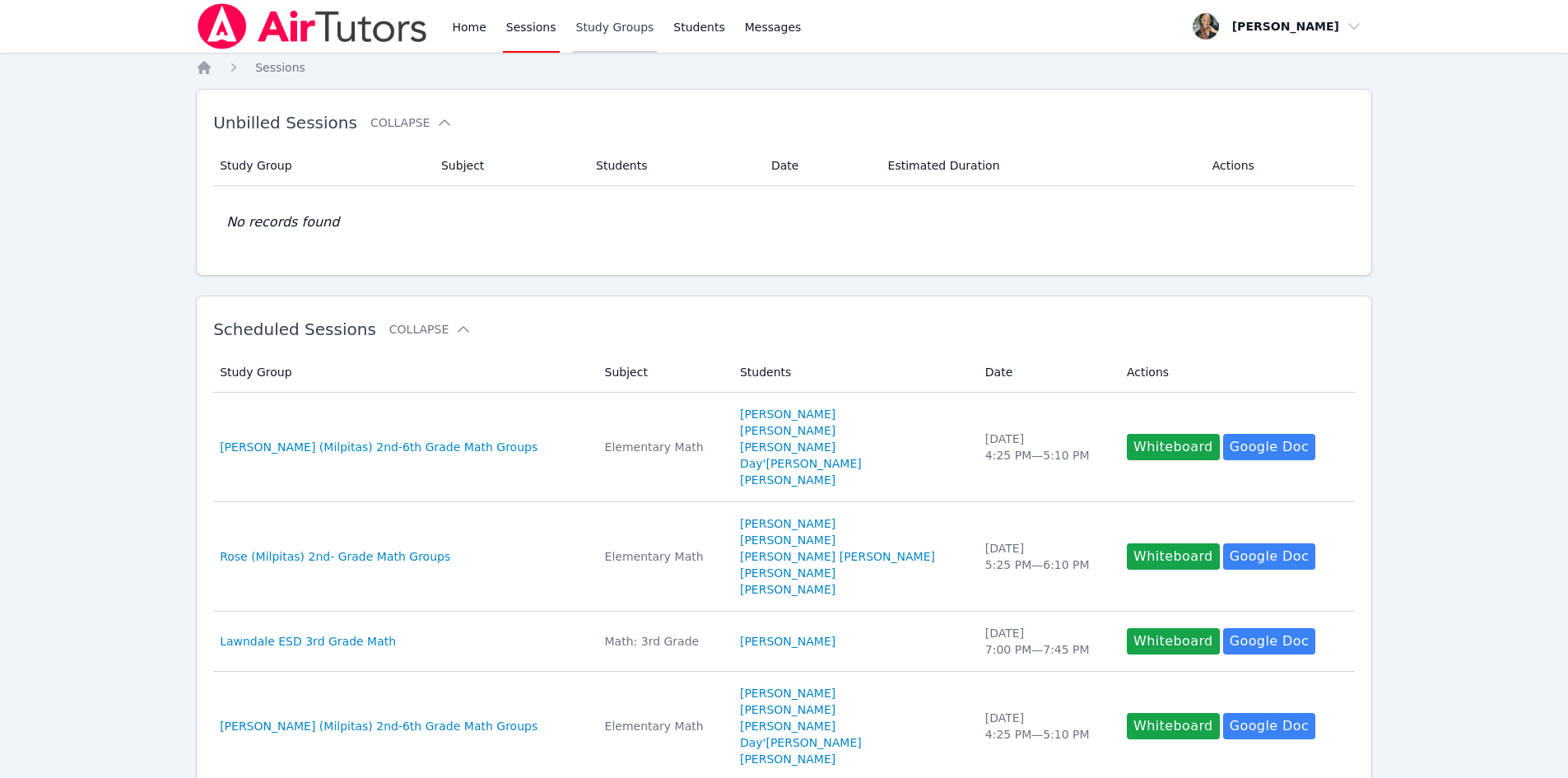
click at [581, 32] on link "Study Groups" at bounding box center [616, 26] width 85 height 53
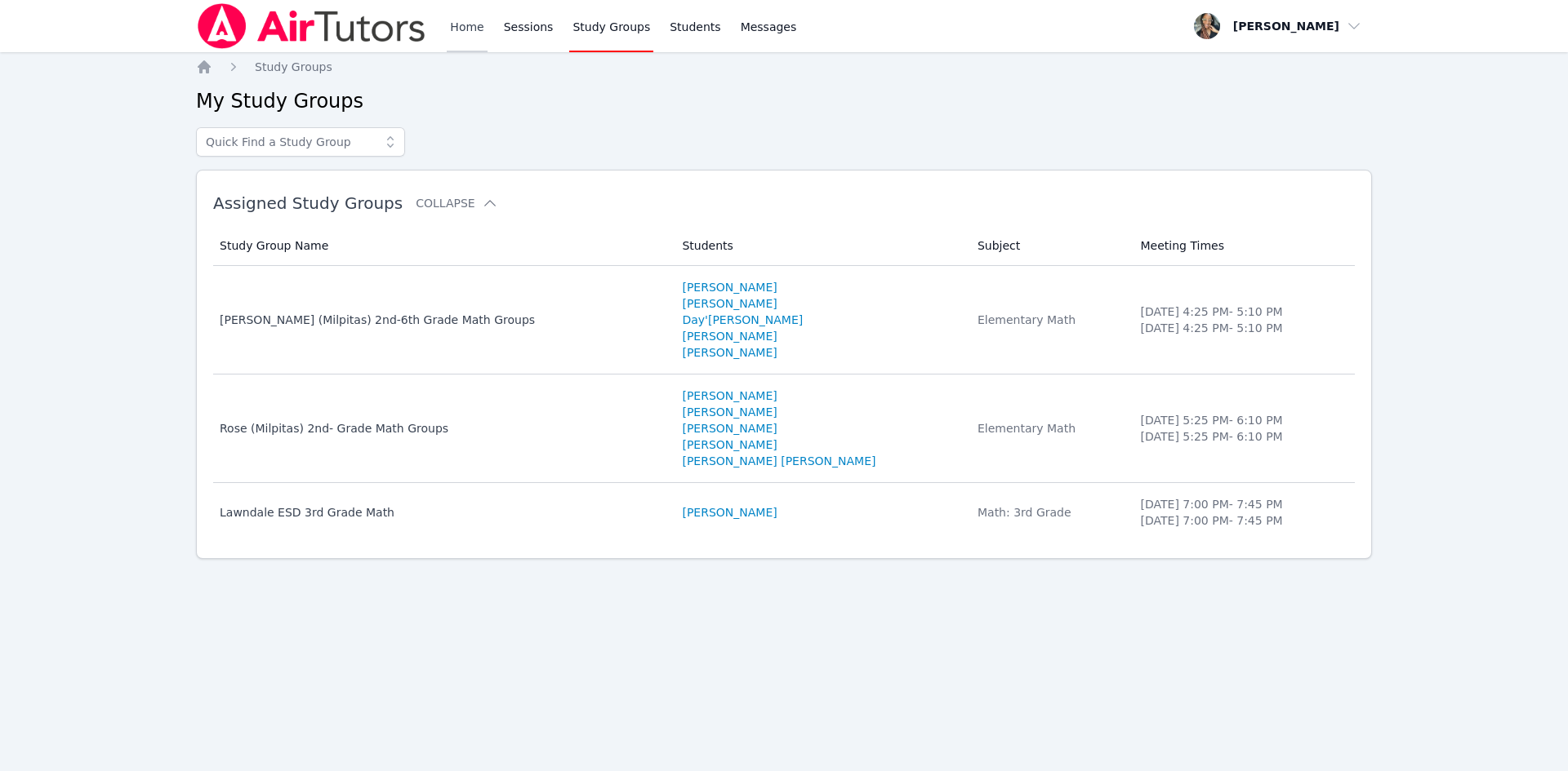
click at [460, 26] on link "Home" at bounding box center [466, 26] width 40 height 52
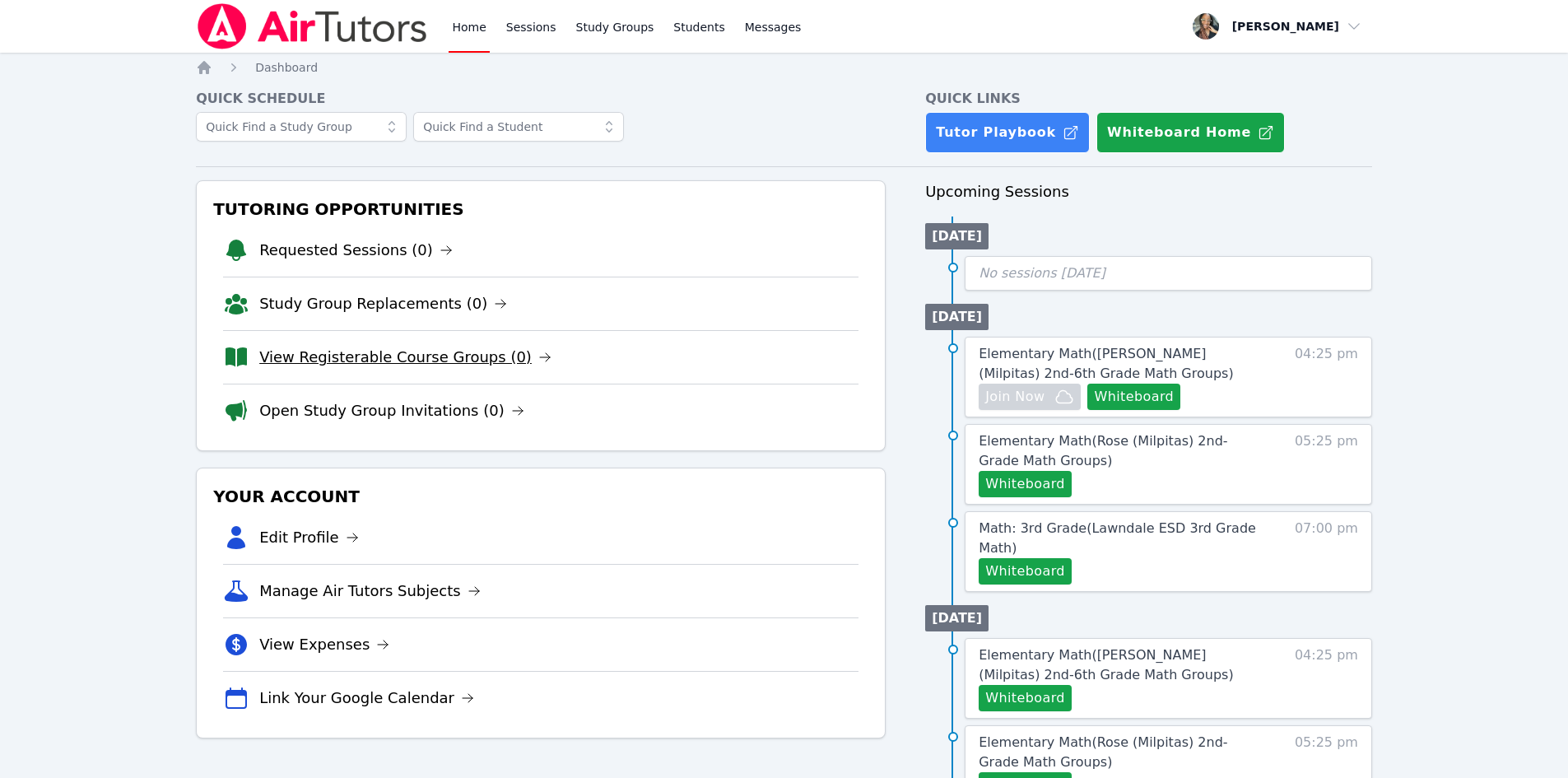
click at [395, 358] on link "View Registerable Course Groups (0)" at bounding box center [405, 357] width 292 height 23
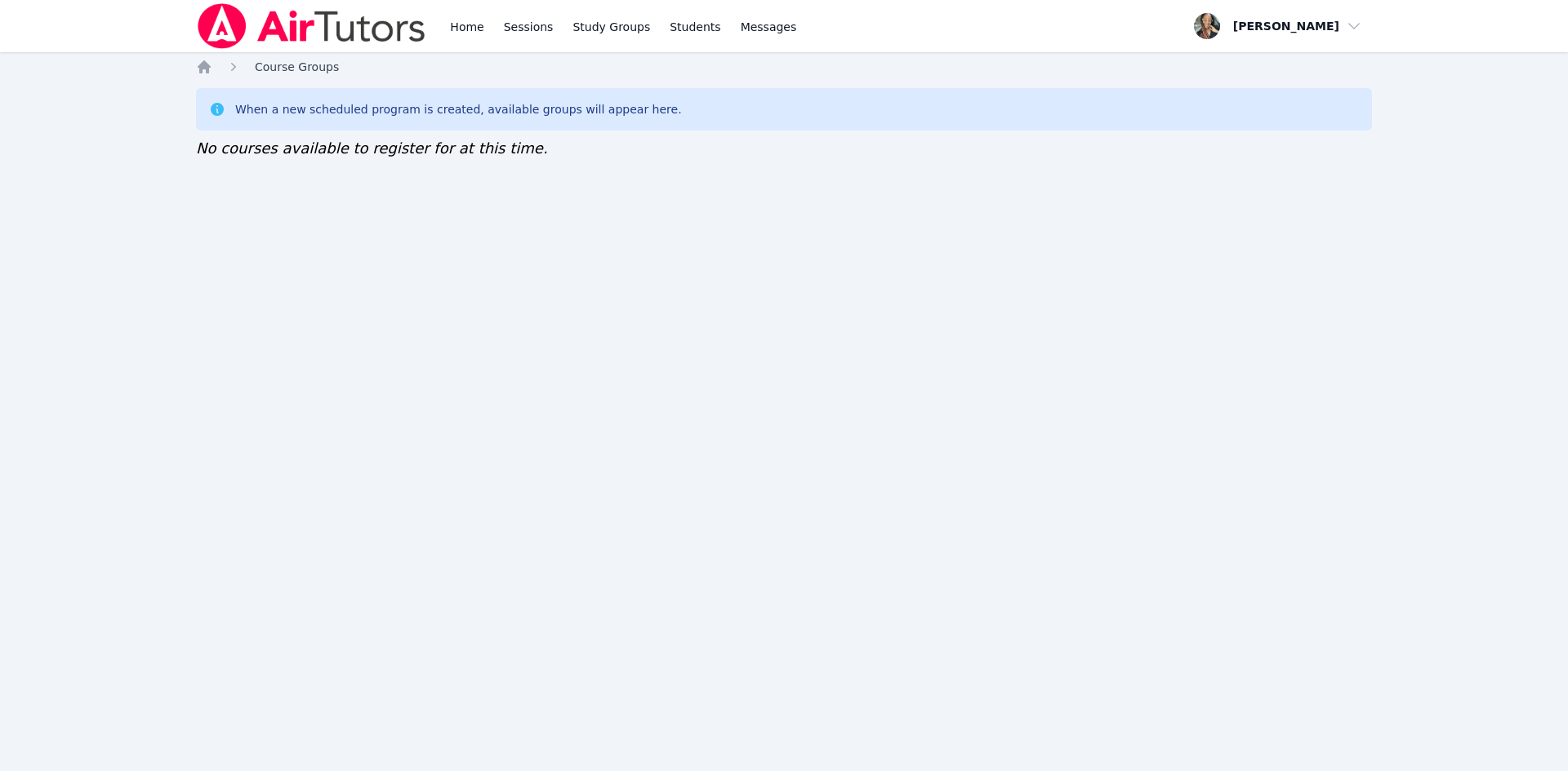
click at [268, 71] on span "Course Groups" at bounding box center [297, 67] width 84 height 13
click at [203, 74] on icon "Breadcrumb" at bounding box center [204, 67] width 16 height 16
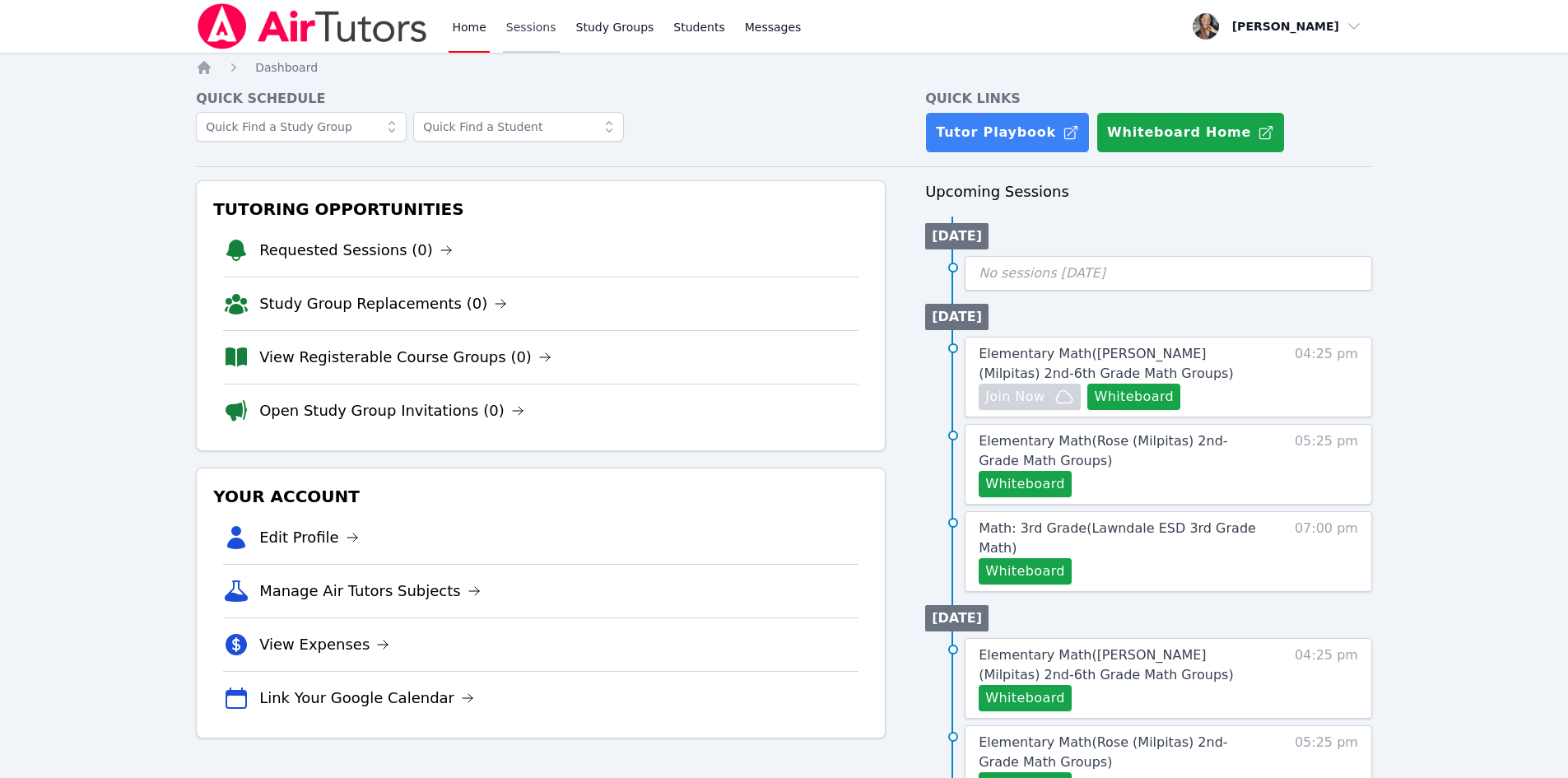
click at [520, 28] on link "Sessions" at bounding box center [531, 26] width 57 height 53
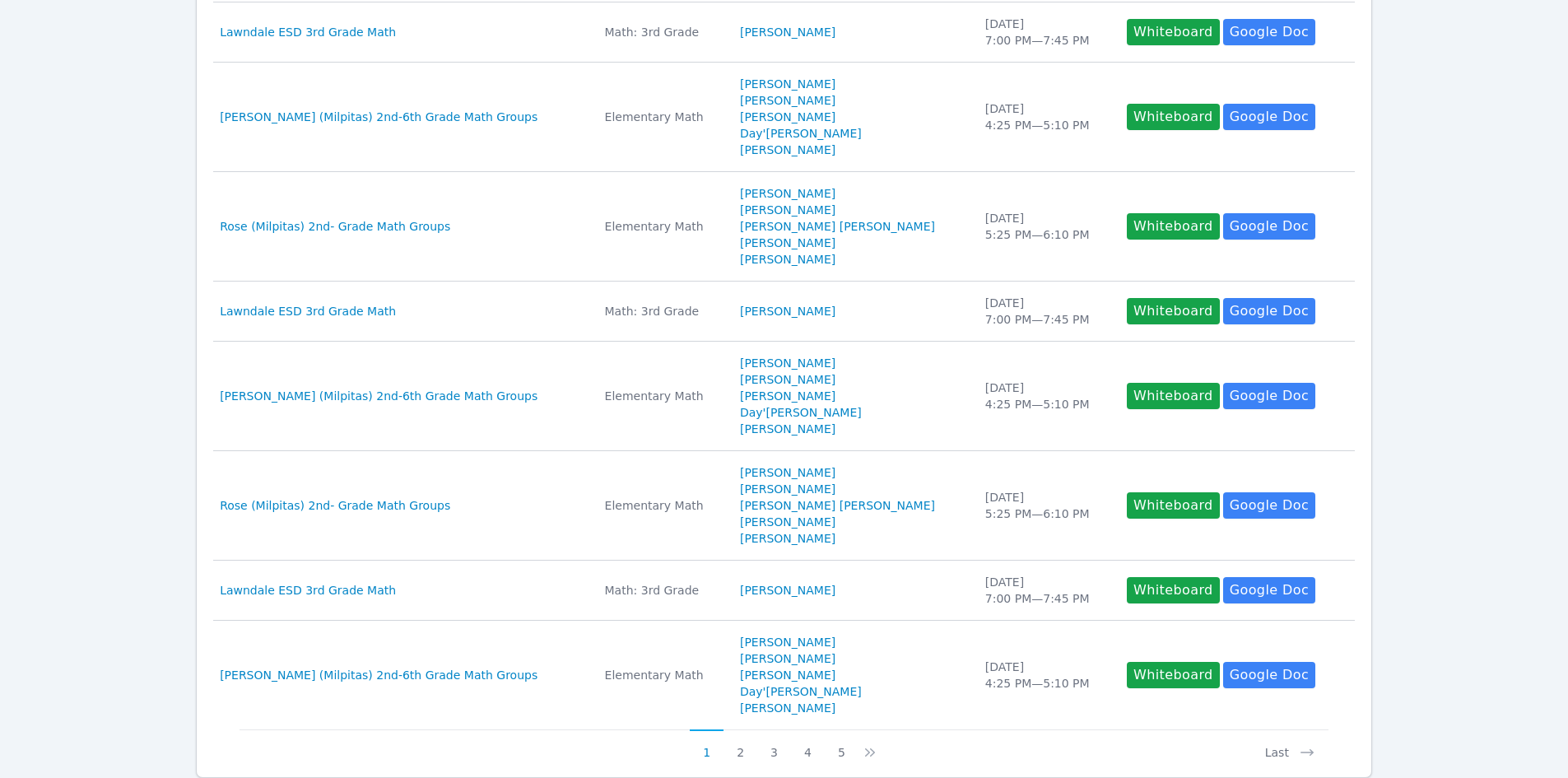
scroll to position [763, 0]
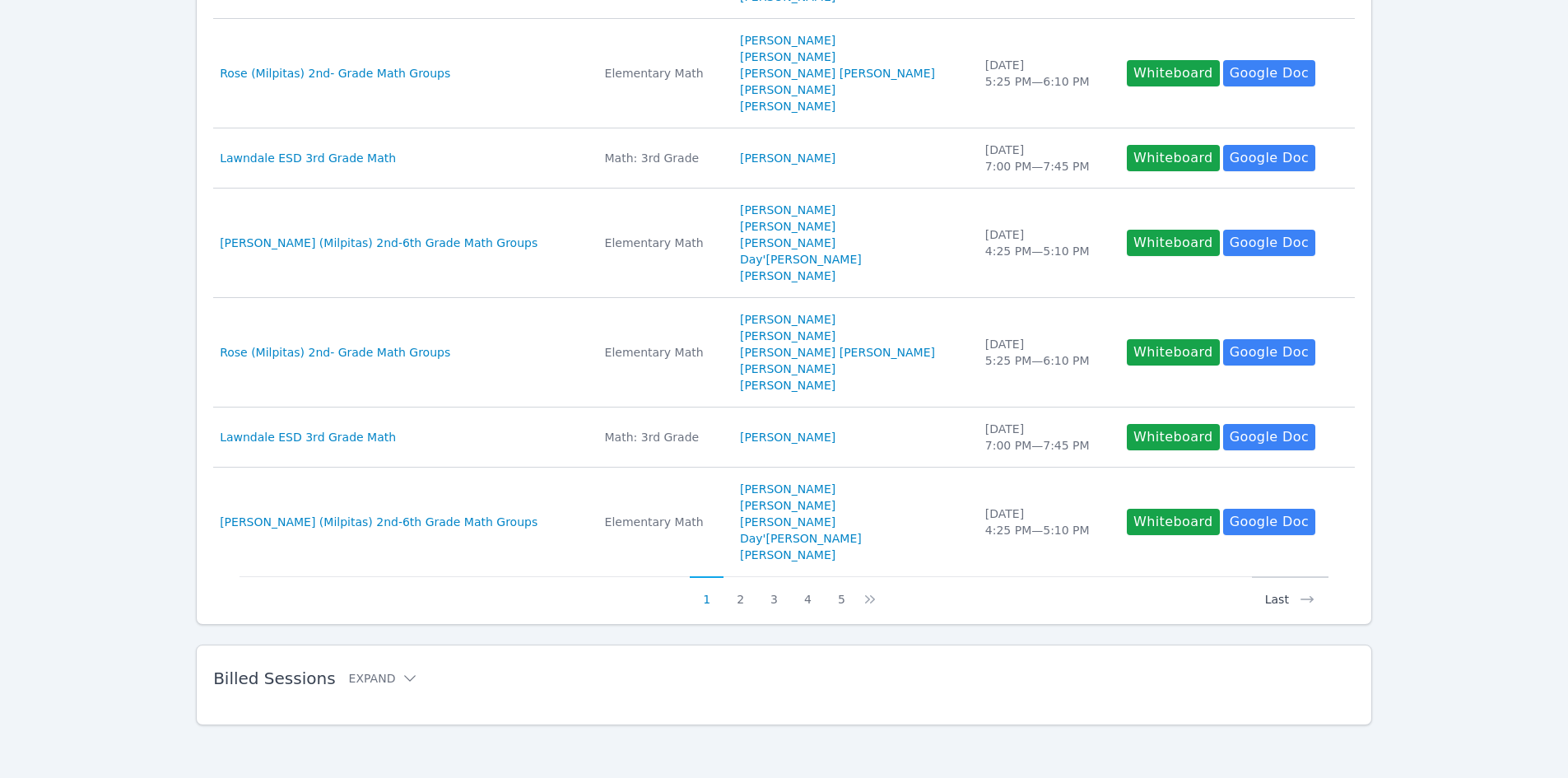
click at [1289, 592] on button "Last" at bounding box center [1290, 592] width 77 height 32
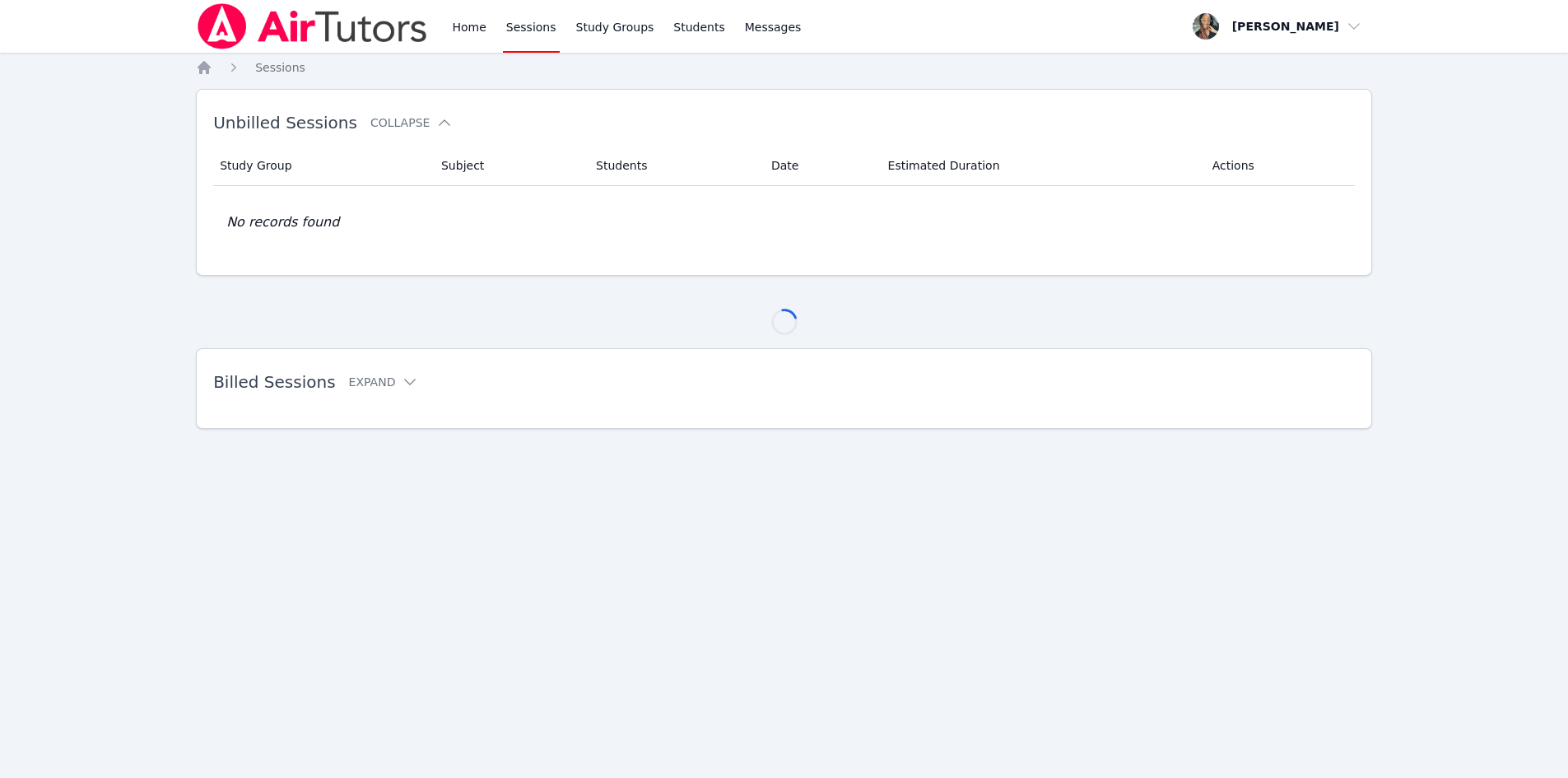
scroll to position [0, 0]
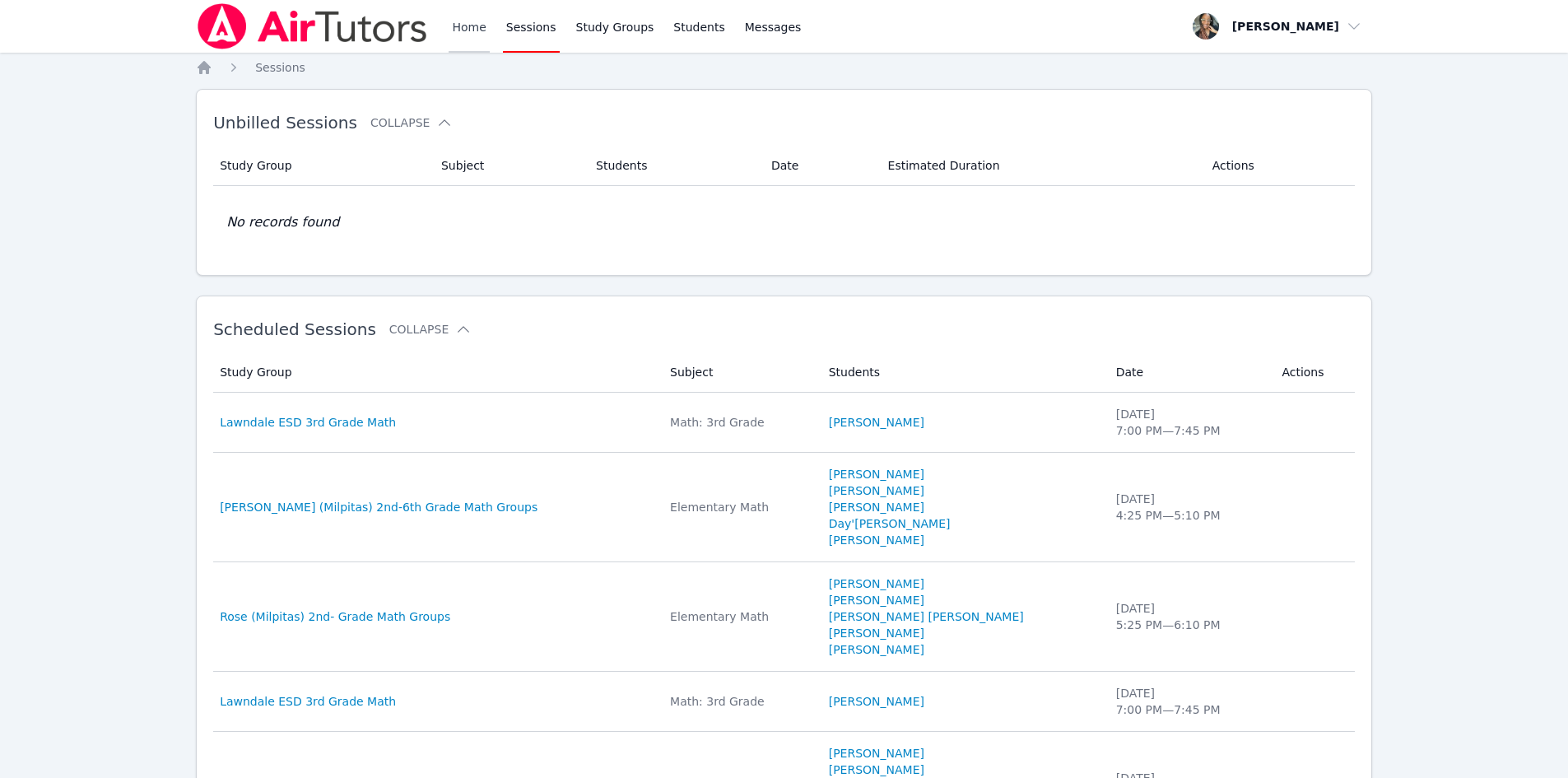
click at [454, 31] on link "Home" at bounding box center [468, 26] width 40 height 53
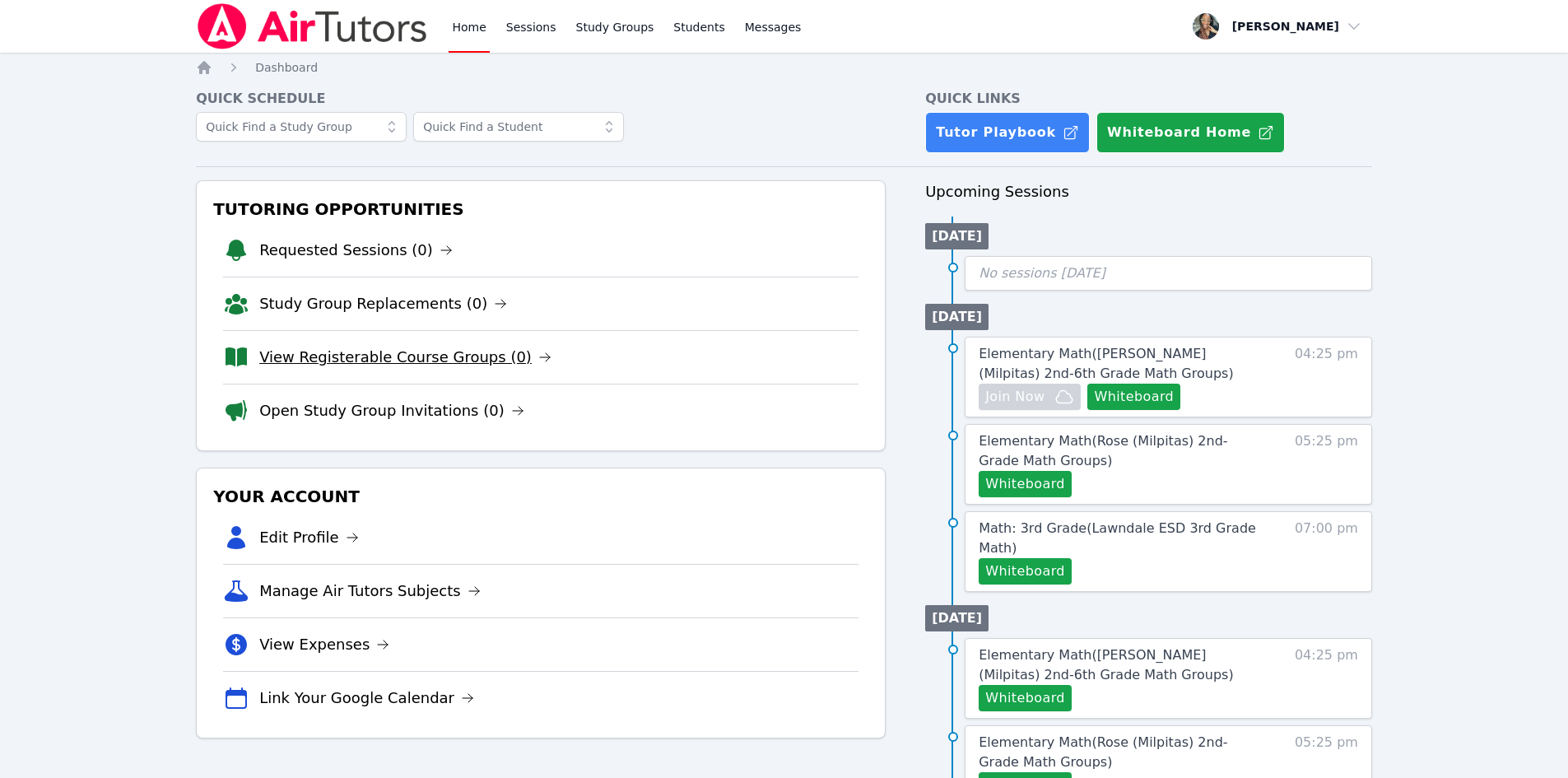
click at [376, 346] on link "View Registerable Course Groups (0)" at bounding box center [405, 357] width 292 height 23
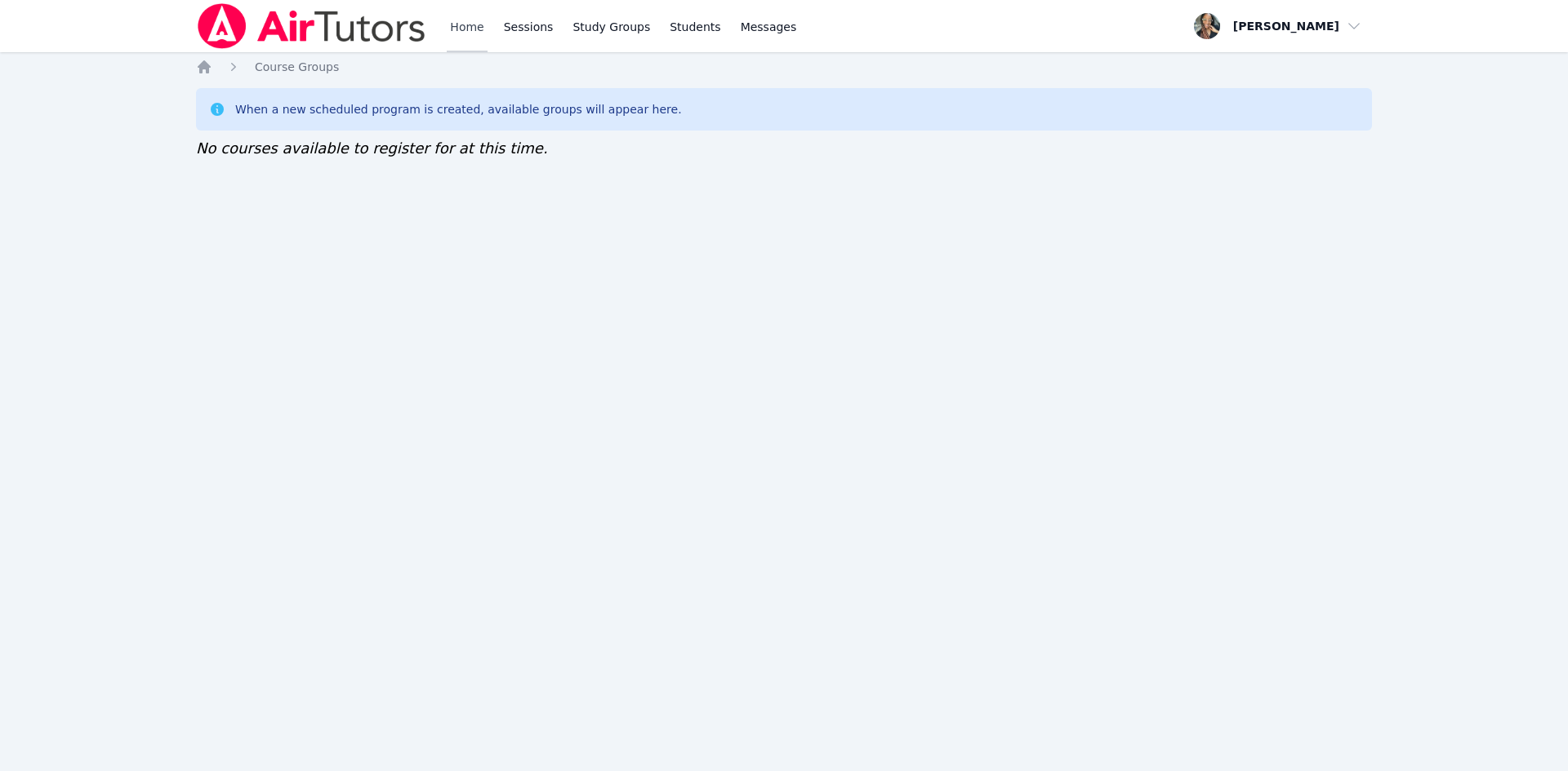
click at [477, 21] on link "Home" at bounding box center [466, 26] width 40 height 52
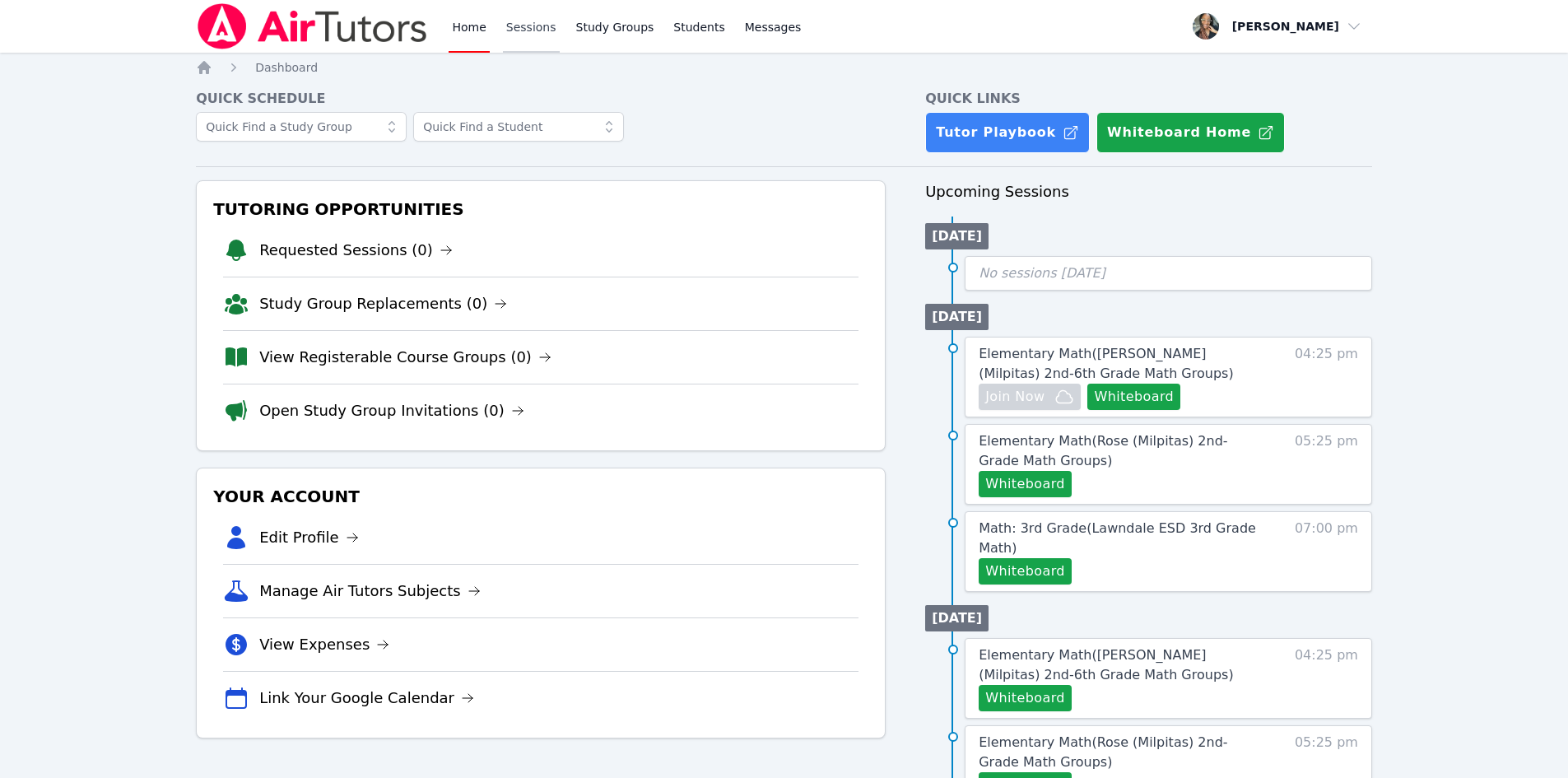
click at [519, 23] on link "Sessions" at bounding box center [531, 26] width 57 height 53
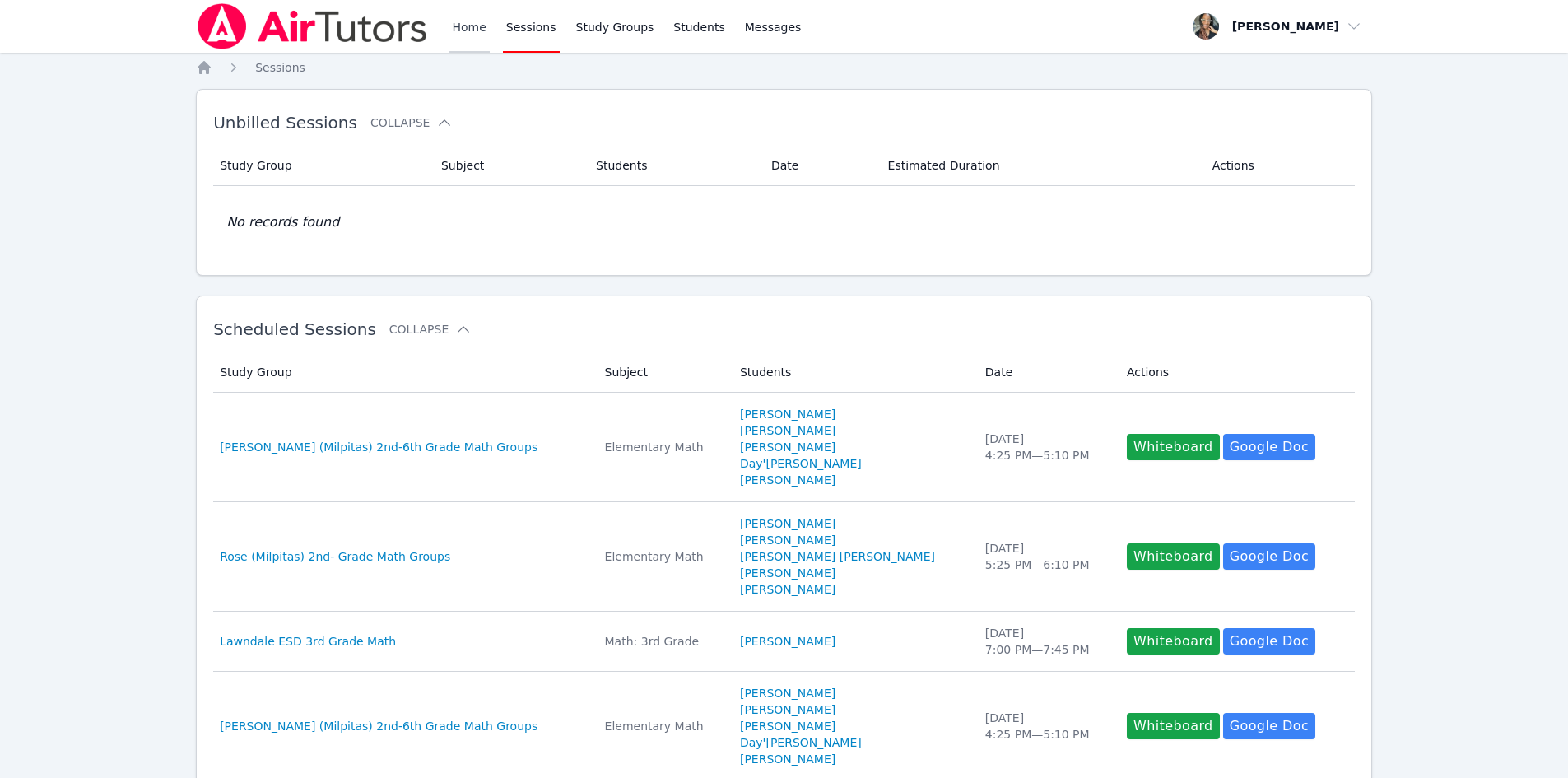
click at [475, 33] on link "Home" at bounding box center [468, 26] width 40 height 53
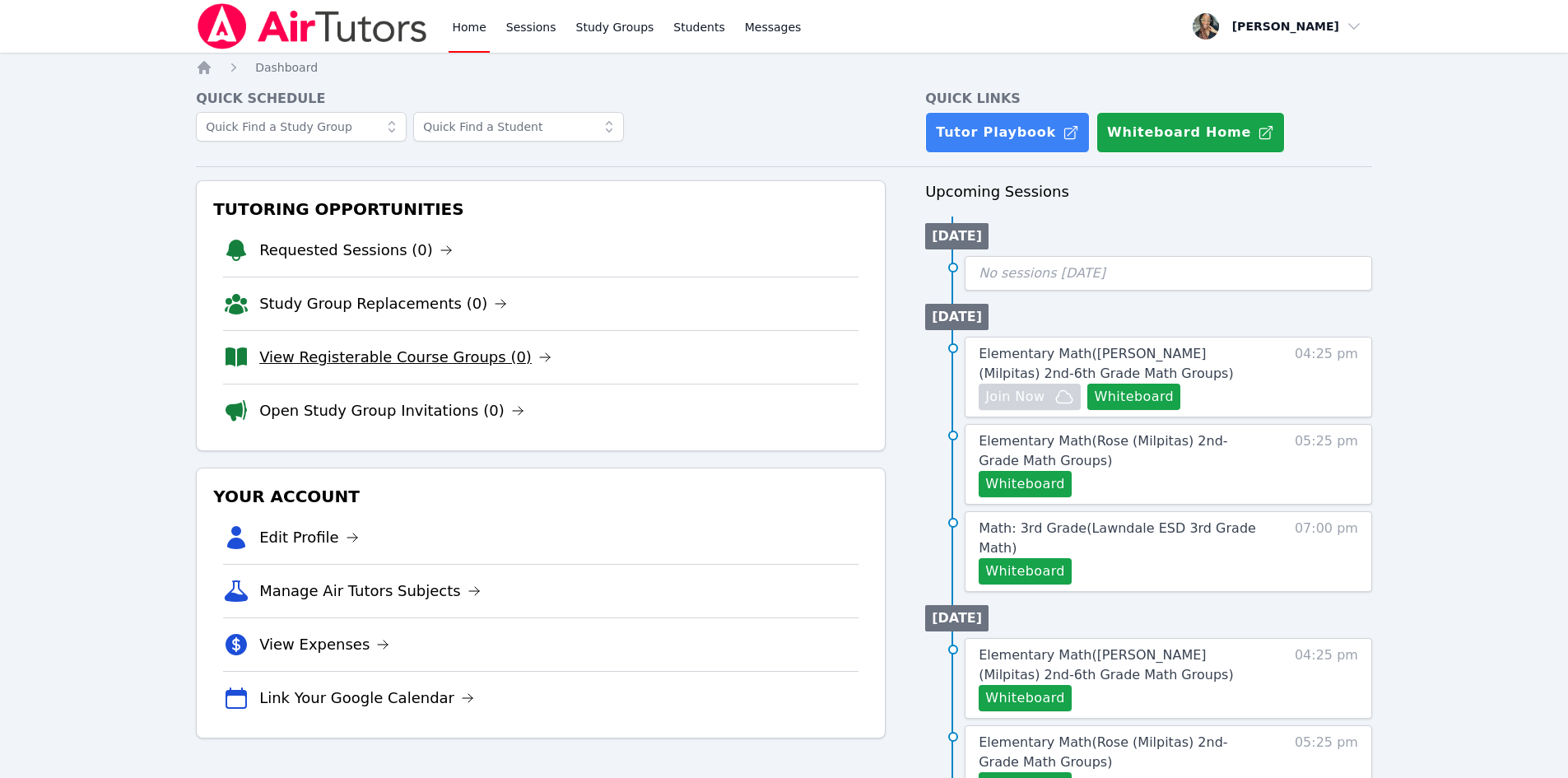
click at [393, 351] on link "View Registerable Course Groups (0)" at bounding box center [405, 357] width 292 height 23
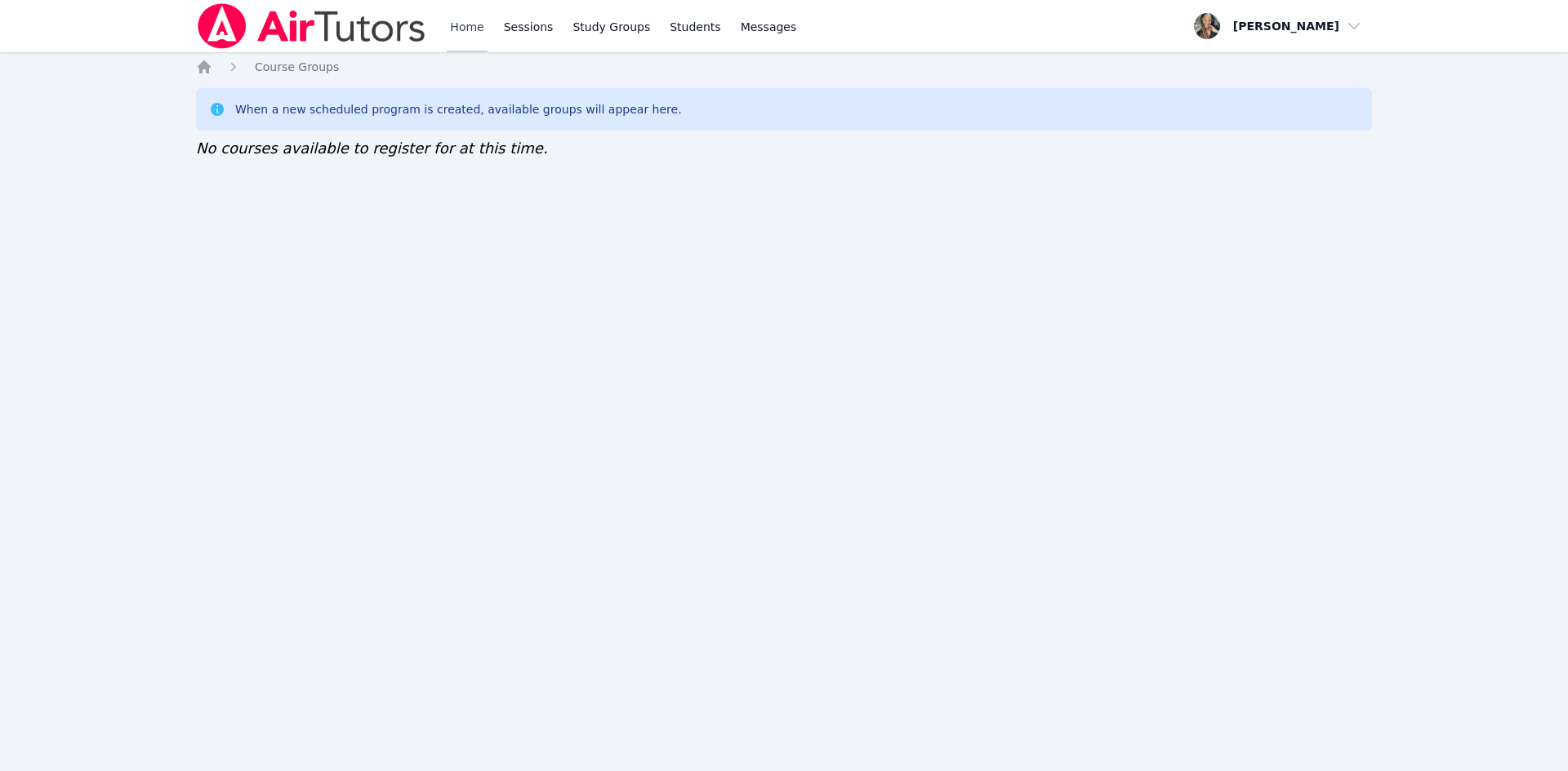
click at [453, 36] on link "Home" at bounding box center [466, 26] width 40 height 52
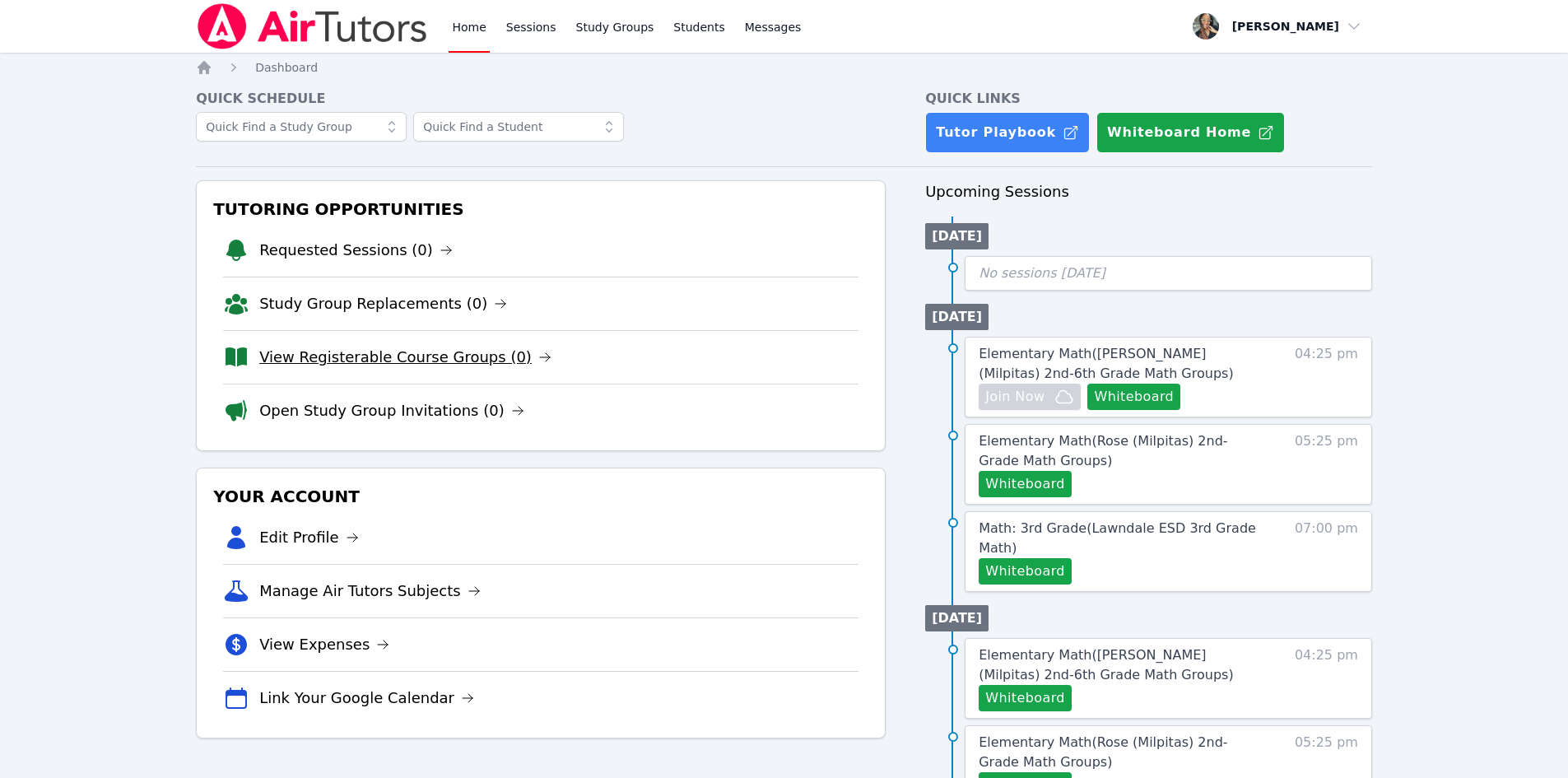
click at [378, 363] on link "View Registerable Course Groups (0)" at bounding box center [405, 357] width 292 height 23
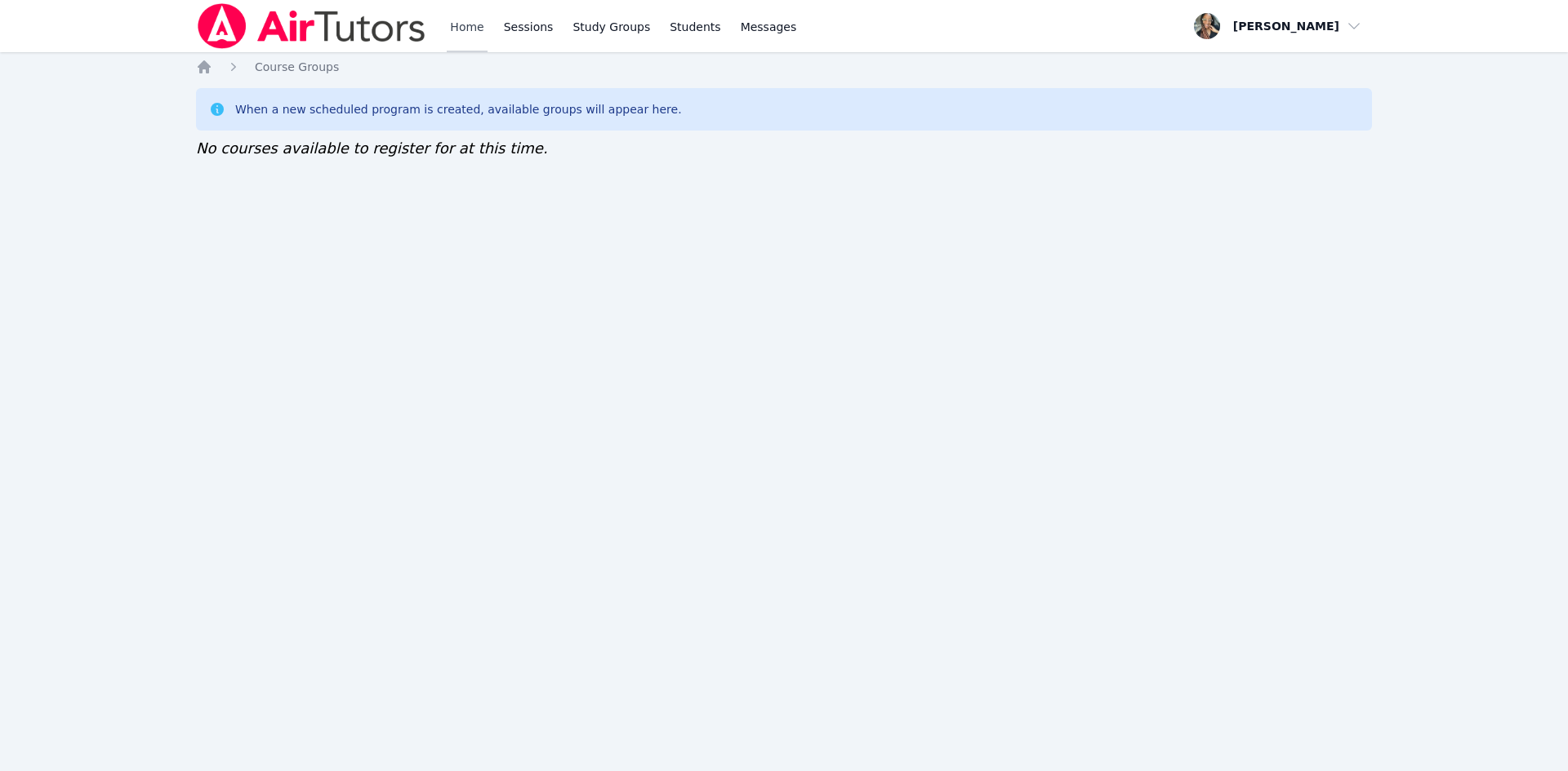
click at [449, 30] on link "Home" at bounding box center [466, 26] width 40 height 52
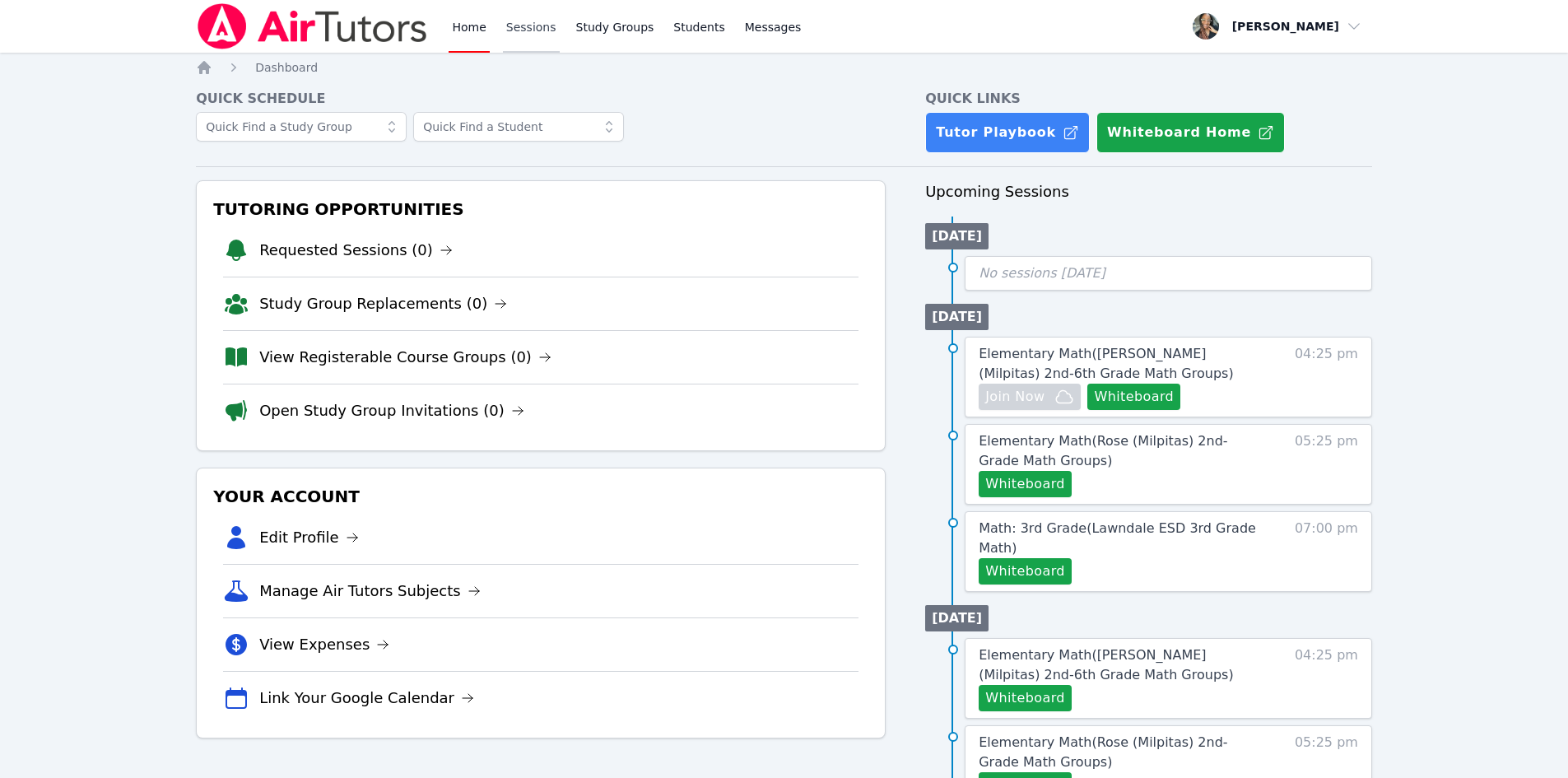
click at [542, 29] on link "Sessions" at bounding box center [531, 26] width 57 height 53
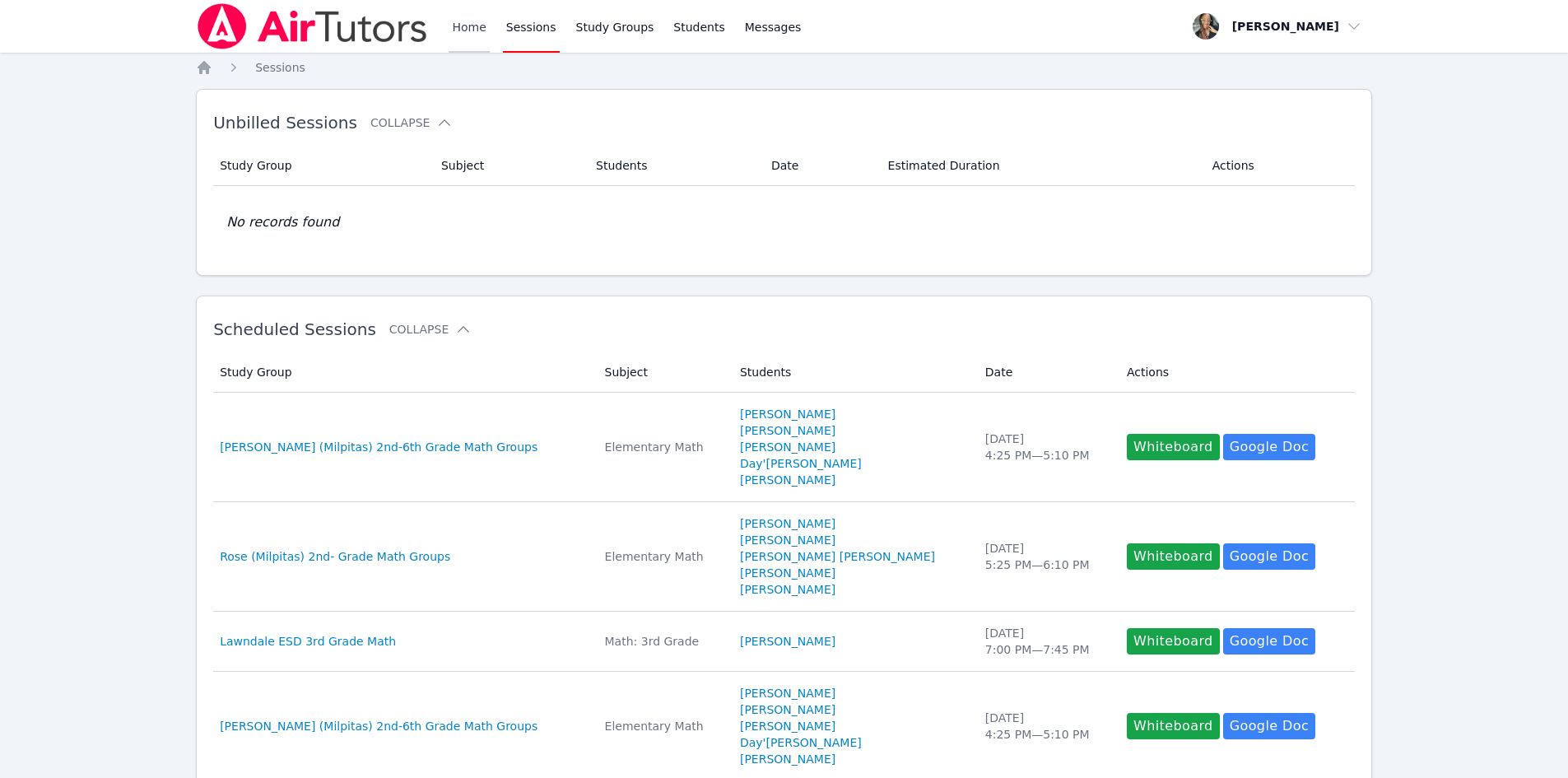
click at [480, 36] on link "Home" at bounding box center [468, 26] width 40 height 53
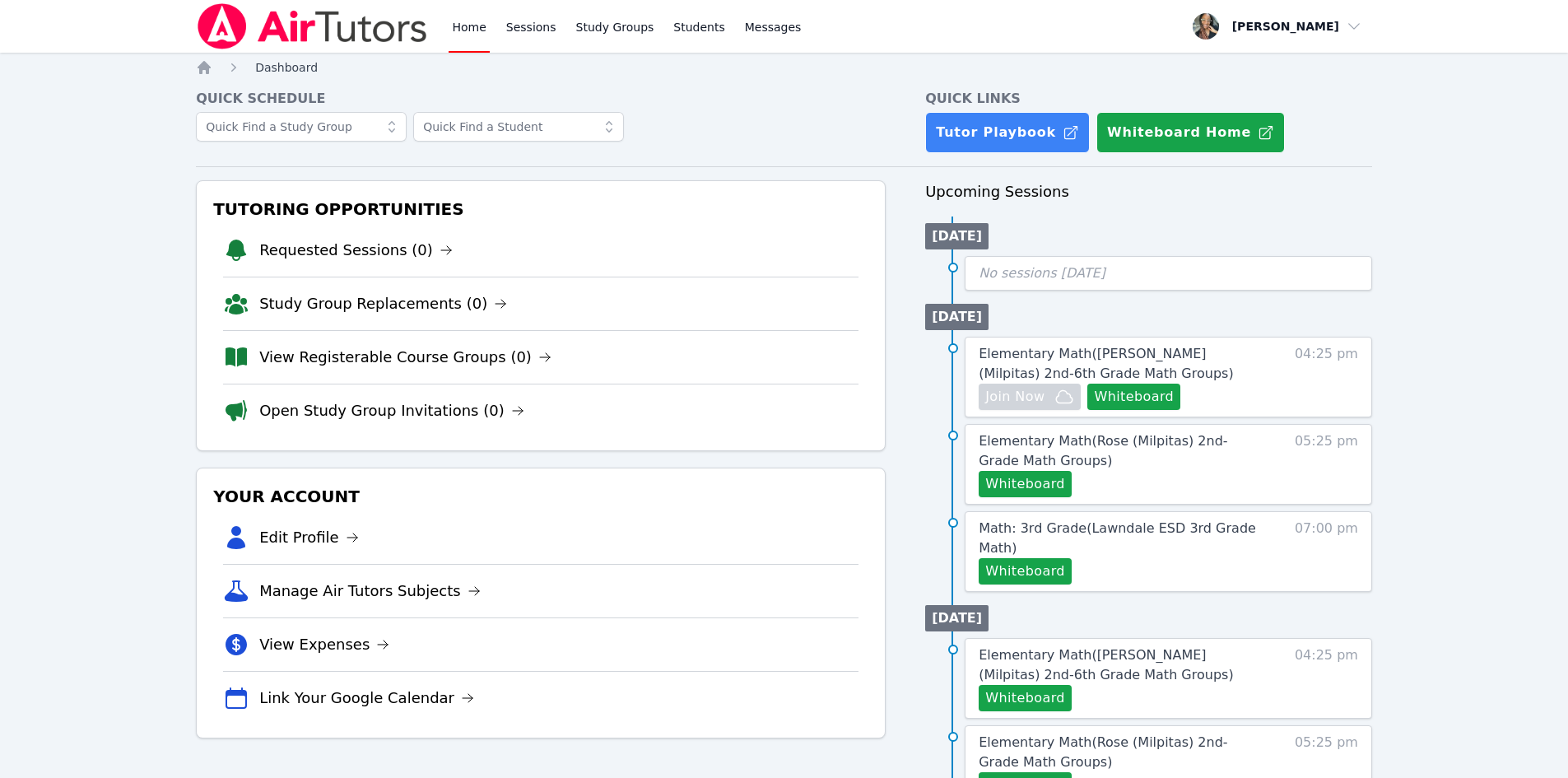
click at [287, 69] on span "Dashboard" at bounding box center [286, 67] width 62 height 13
click at [292, 65] on span "Dashboard" at bounding box center [286, 67] width 62 height 13
click at [199, 74] on icon "Breadcrumb" at bounding box center [204, 67] width 16 height 16
click at [521, 14] on link "Sessions" at bounding box center [531, 26] width 57 height 53
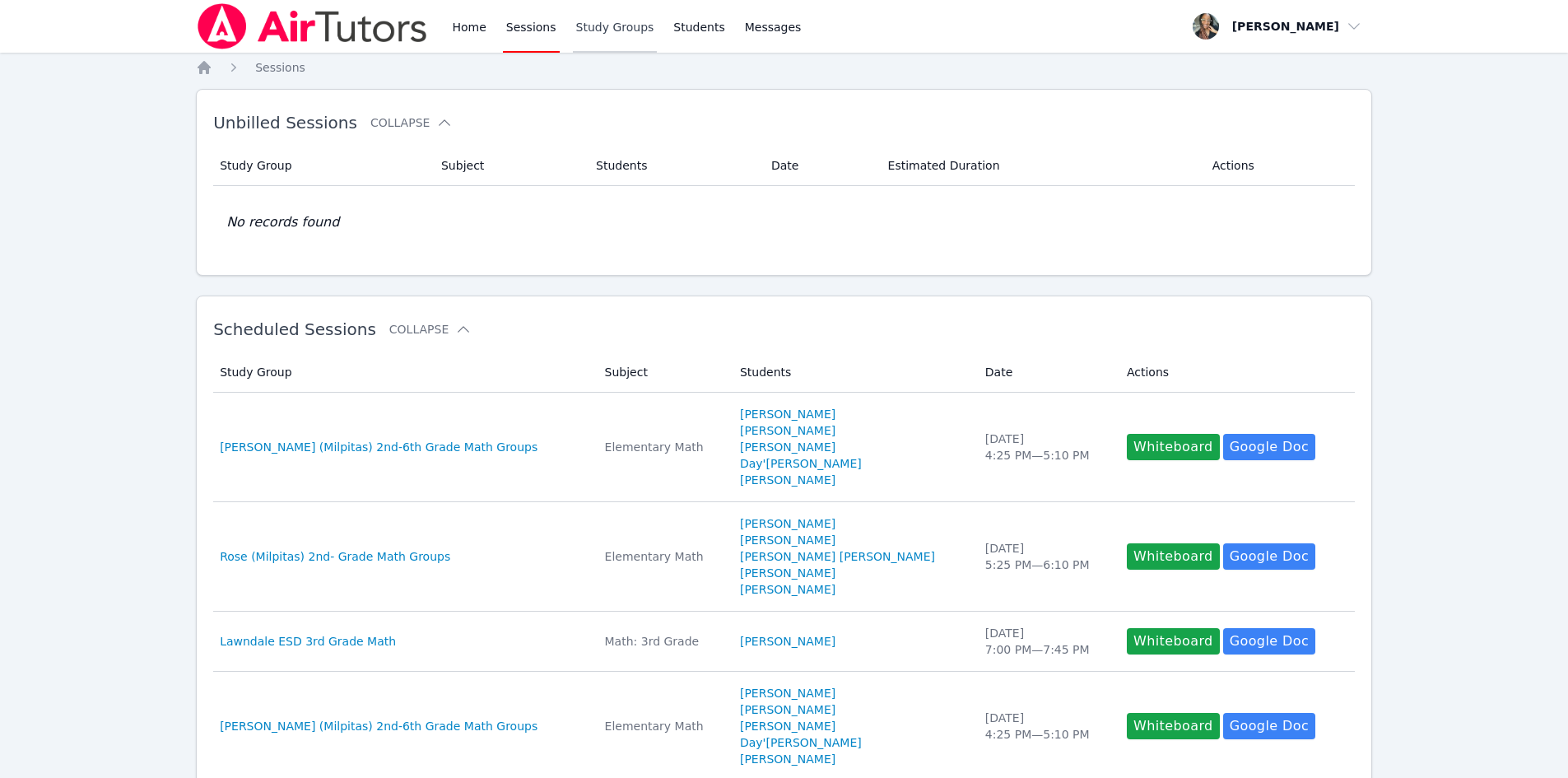
click at [604, 19] on link "Study Groups" at bounding box center [616, 26] width 85 height 53
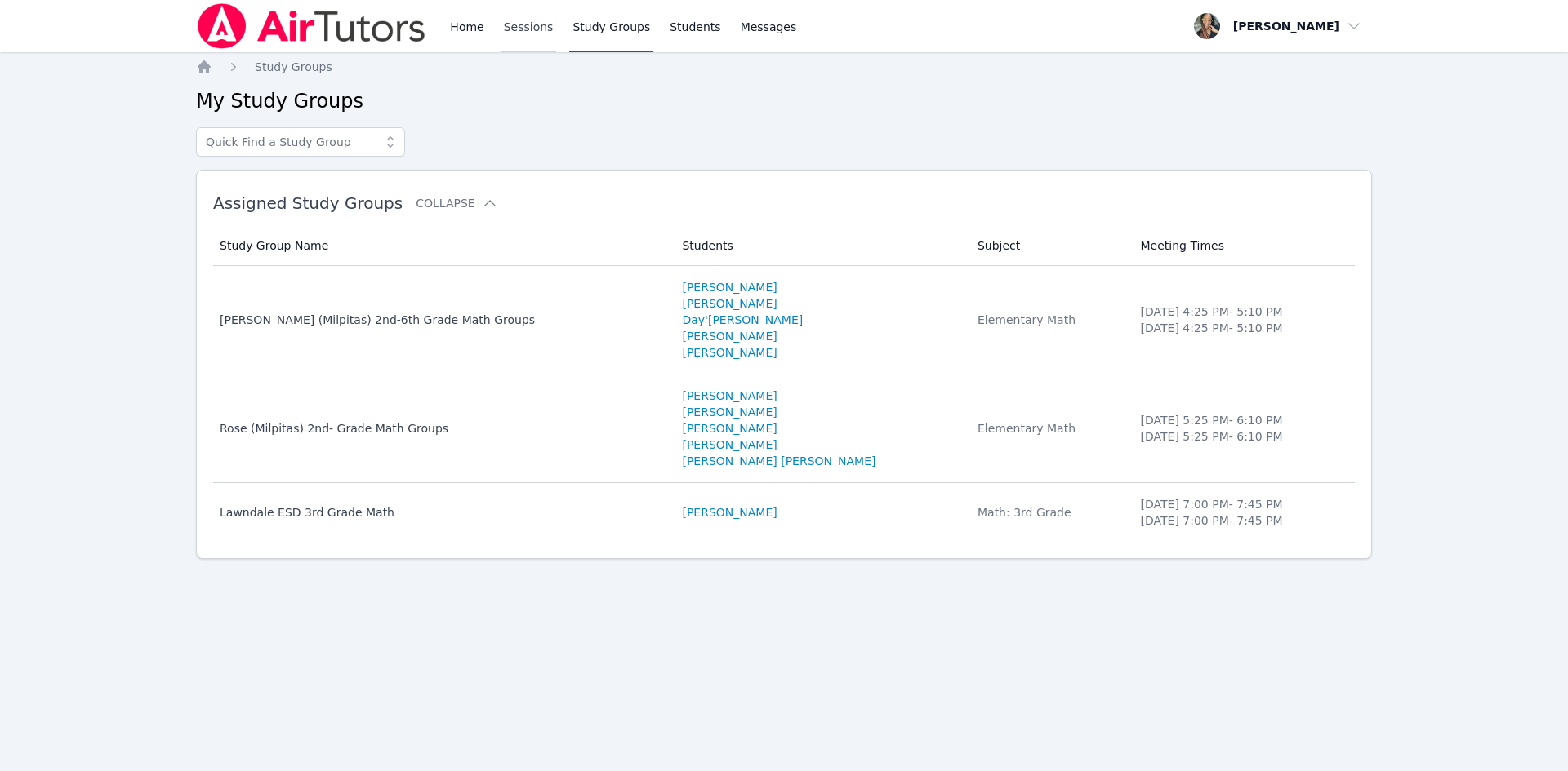
drag, startPoint x: 514, startPoint y: 24, endPoint x: 534, endPoint y: 34, distance: 22.4
click at [516, 24] on link "Sessions" at bounding box center [528, 26] width 57 height 52
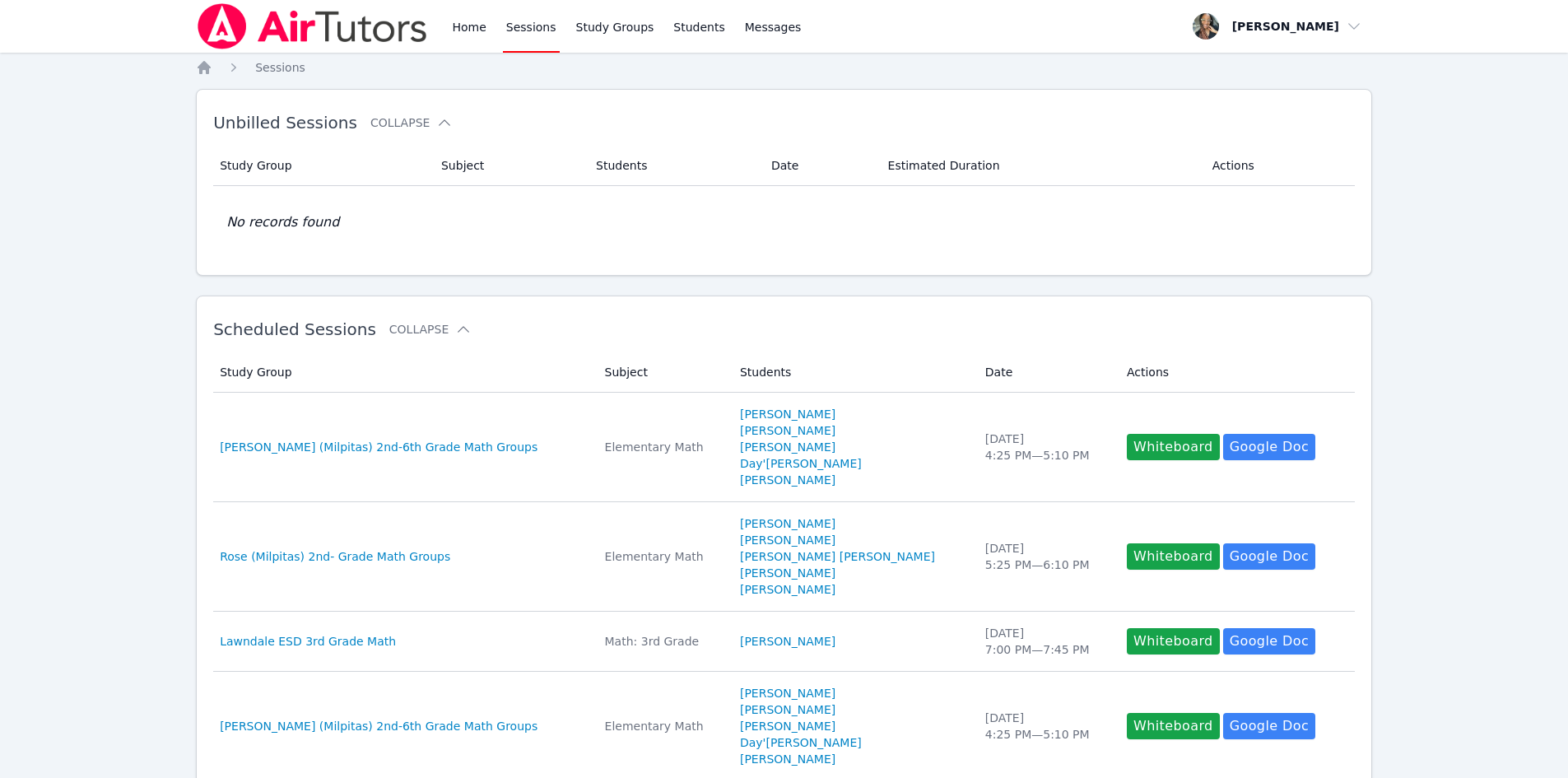
click at [438, 33] on div "Home Sessions Study Groups Students Messages" at bounding box center [500, 26] width 608 height 53
click at [457, 37] on link "Home" at bounding box center [468, 26] width 40 height 53
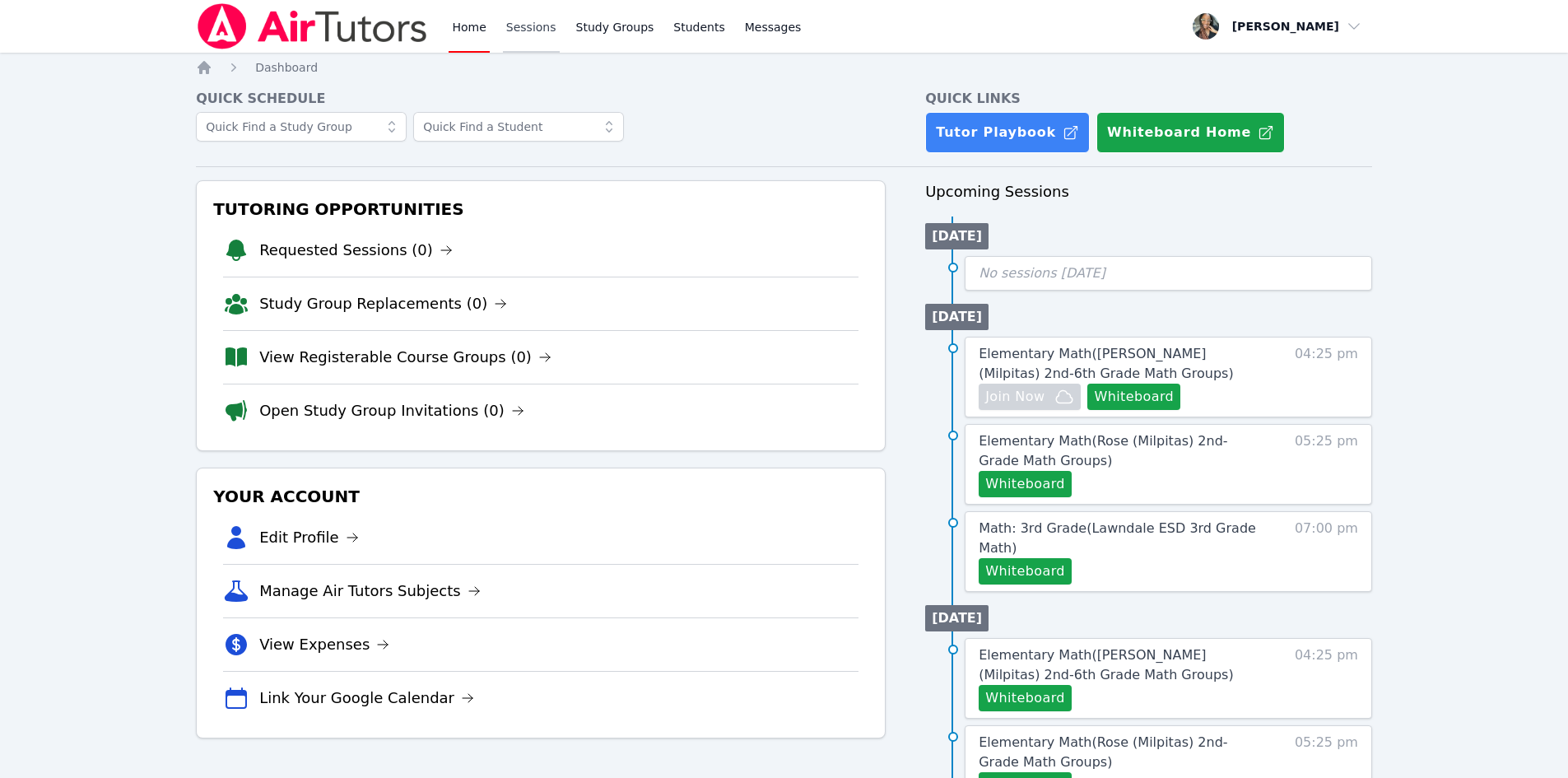
click at [542, 30] on link "Sessions" at bounding box center [531, 26] width 57 height 53
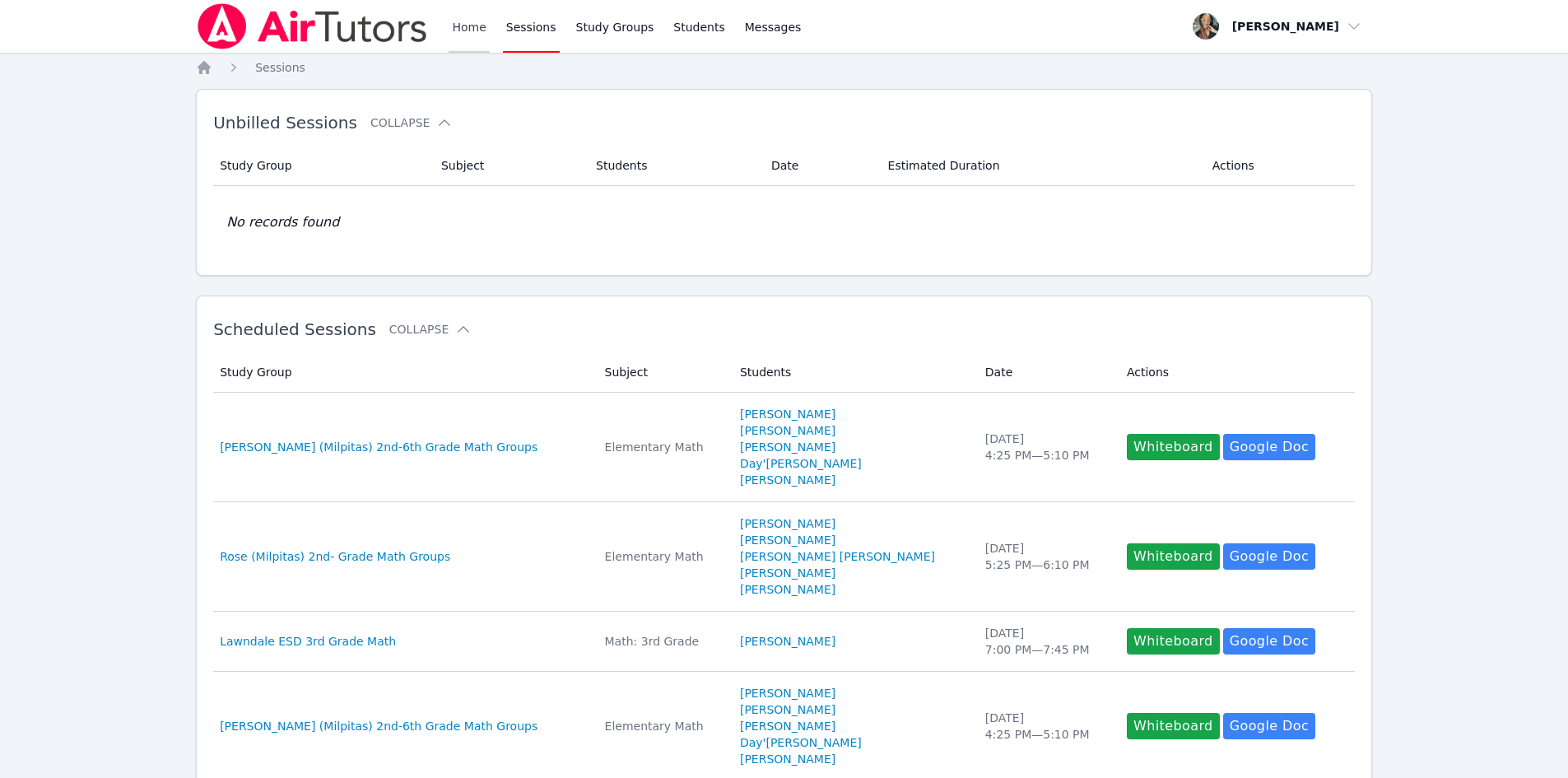
click at [460, 43] on link "Home" at bounding box center [468, 26] width 40 height 53
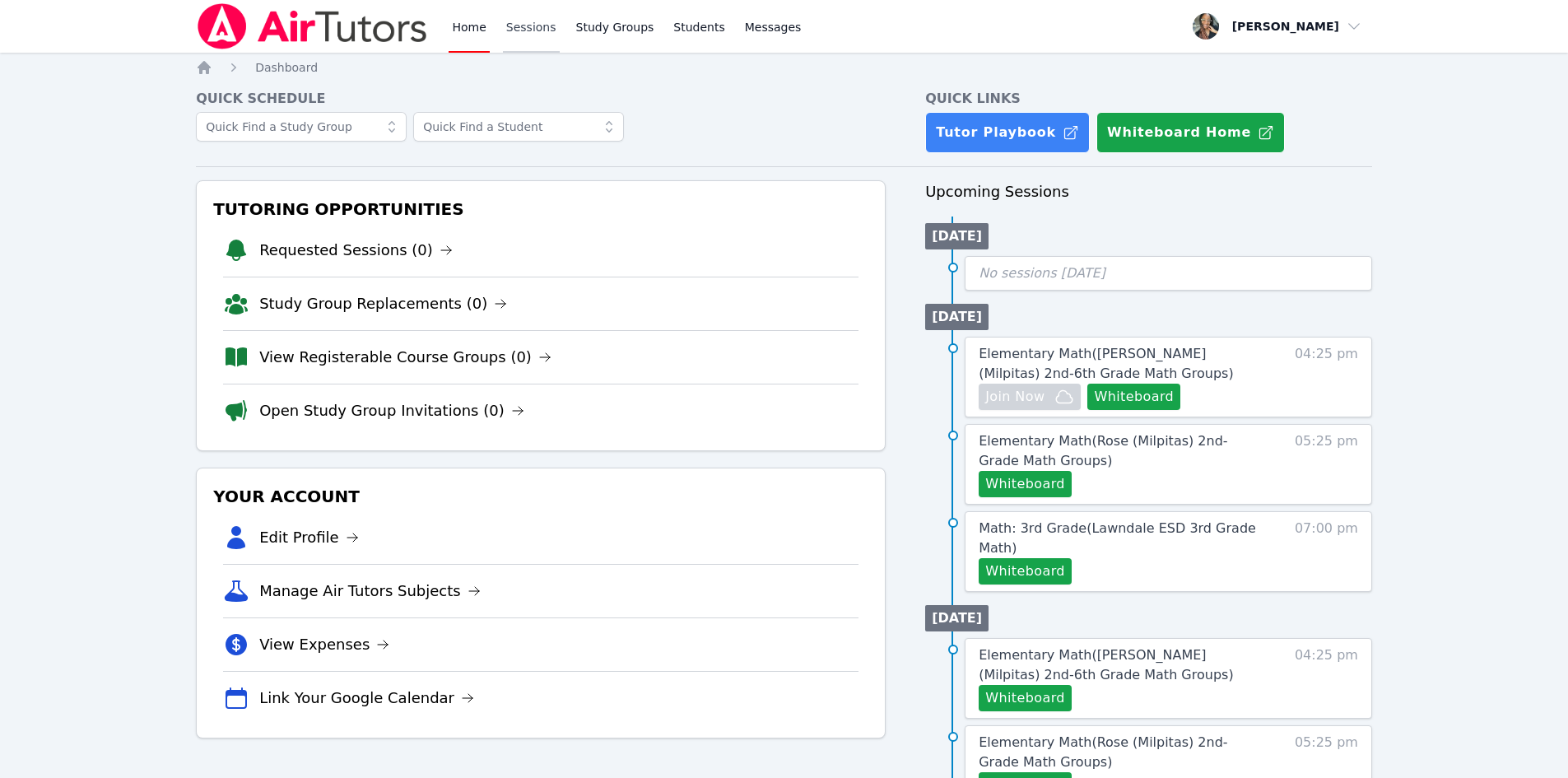
click at [526, 43] on link "Sessions" at bounding box center [531, 26] width 57 height 53
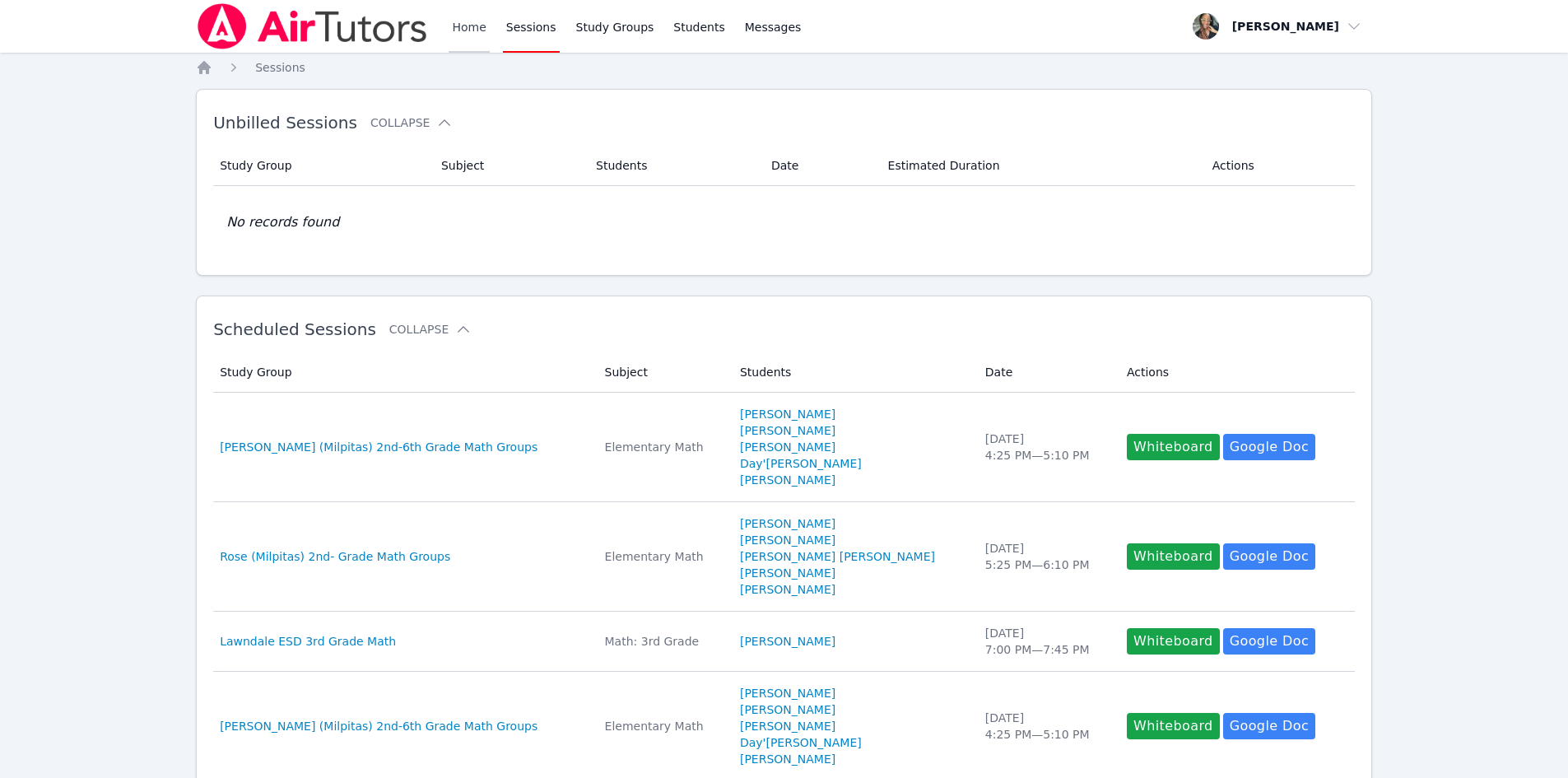
click at [450, 37] on link "Home" at bounding box center [468, 26] width 40 height 53
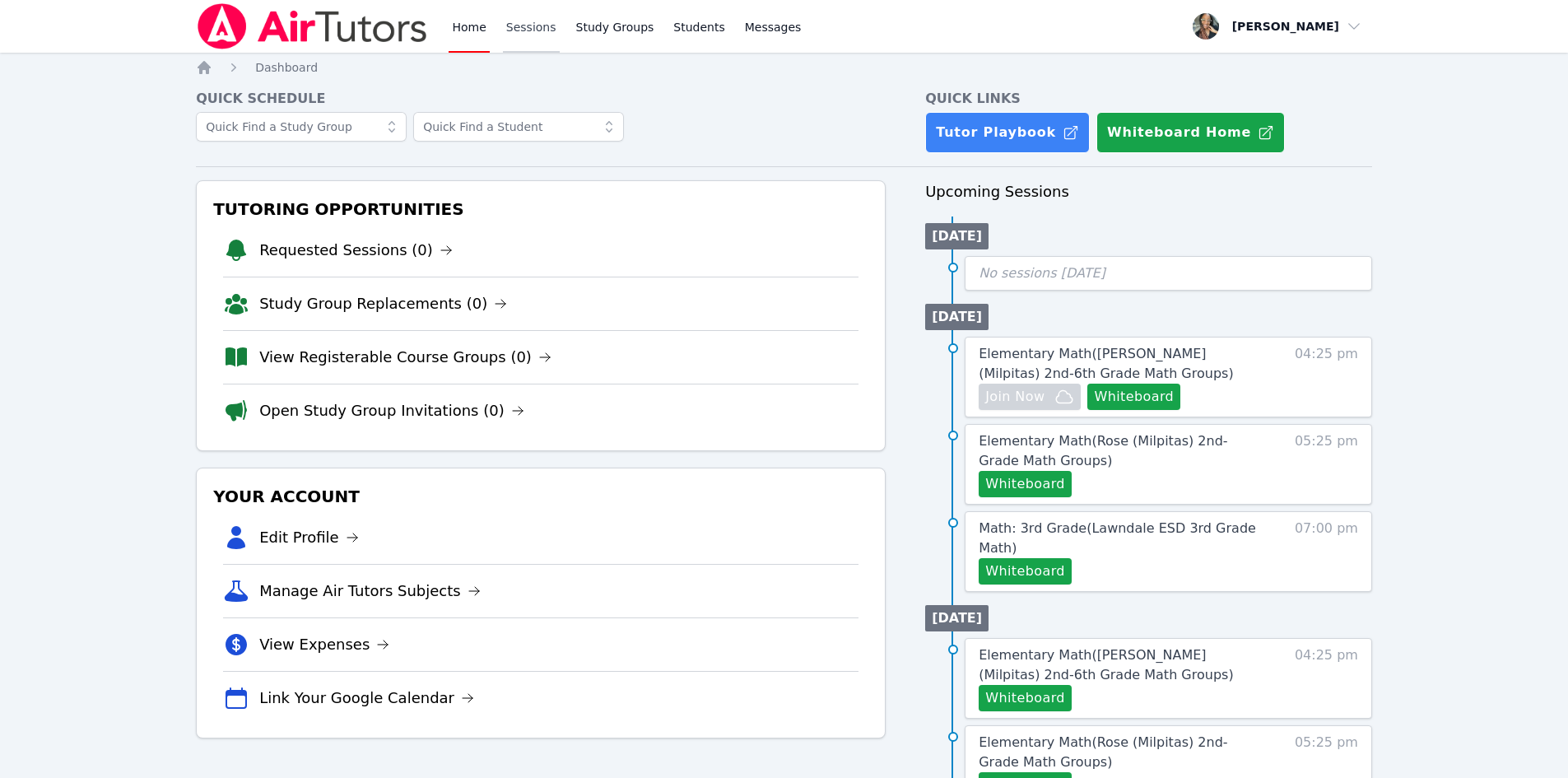
click at [503, 16] on link "Sessions" at bounding box center [531, 26] width 57 height 53
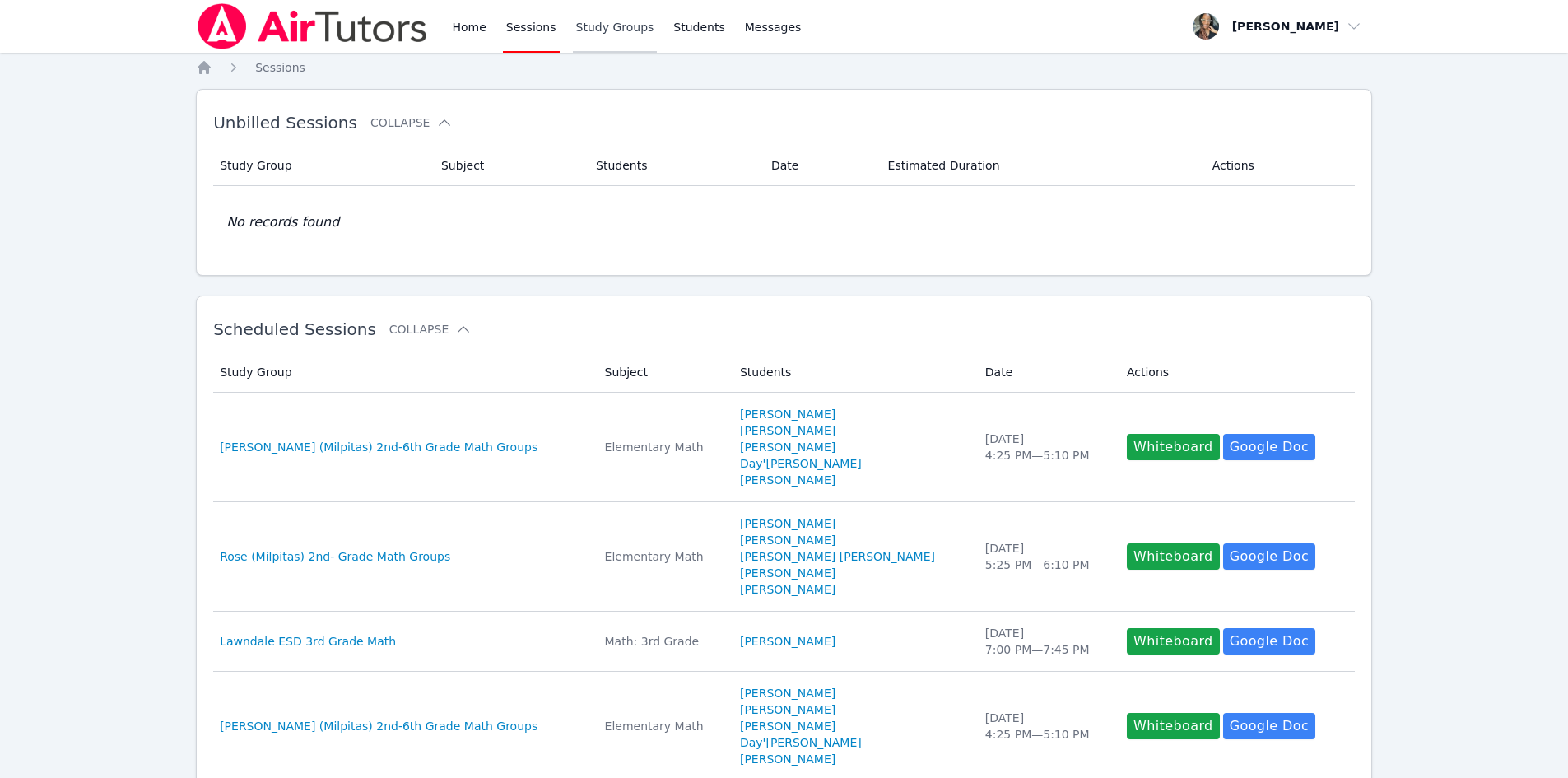
click at [623, 34] on link "Study Groups" at bounding box center [616, 26] width 85 height 53
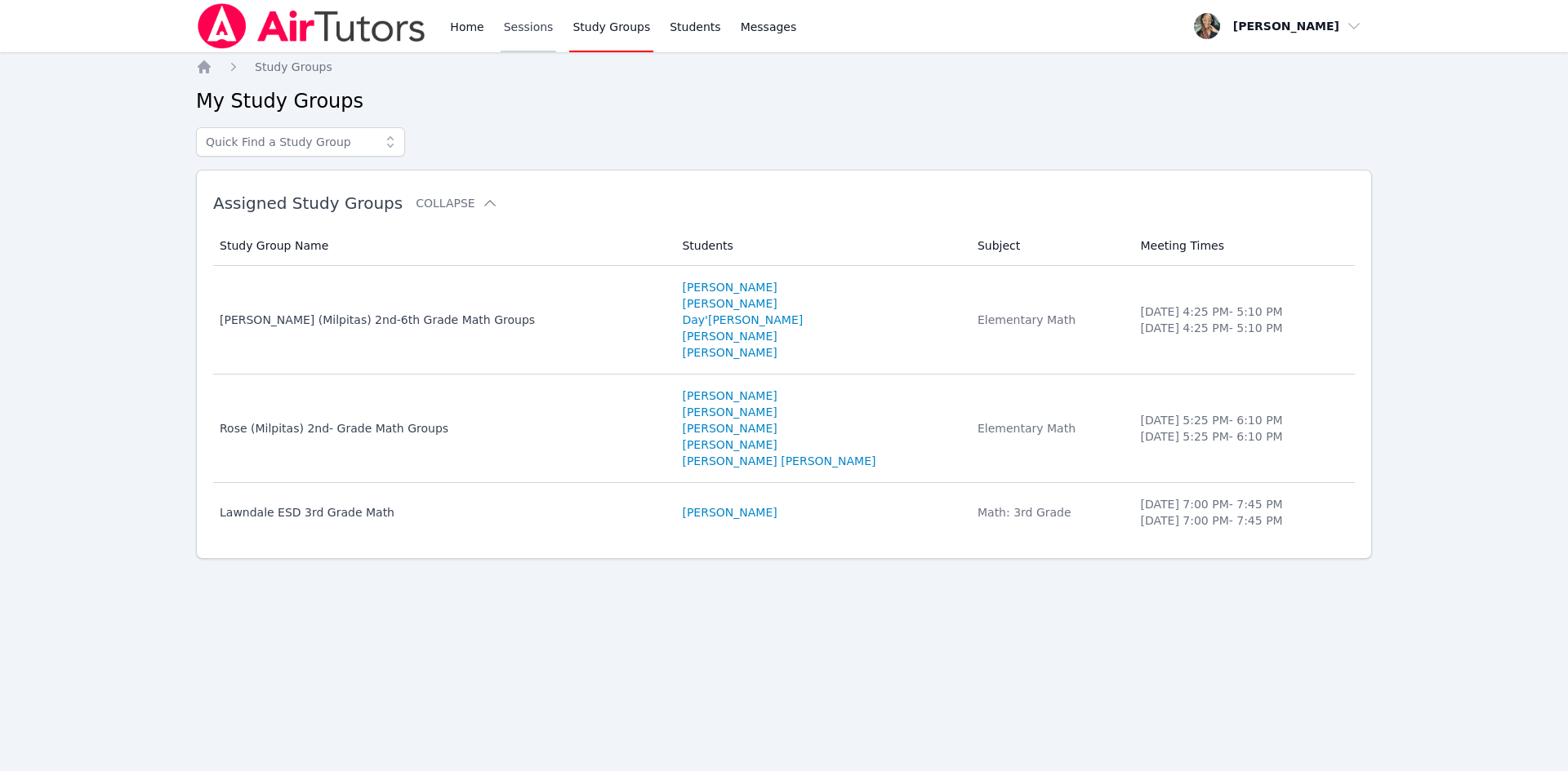
click at [523, 41] on link "Sessions" at bounding box center [528, 26] width 57 height 52
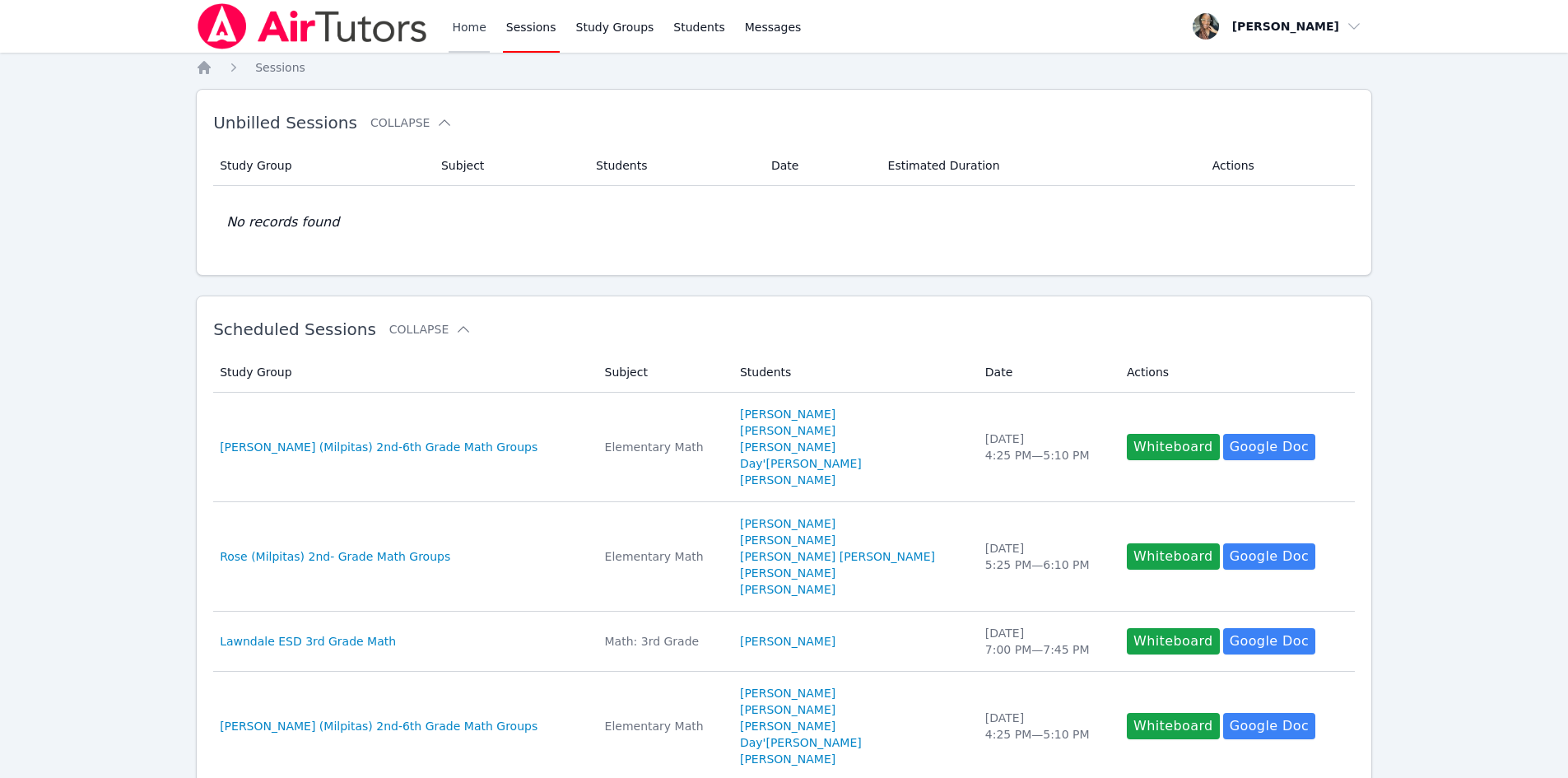
click at [476, 47] on link "Home" at bounding box center [468, 26] width 40 height 53
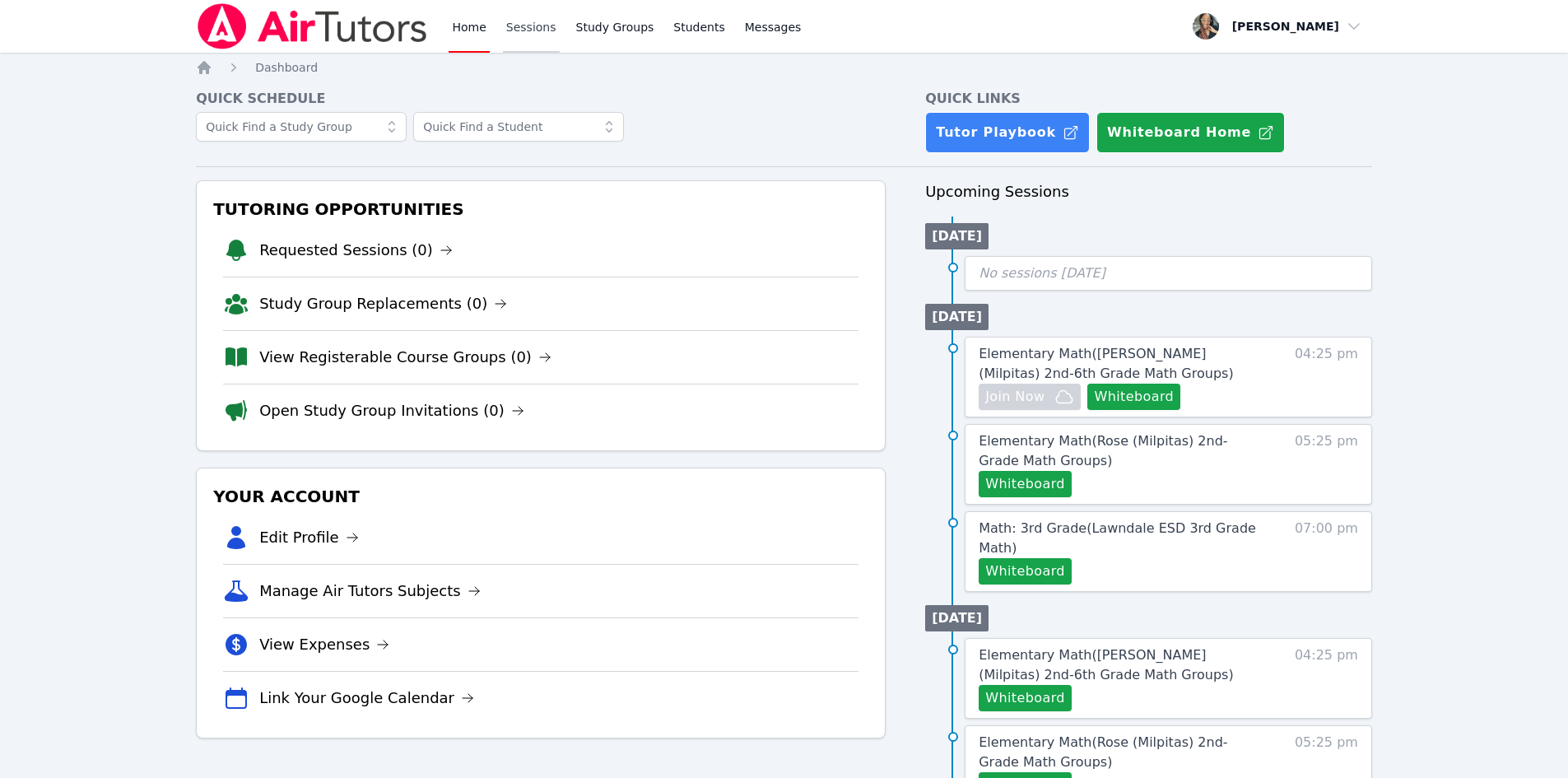
click at [543, 37] on link "Sessions" at bounding box center [531, 26] width 57 height 53
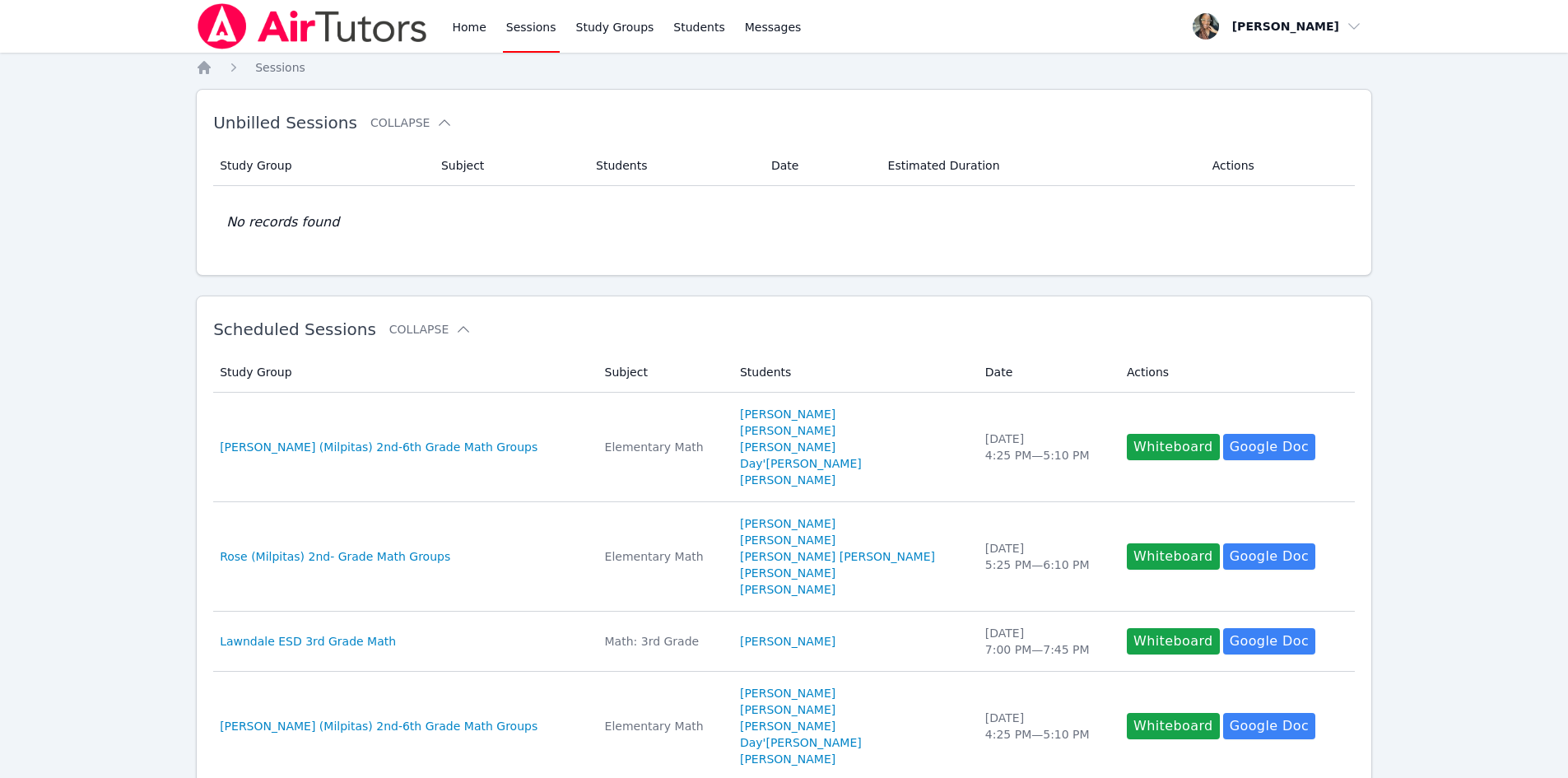
click at [231, 9] on img at bounding box center [313, 26] width 233 height 46
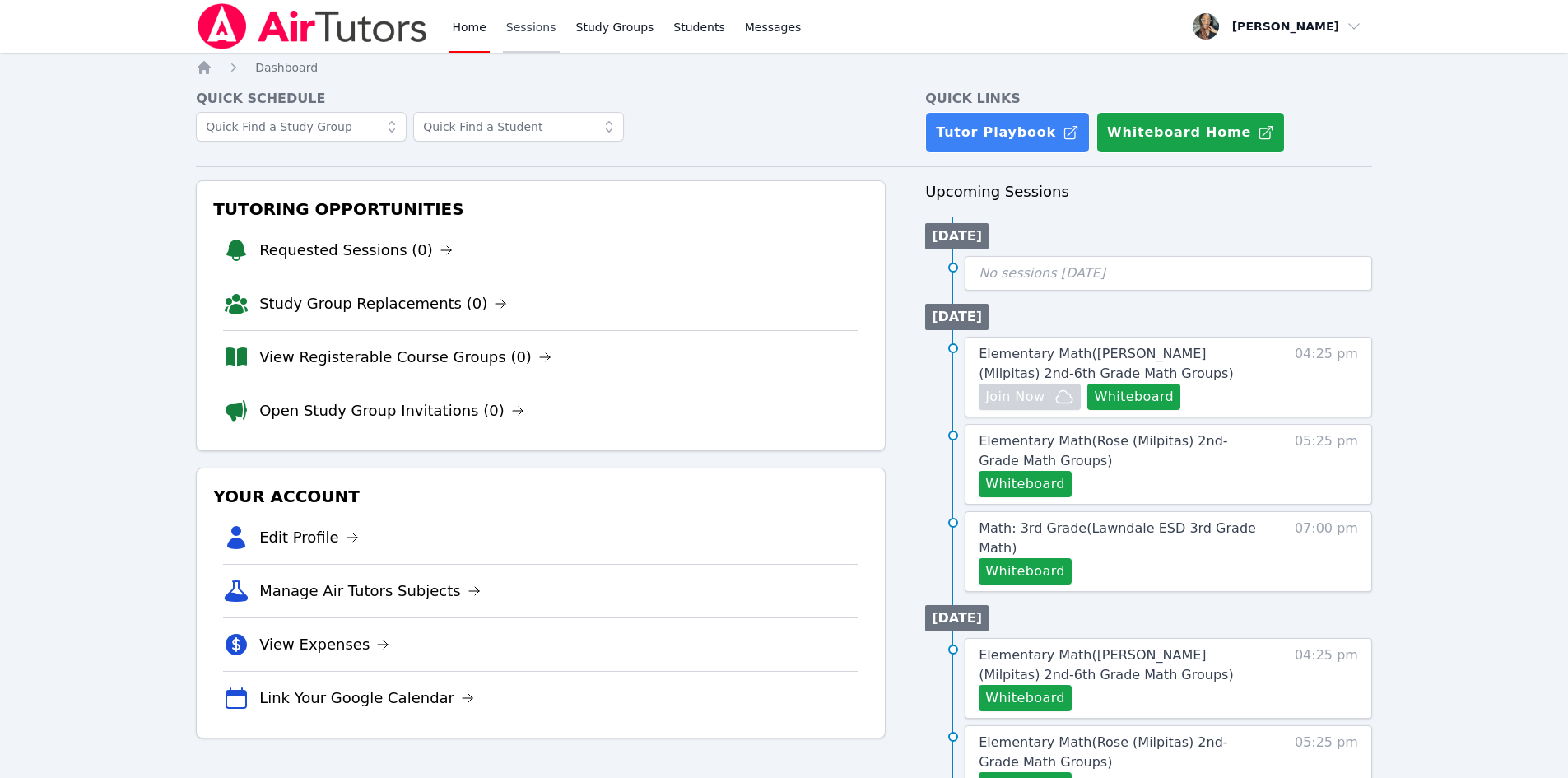
click at [518, 27] on link "Sessions" at bounding box center [531, 26] width 57 height 53
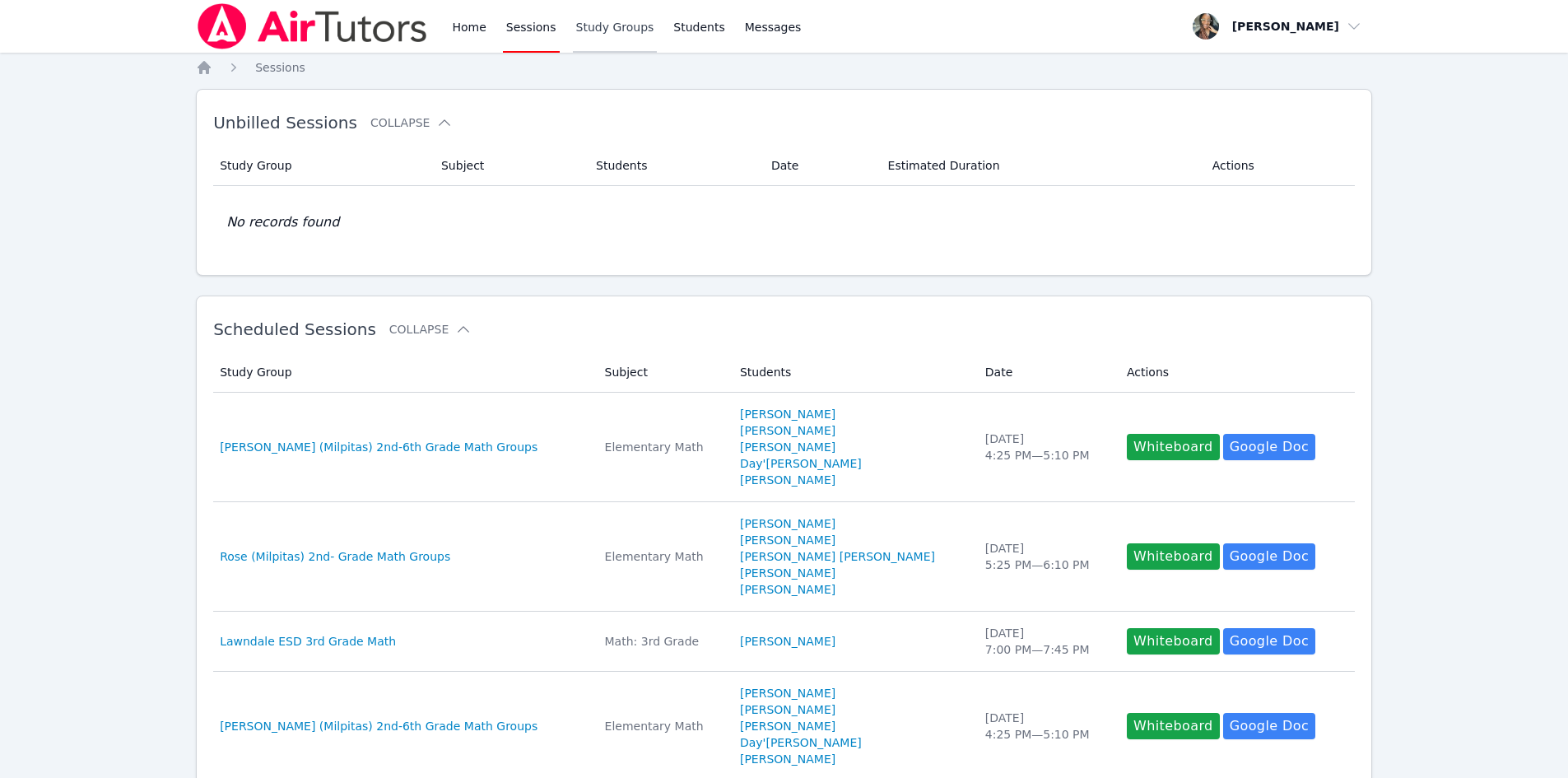
click at [606, 27] on link "Study Groups" at bounding box center [616, 26] width 85 height 53
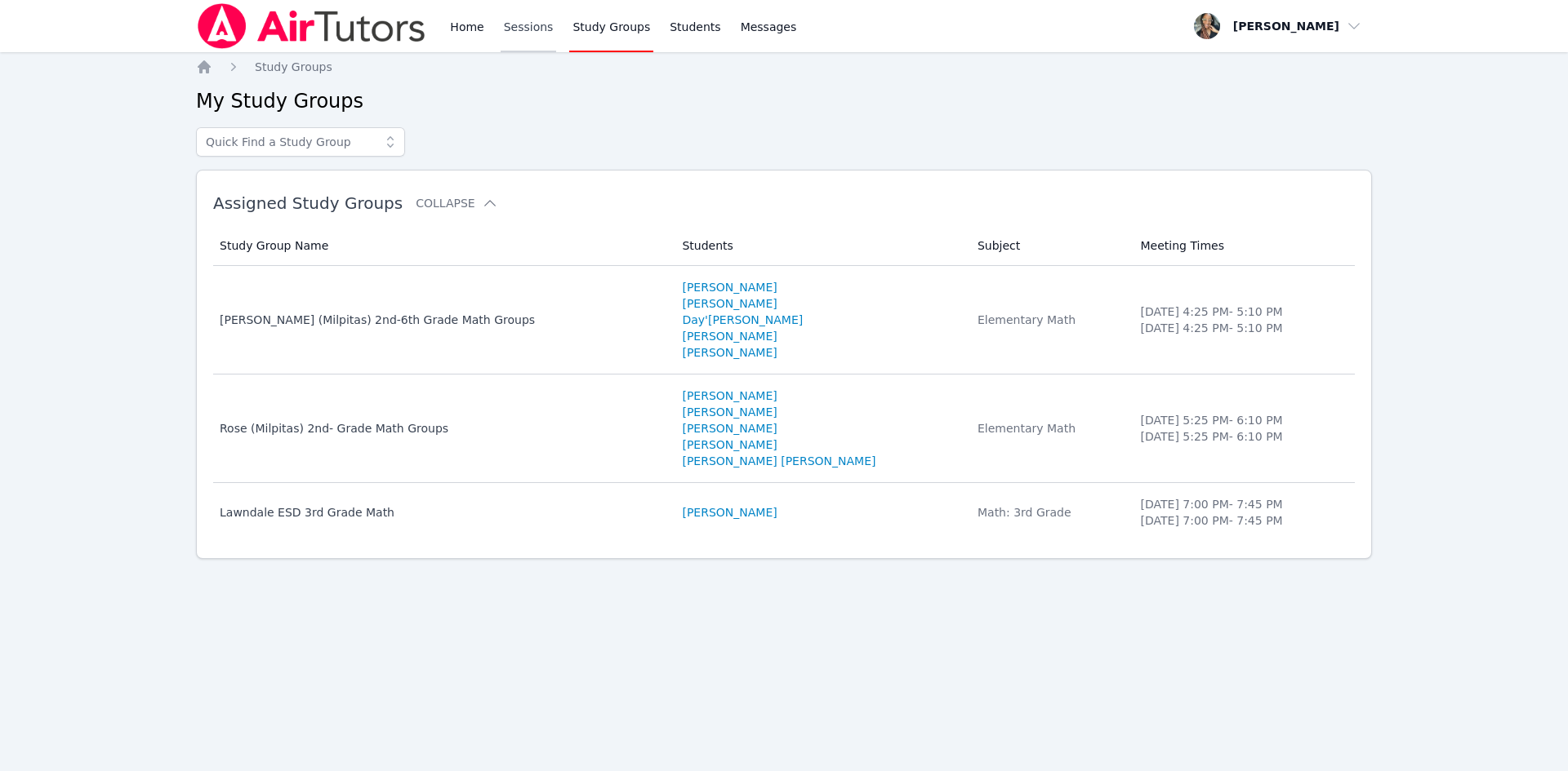
click at [525, 23] on link "Sessions" at bounding box center [528, 26] width 57 height 52
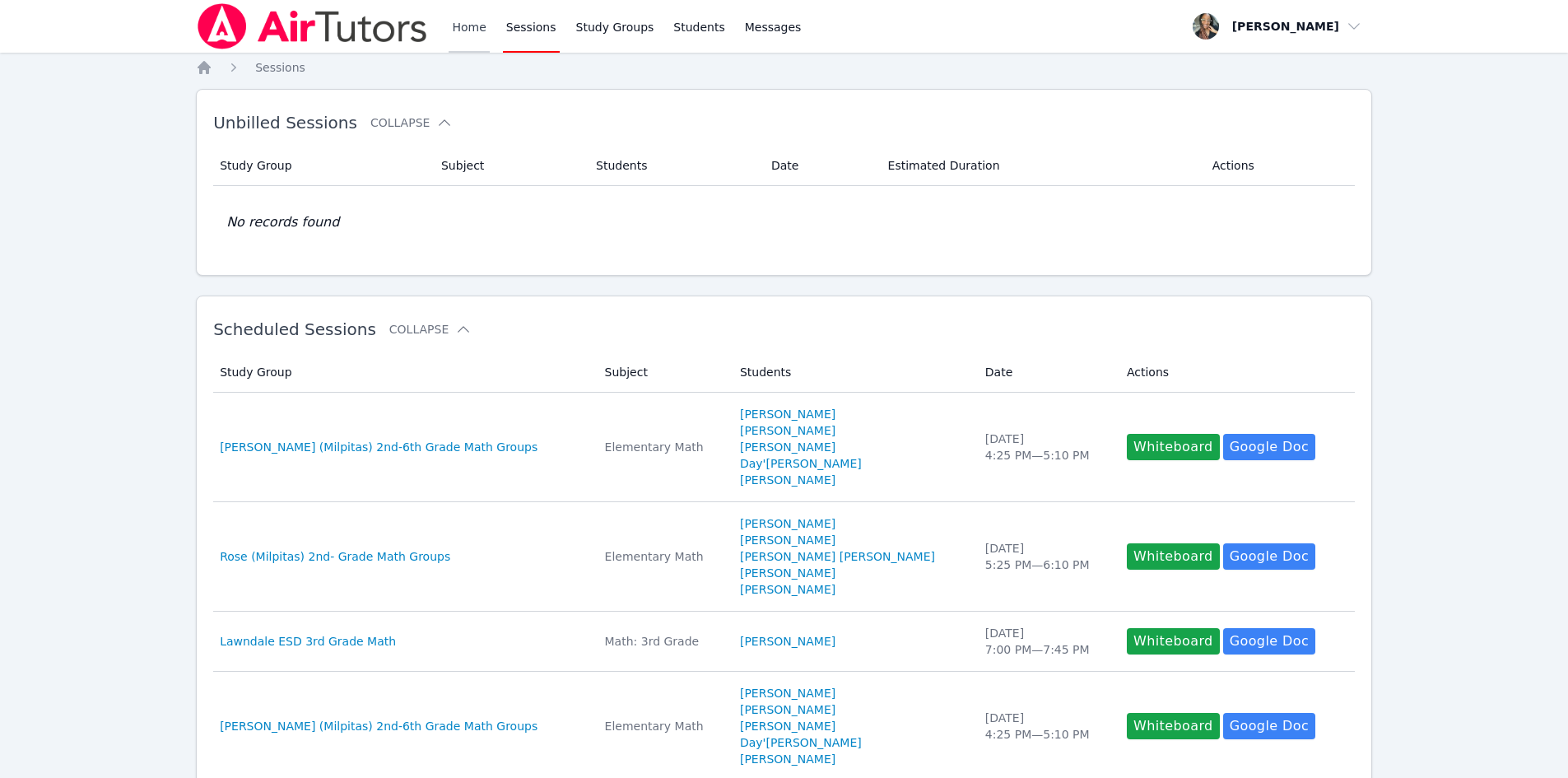
click at [485, 32] on link "Home" at bounding box center [468, 26] width 40 height 53
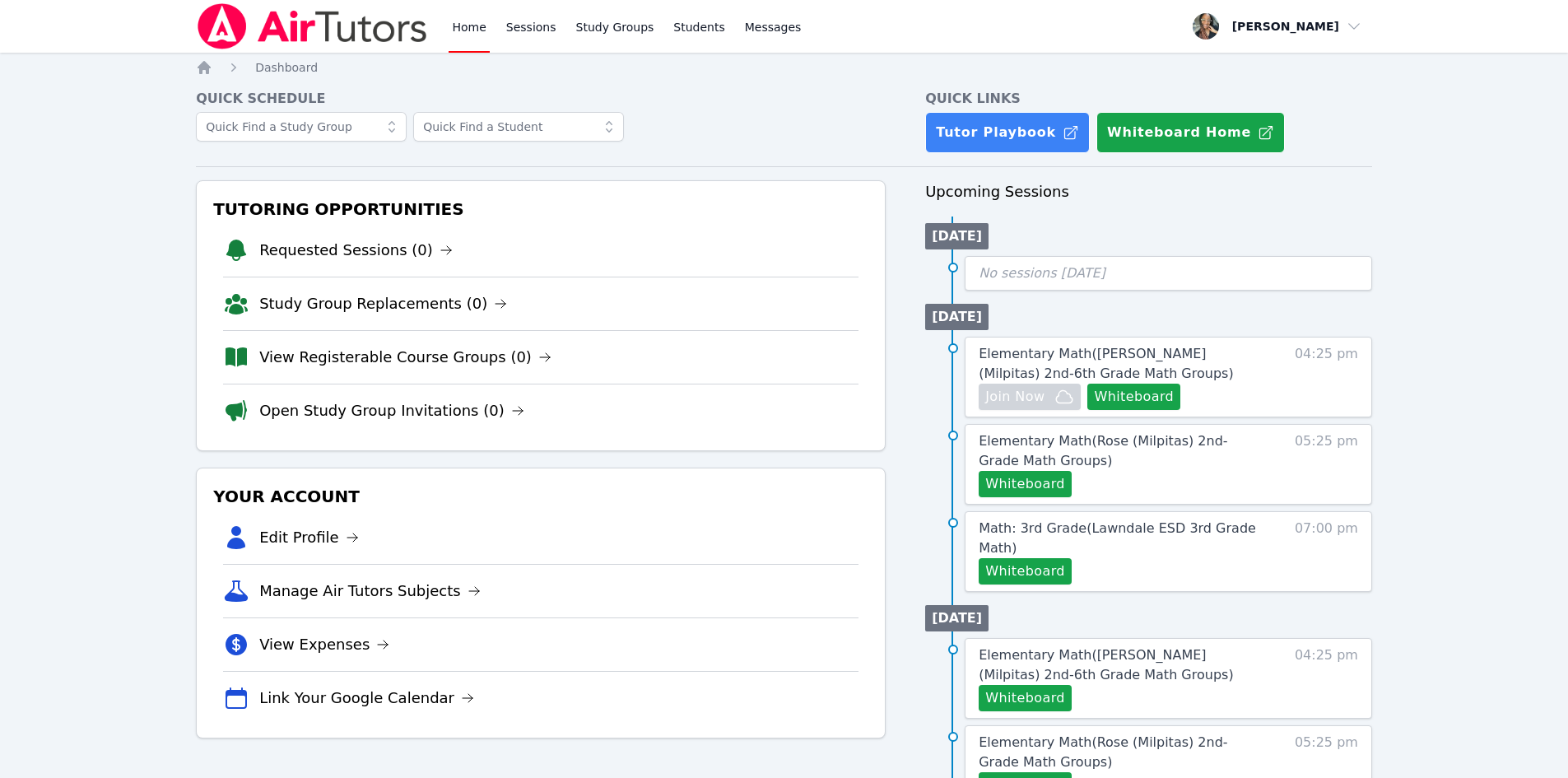
click at [1261, 558] on div "Whiteboard" at bounding box center [1121, 571] width 284 height 26
drag, startPoint x: 1330, startPoint y: 359, endPoint x: 1377, endPoint y: 338, distance: 51.5
click at [1342, 356] on span "04:25 pm" at bounding box center [1326, 377] width 63 height 66
click at [554, 34] on div "Home Sessions Study Groups Students Messages" at bounding box center [627, 26] width 356 height 53
click at [517, 27] on link "Sessions" at bounding box center [531, 26] width 57 height 53
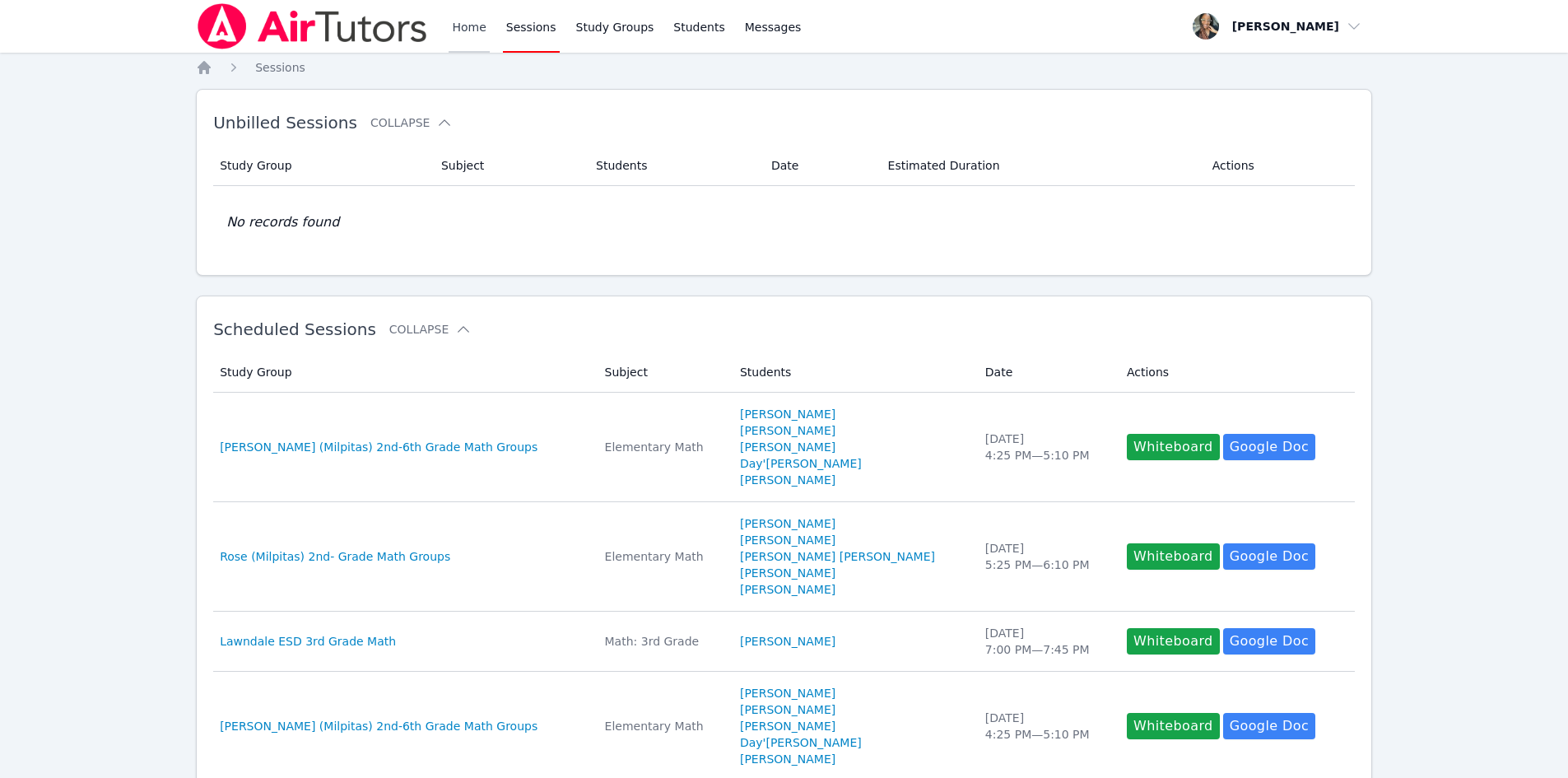
click at [478, 37] on link "Home" at bounding box center [468, 26] width 40 height 53
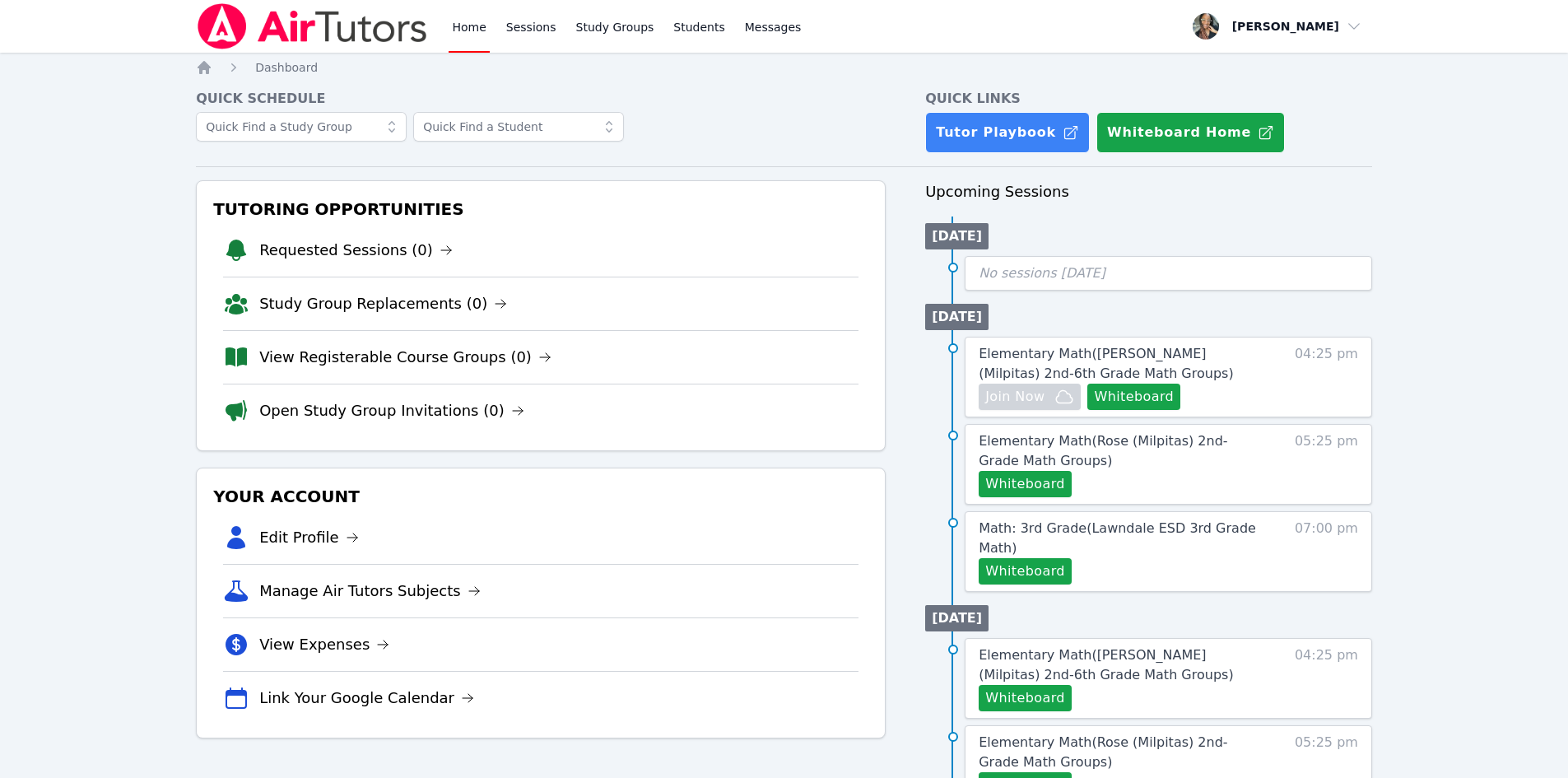
click at [307, 18] on img at bounding box center [313, 26] width 233 height 46
click at [550, 24] on link "Sessions" at bounding box center [531, 26] width 57 height 53
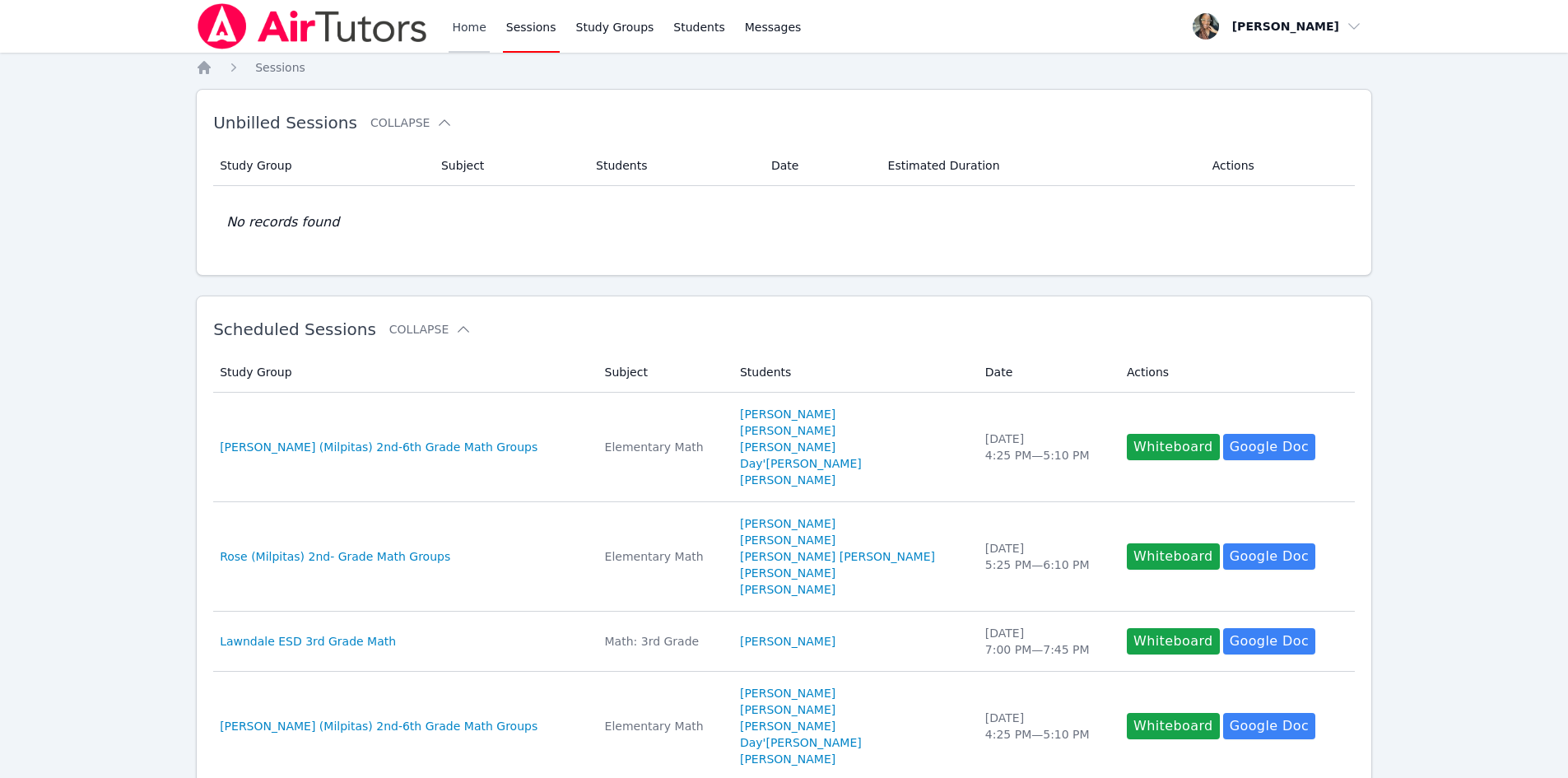
click at [475, 29] on link "Home" at bounding box center [468, 26] width 40 height 53
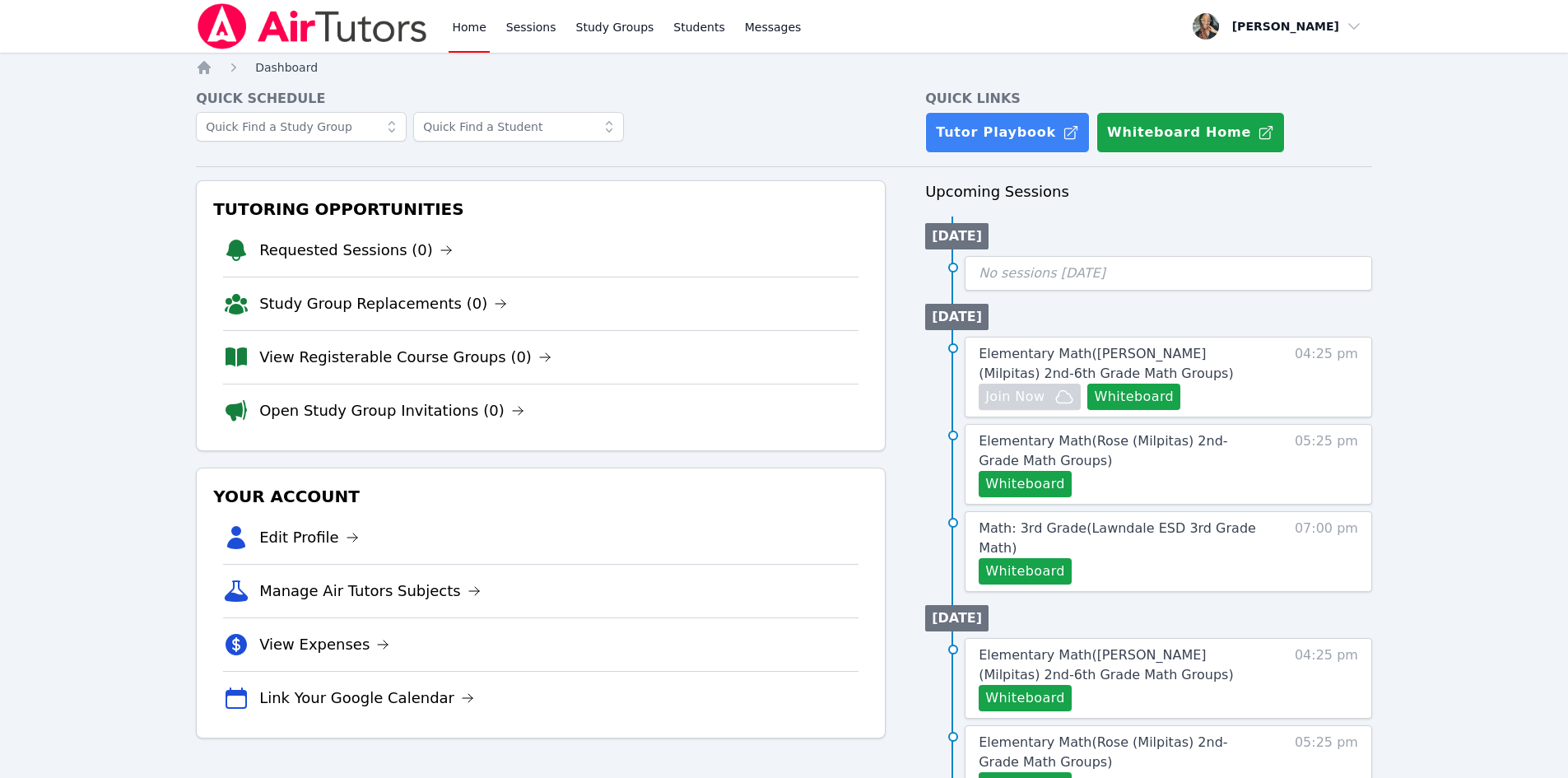
click at [283, 71] on span "Dashboard" at bounding box center [286, 67] width 62 height 13
